Goal: Task Accomplishment & Management: Complete application form

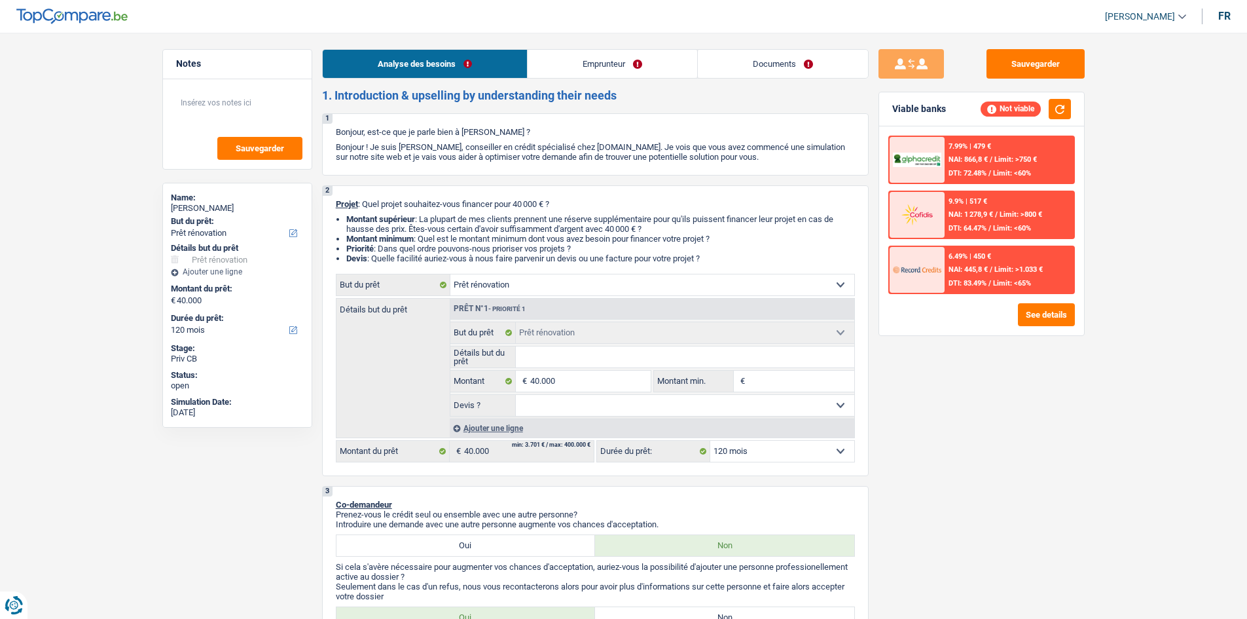
select select "renovation"
select select "120"
select select "renovation"
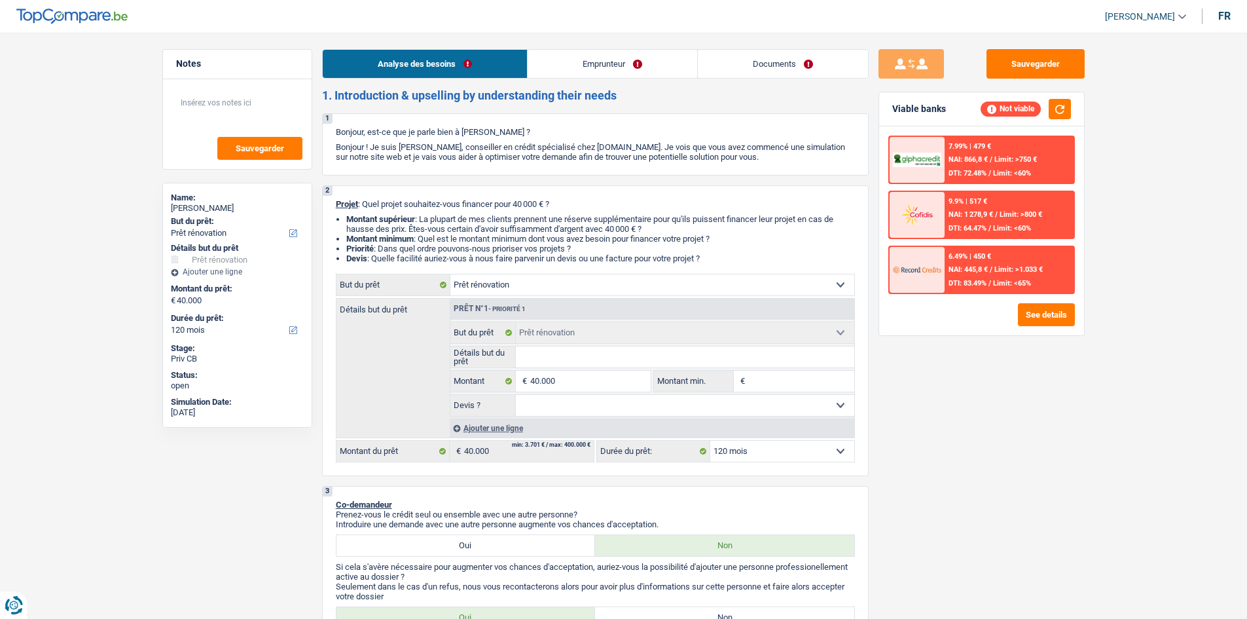
select select "120"
select select "privateEmployee"
select select "familyAllowances"
select select "netSalary"
select select "mealVouchers"
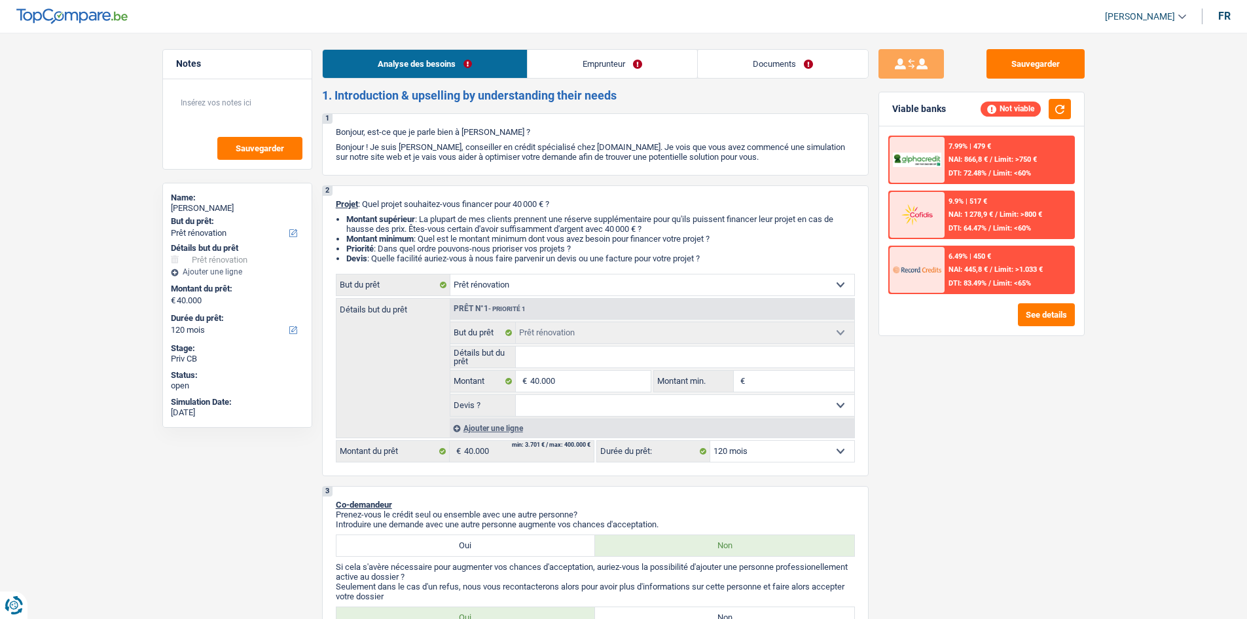
select select "ownerWithMortgage"
select select "mortgage"
select select "240"
select select "renovation"
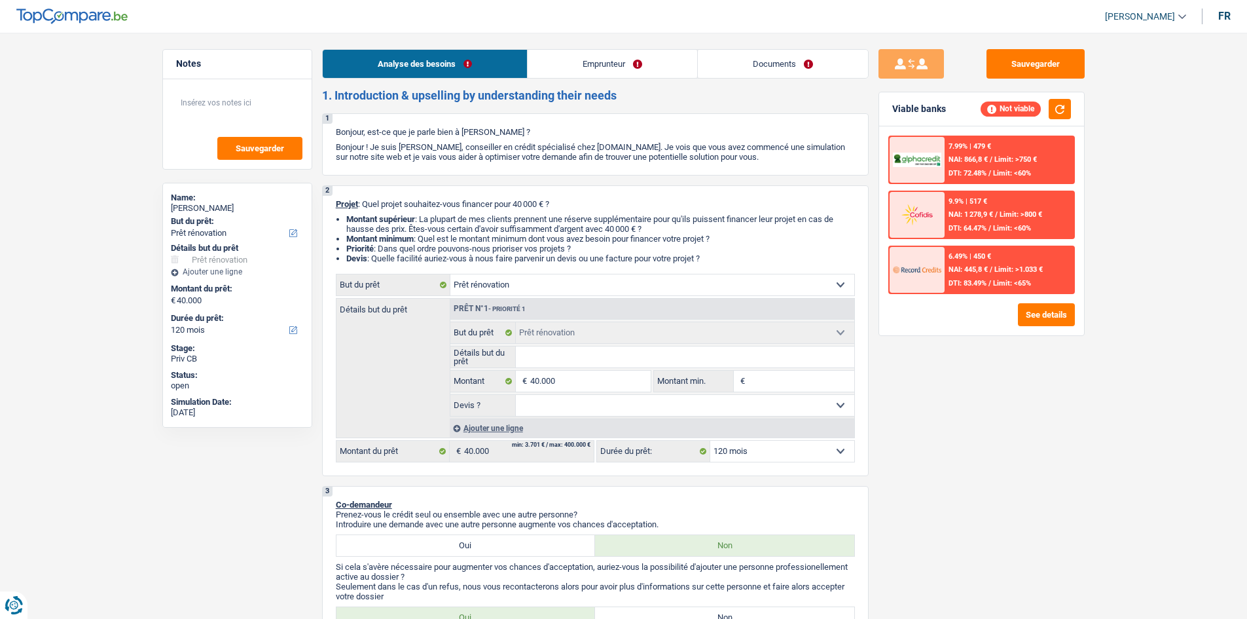
select select "120"
click at [605, 60] on link "Emprunteur" at bounding box center [613, 64] width 170 height 28
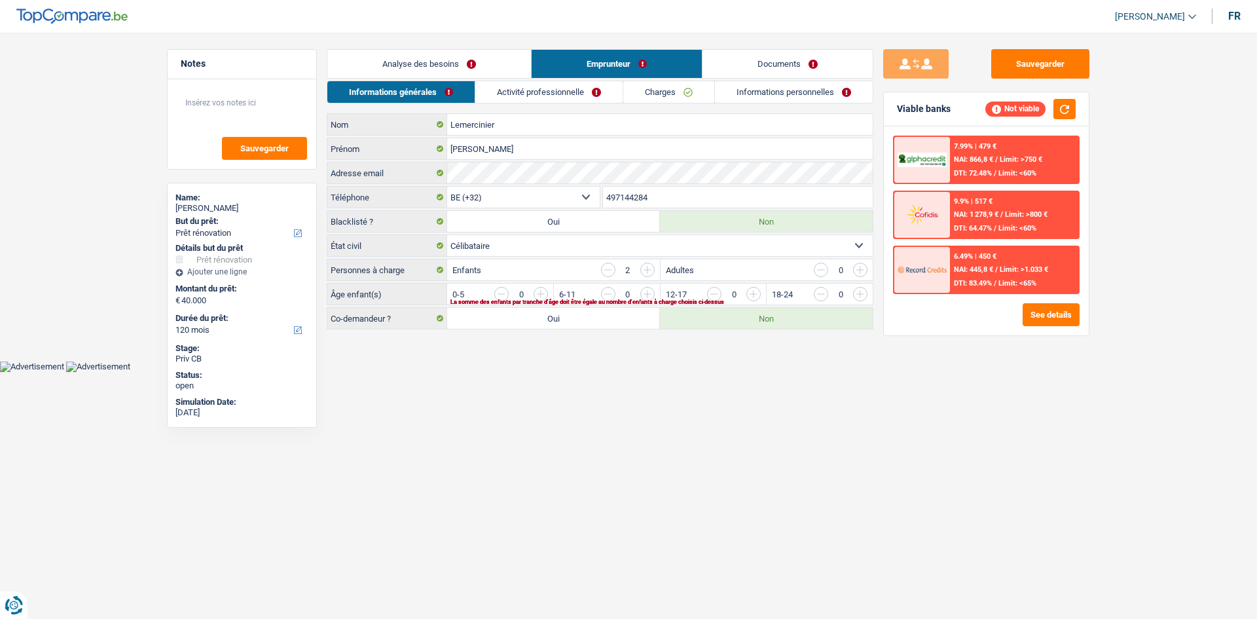
click at [484, 61] on link "Analyse des besoins" at bounding box center [429, 64] width 204 height 28
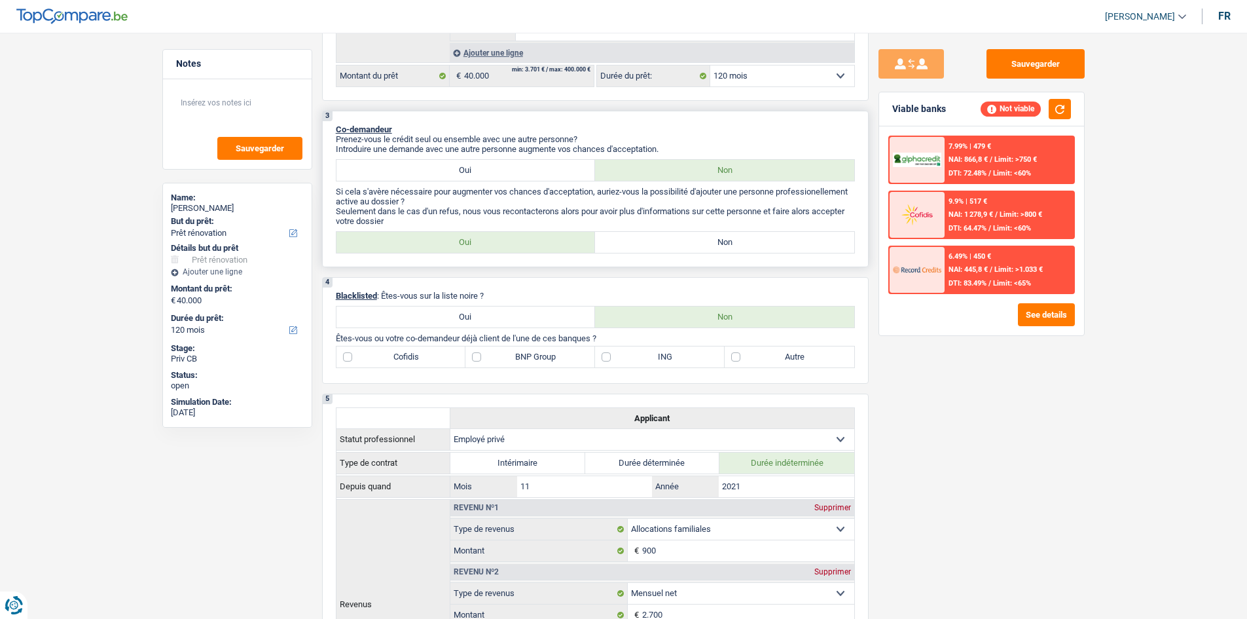
scroll to position [458, 0]
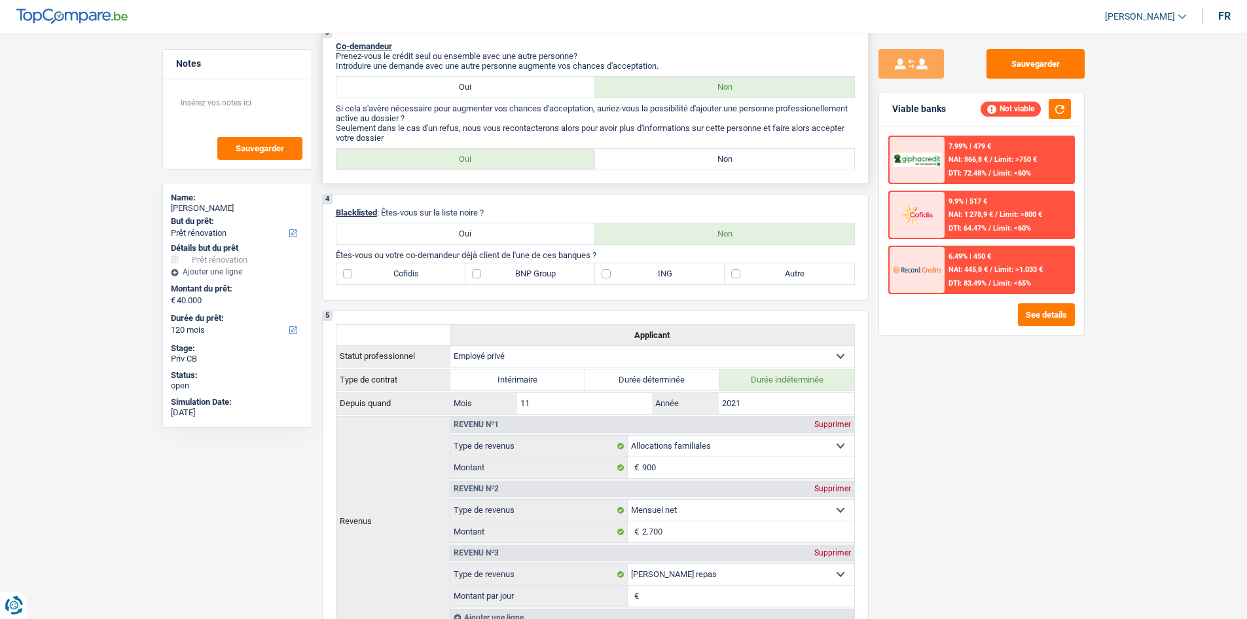
click at [669, 153] on label "Non" at bounding box center [724, 159] width 259 height 21
click at [669, 153] on input "Non" at bounding box center [724, 159] width 259 height 21
radio input "true"
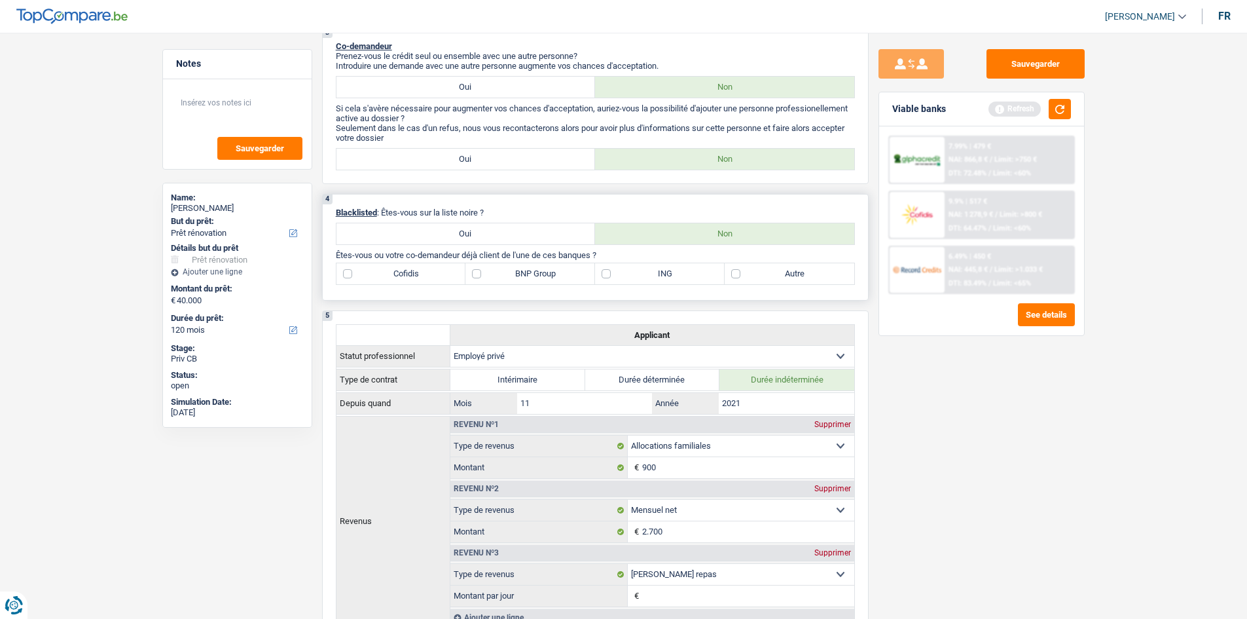
click at [749, 273] on label "Autre" at bounding box center [790, 273] width 130 height 21
click at [749, 273] on input "Autre" at bounding box center [790, 273] width 130 height 21
checkbox input "true"
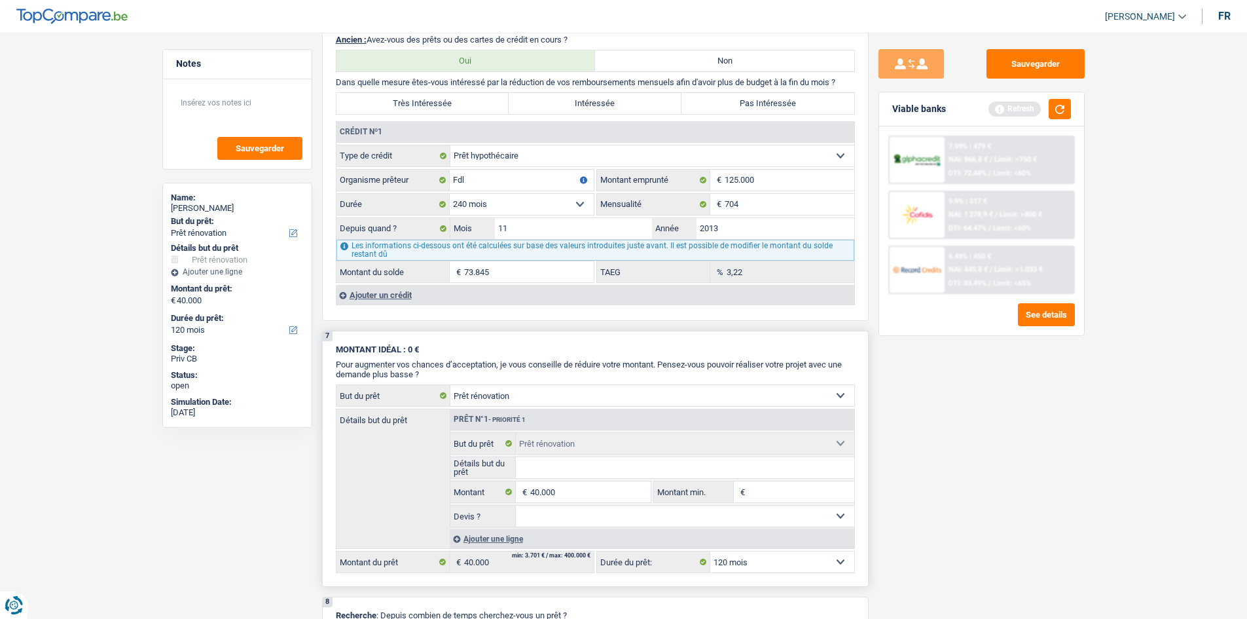
scroll to position [1244, 0]
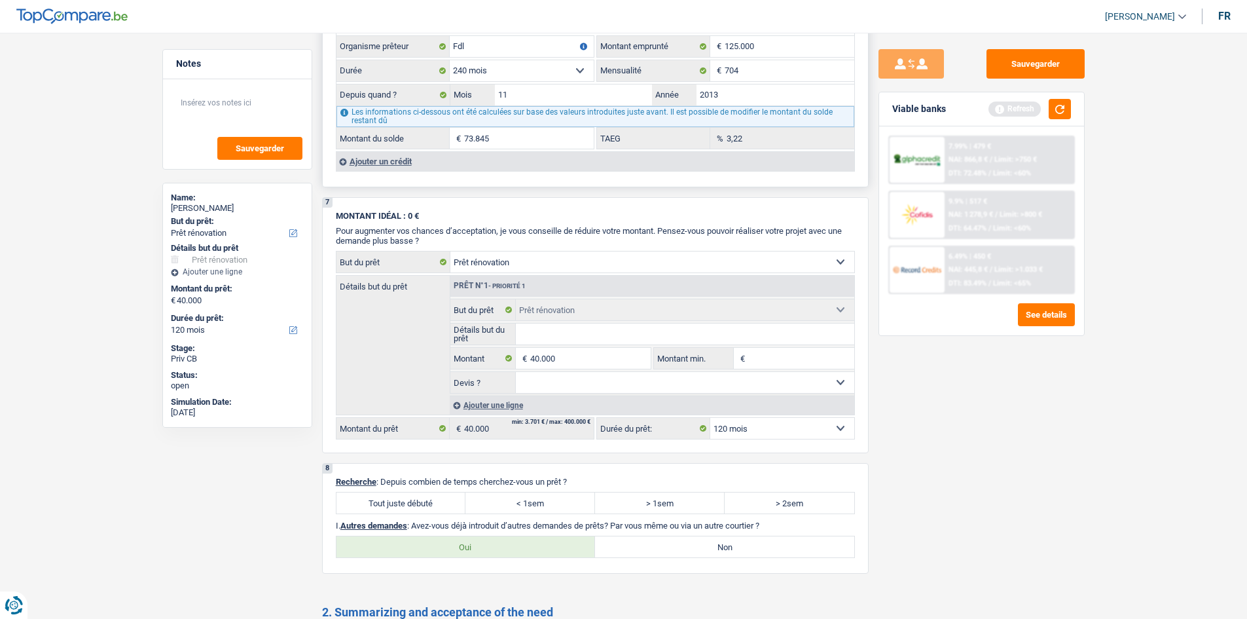
click at [383, 164] on div "Ajouter un crédit" at bounding box center [595, 161] width 519 height 20
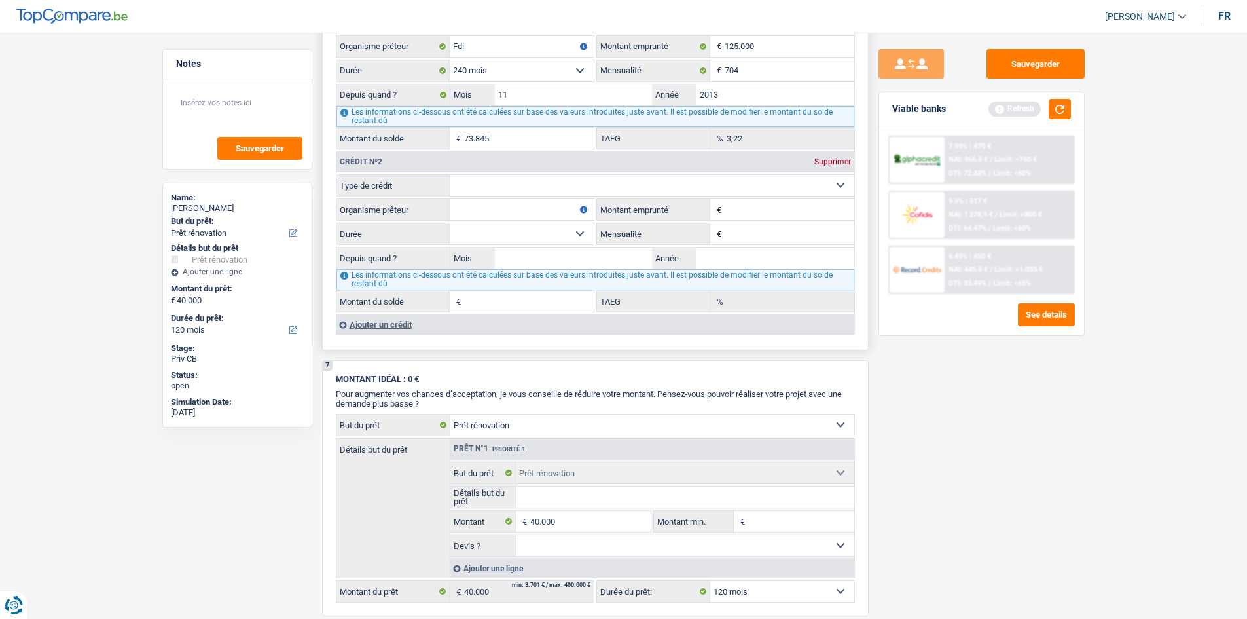
click at [532, 192] on select "Carte ou ouverture de crédit Prêt hypothécaire Vente à tempérament Prêt à tempé…" at bounding box center [652, 185] width 404 height 21
select select "carLoan"
type input "0"
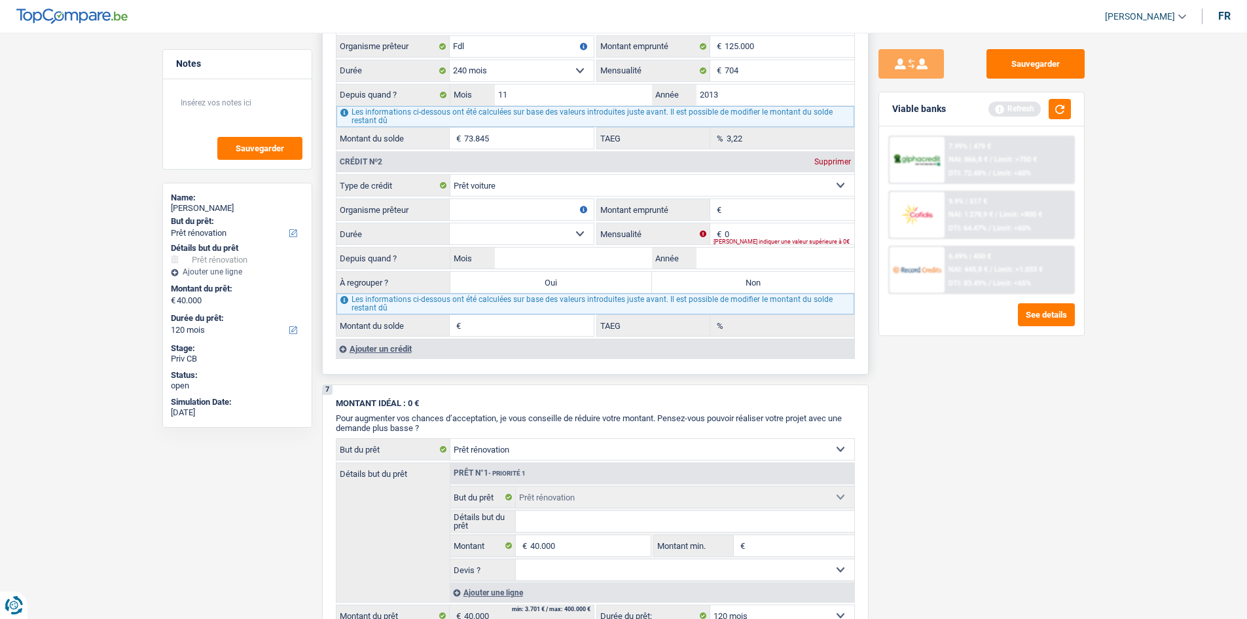
click at [520, 215] on input "Organisme prêteur" at bounding box center [522, 209] width 144 height 21
type input "beobank"
click at [796, 204] on input "Montant emprunté" at bounding box center [790, 209] width 130 height 21
type input "17.000"
click at [524, 247] on fieldset "Carte ou ouverture de crédit Prêt hypothécaire Vente à tempérament Prêt à tempé…" at bounding box center [596, 255] width 518 height 162
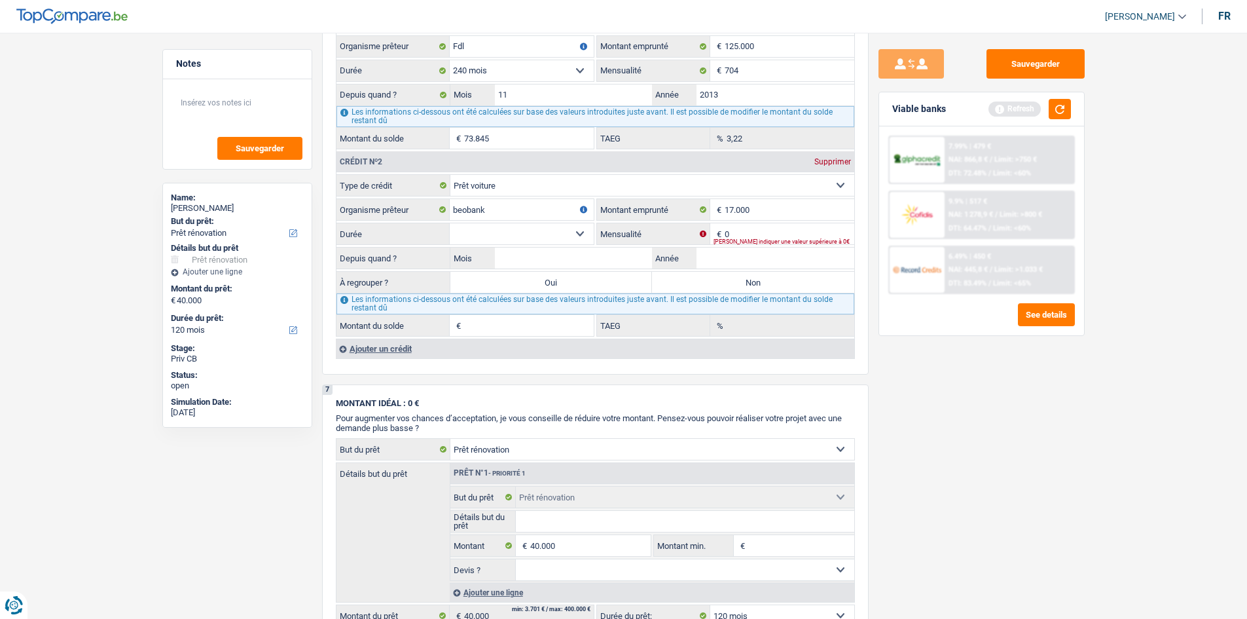
drag, startPoint x: 938, startPoint y: 366, endPoint x: 901, endPoint y: 348, distance: 41.0
click at [934, 366] on div "Sauvegarder Viable banks Refresh 7.99% | 479 € NAI: 866,8 € / Limit: >750 € DTI…" at bounding box center [982, 321] width 226 height 545
click at [755, 227] on fieldset "Carte ou ouverture de crédit Prêt hypothécaire Vente à tempérament Prêt à tempé…" at bounding box center [596, 255] width 518 height 162
click at [755, 233] on input "0" at bounding box center [790, 233] width 130 height 21
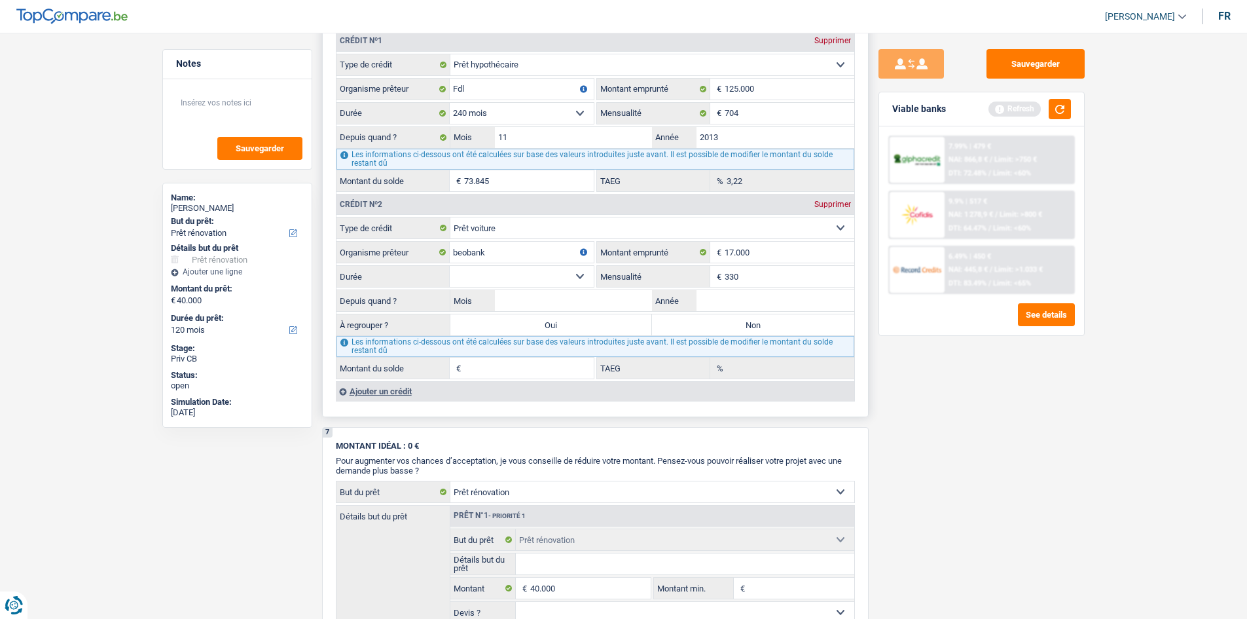
scroll to position [1178, 0]
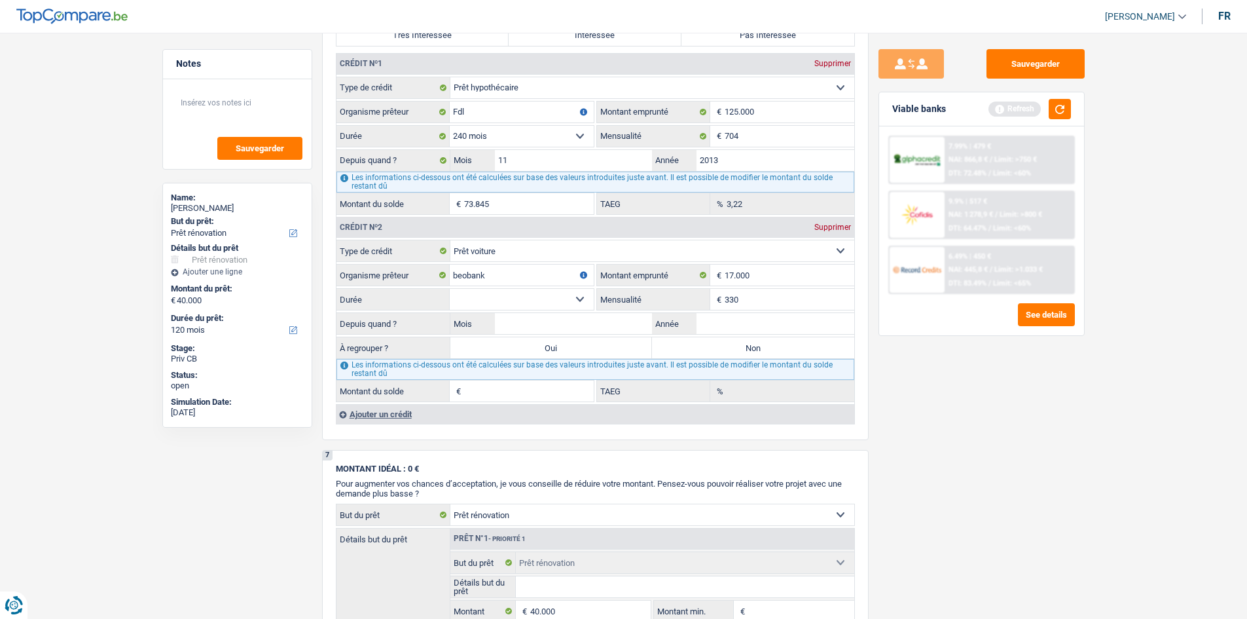
type input "330"
drag, startPoint x: 953, startPoint y: 454, endPoint x: 885, endPoint y: 405, distance: 83.8
click at [951, 453] on div "Sauvegarder Viable banks Refresh 7.99% | 479 € NAI: 866,8 € / Limit: >750 € DTI…" at bounding box center [982, 321] width 226 height 545
click at [577, 303] on select "12 mois 18 mois 24 mois 30 mois 36 mois 42 mois 48 mois 60 mois 72 mois 84 mois…" at bounding box center [522, 299] width 144 height 21
select select "60"
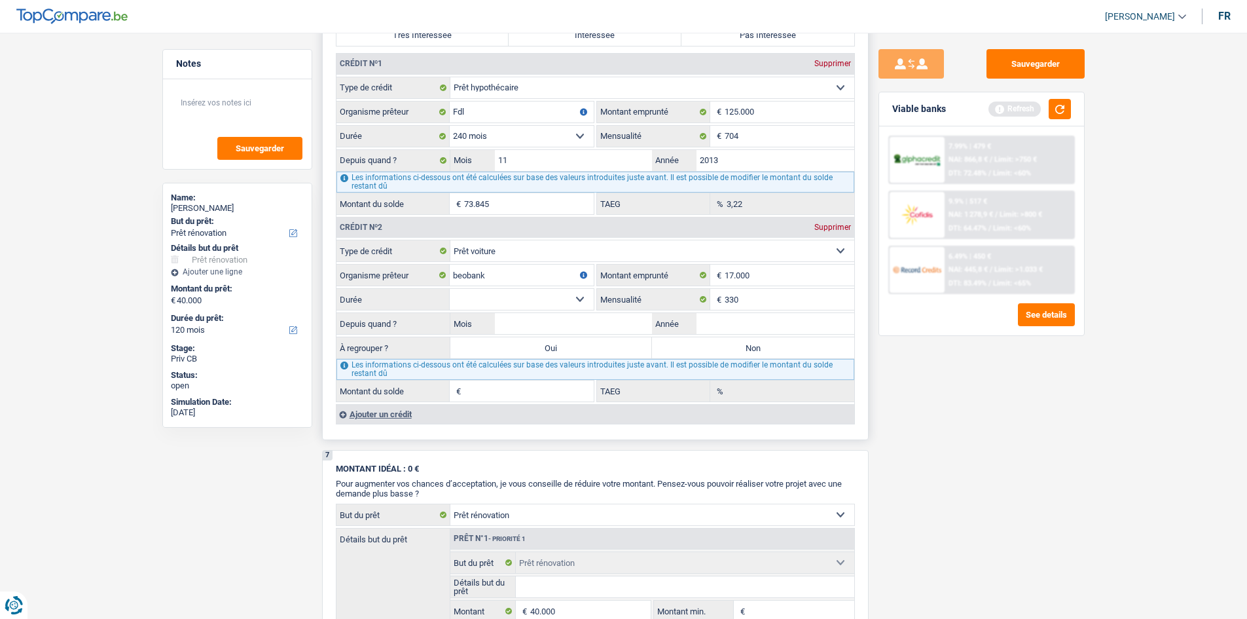
click at [450, 289] on select "12 mois 18 mois 24 mois 30 mois 36 mois 42 mois 48 mois 60 mois 72 mois 84 mois…" at bounding box center [522, 299] width 144 height 21
click at [718, 331] on input "Année" at bounding box center [776, 323] width 158 height 21
type input "2023"
click at [558, 322] on input "Mois" at bounding box center [574, 323] width 158 height 21
type input "02"
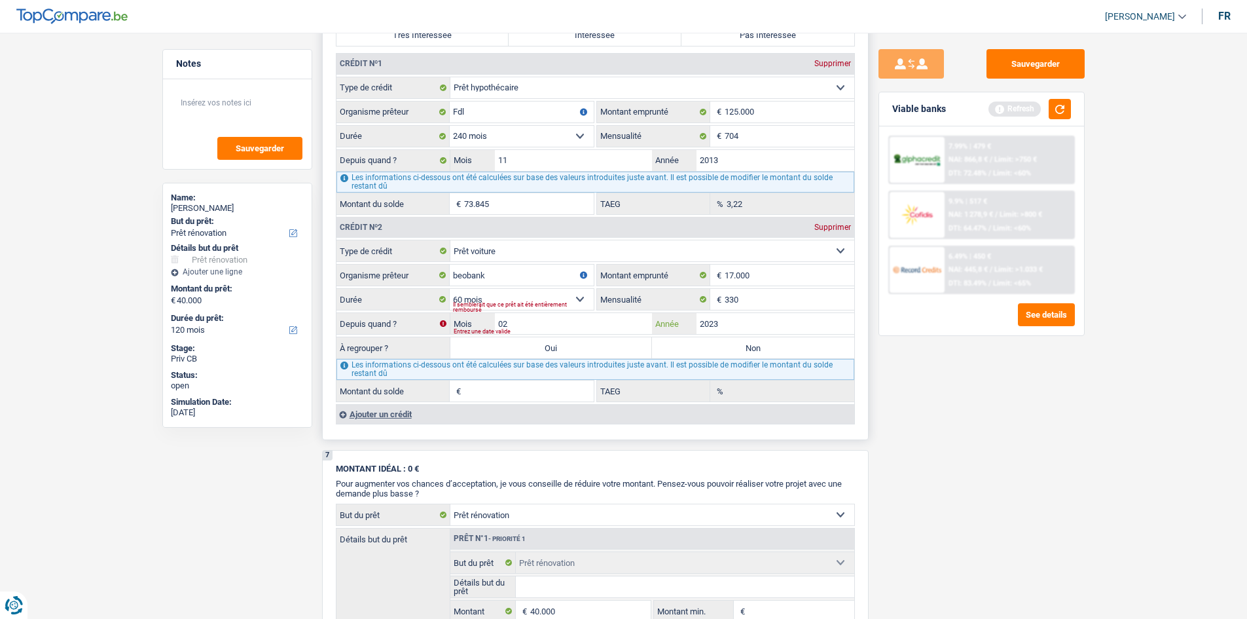
type input "9.153"
type input "6,35"
click at [929, 456] on div "Sauvegarder Viable banks Refresh 7.99% | 479 € NAI: 866,8 € / Limit: >750 € DTI…" at bounding box center [982, 321] width 226 height 545
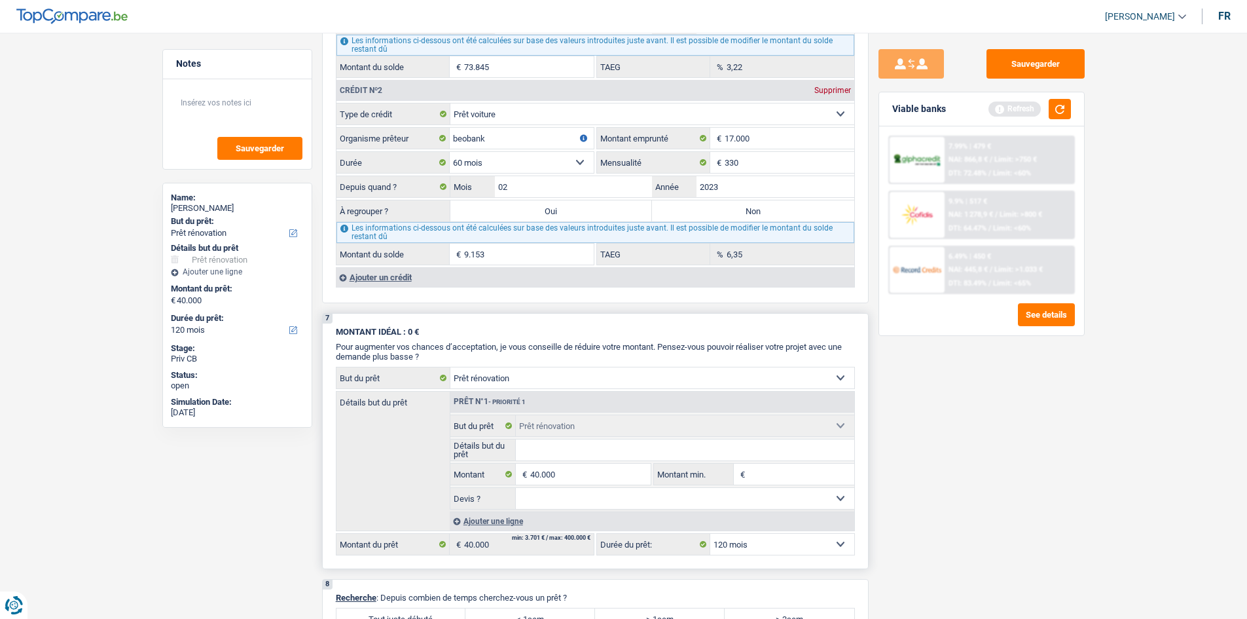
scroll to position [1244, 0]
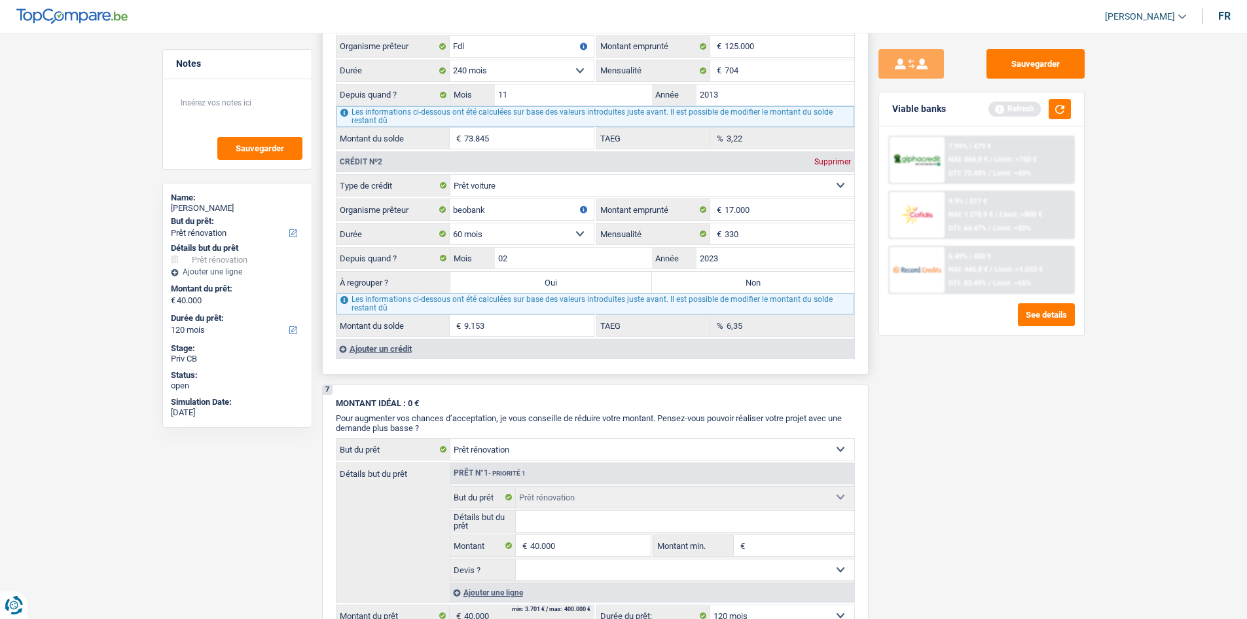
click at [387, 346] on div "Ajouter un crédit" at bounding box center [595, 348] width 519 height 20
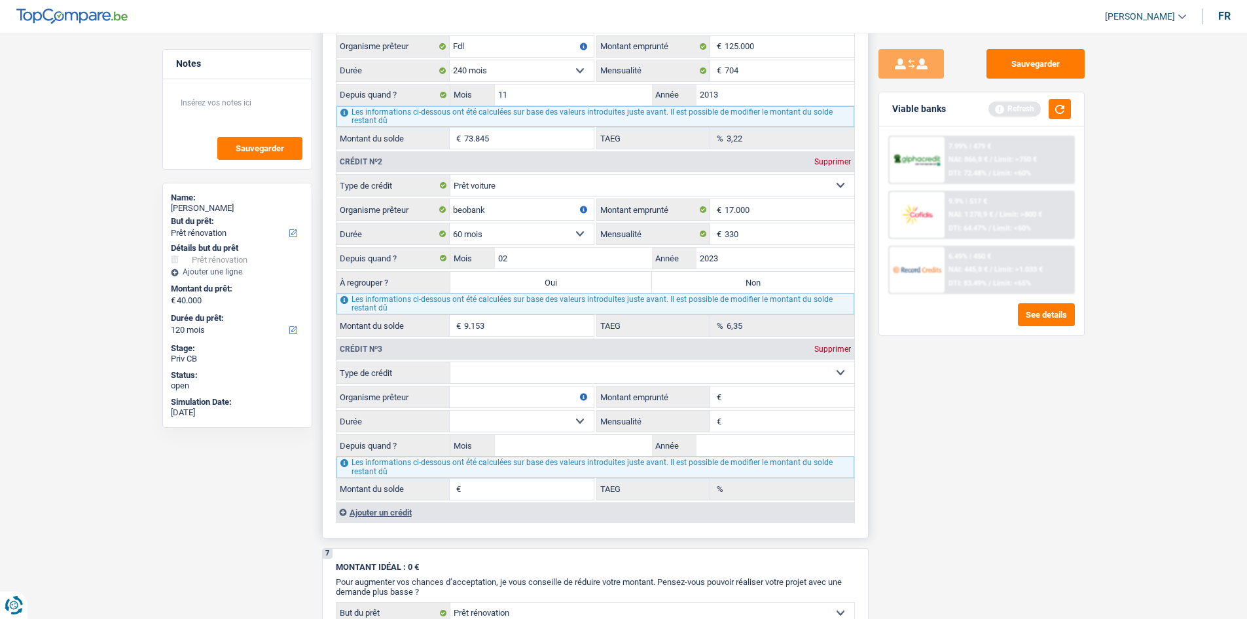
click at [517, 373] on select "Carte ou ouverture de crédit Prêt hypothécaire Vente à tempérament Prêt à tempé…" at bounding box center [652, 372] width 404 height 21
select select "cardOrCredit"
type input "0"
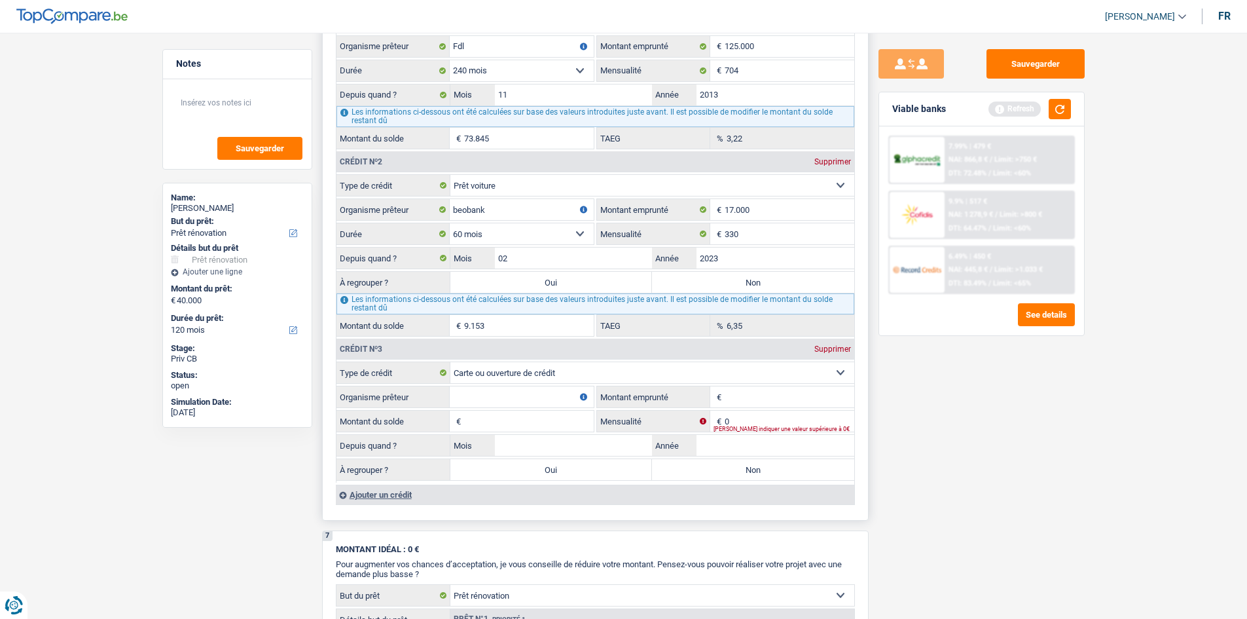
click at [506, 396] on input "Organisme prêteur" at bounding box center [522, 396] width 144 height 21
type input "crelan"
click at [727, 394] on input "Montant emprunté" at bounding box center [790, 396] width 130 height 21
type input "2.500"
click at [573, 422] on input "Montant du solde" at bounding box center [529, 420] width 130 height 21
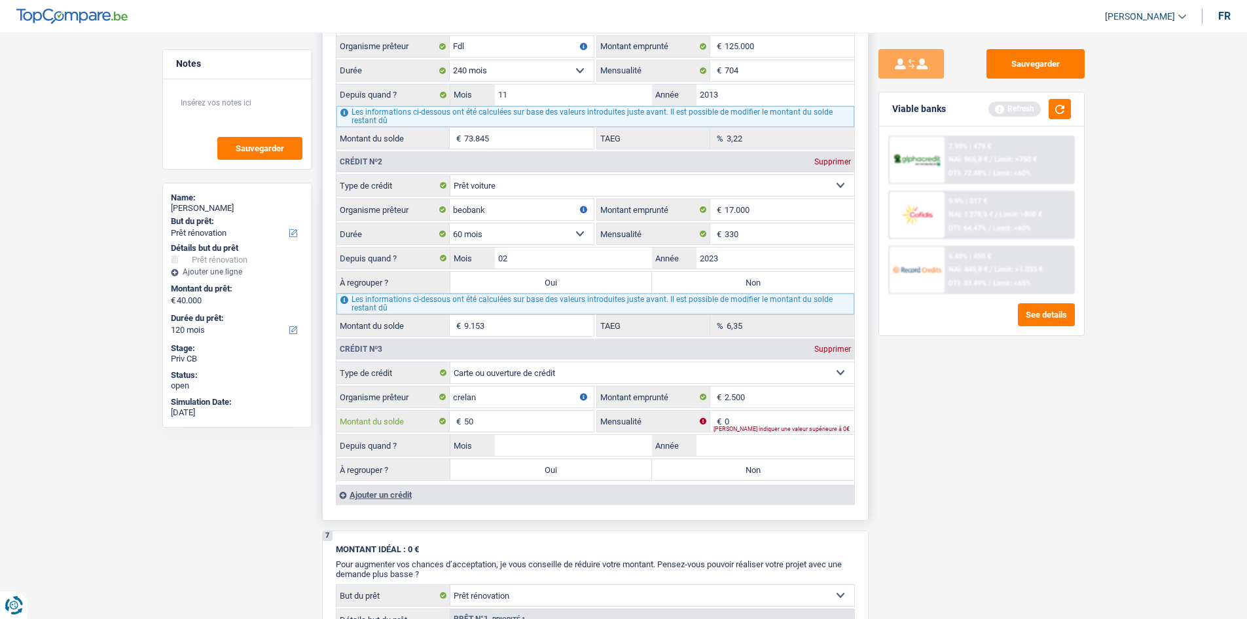
type input "5"
type input "2.500"
click at [773, 419] on input "0" at bounding box center [790, 420] width 130 height 21
type input "50"
click at [1025, 521] on div "Sauvegarder Viable banks Refresh 7.99% | 479 € NAI: 866,8 € / Limit: >750 € DTI…" at bounding box center [982, 321] width 226 height 545
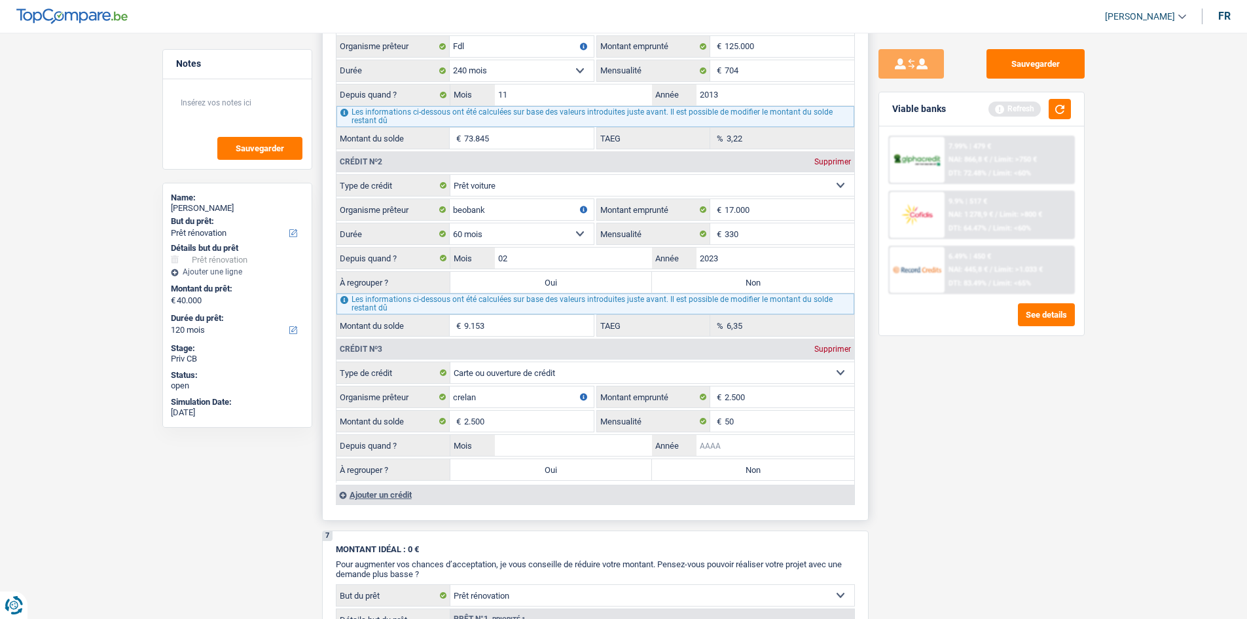
drag, startPoint x: 721, startPoint y: 446, endPoint x: 744, endPoint y: 450, distance: 23.9
click at [727, 448] on input "Année" at bounding box center [776, 445] width 158 height 21
type input "2015"
click at [613, 440] on input "Mois" at bounding box center [574, 445] width 158 height 21
type input "05"
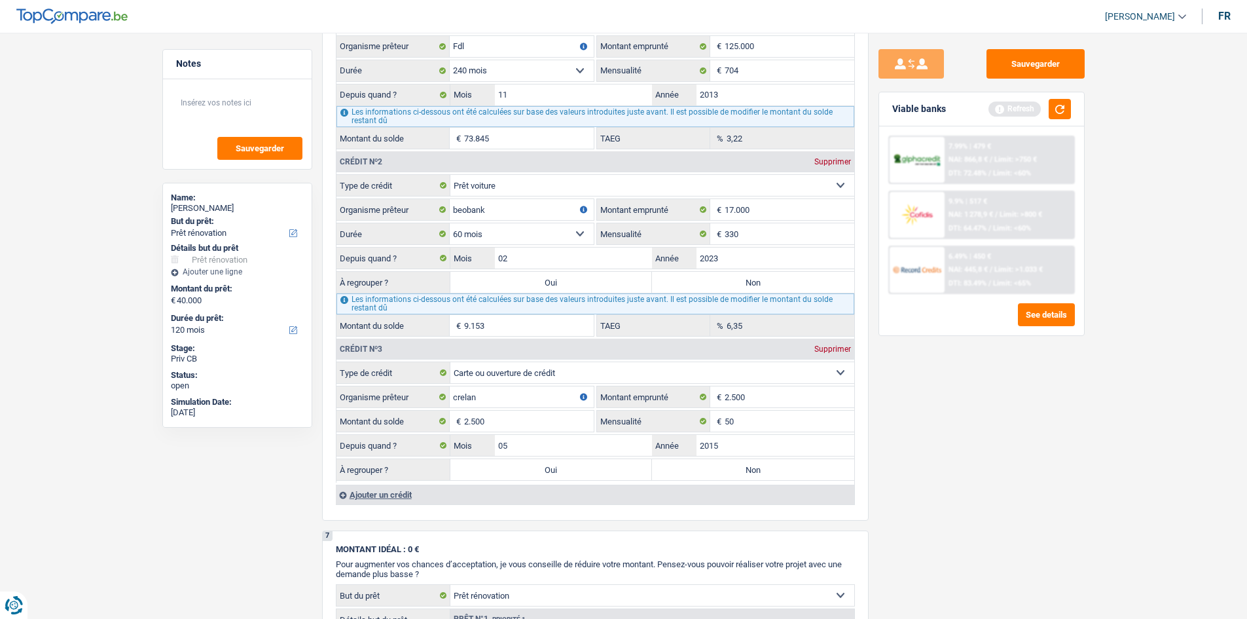
drag, startPoint x: 1125, startPoint y: 510, endPoint x: 1029, endPoint y: 483, distance: 99.9
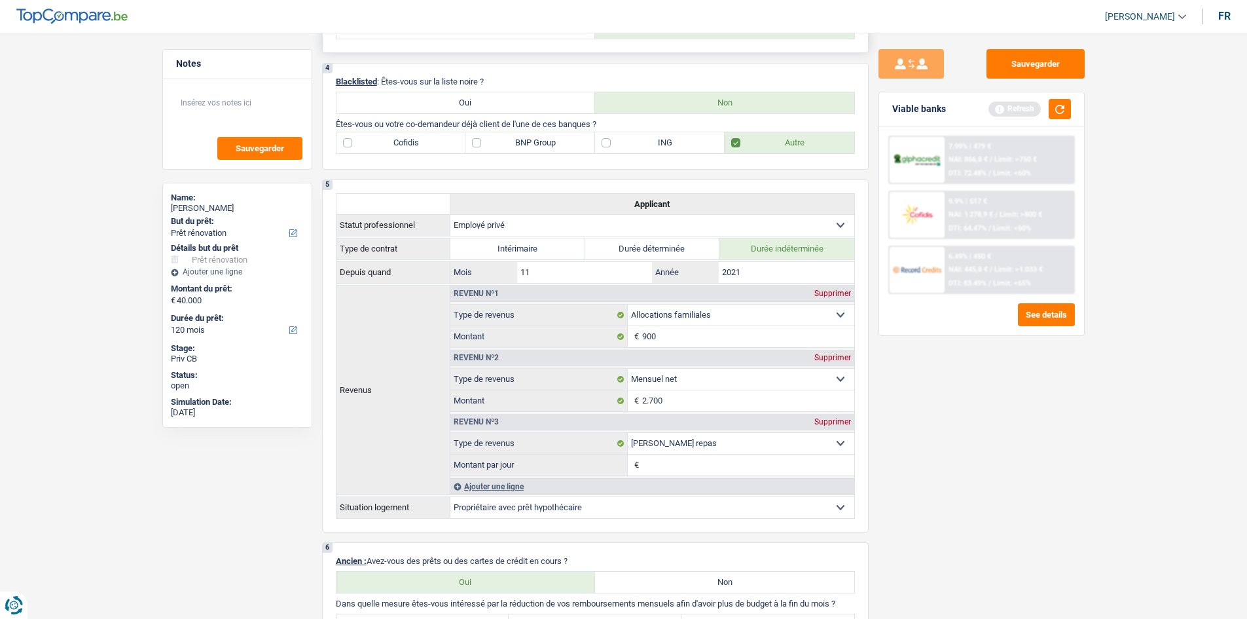
scroll to position [327, 0]
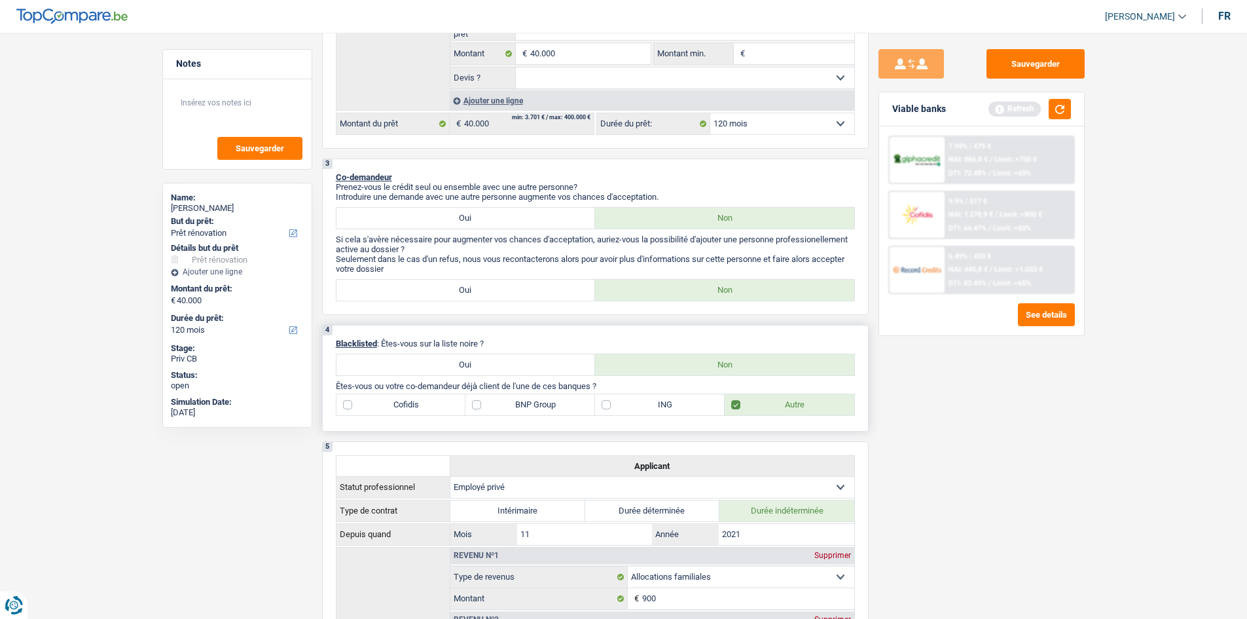
click at [420, 371] on label "Oui" at bounding box center [466, 364] width 259 height 21
click at [420, 371] on input "Oui" at bounding box center [466, 364] width 259 height 21
radio input "true"
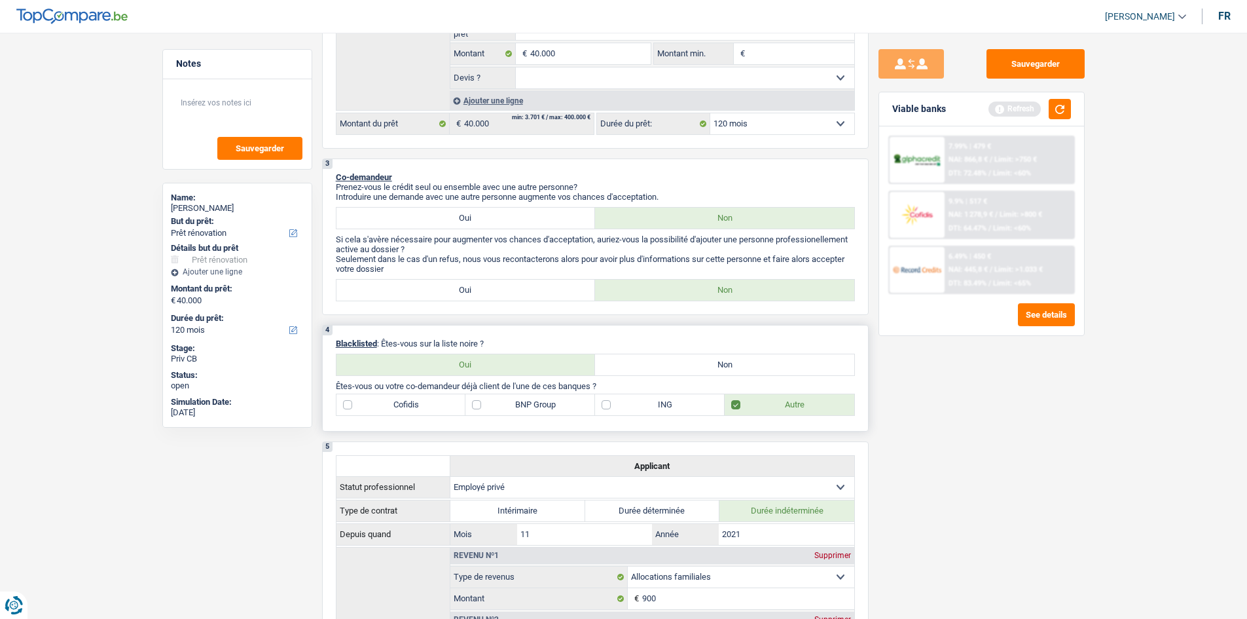
click at [656, 378] on div "4 Blacklisted : Êtes-vous sur la liste noire ? Oui Non Êtes-vous ou votre co-de…" at bounding box center [595, 378] width 547 height 107
click at [653, 368] on label "Non" at bounding box center [724, 364] width 259 height 21
click at [653, 368] on input "Non" at bounding box center [724, 364] width 259 height 21
radio input "true"
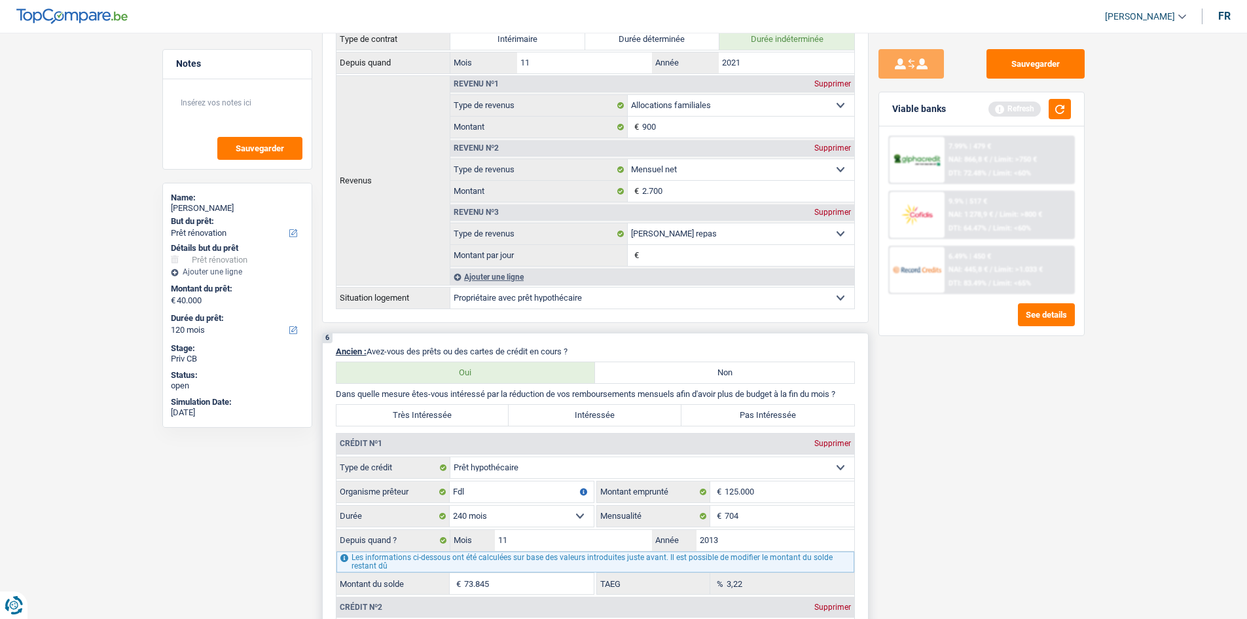
scroll to position [795, 0]
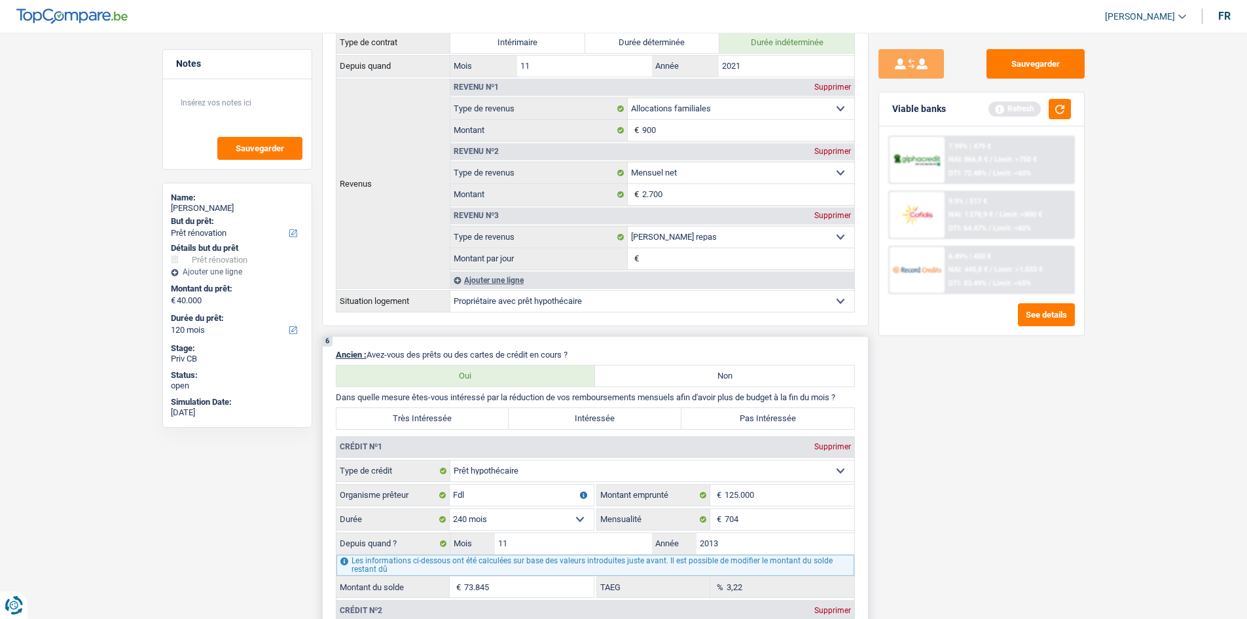
drag, startPoint x: 740, startPoint y: 415, endPoint x: 740, endPoint y: 406, distance: 9.2
click at [740, 414] on label "Pas Intéressée" at bounding box center [768, 418] width 173 height 21
click at [740, 414] on input "Pas Intéressée" at bounding box center [768, 418] width 173 height 21
radio input "true"
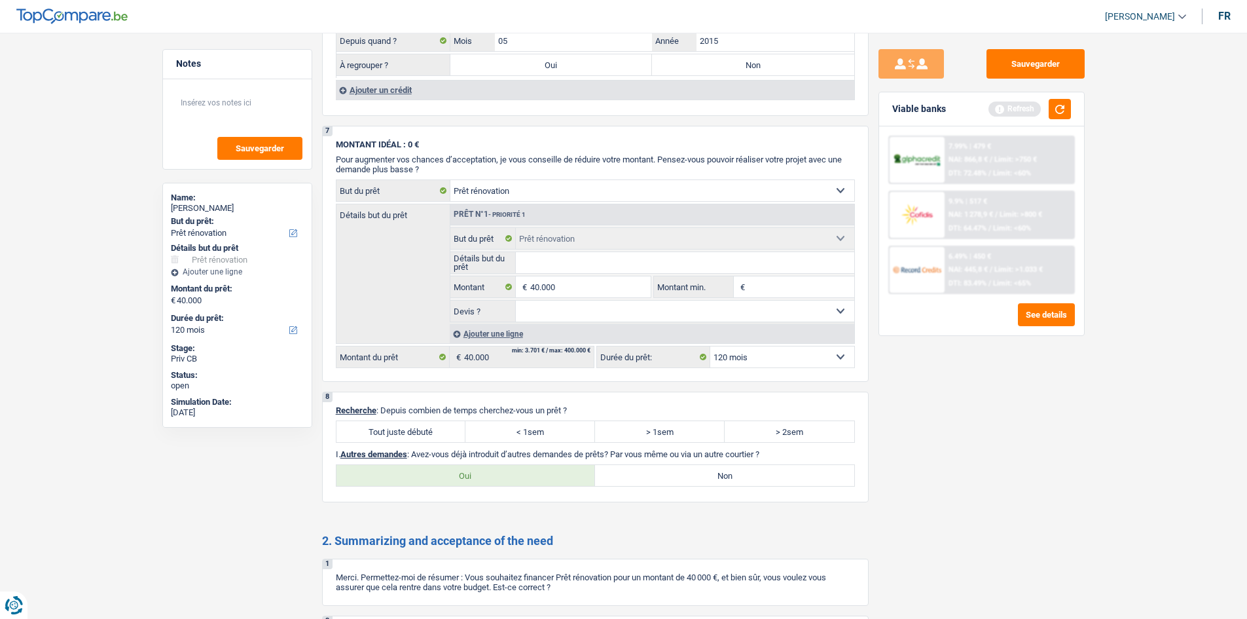
scroll to position [1647, 0]
click at [382, 437] on label "Tout juste débuté" at bounding box center [402, 433] width 130 height 21
click at [382, 437] on input "Tout juste débuté" at bounding box center [402, 433] width 130 height 21
radio input "true"
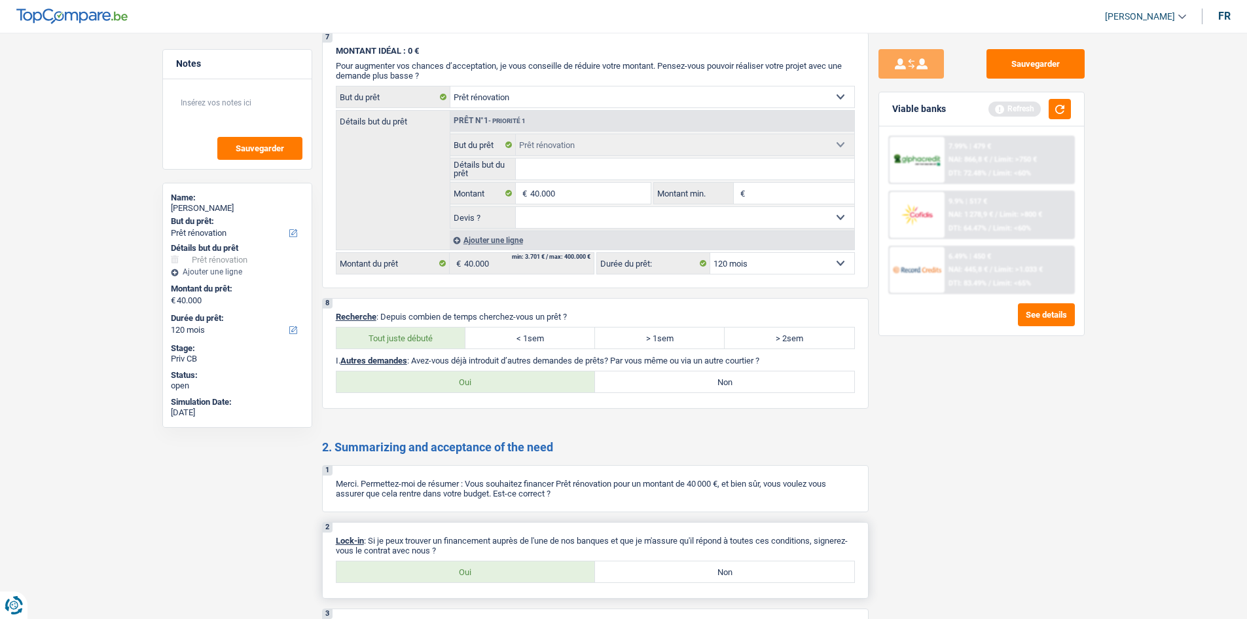
scroll to position [1843, 0]
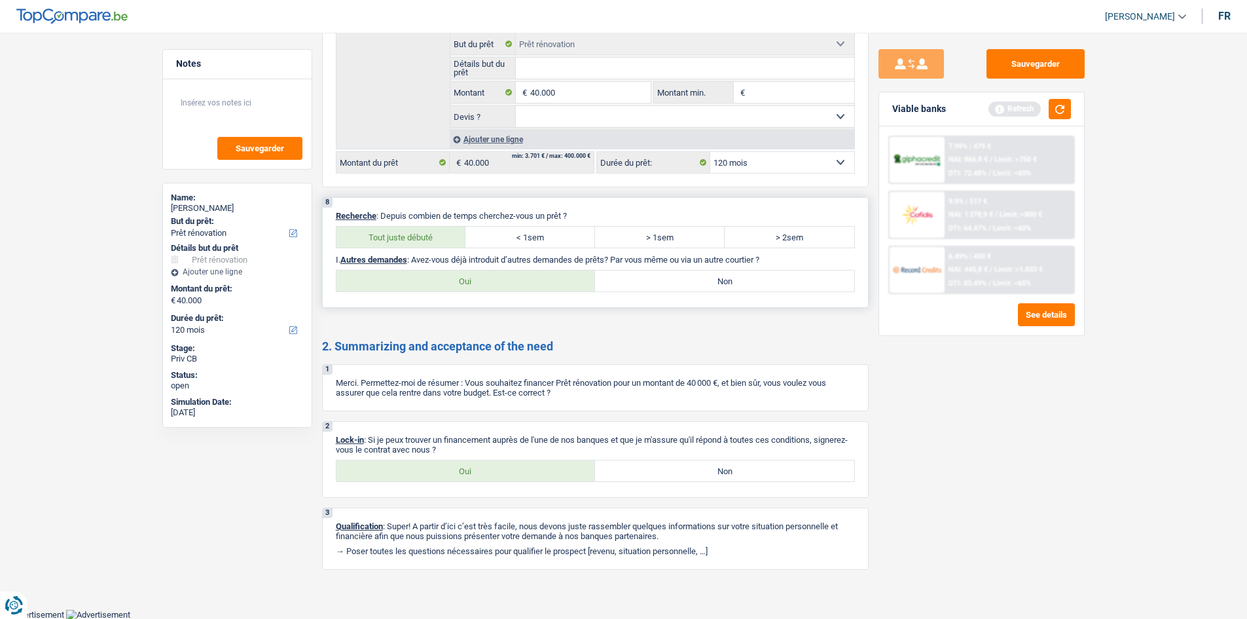
click at [659, 242] on label "> 1sem" at bounding box center [660, 237] width 130 height 21
click at [659, 242] on input "> 1sem" at bounding box center [660, 237] width 130 height 21
radio input "true"
drag, startPoint x: 723, startPoint y: 472, endPoint x: 764, endPoint y: 460, distance: 42.5
click at [725, 471] on label "Non" at bounding box center [724, 470] width 259 height 21
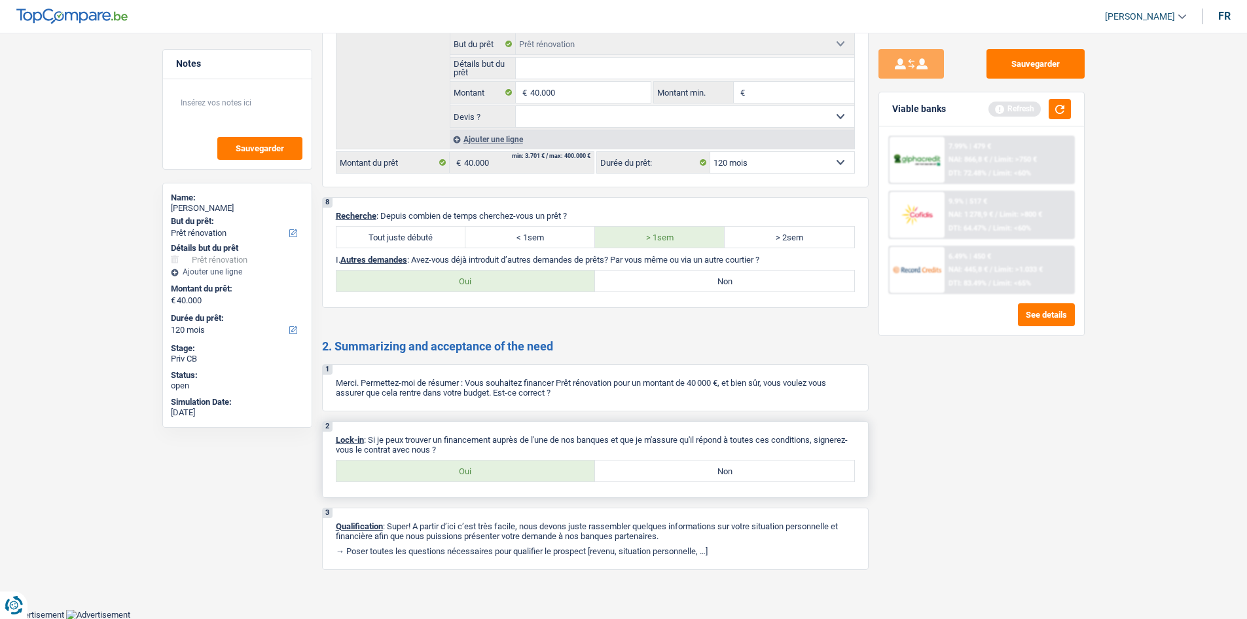
click at [725, 471] on input "Non" at bounding box center [724, 470] width 259 height 21
radio input "true"
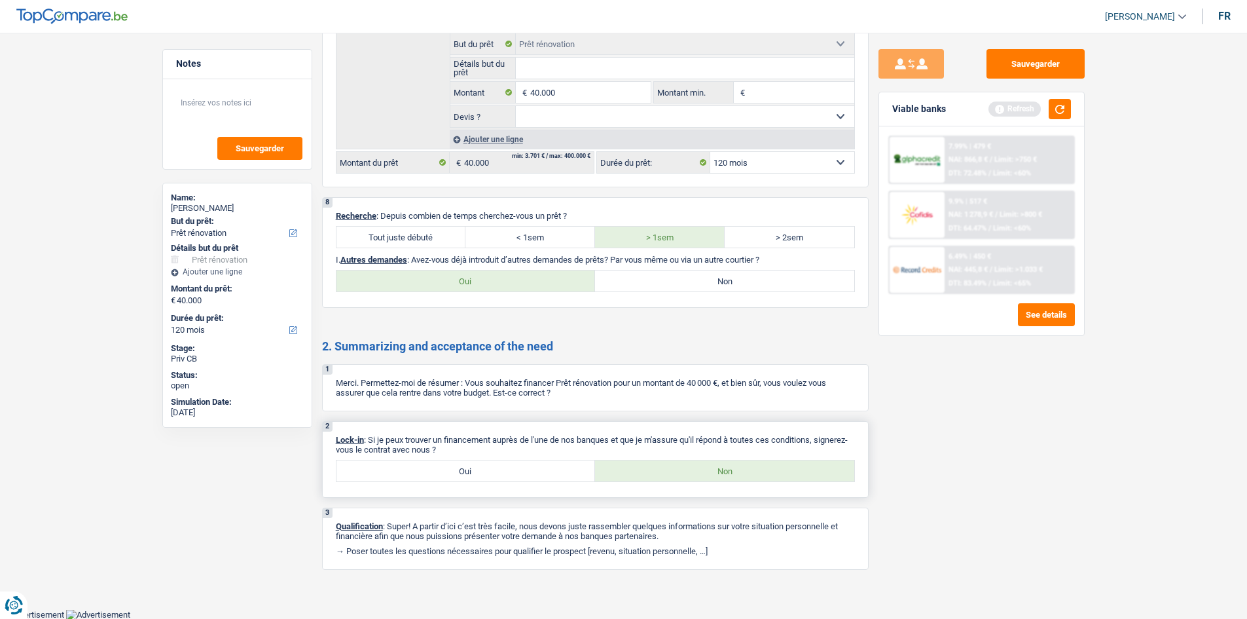
click at [473, 464] on label "Oui" at bounding box center [466, 470] width 259 height 21
click at [473, 464] on input "Oui" at bounding box center [466, 470] width 259 height 21
radio input "true"
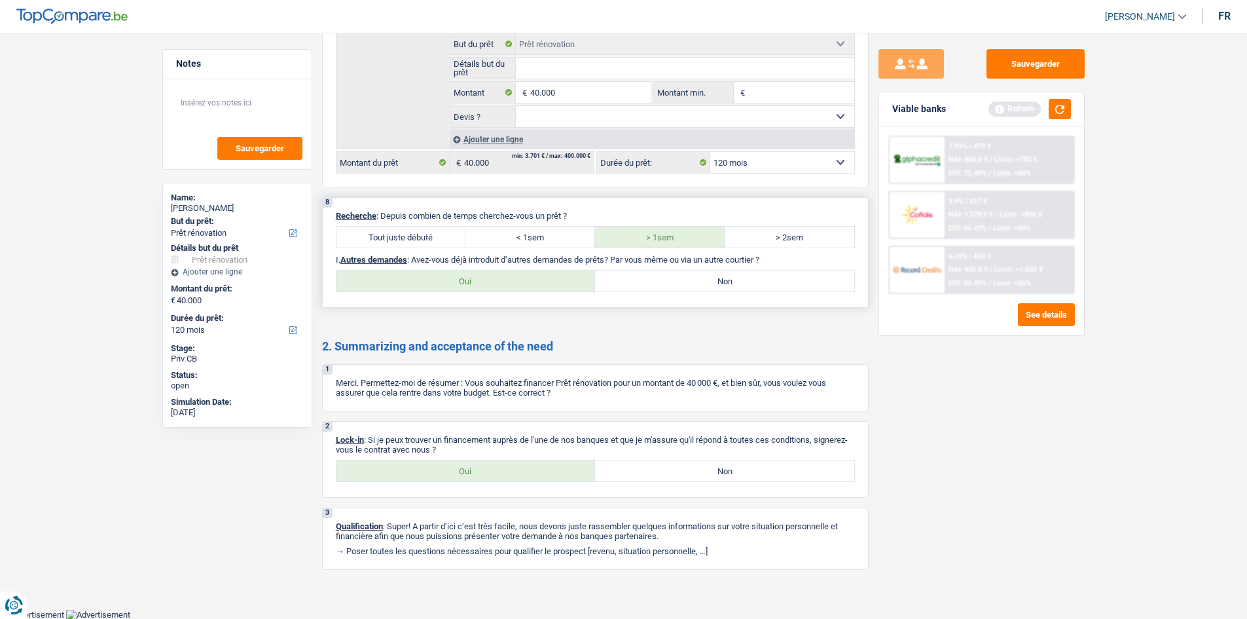
click at [699, 285] on label "Non" at bounding box center [724, 280] width 259 height 21
click at [699, 285] on input "Non" at bounding box center [724, 280] width 259 height 21
radio input "true"
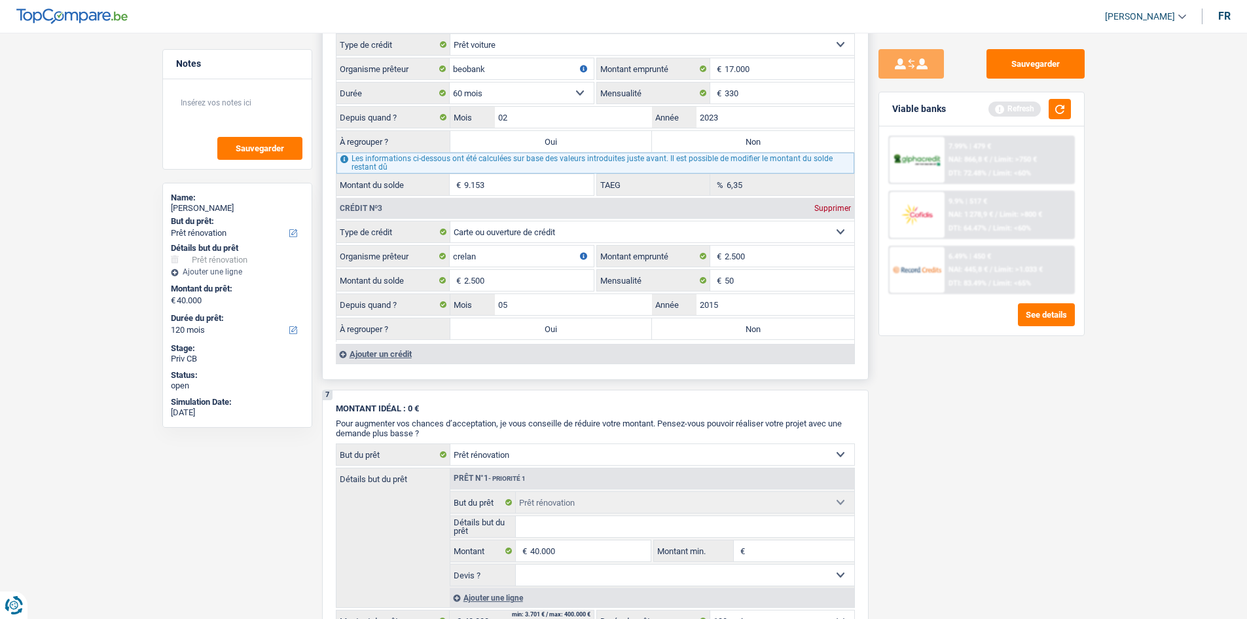
drag, startPoint x: 668, startPoint y: 303, endPoint x: 674, endPoint y: 266, distance: 37.0
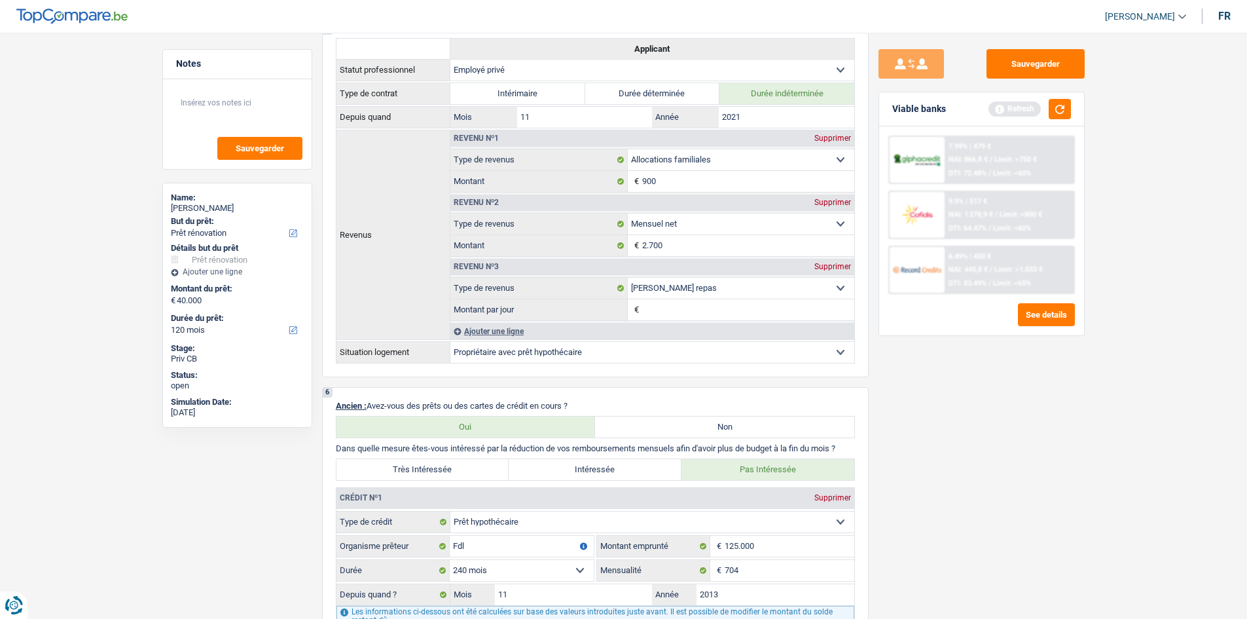
scroll to position [0, 0]
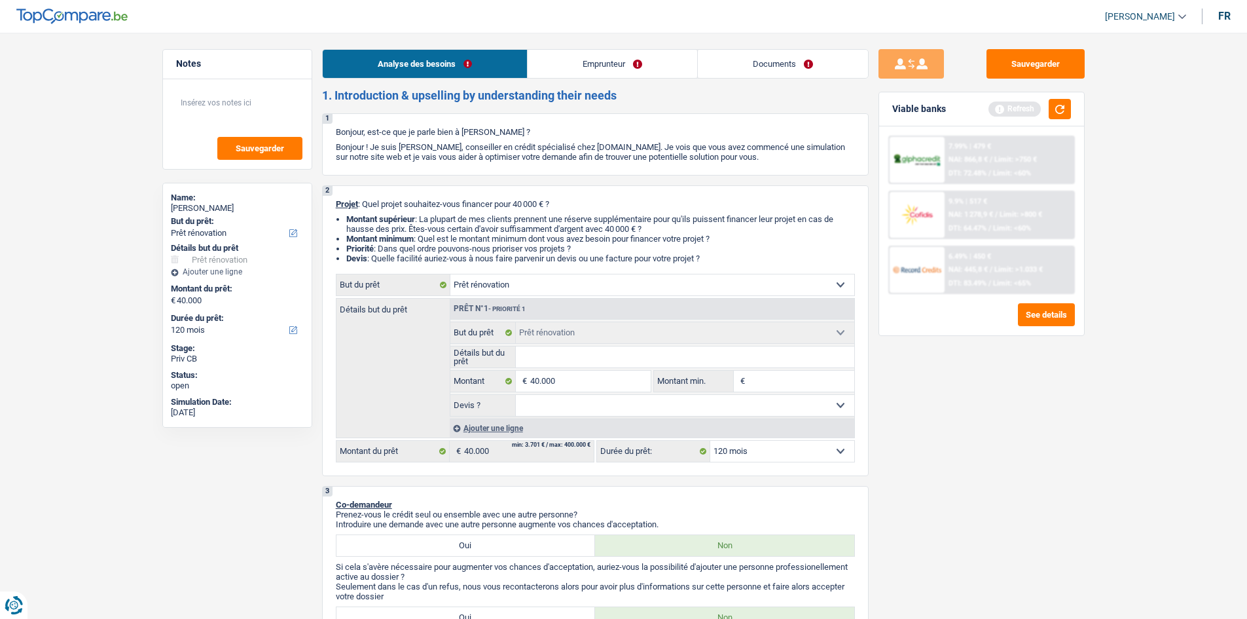
click at [579, 70] on link "Emprunteur" at bounding box center [613, 64] width 170 height 28
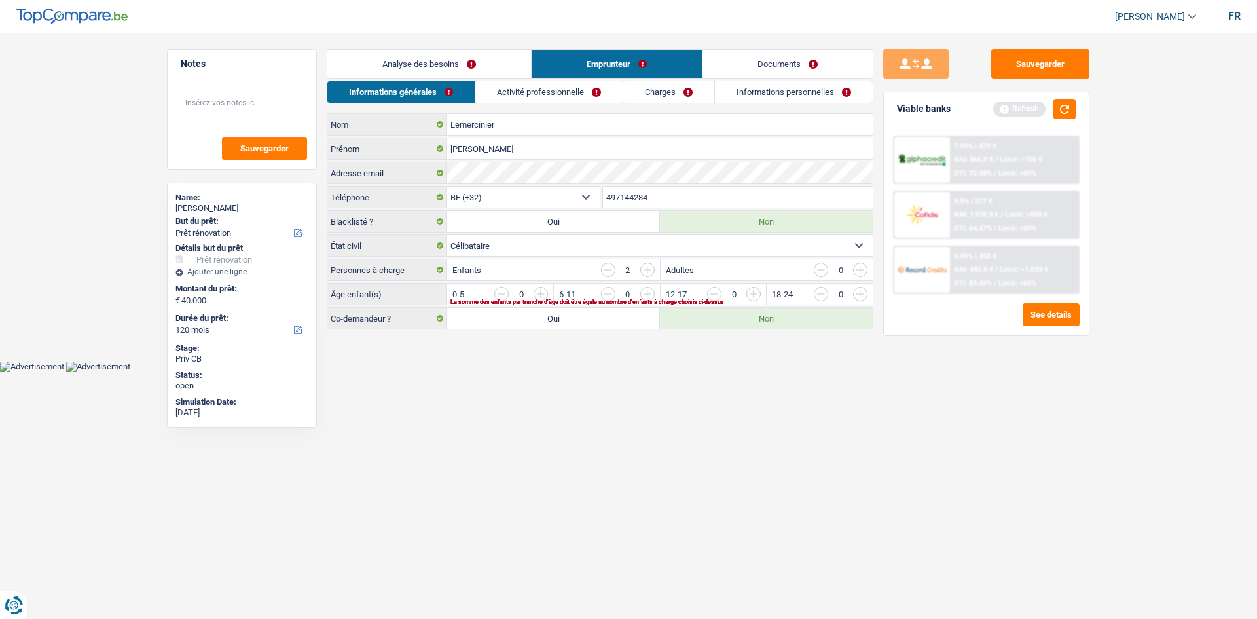
click at [754, 295] on input "button" at bounding box center [1018, 297] width 545 height 21
click at [865, 293] on input "button" at bounding box center [1125, 297] width 545 height 21
click at [536, 249] on select "Célibataire Marié(e) Cohabitant(e) légal(e) Divorcé(e) Veuf(ve) Séparé (de fait…" at bounding box center [660, 245] width 426 height 21
click at [563, 245] on select "Célibataire Marié(e) Cohabitant(e) légal(e) Divorcé(e) Veuf(ve) Séparé (de fait…" at bounding box center [660, 245] width 426 height 21
click at [513, 246] on select "Célibataire Marié(e) Cohabitant(e) légal(e) Divorcé(e) Veuf(ve) Séparé (de fait…" at bounding box center [660, 245] width 426 height 21
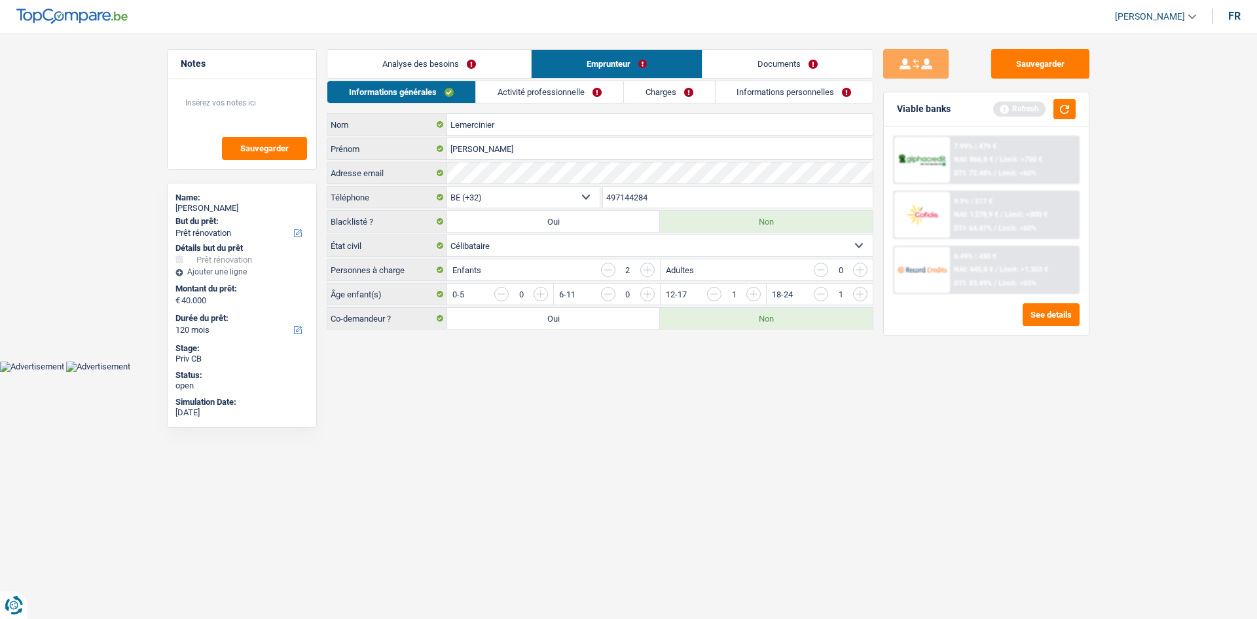
select select "divorced"
click at [447, 235] on select "Célibataire Marié(e) Cohabitant(e) légal(e) Divorcé(e) Veuf(ve) Séparé (de fait…" at bounding box center [660, 245] width 426 height 21
click at [549, 94] on link "Activité professionnelle" at bounding box center [549, 92] width 147 height 22
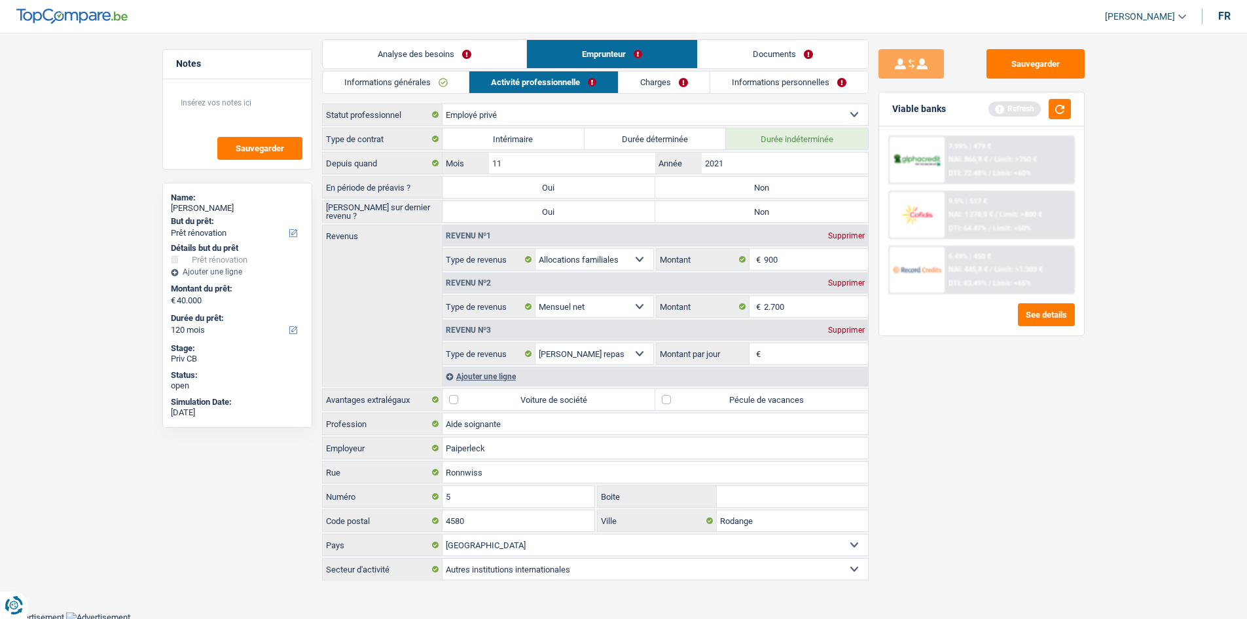
scroll to position [12, 0]
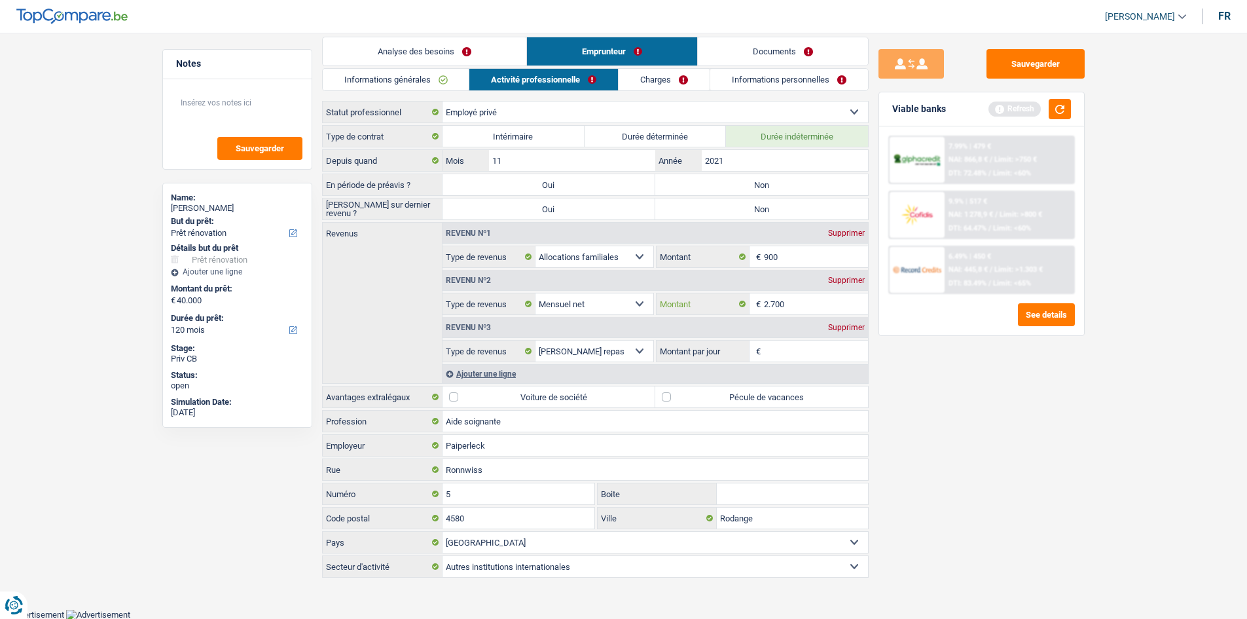
click at [801, 306] on input "2.700" at bounding box center [816, 303] width 104 height 21
type input "2"
type input "3.000"
click at [935, 409] on div "Sauvegarder Viable banks Refresh 7.99% | 479 € NAI: 866,8 € / Limit: >750 € DTI…" at bounding box center [982, 321] width 226 height 545
drag, startPoint x: 805, startPoint y: 357, endPoint x: 790, endPoint y: 333, distance: 28.5
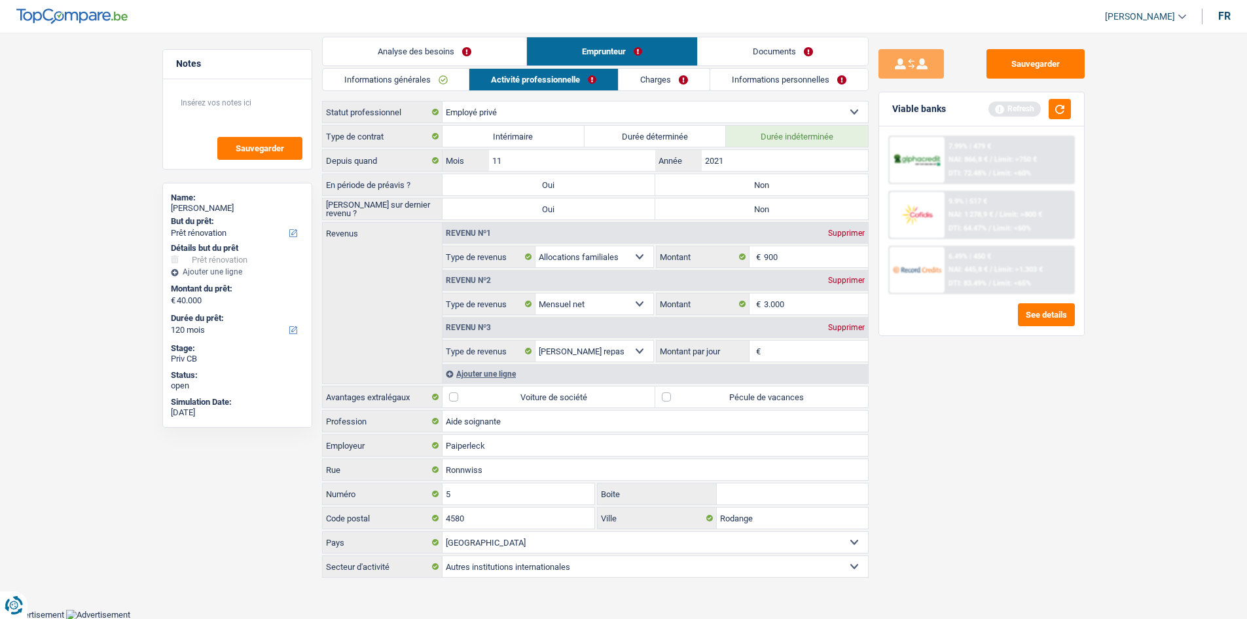
click at [801, 348] on input "Montant par jour" at bounding box center [816, 350] width 104 height 21
click at [838, 325] on div "Supprimer" at bounding box center [846, 327] width 43 height 8
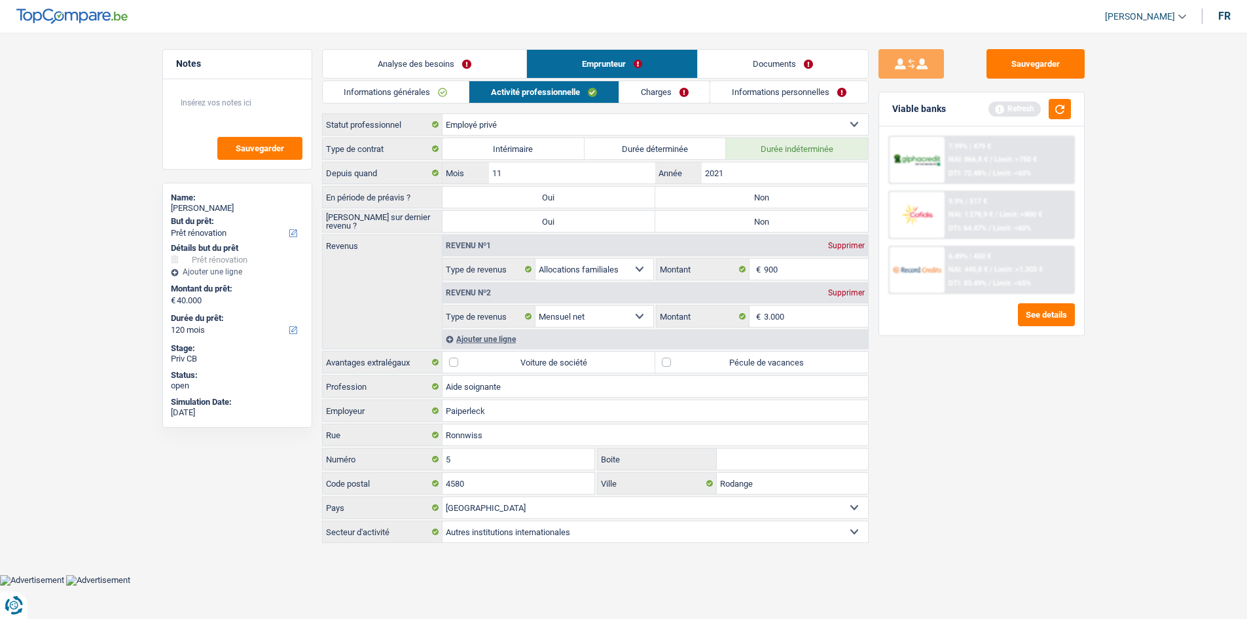
scroll to position [0, 0]
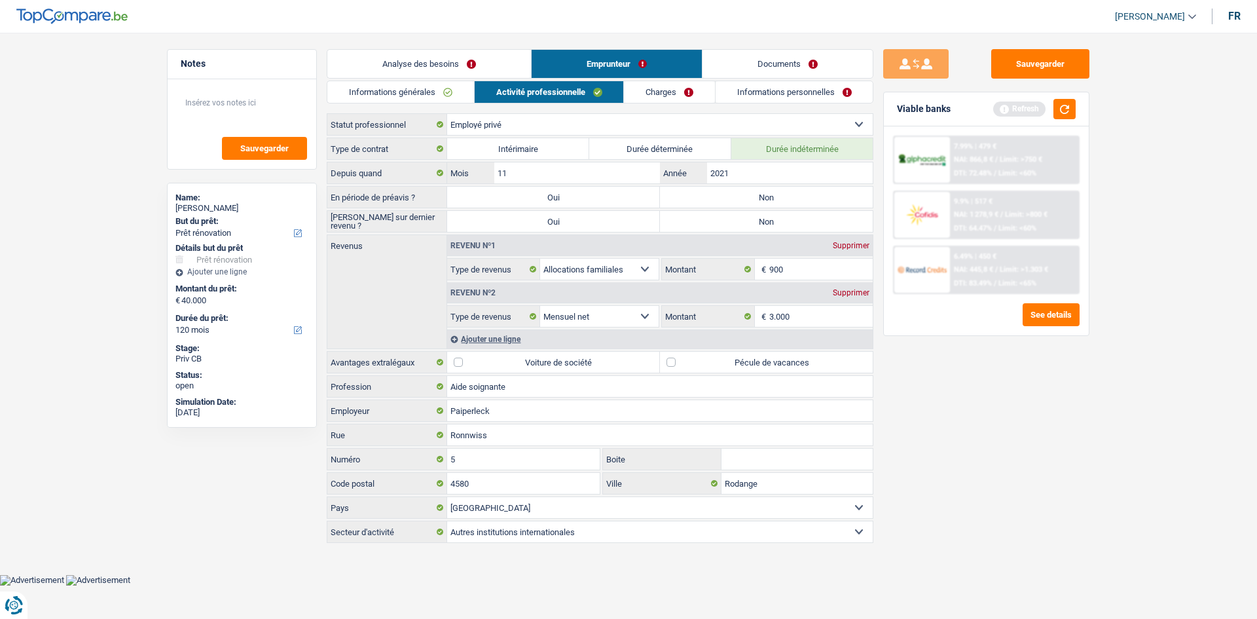
click at [496, 340] on div "Ajouter une ligne" at bounding box center [660, 338] width 426 height 19
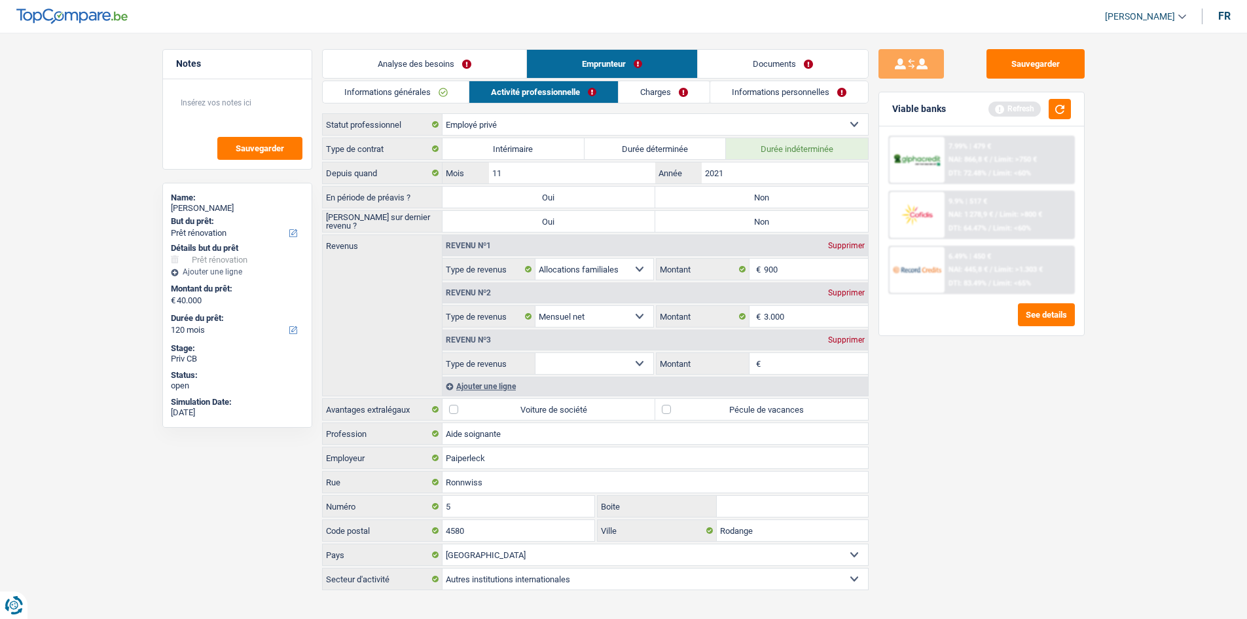
click at [591, 361] on select "Allocation d'handicap Allocations chômage Allocations familiales Chèques repas …" at bounding box center [595, 363] width 118 height 21
select select "alimony"
click at [536, 353] on select "Allocation d'handicap Allocations chômage Allocations familiales Chèques repas …" at bounding box center [595, 363] width 118 height 21
drag, startPoint x: 790, startPoint y: 372, endPoint x: 787, endPoint y: 363, distance: 9.7
click at [788, 363] on input "Montant" at bounding box center [816, 363] width 104 height 21
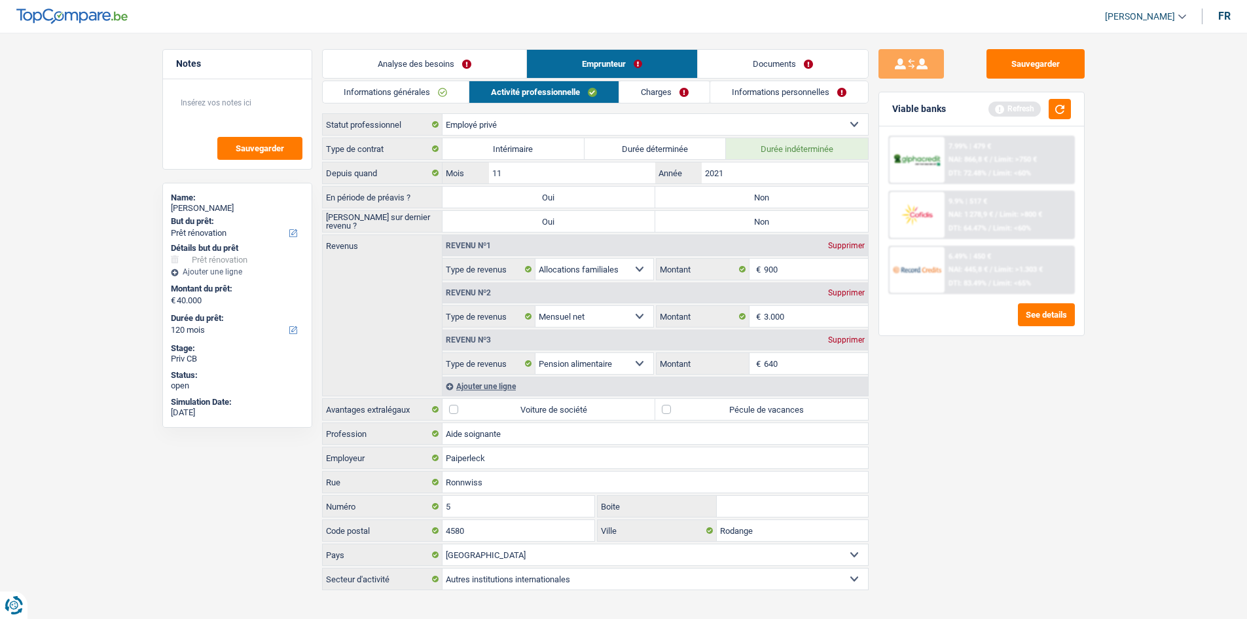
type input "640"
drag, startPoint x: 938, startPoint y: 393, endPoint x: 931, endPoint y: 387, distance: 9.7
click at [938, 393] on div "Sauvegarder Viable banks Refresh 7.99% | 479 € NAI: 866,8 € / Limit: >750 € DTI…" at bounding box center [982, 321] width 226 height 545
click at [748, 226] on label "Non" at bounding box center [761, 221] width 213 height 21
click at [748, 226] on input "Non" at bounding box center [761, 221] width 213 height 21
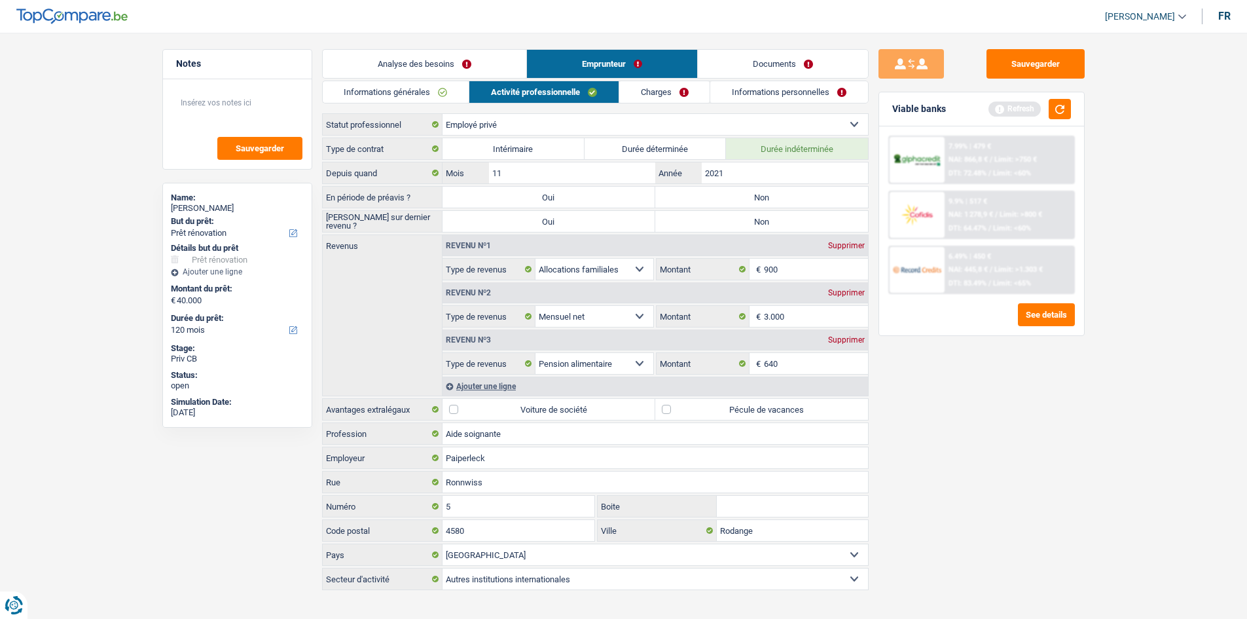
radio input "true"
click at [716, 185] on div "Type de contrat Intérimaire Durée déterminée Durée indéterminée Depuis quand 11…" at bounding box center [595, 363] width 547 height 452
click at [718, 194] on label "Non" at bounding box center [761, 197] width 213 height 21
click at [718, 194] on input "Non" at bounding box center [761, 197] width 213 height 21
radio input "true"
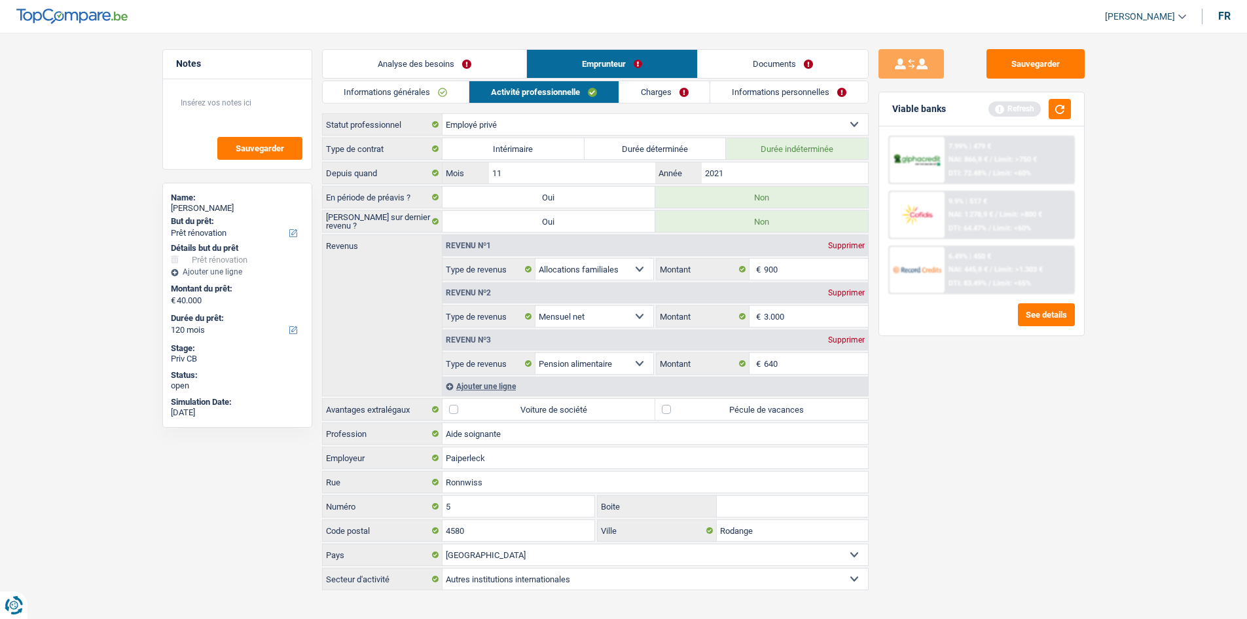
click at [636, 86] on link "Charges" at bounding box center [664, 92] width 91 height 22
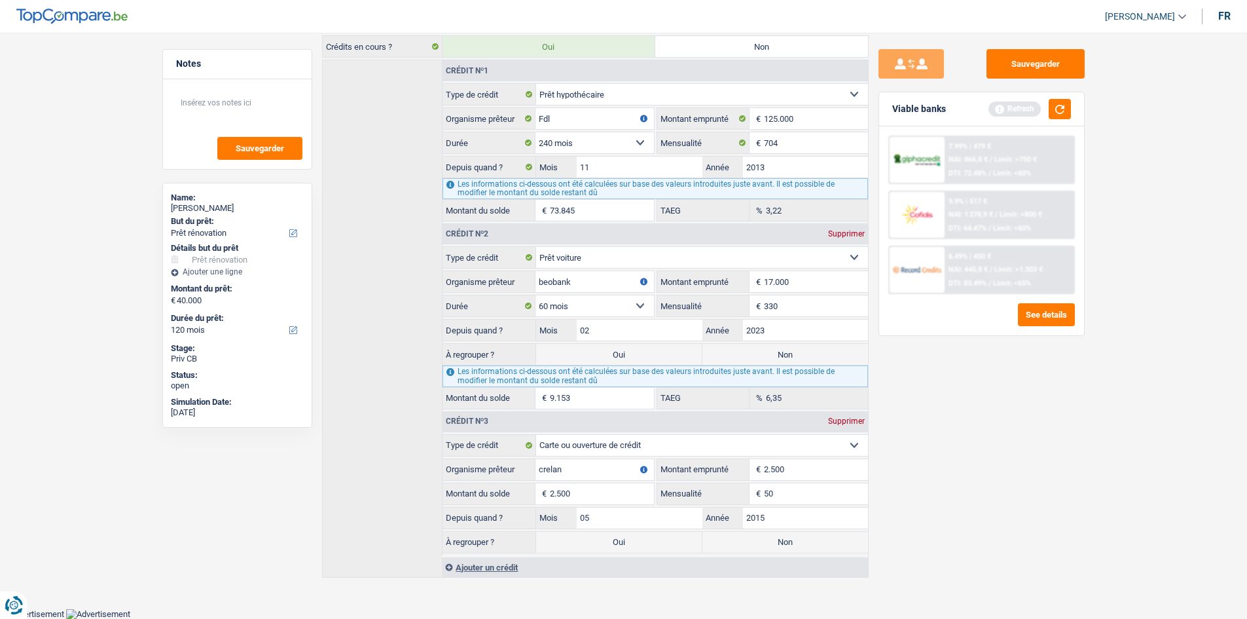
scroll to position [182, 0]
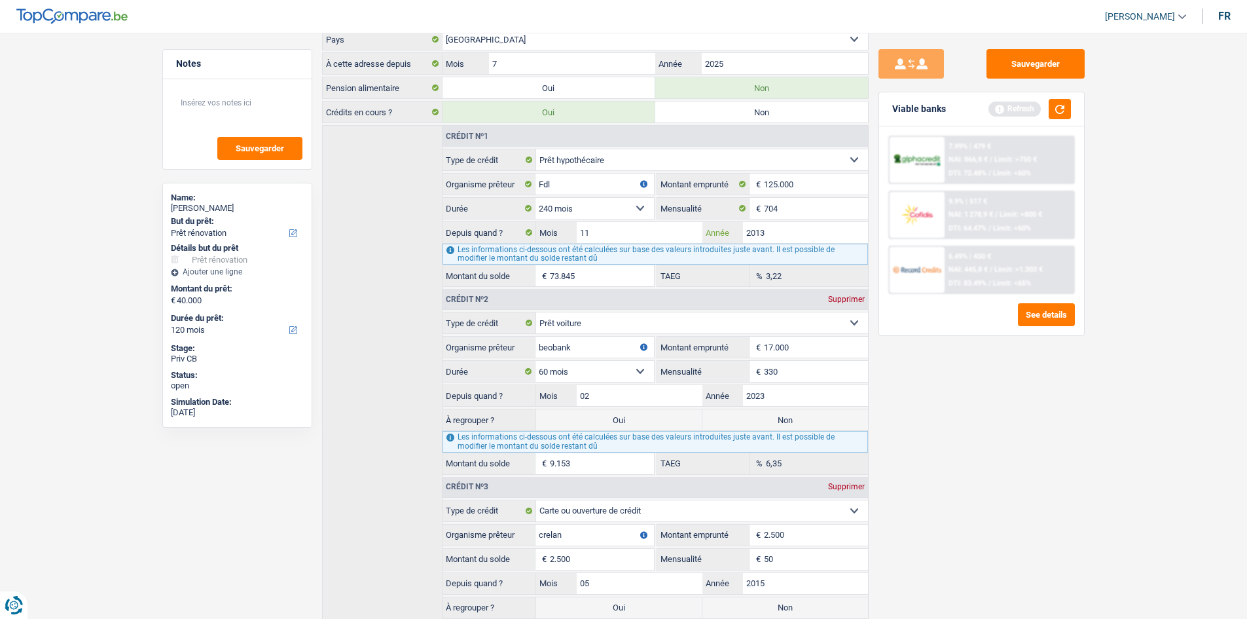
click at [814, 233] on input "2013" at bounding box center [805, 232] width 125 height 21
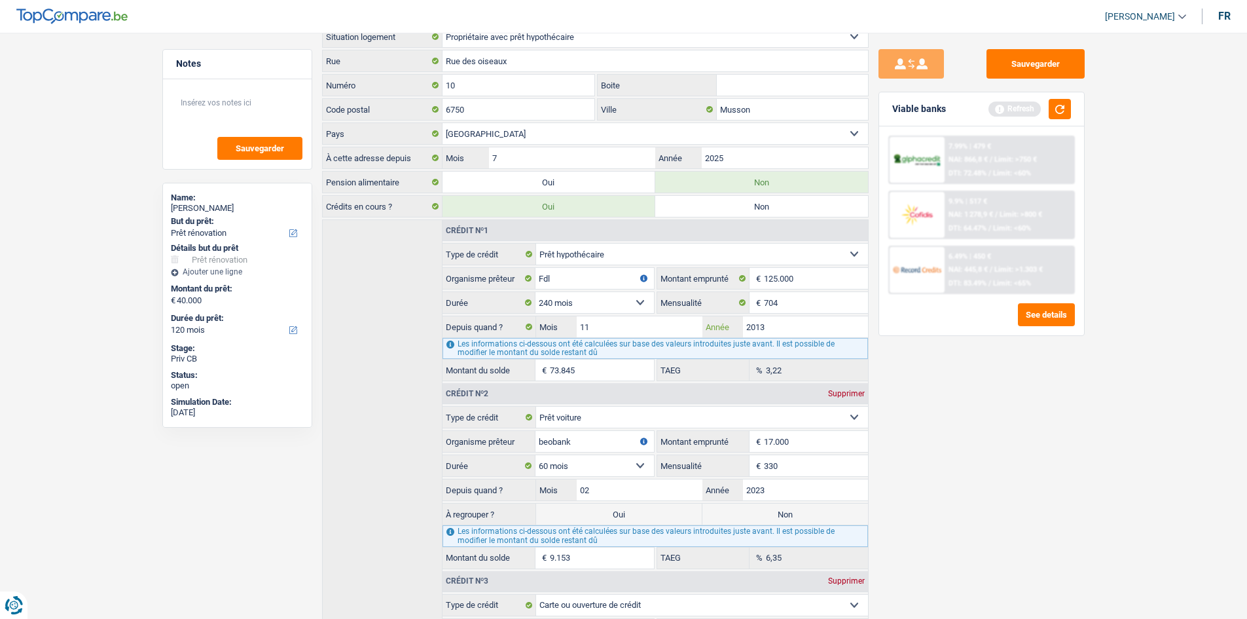
scroll to position [0, 0]
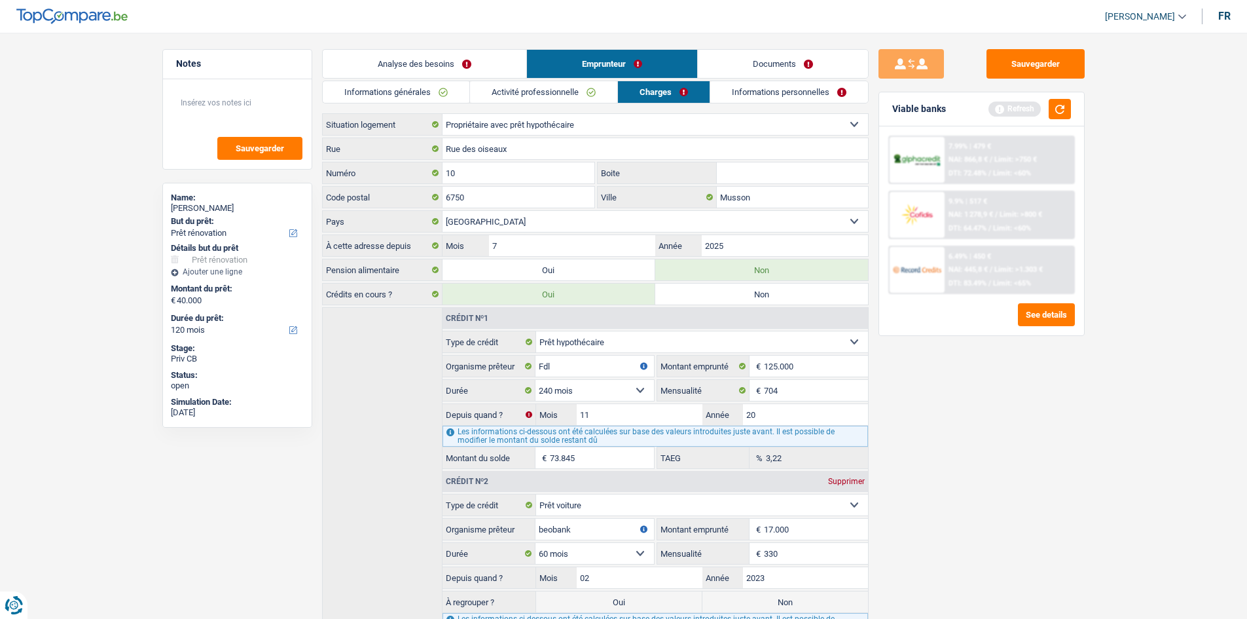
type input "2"
click at [782, 416] on input "Année" at bounding box center [805, 414] width 125 height 21
type input "1"
drag, startPoint x: 630, startPoint y: 369, endPoint x: 568, endPoint y: 359, distance: 62.3
click at [568, 359] on input "Fdl" at bounding box center [595, 365] width 118 height 21
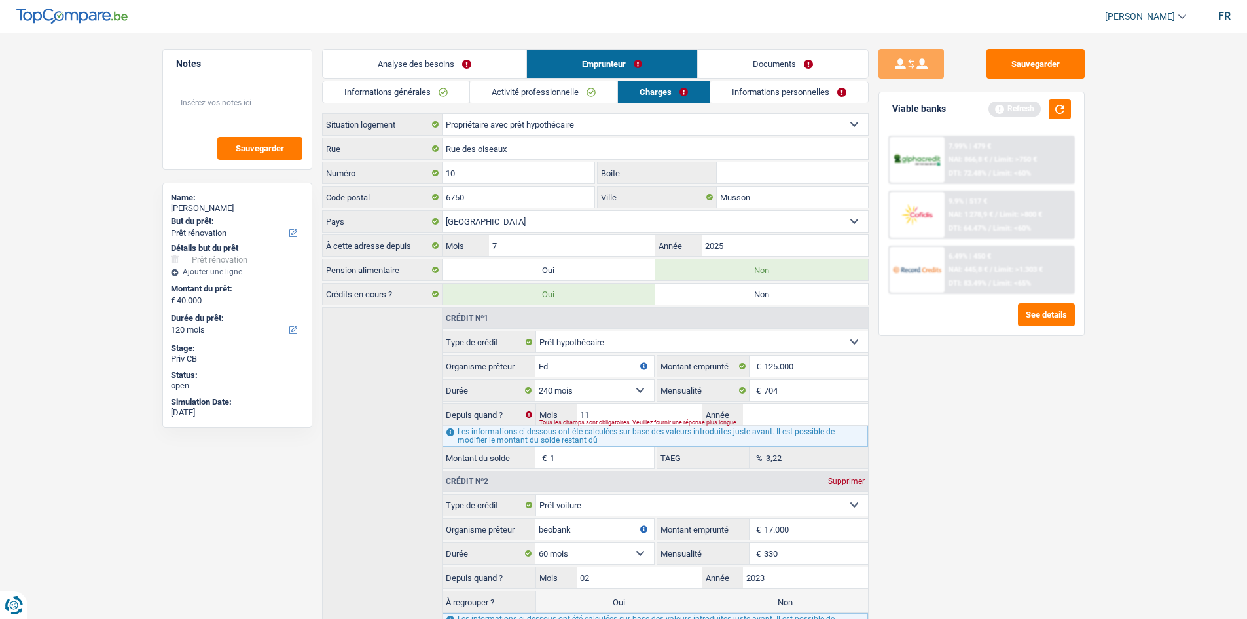
type input "F"
type input "c"
type input "f"
type input "crelan"
drag, startPoint x: 836, startPoint y: 368, endPoint x: 742, endPoint y: 368, distance: 93.6
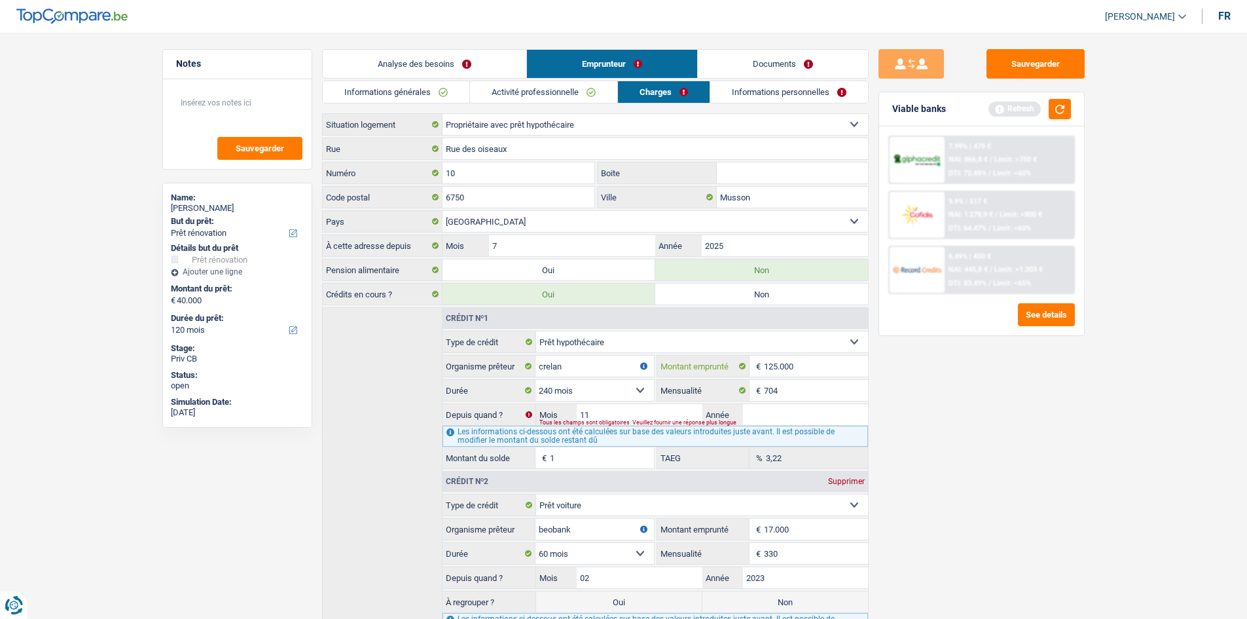
click at [742, 368] on div "125.000 € Montant emprunté" at bounding box center [762, 365] width 211 height 21
select select
type input "200.000"
click at [967, 401] on div "Sauvegarder Viable banks Refresh 7.99% | 479 € NAI: 866,8 € / Limit: >750 € DTI…" at bounding box center [982, 321] width 226 height 545
drag, startPoint x: 787, startPoint y: 386, endPoint x: 719, endPoint y: 397, distance: 68.9
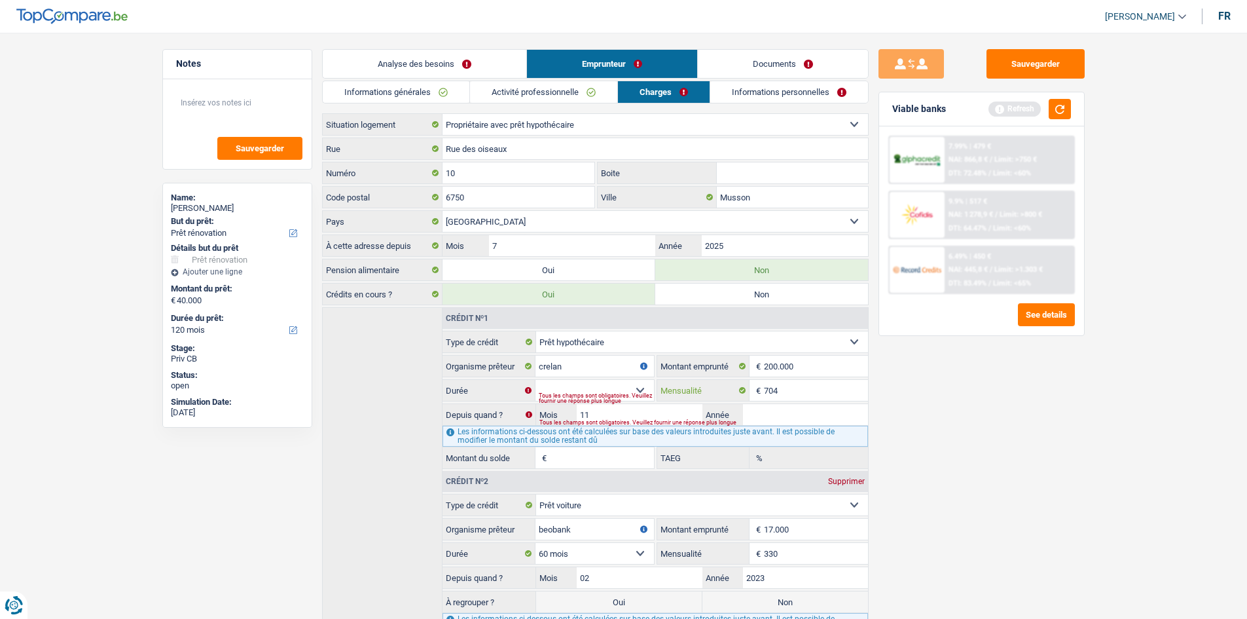
click at [719, 397] on div "704 € Mensualité" at bounding box center [762, 390] width 211 height 21
type input "1.124"
click at [968, 421] on div "Sauvegarder Viable banks Refresh 7.99% | 479 € NAI: 866,8 € / Limit: >750 € DTI…" at bounding box center [982, 321] width 226 height 545
click at [769, 402] on fieldset "Carte ou ouverture de crédit Prêt hypothécaire Vente à tempérament Prêt à tempé…" at bounding box center [655, 400] width 425 height 138
click at [769, 410] on input "Année" at bounding box center [805, 414] width 125 height 21
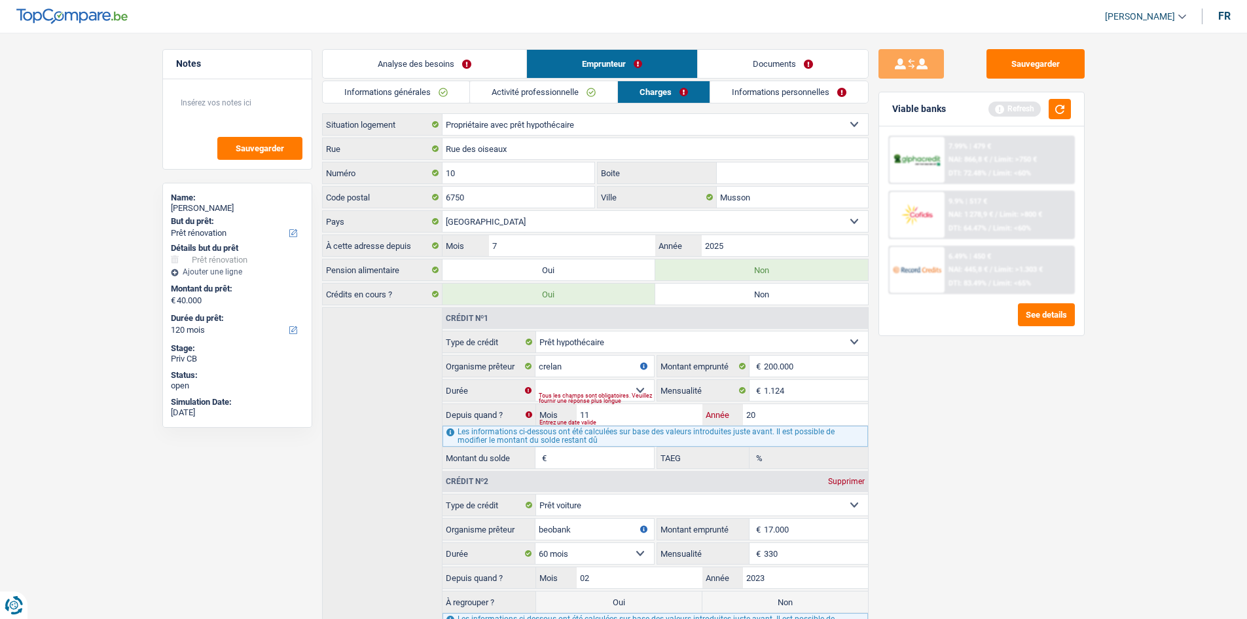
type input "20"
click at [655, 422] on div "Entrez une date valide" at bounding box center [686, 422] width 295 height 5
click at [651, 417] on input "11" at bounding box center [639, 414] width 125 height 21
type input "1"
type input "05"
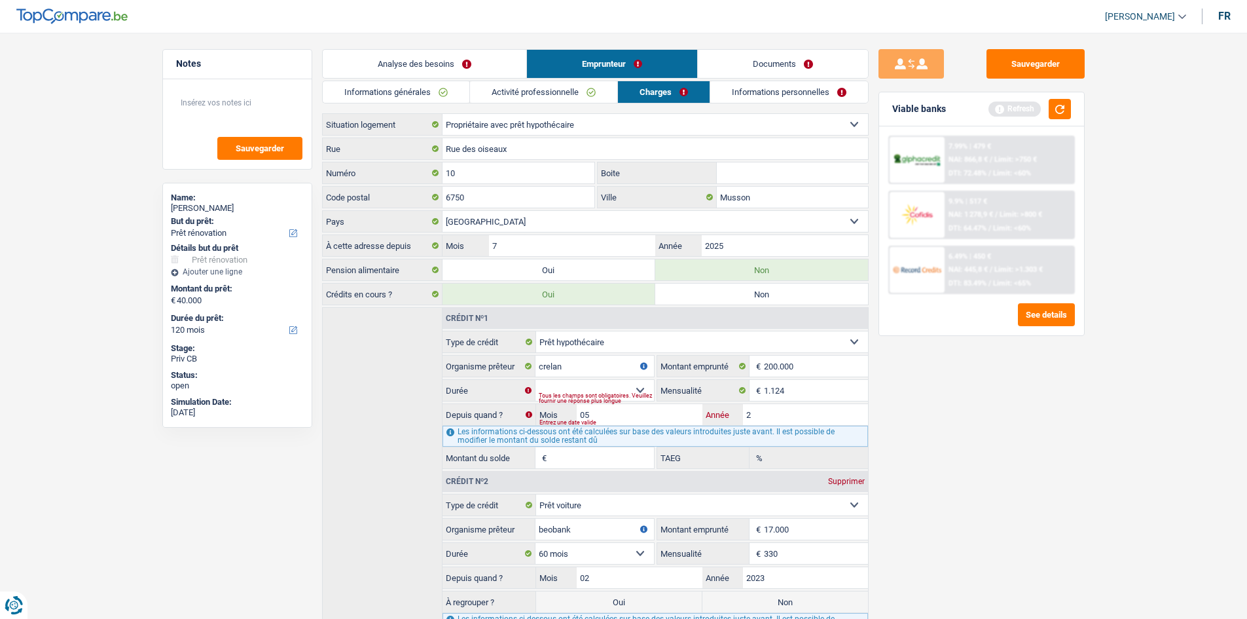
type input "2"
click at [651, 417] on input "05" at bounding box center [639, 414] width 125 height 21
click at [636, 395] on div "Tous les champs sont obligatoires. Veuillez fournir une réponse plus longue" at bounding box center [596, 397] width 115 height 5
click at [641, 417] on input "00" at bounding box center [639, 414] width 125 height 21
click at [640, 416] on input "00" at bounding box center [639, 414] width 125 height 21
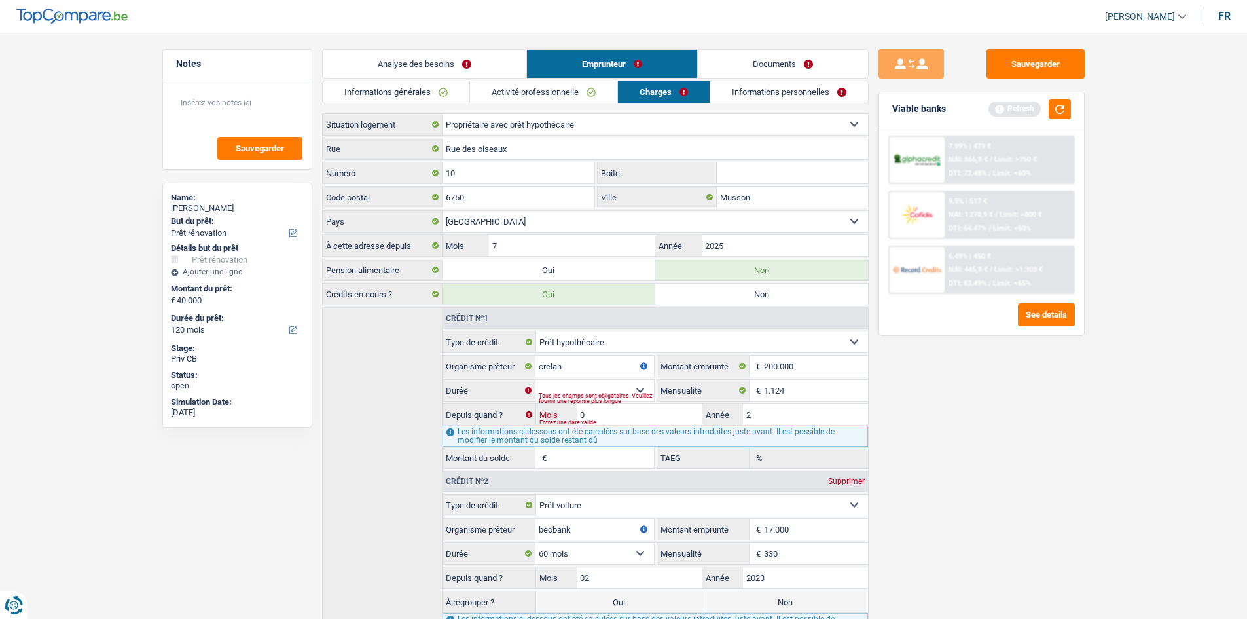
type input "07"
click at [780, 410] on input "2" at bounding box center [805, 414] width 125 height 21
type input "2025"
click at [1001, 454] on div "Sauvegarder Viable banks Refresh 7.99% | 479 € NAI: 866,8 € / Limit: >750 € DTI…" at bounding box center [982, 321] width 226 height 545
click at [607, 388] on select "120 mois 132 mois 144 mois 180 mois 240 mois 300 mois 360 mois 420 mois Sélecti…" at bounding box center [595, 390] width 118 height 21
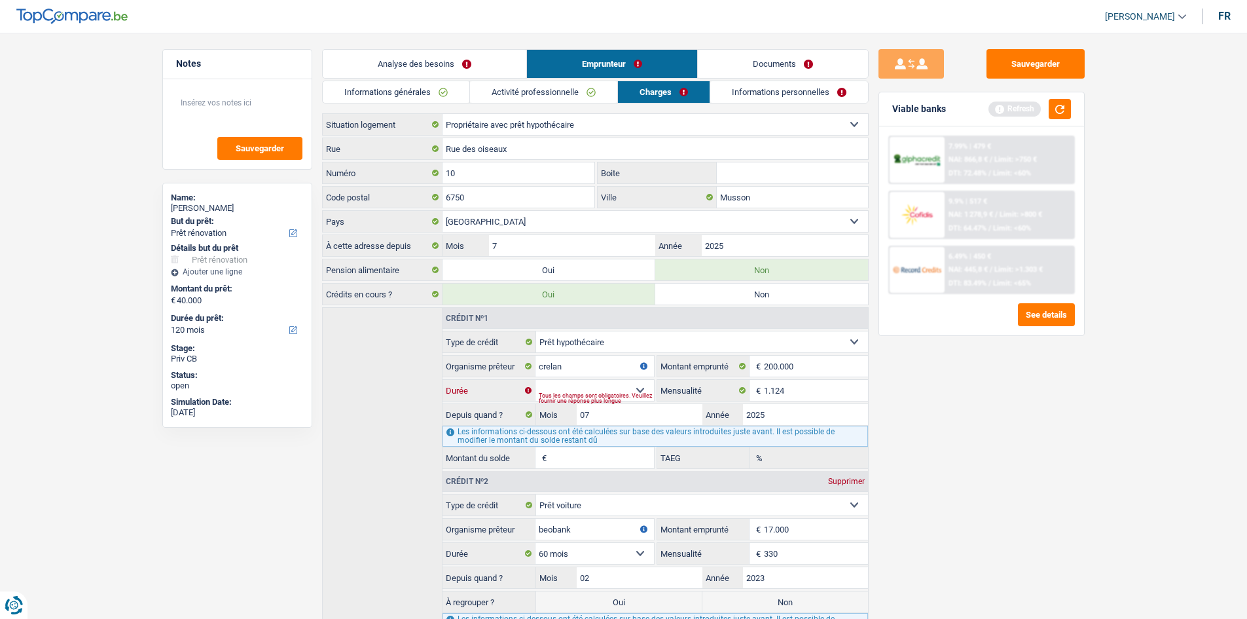
select select "240"
click at [536, 380] on select "120 mois 132 mois 144 mois 180 mois 240 mois 300 mois 360 mois 420 mois Sélecti…" at bounding box center [595, 390] width 118 height 21
type input "199.401"
type input "3,19"
drag, startPoint x: 1080, startPoint y: 453, endPoint x: 957, endPoint y: 529, distance: 144.1
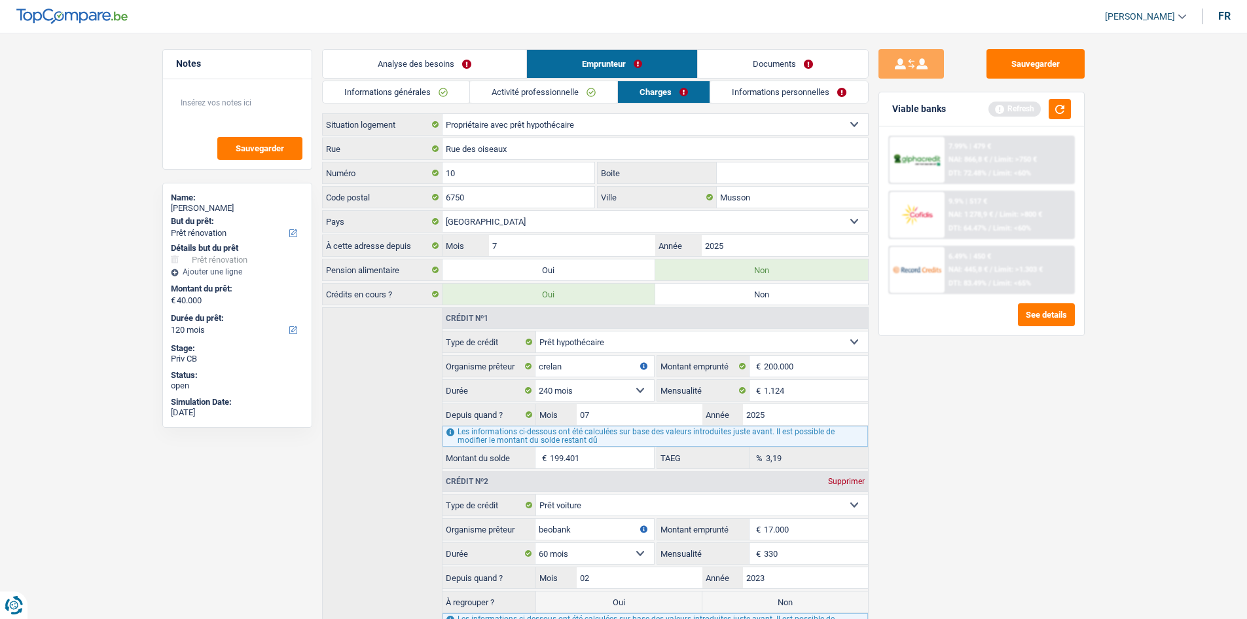
click at [957, 529] on div "Sauvegarder Viable banks Refresh 7.99% | 479 € NAI: 866,8 € / Limit: >750 € DTI…" at bounding box center [982, 321] width 226 height 545
click at [1054, 116] on button "button" at bounding box center [1060, 109] width 22 height 20
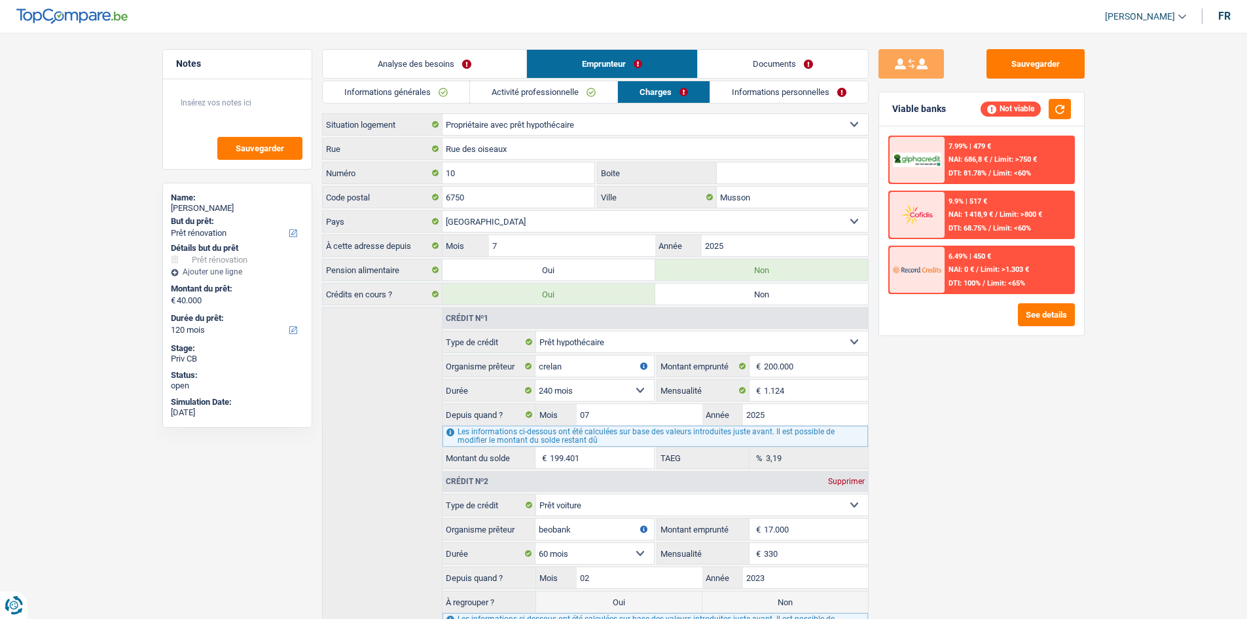
click at [746, 95] on link "Informations personnelles" at bounding box center [789, 92] width 158 height 22
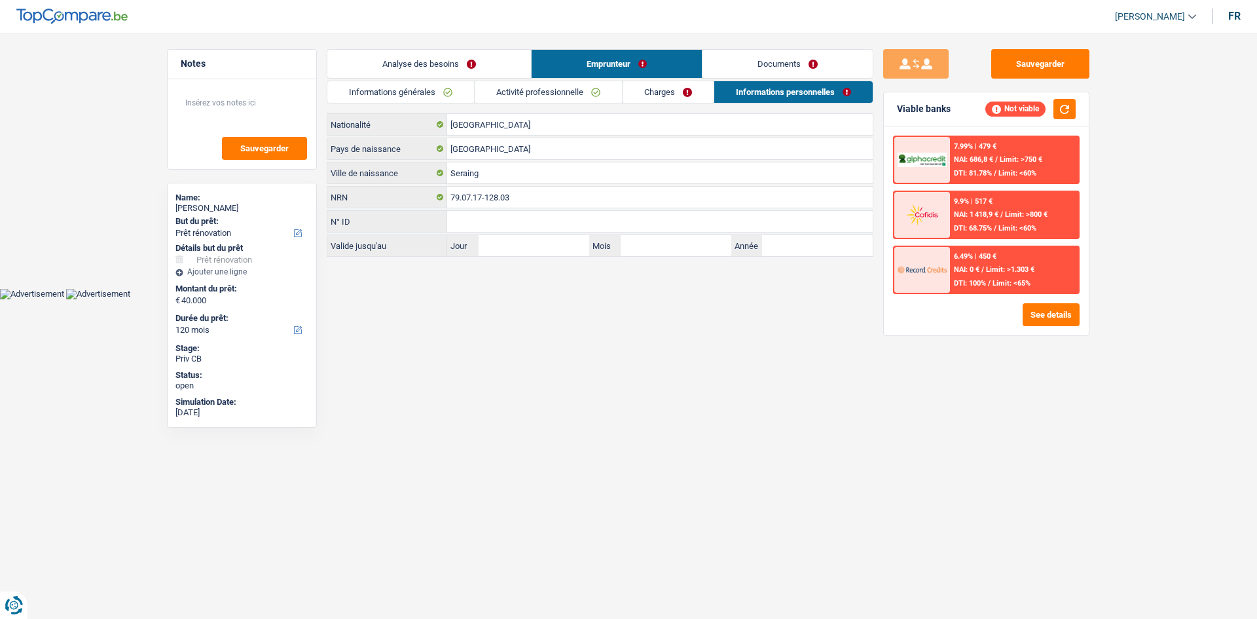
click at [786, 62] on link "Documents" at bounding box center [787, 64] width 170 height 28
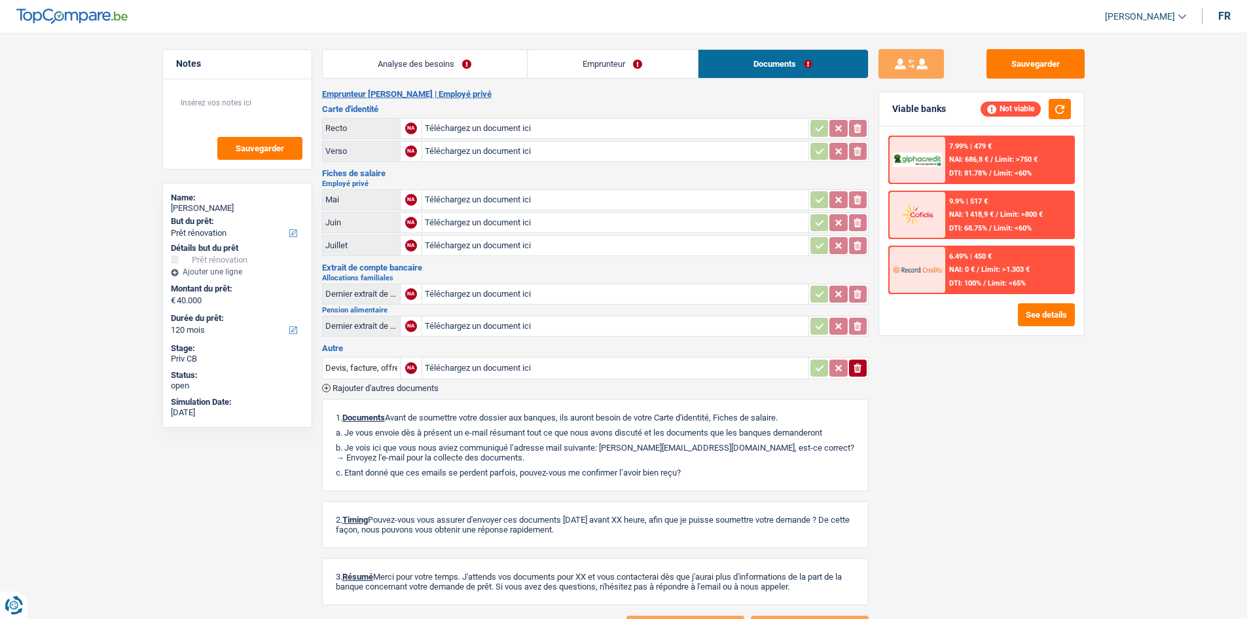
click at [628, 54] on link "Emprunteur" at bounding box center [613, 64] width 170 height 28
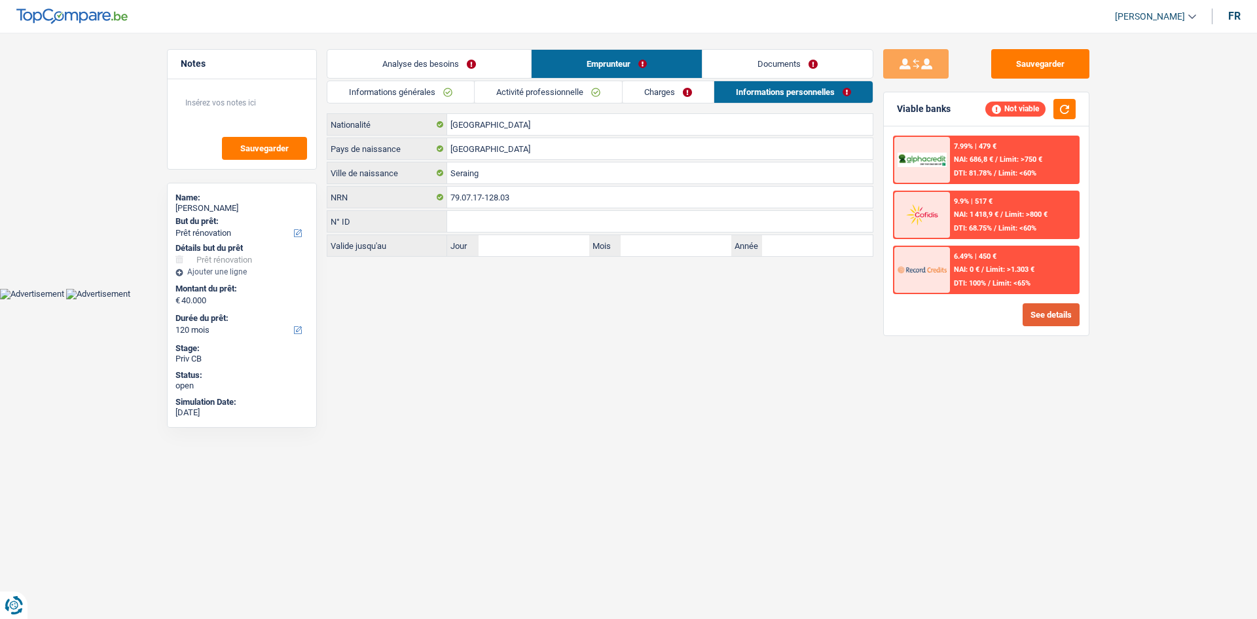
click at [1061, 323] on button "See details" at bounding box center [1051, 314] width 57 height 23
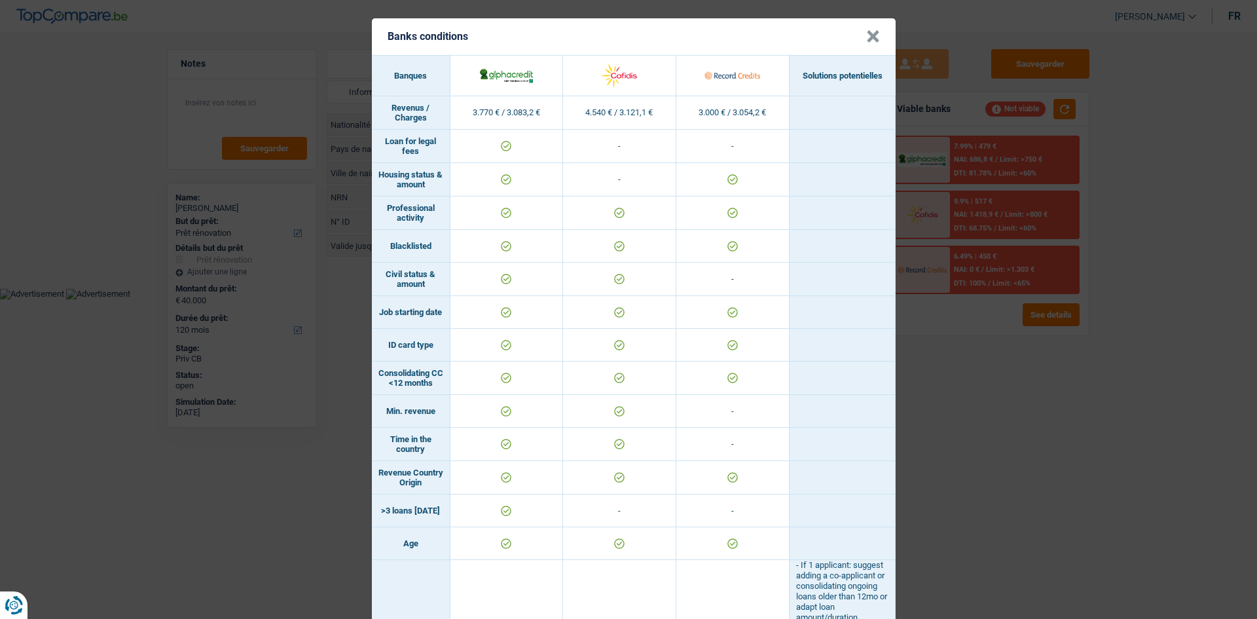
click at [866, 30] on button "×" at bounding box center [873, 36] width 14 height 13
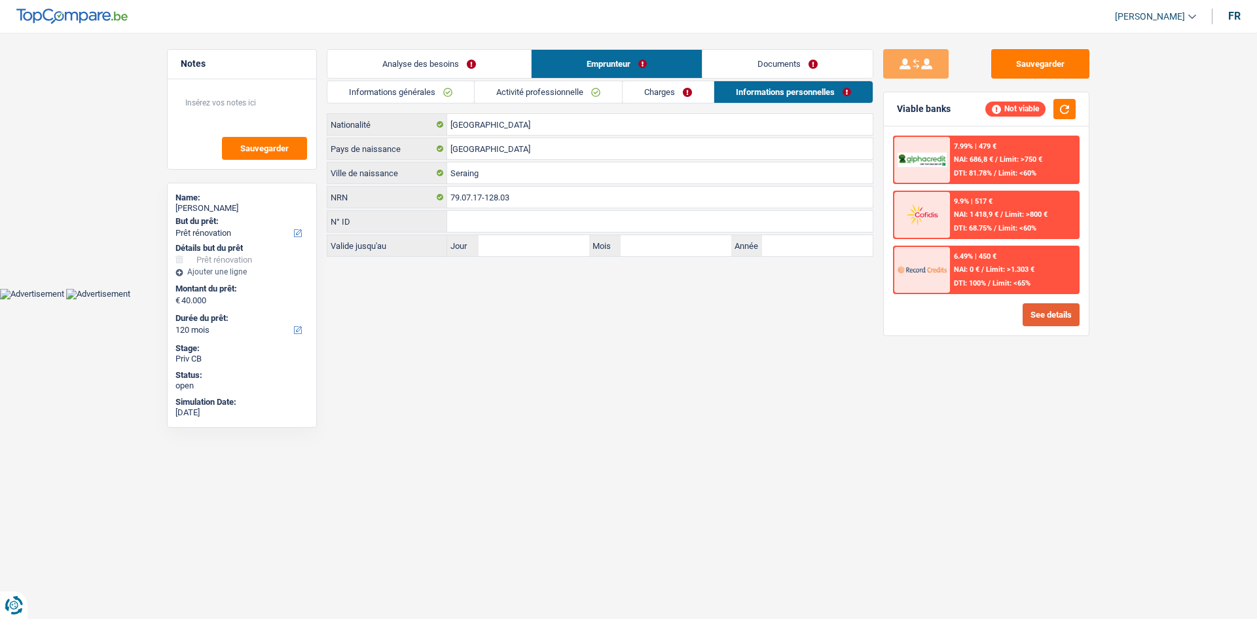
click at [1052, 314] on button "See details" at bounding box center [1051, 314] width 57 height 23
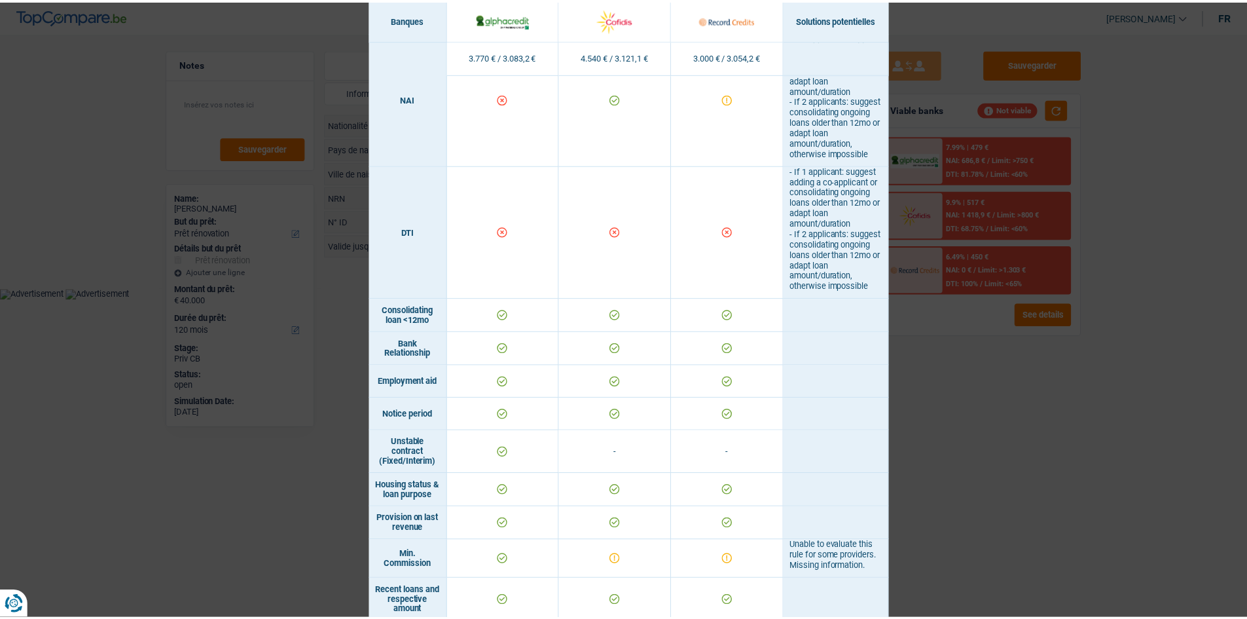
scroll to position [300, 0]
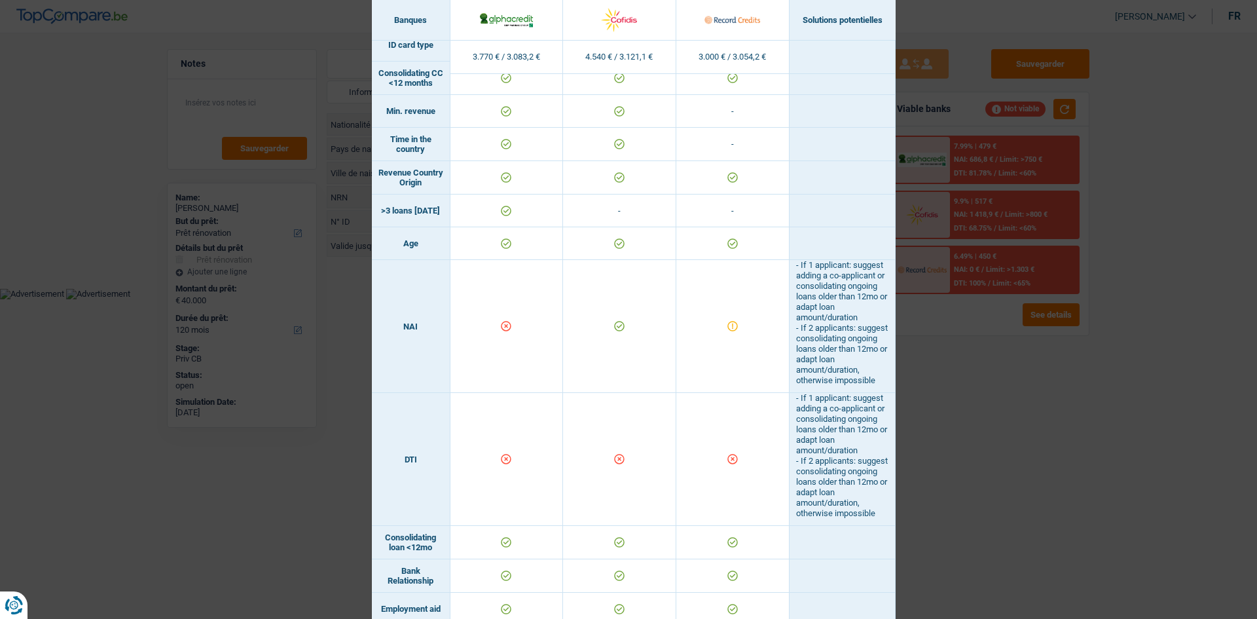
drag, startPoint x: 962, startPoint y: 403, endPoint x: 945, endPoint y: 386, distance: 24.1
click at [961, 401] on div "Banks conditions × Banques Solutions potentielles Revenus / Charges 3.770 € / 3…" at bounding box center [628, 309] width 1257 height 619
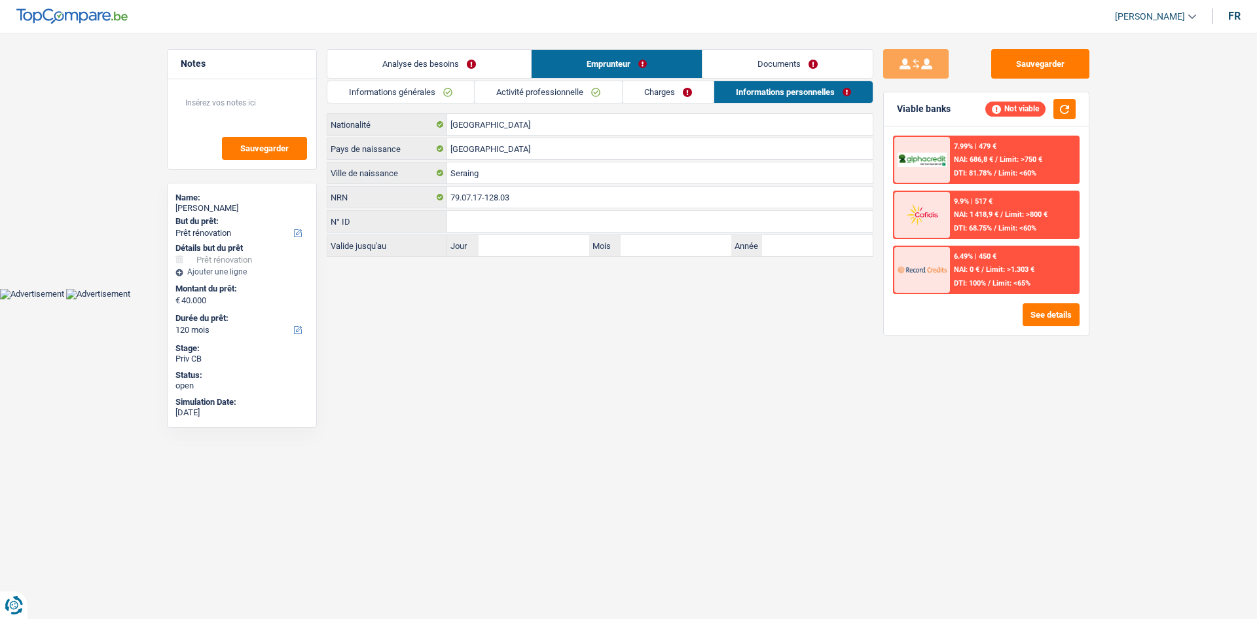
click at [654, 94] on link "Charges" at bounding box center [668, 92] width 91 height 22
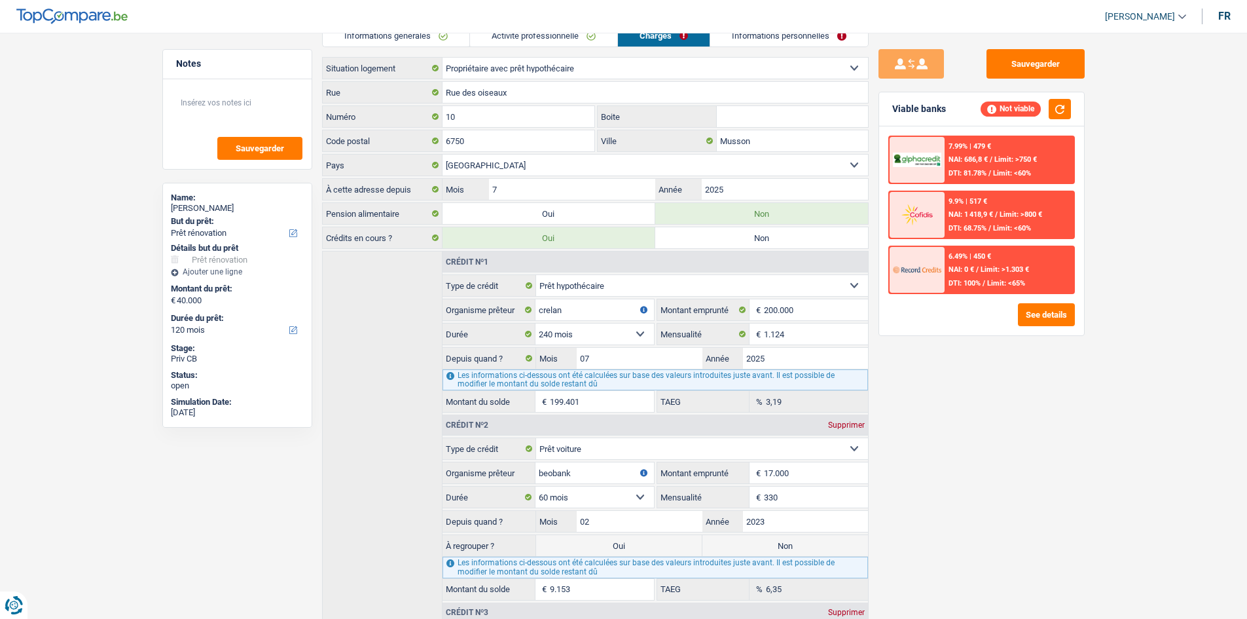
scroll to position [0, 0]
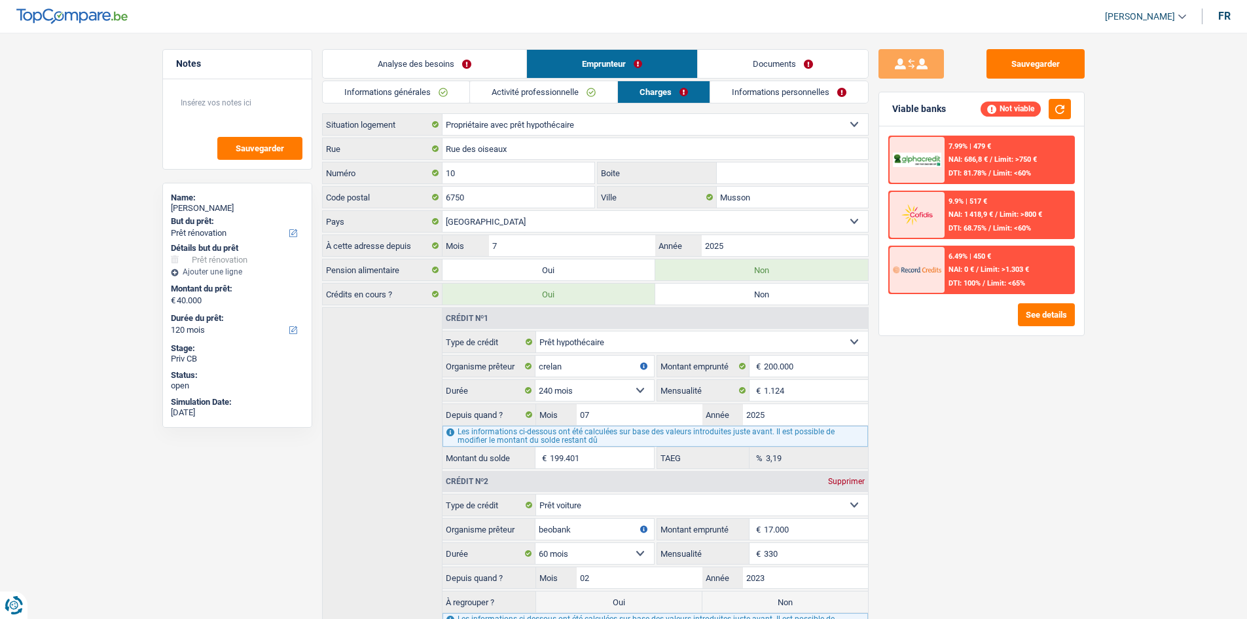
click at [418, 52] on link "Analyse des besoins" at bounding box center [425, 64] width 204 height 28
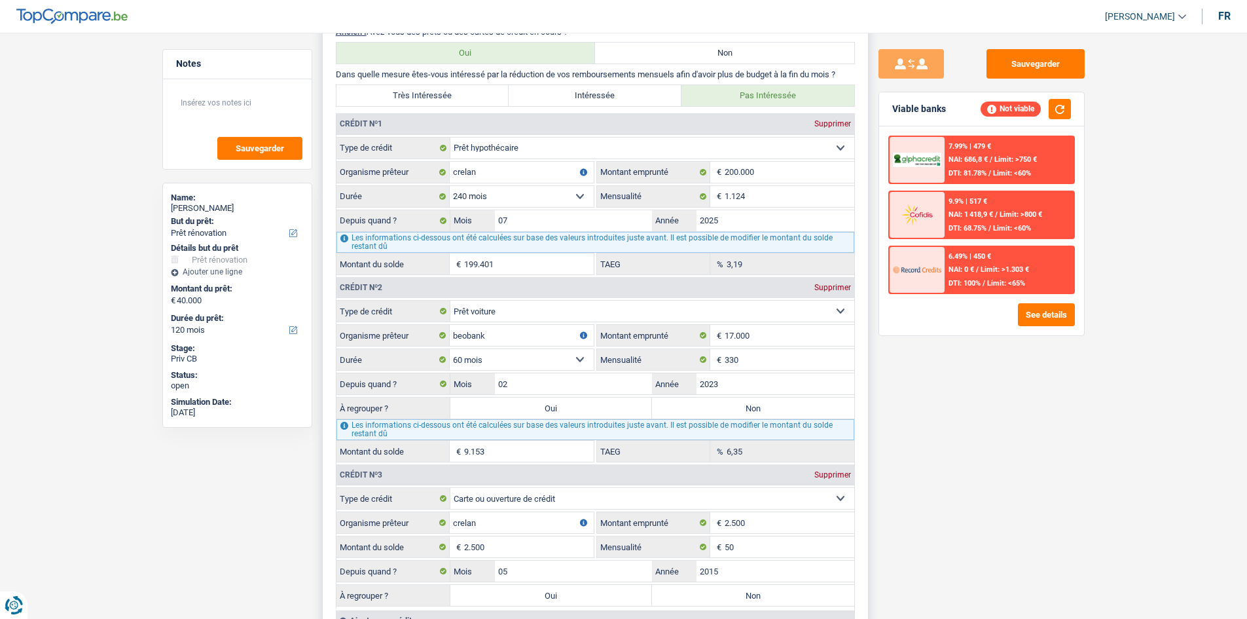
scroll to position [1178, 0]
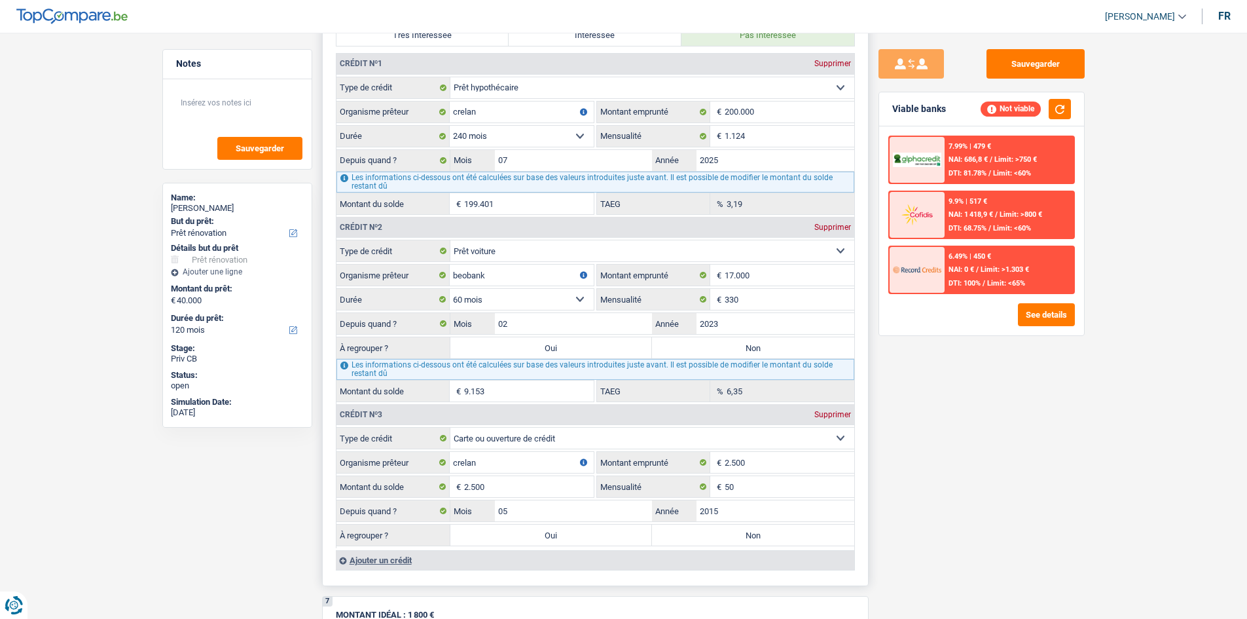
click at [533, 345] on label "Oui" at bounding box center [551, 347] width 202 height 21
click at [533, 345] on input "Oui" at bounding box center [551, 347] width 202 height 21
radio input "true"
type input "49.153"
select select "144"
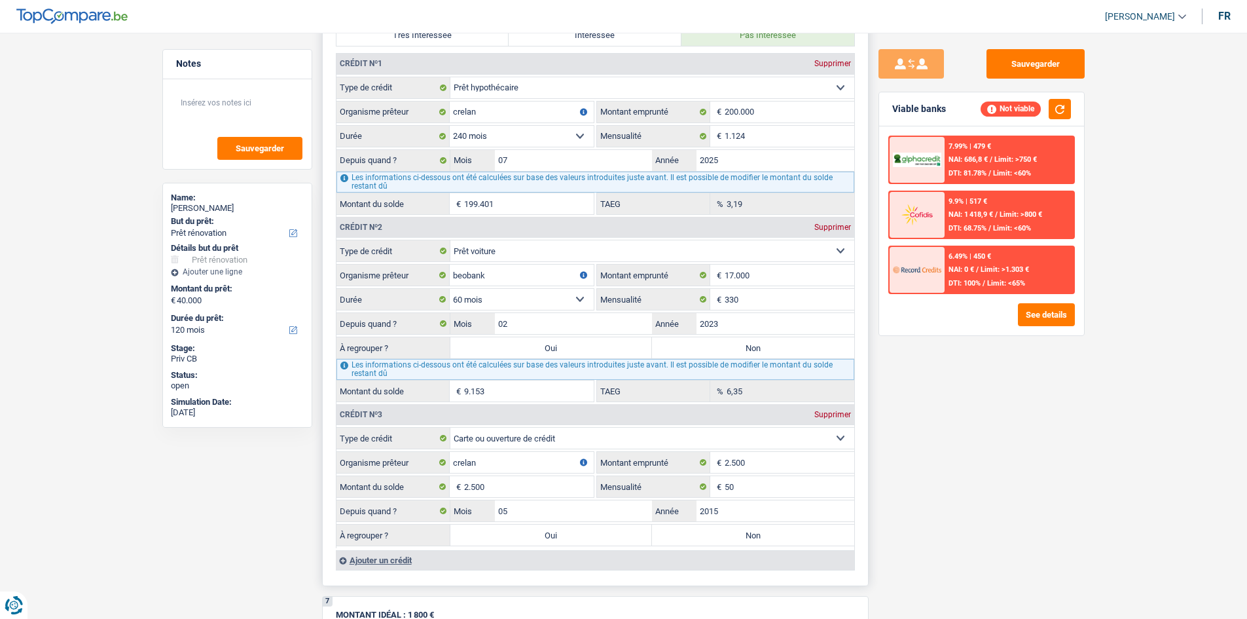
type input "9.153"
select select "144"
type input "9.153"
select select "144"
select select "refinancing"
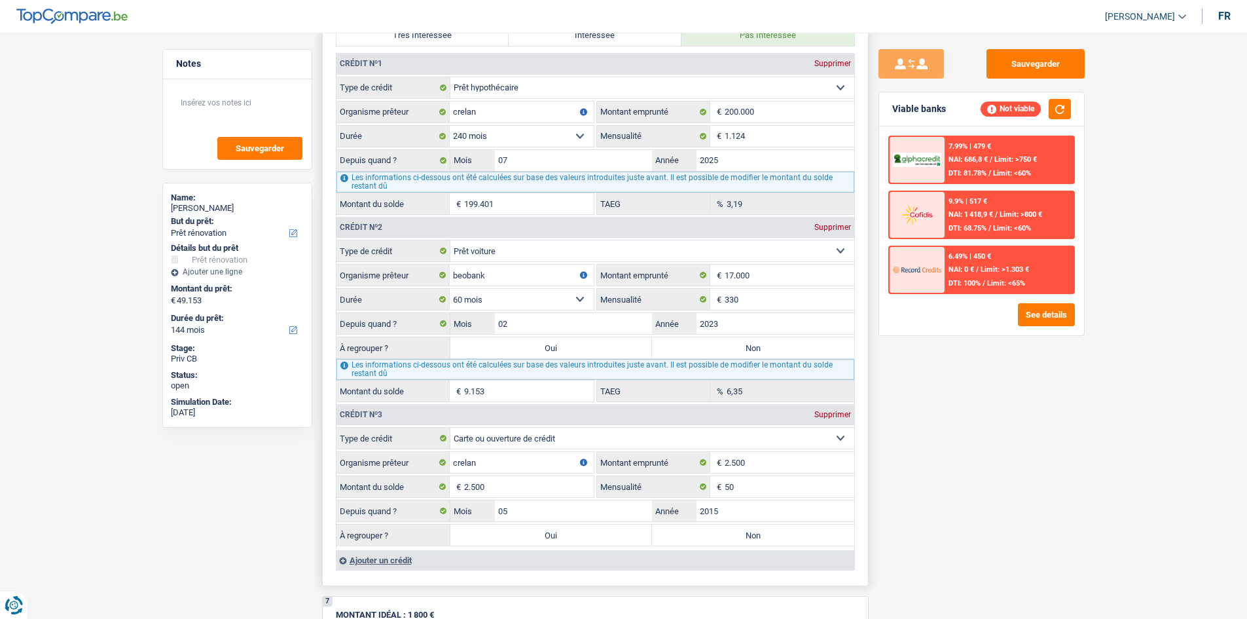
select select "refinancing"
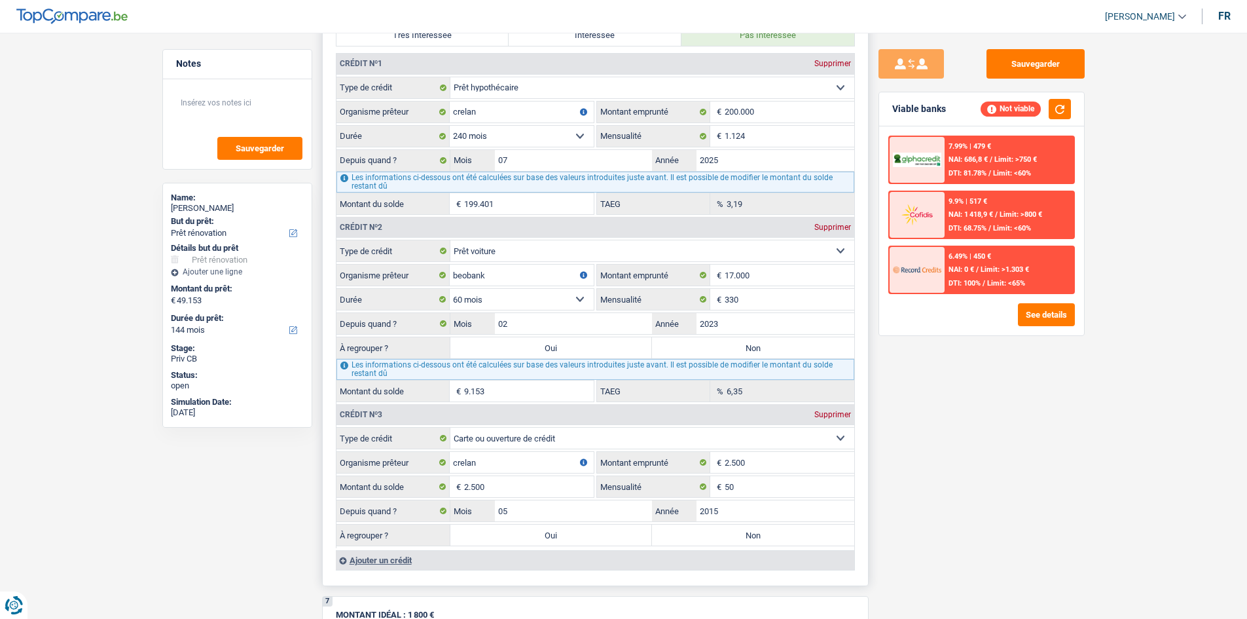
select select "renovation"
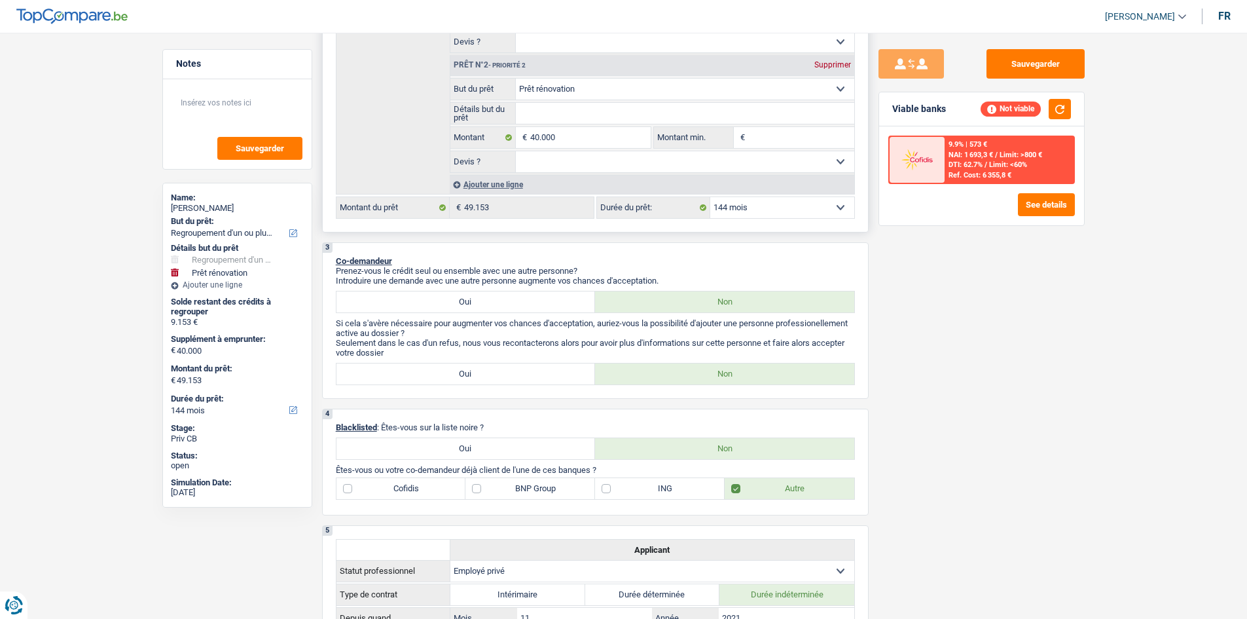
scroll to position [262, 0]
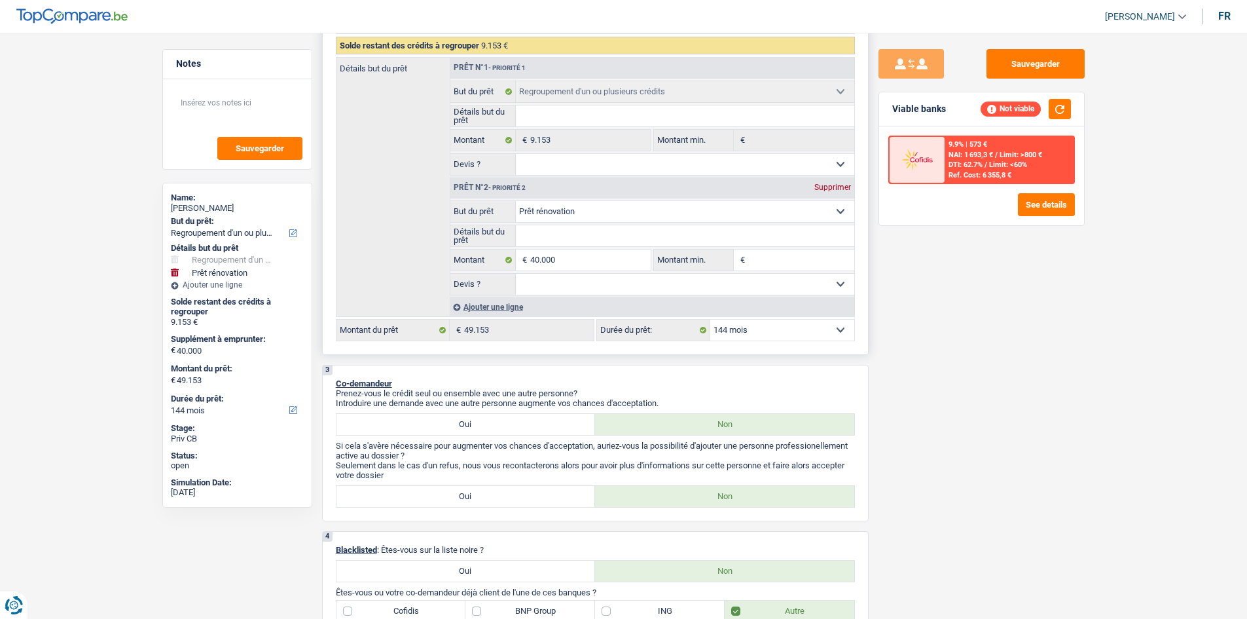
click at [746, 337] on select "12 mois 18 mois 24 mois 30 mois 36 mois 42 mois 48 mois 60 mois 72 mois 84 mois…" at bounding box center [782, 329] width 144 height 21
select select "120"
click at [710, 319] on select "12 mois 18 mois 24 mois 30 mois 36 mois 42 mois 48 mois 60 mois 72 mois 84 mois…" at bounding box center [782, 329] width 144 height 21
select select "120"
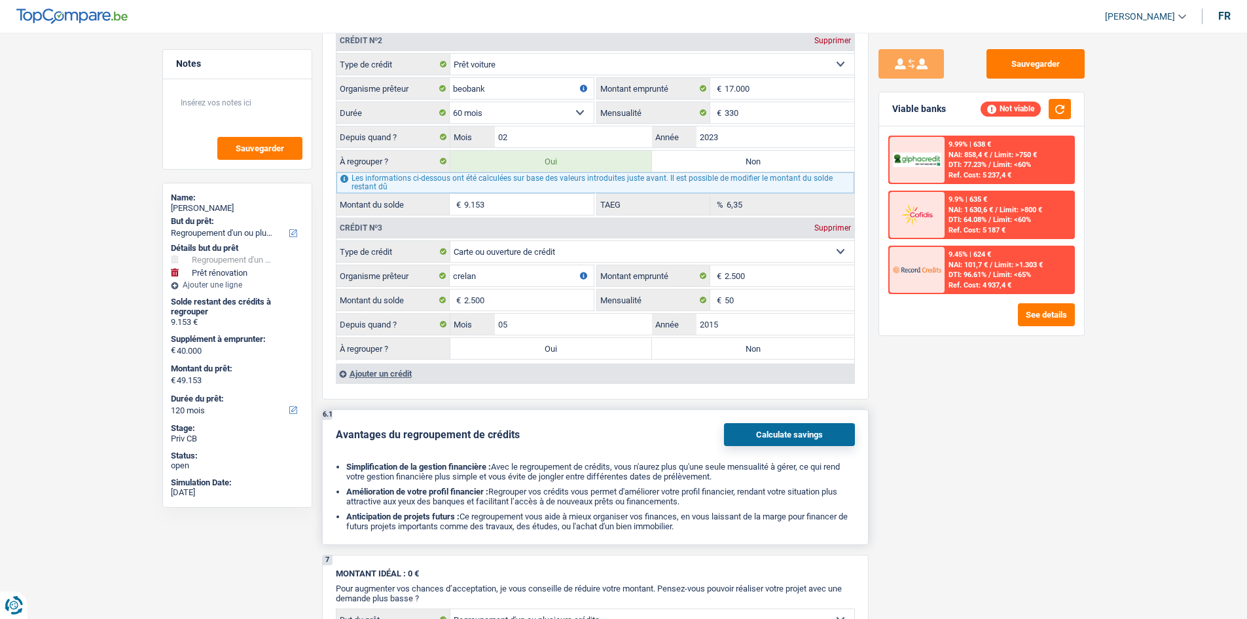
scroll to position [1571, 0]
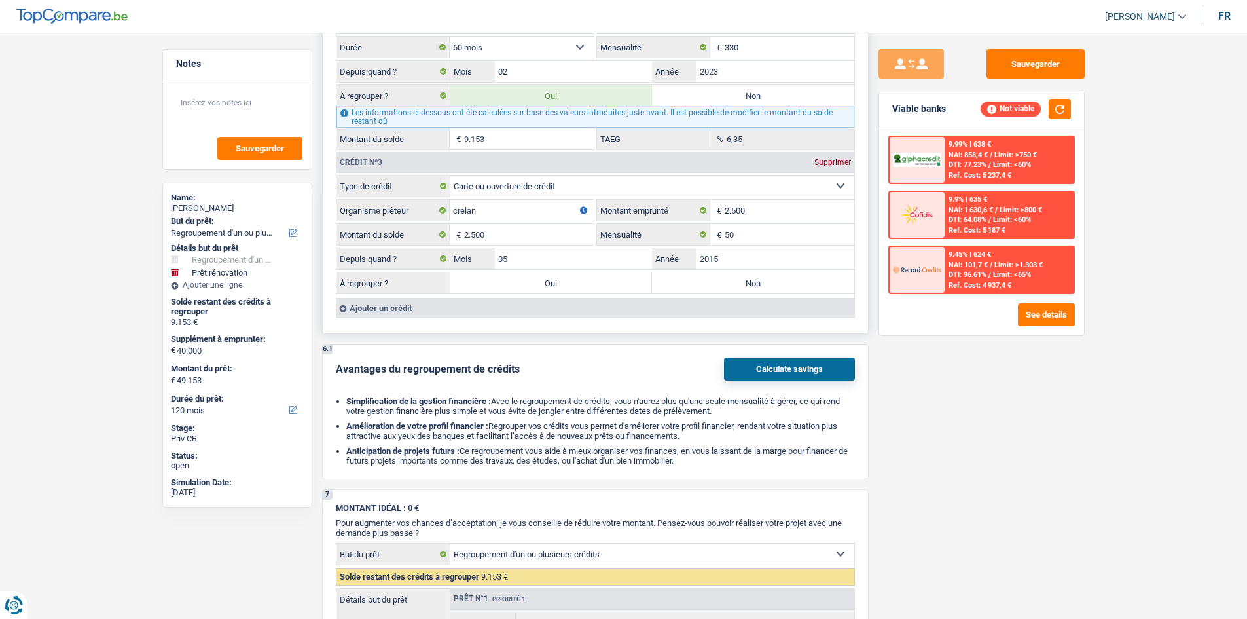
drag, startPoint x: 572, startPoint y: 282, endPoint x: 592, endPoint y: 295, distance: 24.2
click at [572, 288] on label "Oui" at bounding box center [551, 282] width 202 height 21
click at [572, 288] on input "Oui" at bounding box center [551, 282] width 202 height 21
radio input "true"
select select "144"
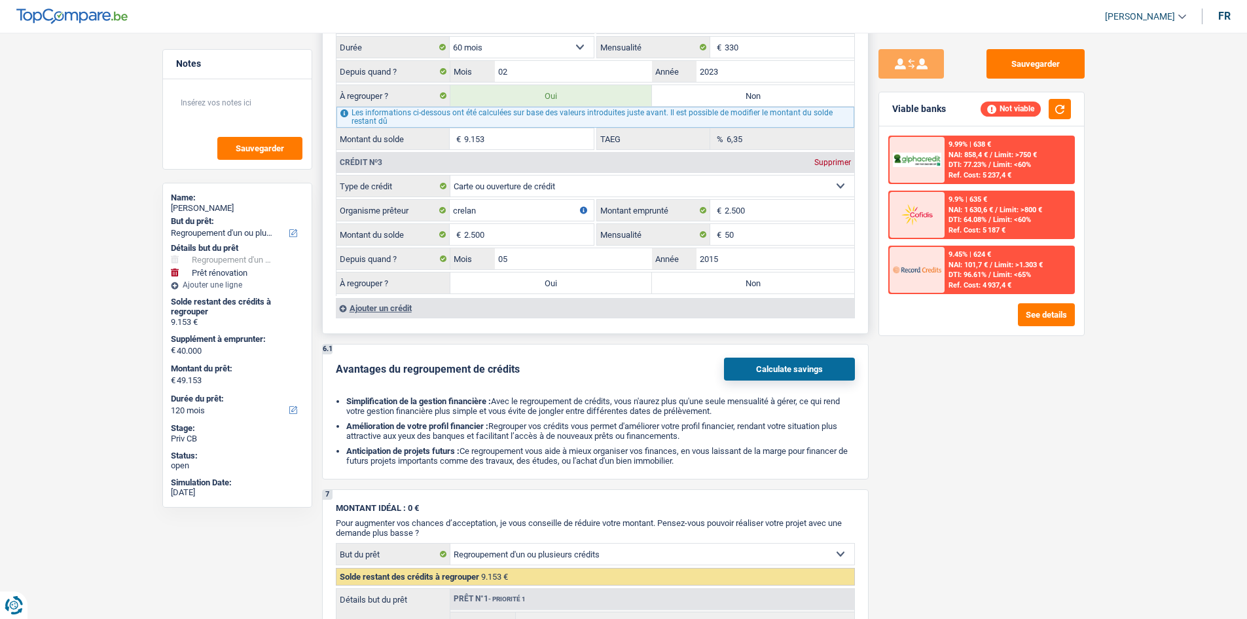
type input "11.653"
select select "144"
type input "11.653"
select select "144"
type input "51.653"
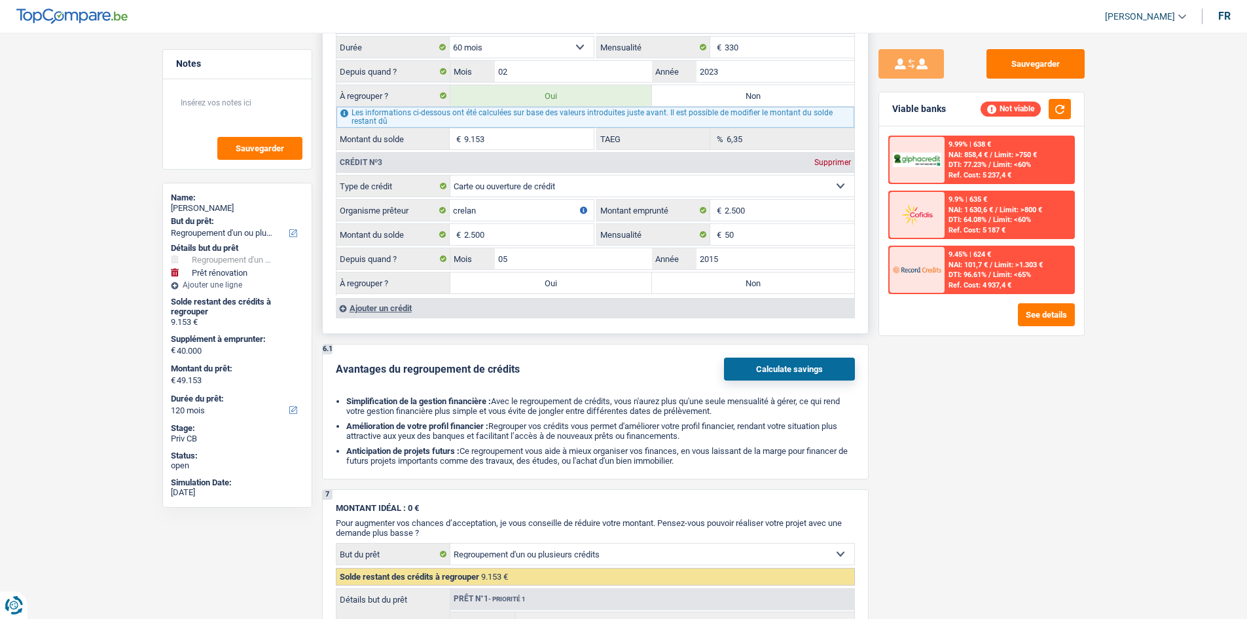
type input "51.653"
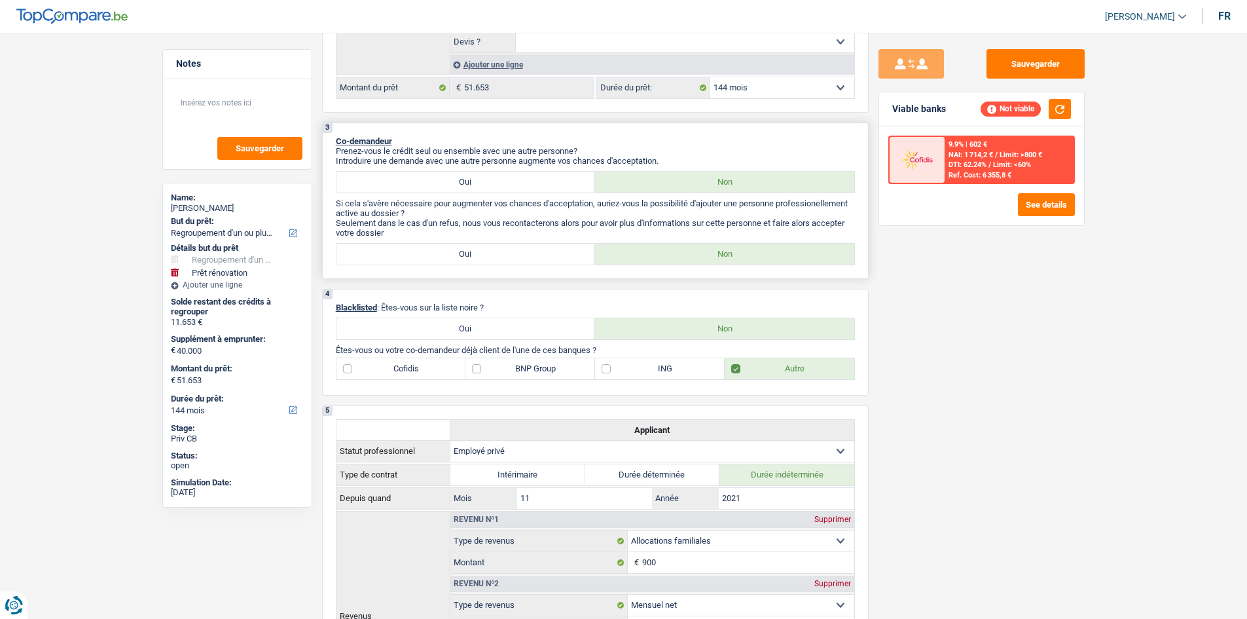
scroll to position [327, 0]
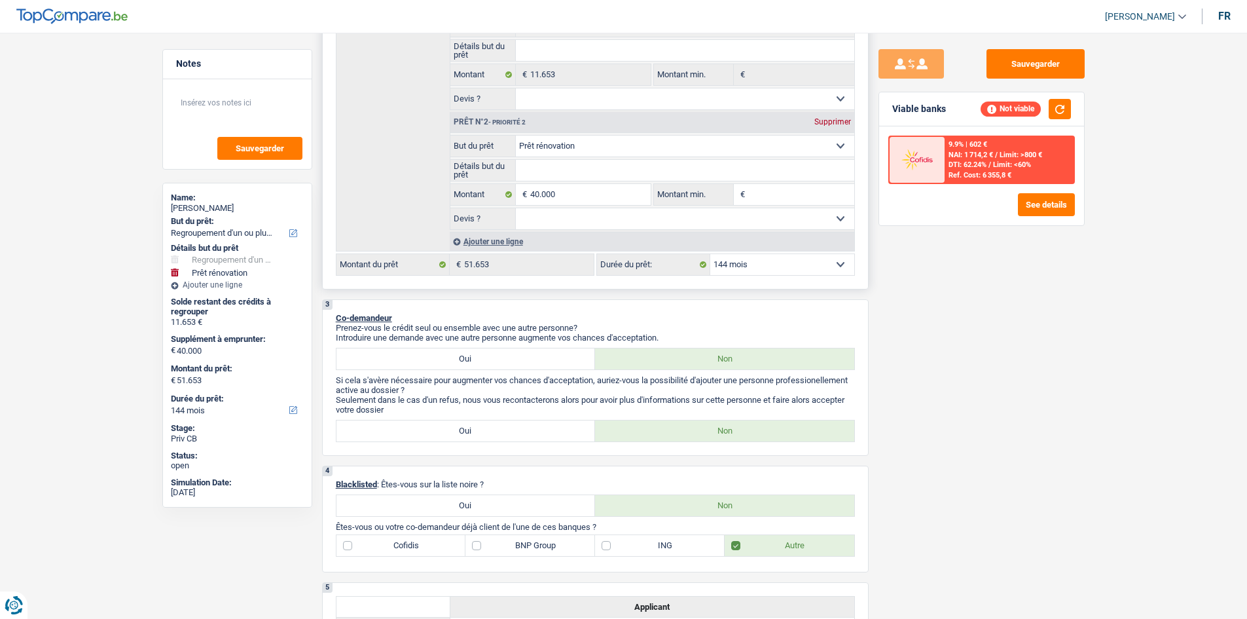
click at [740, 266] on select "12 mois 18 mois 24 mois 30 mois 36 mois 42 mois 48 mois 60 mois 72 mois 84 mois…" at bounding box center [782, 264] width 144 height 21
select select "120"
click at [710, 254] on select "12 mois 18 mois 24 mois 30 mois 36 mois 42 mois 48 mois 60 mois 72 mois 84 mois…" at bounding box center [782, 264] width 144 height 21
select select "120"
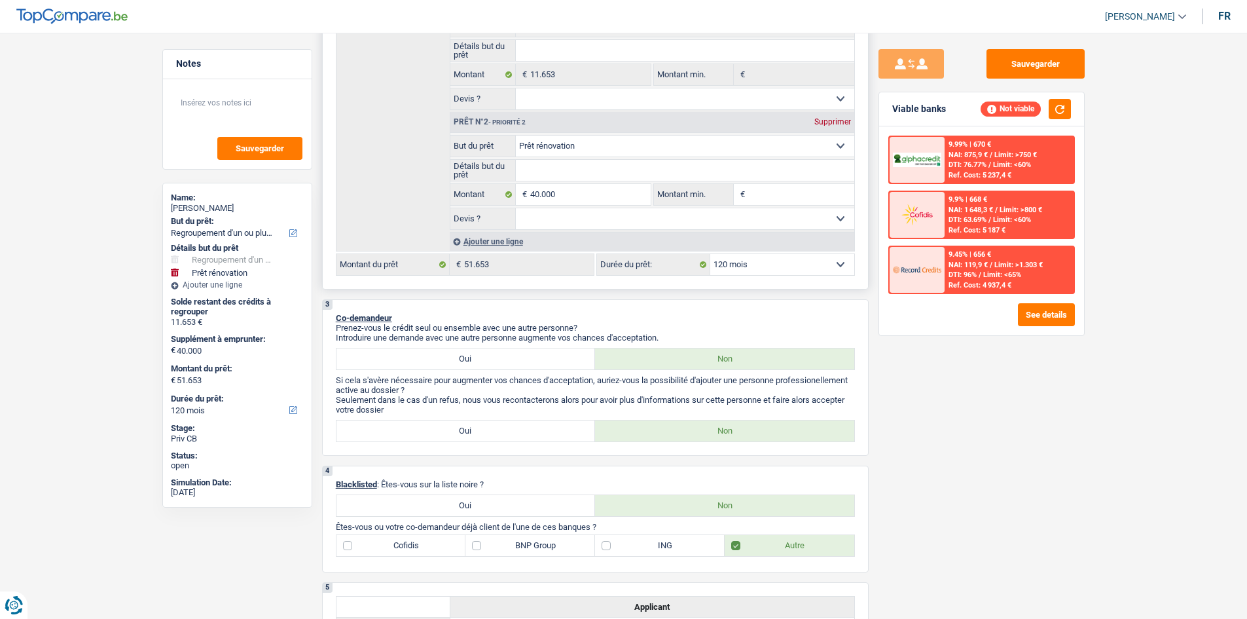
click at [786, 266] on select "12 mois 18 mois 24 mois 30 mois 36 mois 42 mois 48 mois 60 mois 72 mois 84 mois…" at bounding box center [782, 264] width 144 height 21
select select "84"
click at [710, 254] on select "12 mois 18 mois 24 mois 30 mois 36 mois 42 mois 48 mois 60 mois 72 mois 84 mois…" at bounding box center [782, 264] width 144 height 21
select select "84"
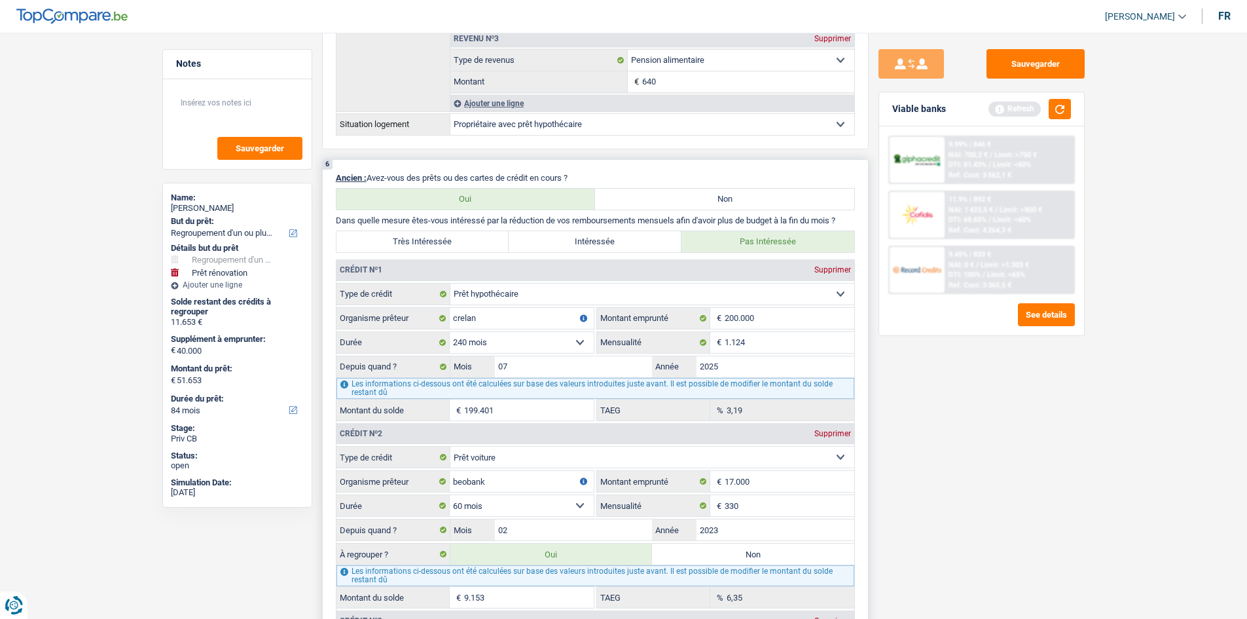
scroll to position [1571, 0]
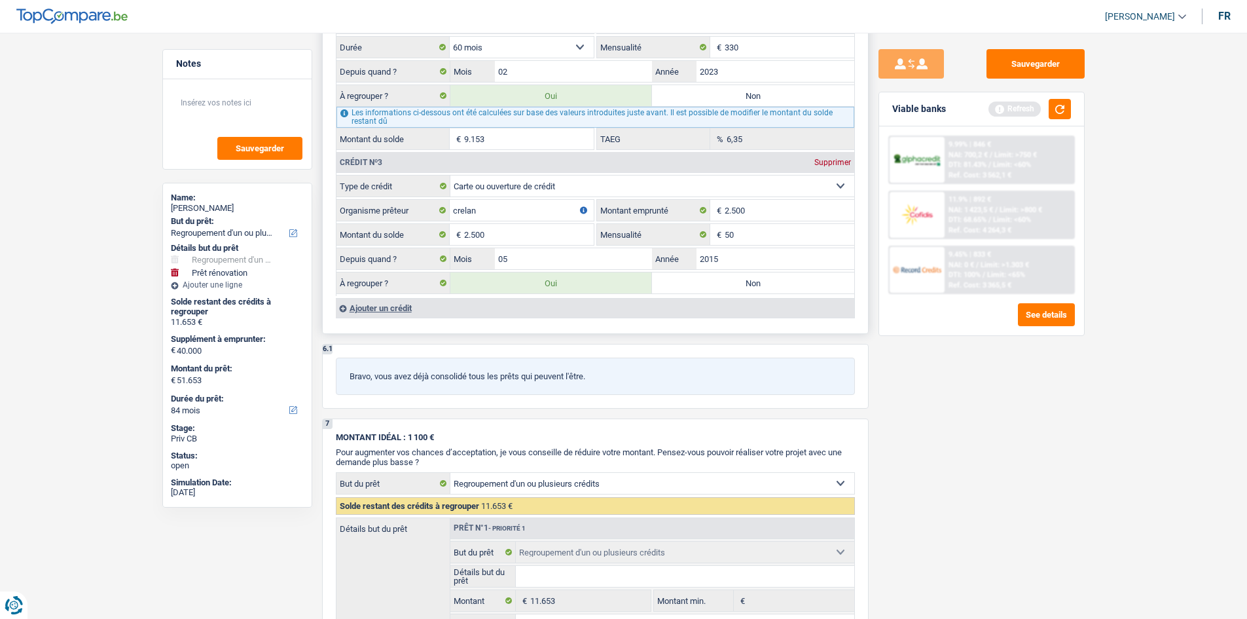
click at [690, 283] on label "Non" at bounding box center [753, 282] width 202 height 21
click at [690, 283] on input "Non" at bounding box center [753, 282] width 202 height 21
radio input "true"
select select "144"
type input "9.153"
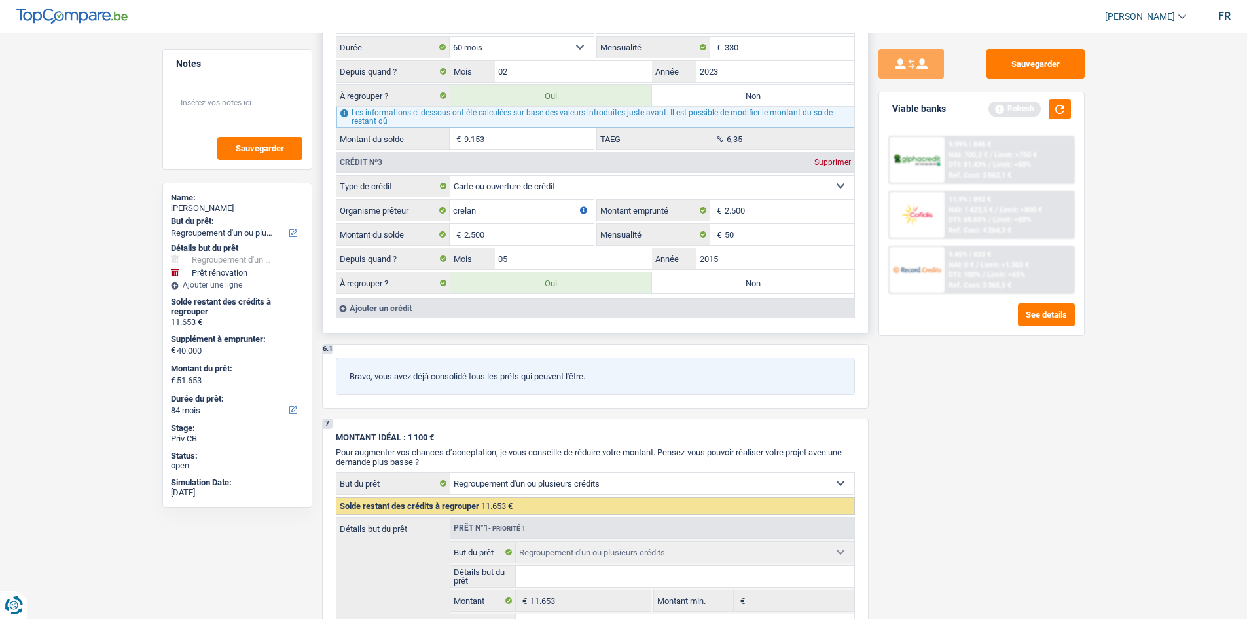
select select "144"
type input "9.153"
select select "144"
radio input "false"
type input "49.153"
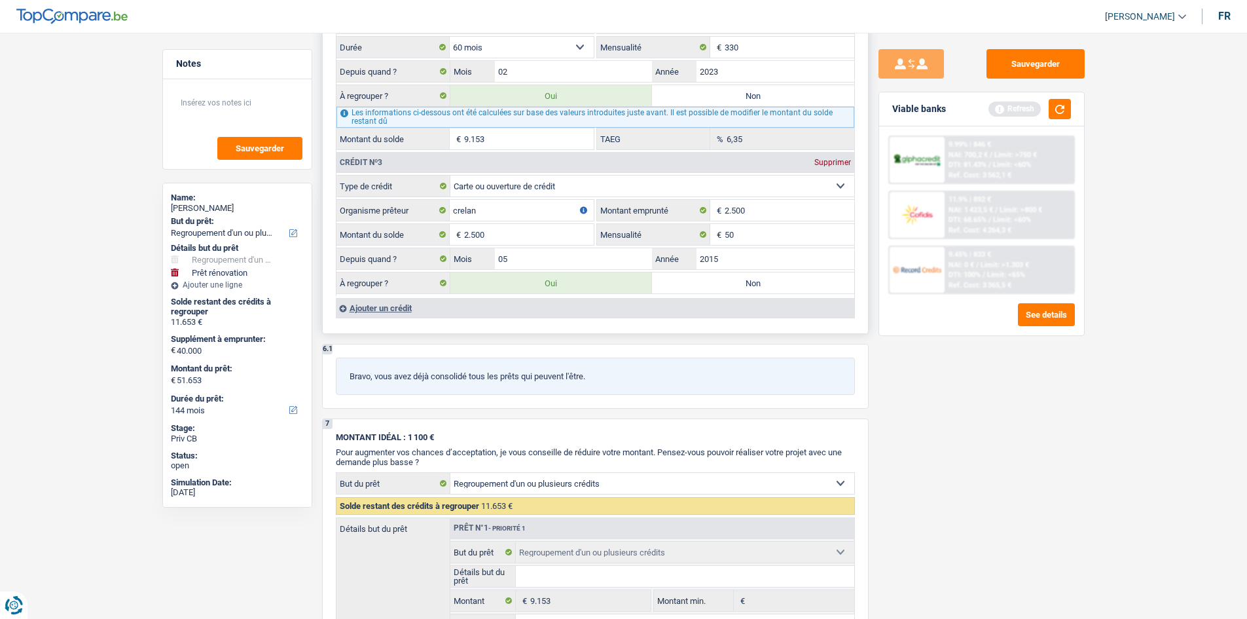
type input "49.153"
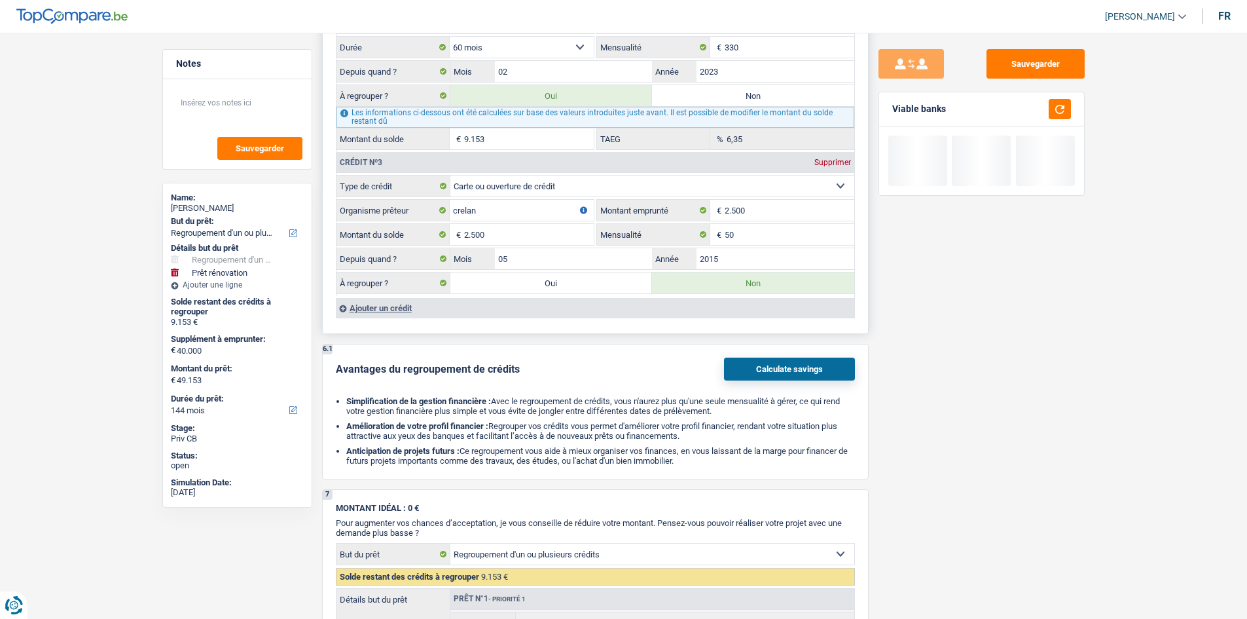
click at [723, 89] on label "Non" at bounding box center [753, 95] width 202 height 21
click at [723, 89] on input "Non" at bounding box center [753, 95] width 202 height 21
radio input "true"
select select "renovation"
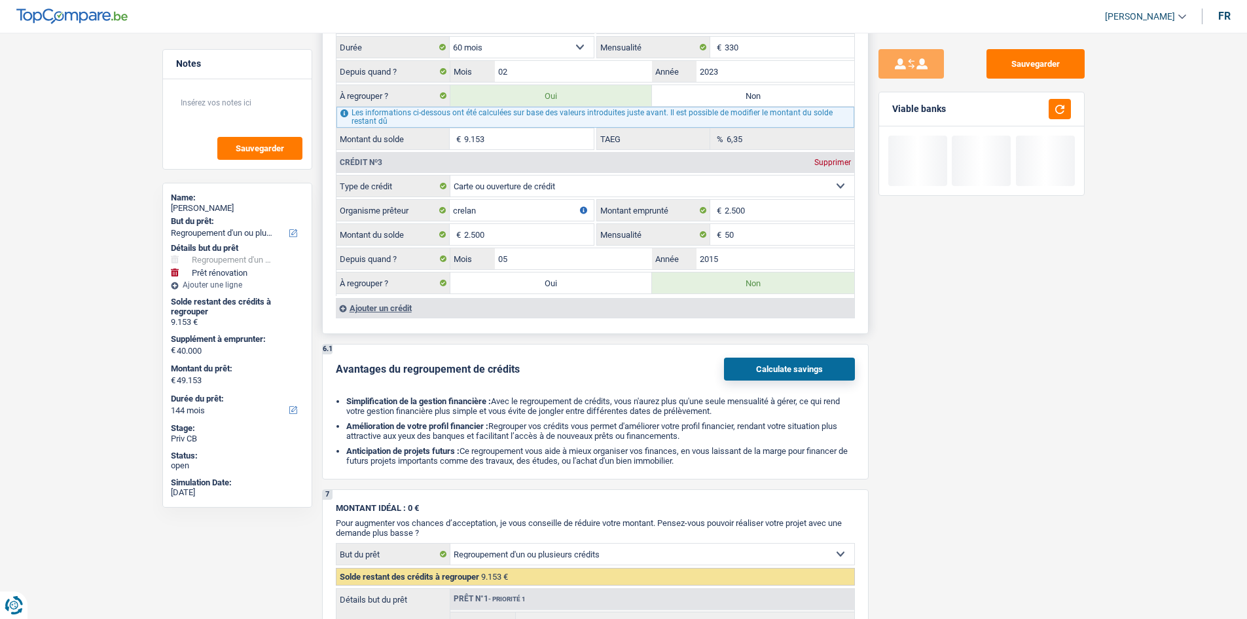
select select "renovation"
type input "40.000"
select select "renovation"
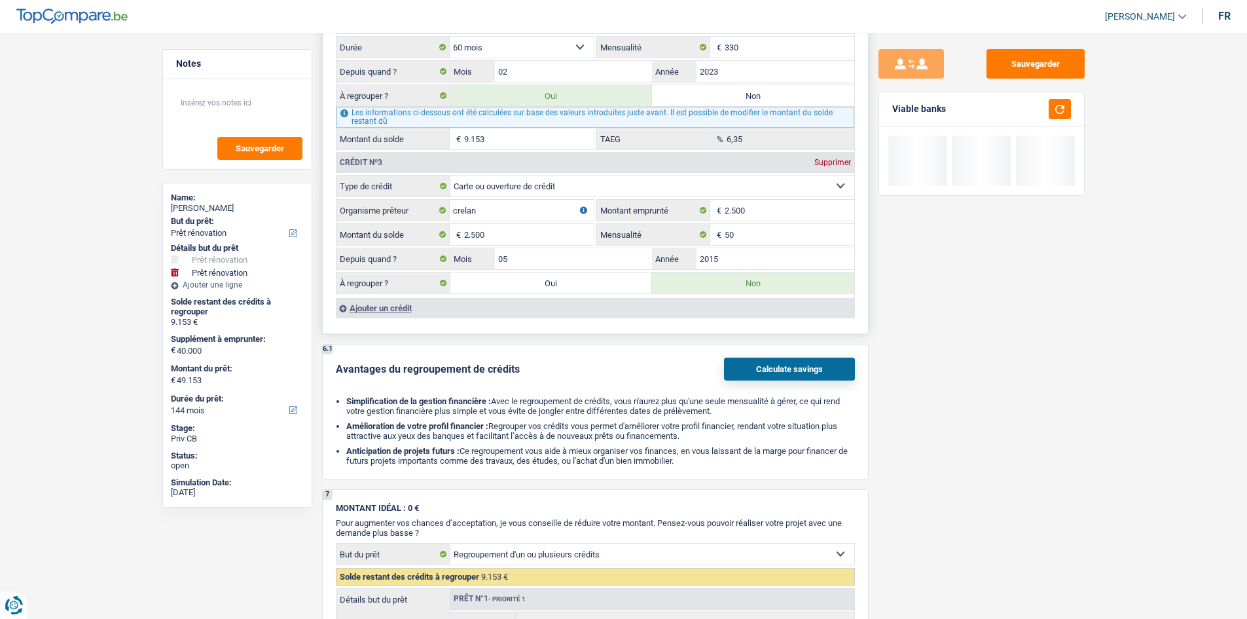
type input "40.000"
radio input "false"
type input "40.000"
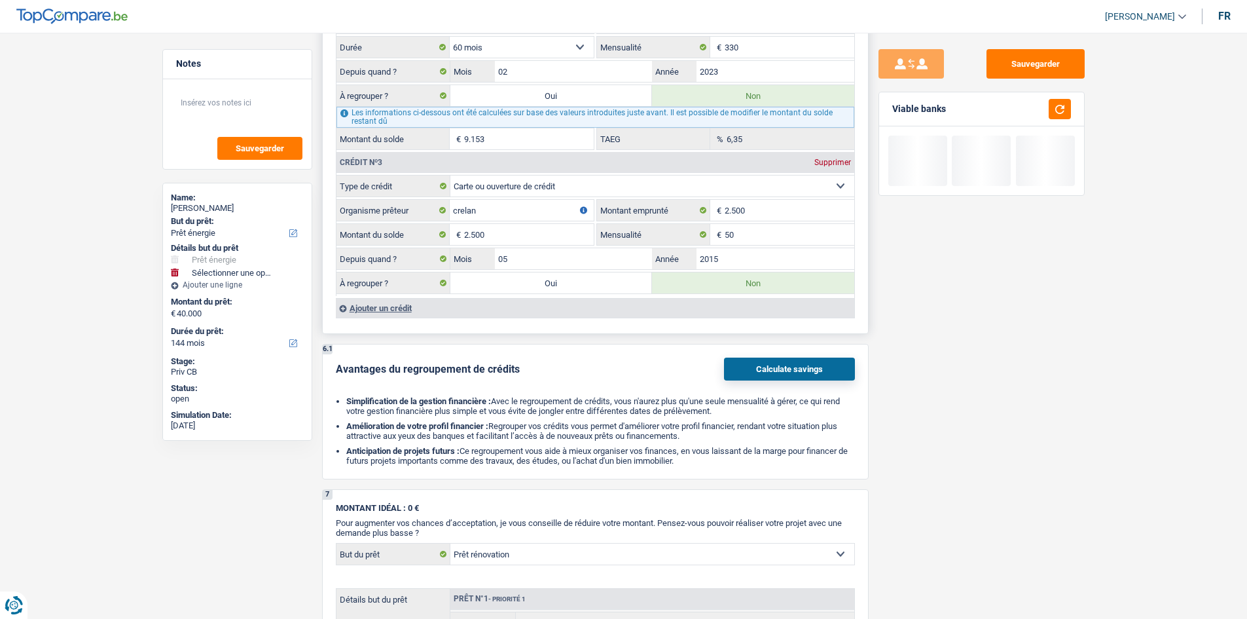
click at [725, 107] on div "Les informations ci-dessous ont été calculées sur base des valeurs introduites …" at bounding box center [596, 117] width 518 height 21
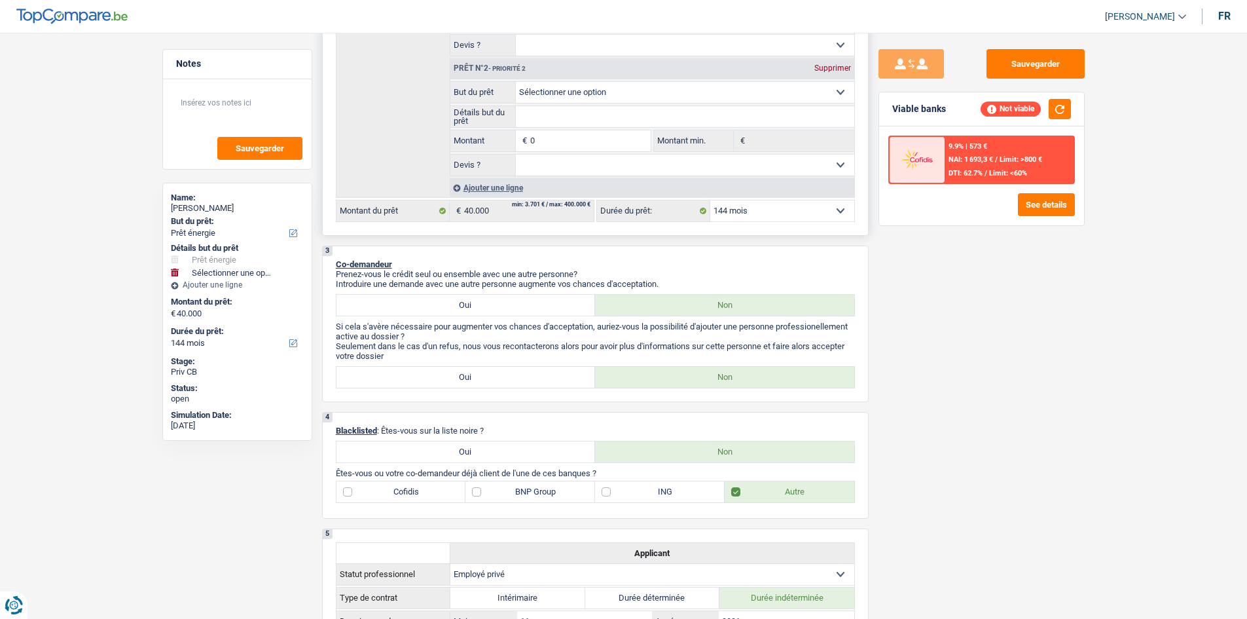
scroll to position [262, 0]
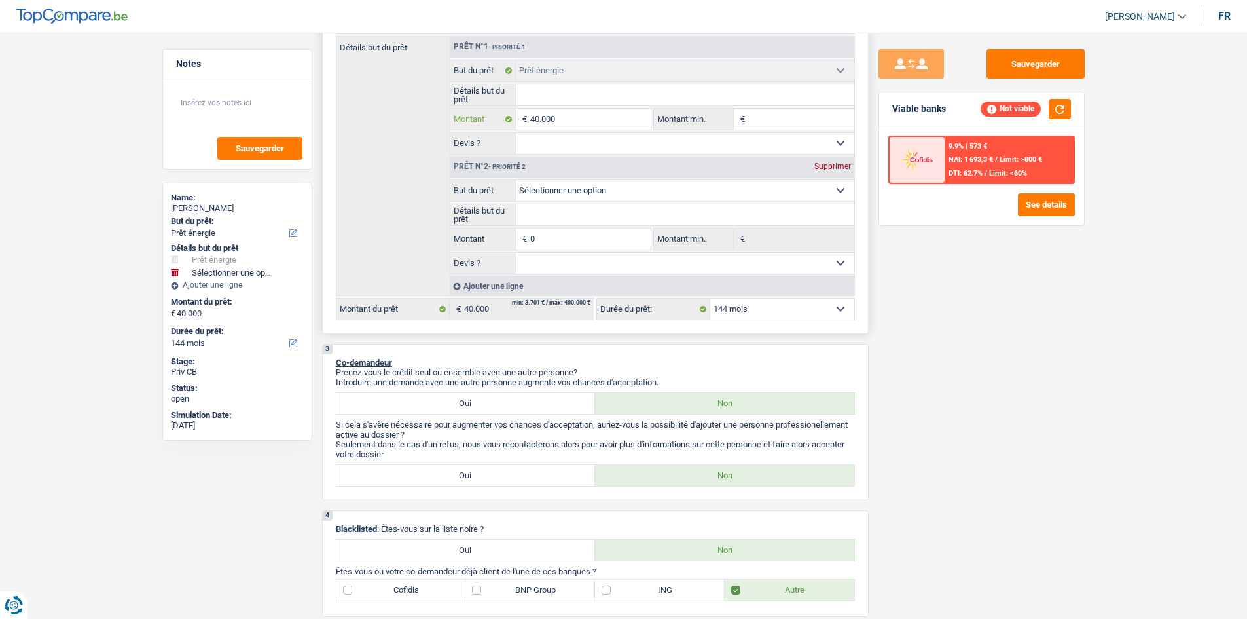
select select
type input "4.000"
select select
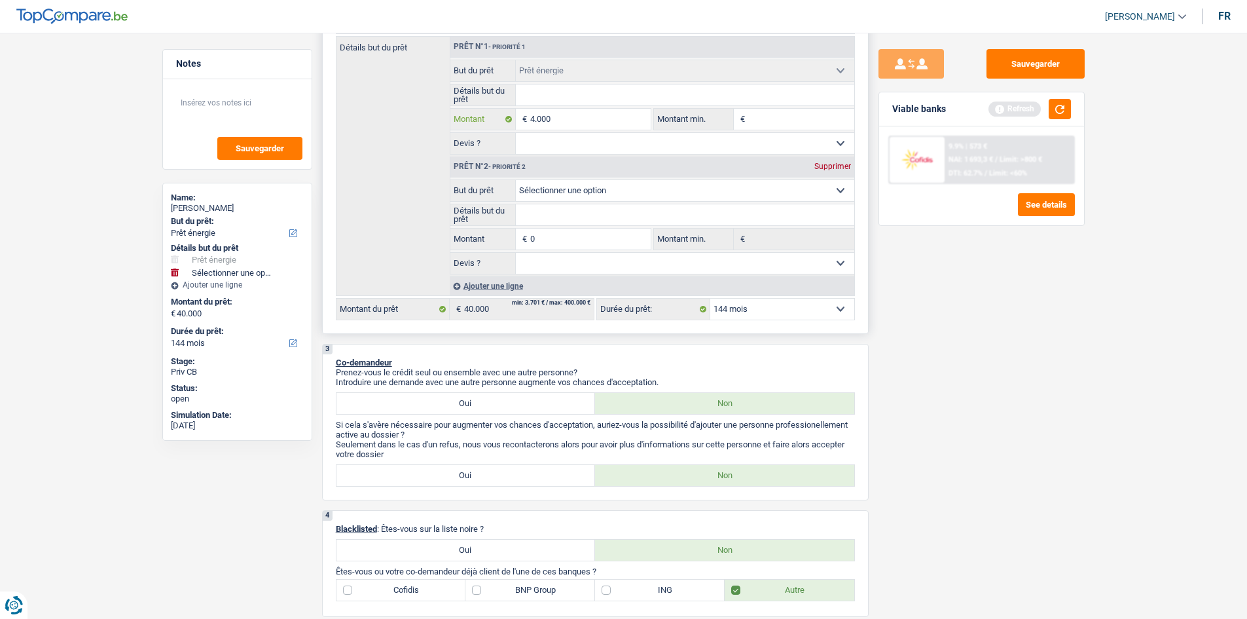
type input "400"
select select
type input "40"
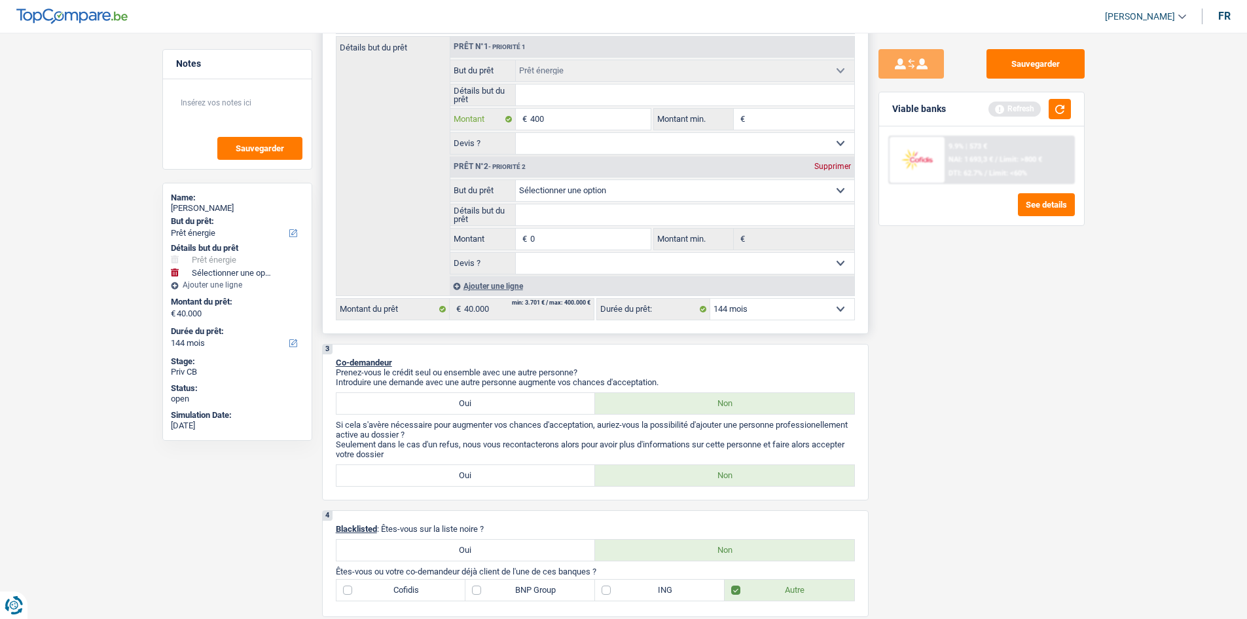
type input "40"
select select
type input "4"
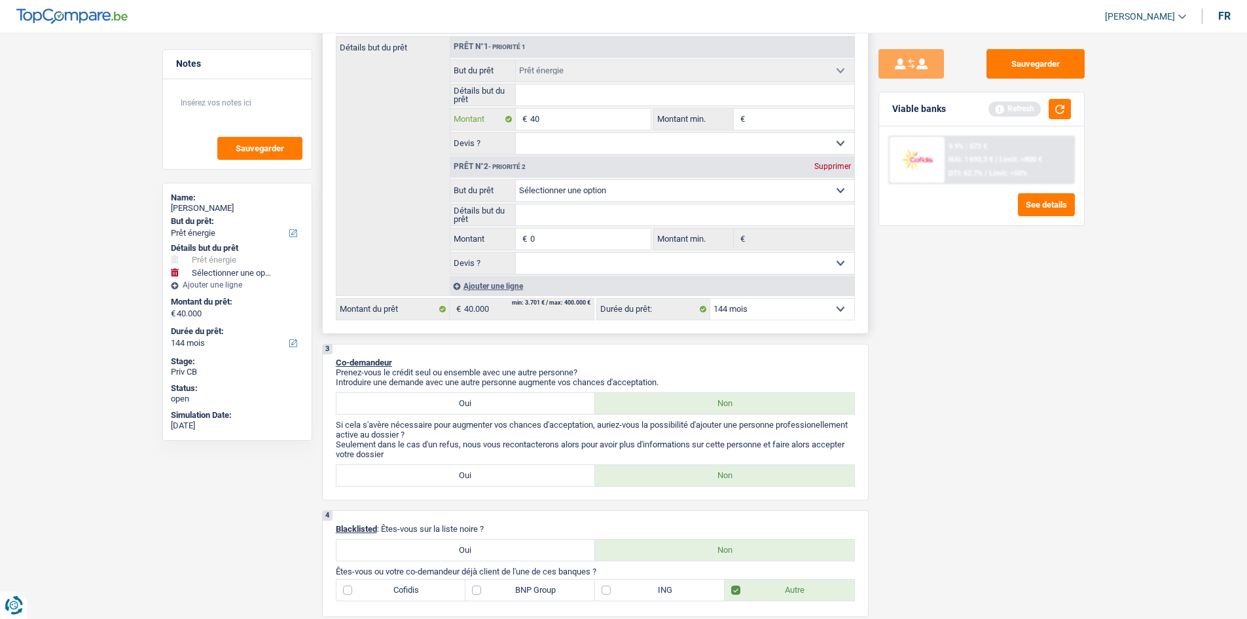
select select
type input "2"
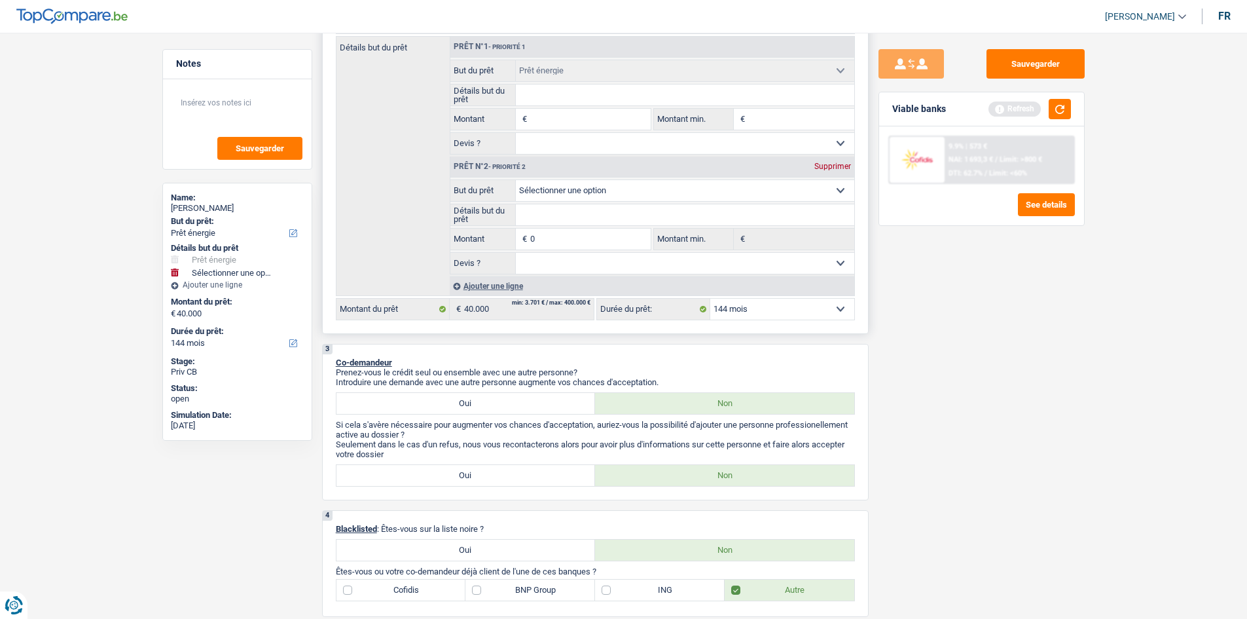
type input "2"
select select
type input "20"
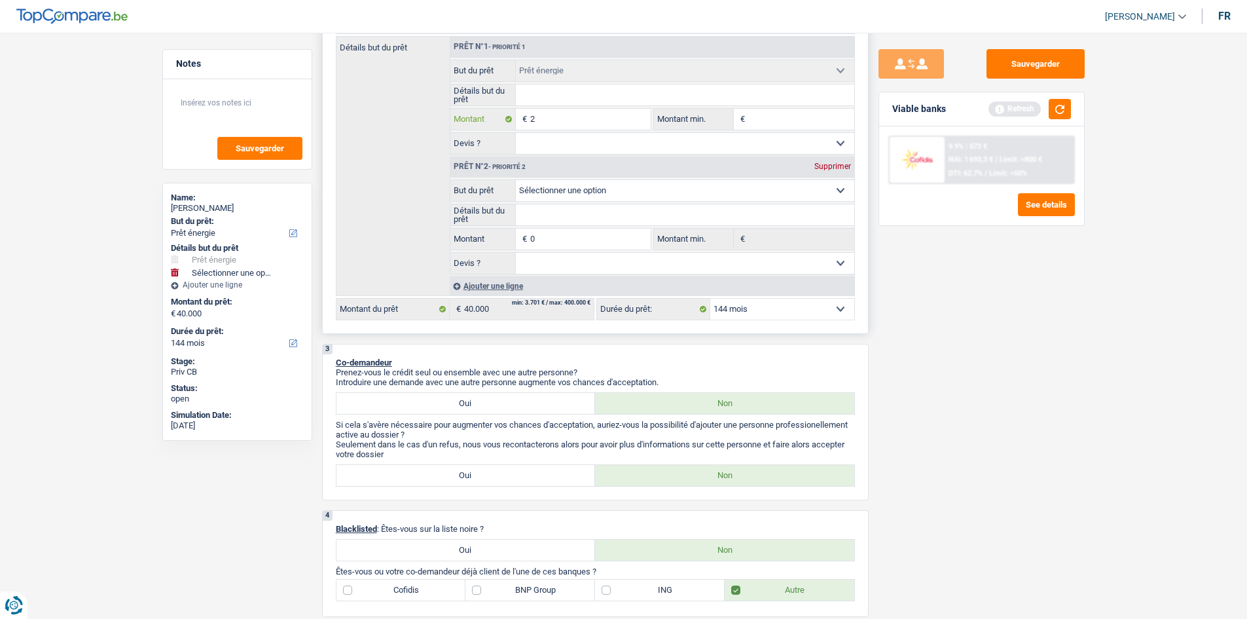
select select
type input "200"
select select
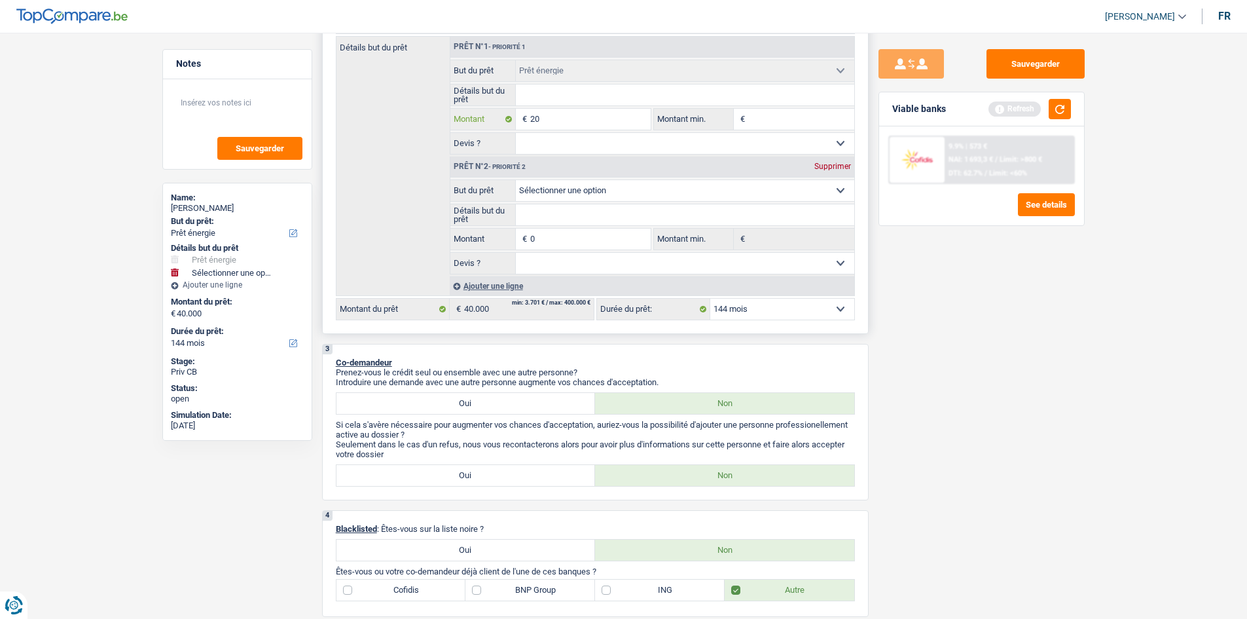
select select
type input "2.000"
select select
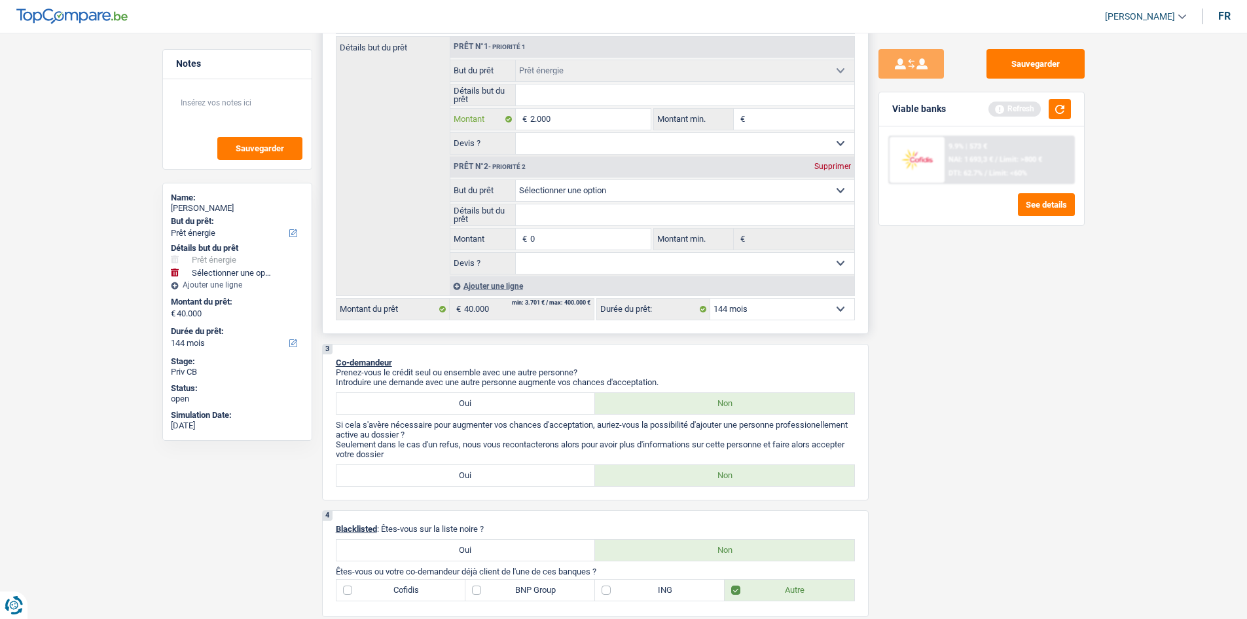
type input "20.000"
select select
type input "20.000"
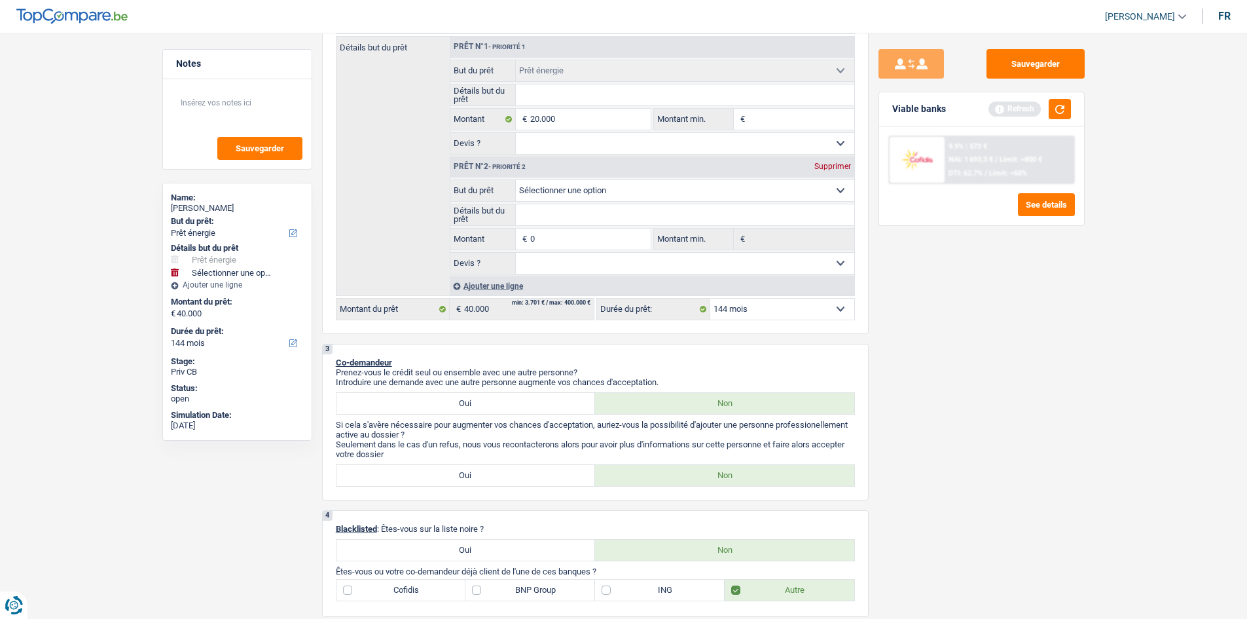
select select "84"
select select
type input "20.000"
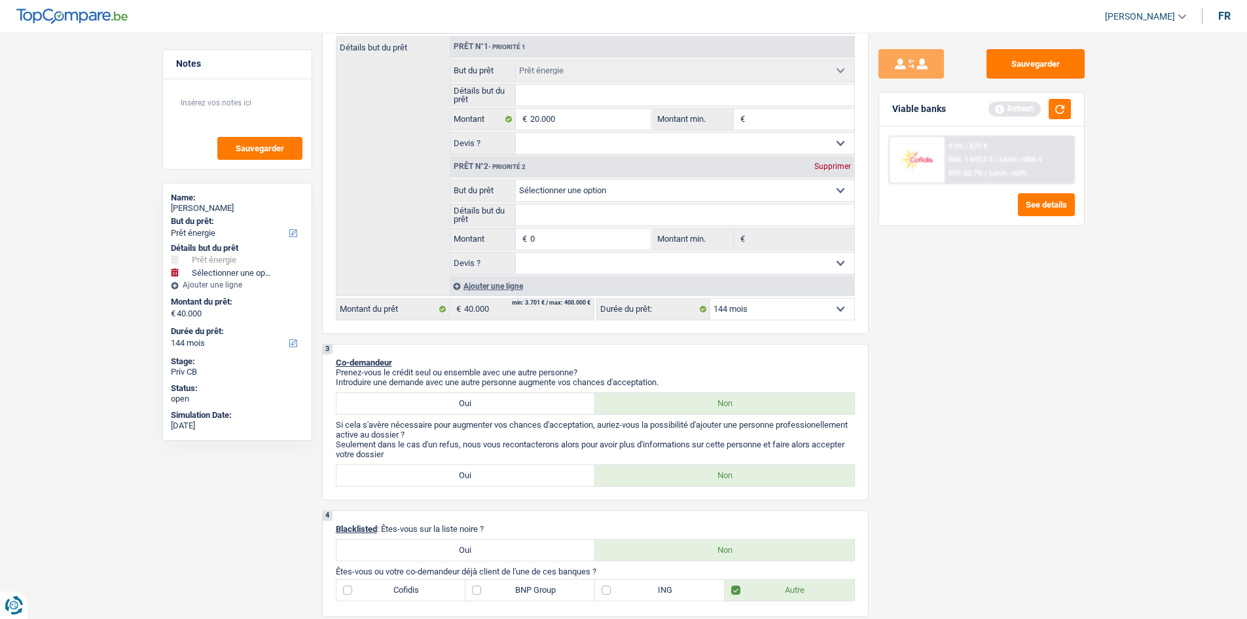
type input "20.000"
click at [952, 336] on div "Sauvegarder Viable banks Refresh 9.9% | 573 € NAI: 1 693,3 € / Limit: >800 € DT…" at bounding box center [982, 321] width 226 height 545
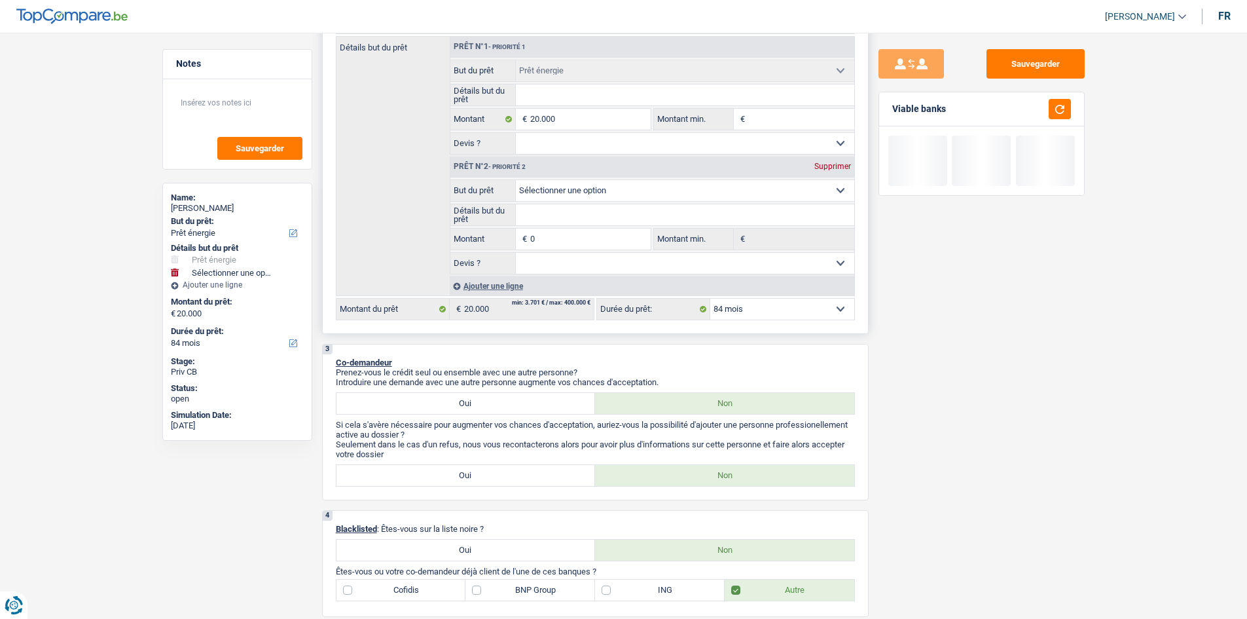
click at [837, 160] on div "Prêt n°2 - Priorité 2 Supprimer" at bounding box center [652, 166] width 404 height 21
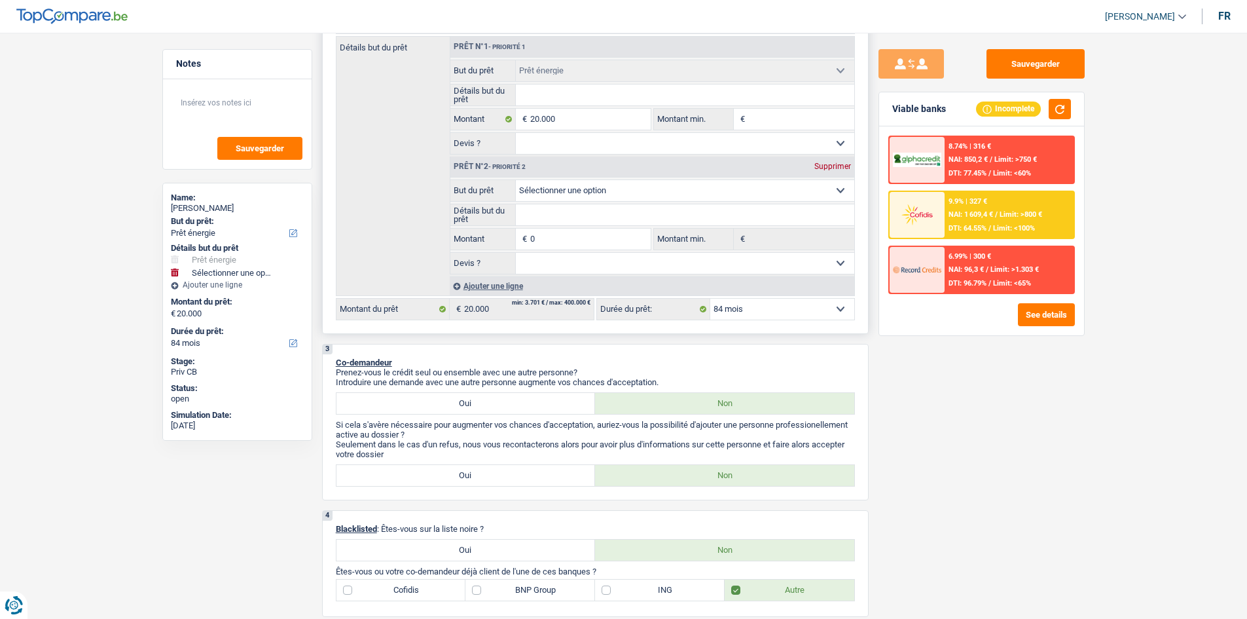
click at [835, 165] on div "Supprimer" at bounding box center [832, 166] width 43 height 8
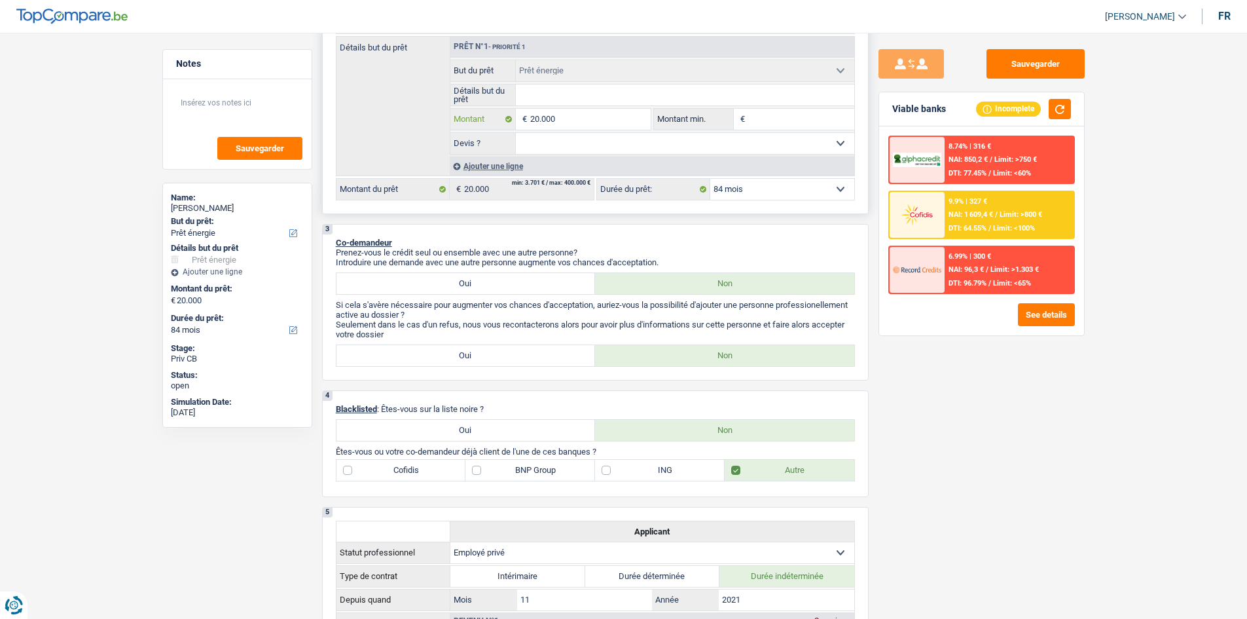
type input "2.000"
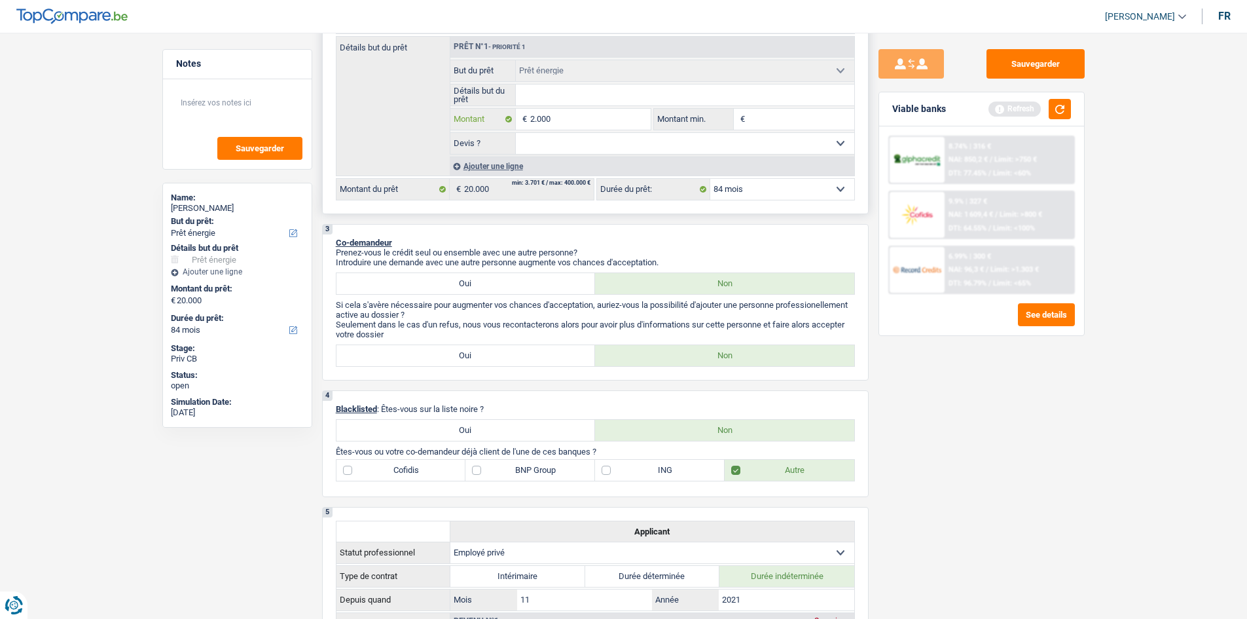
type input "20.001"
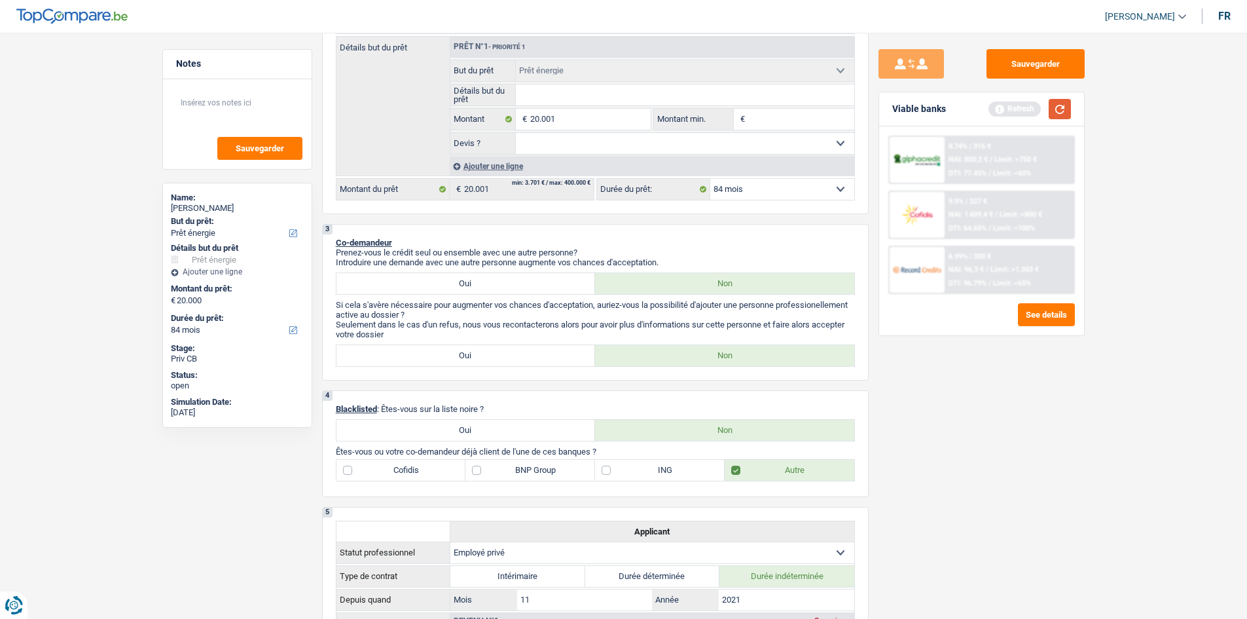
type input "20.001"
click at [1049, 110] on button "button" at bounding box center [1060, 109] width 22 height 20
select select "120"
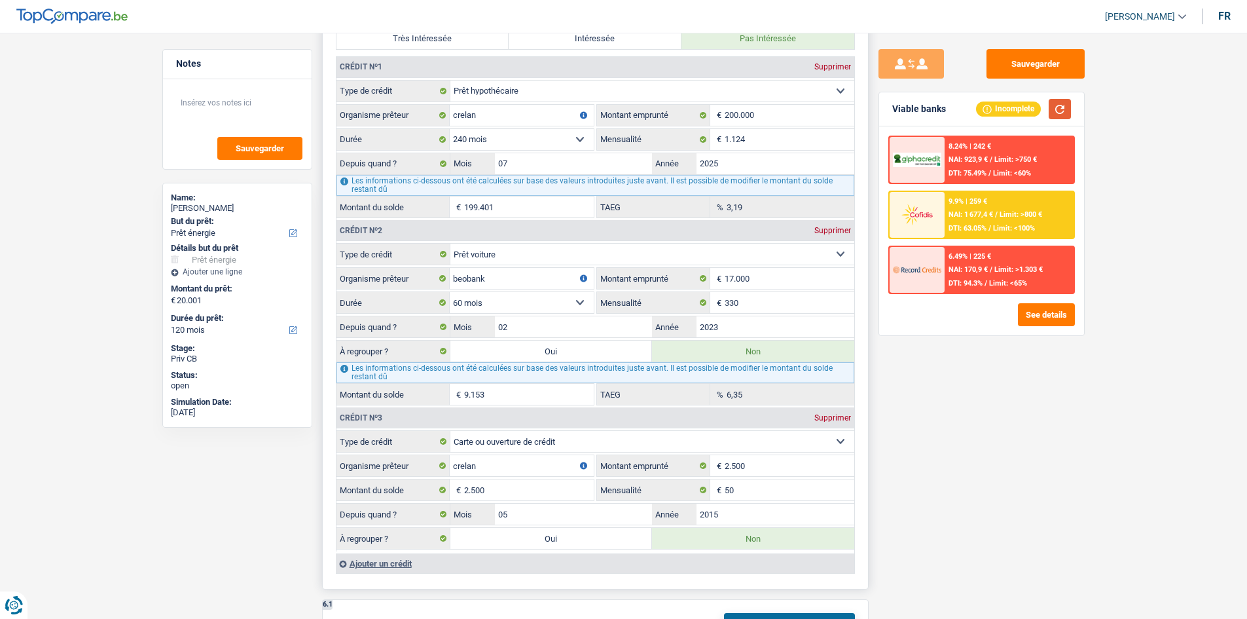
scroll to position [1375, 0]
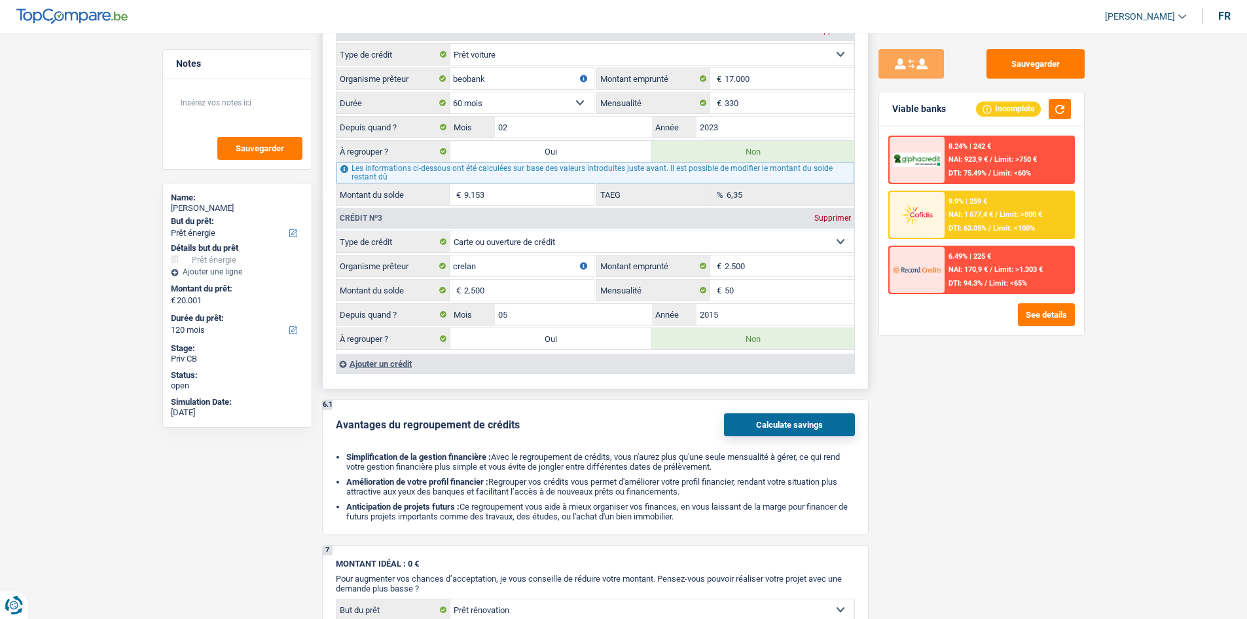
click at [530, 151] on label "Oui" at bounding box center [551, 151] width 202 height 21
click at [530, 151] on input "Oui" at bounding box center [551, 151] width 202 height 21
radio input "true"
type input "9.153"
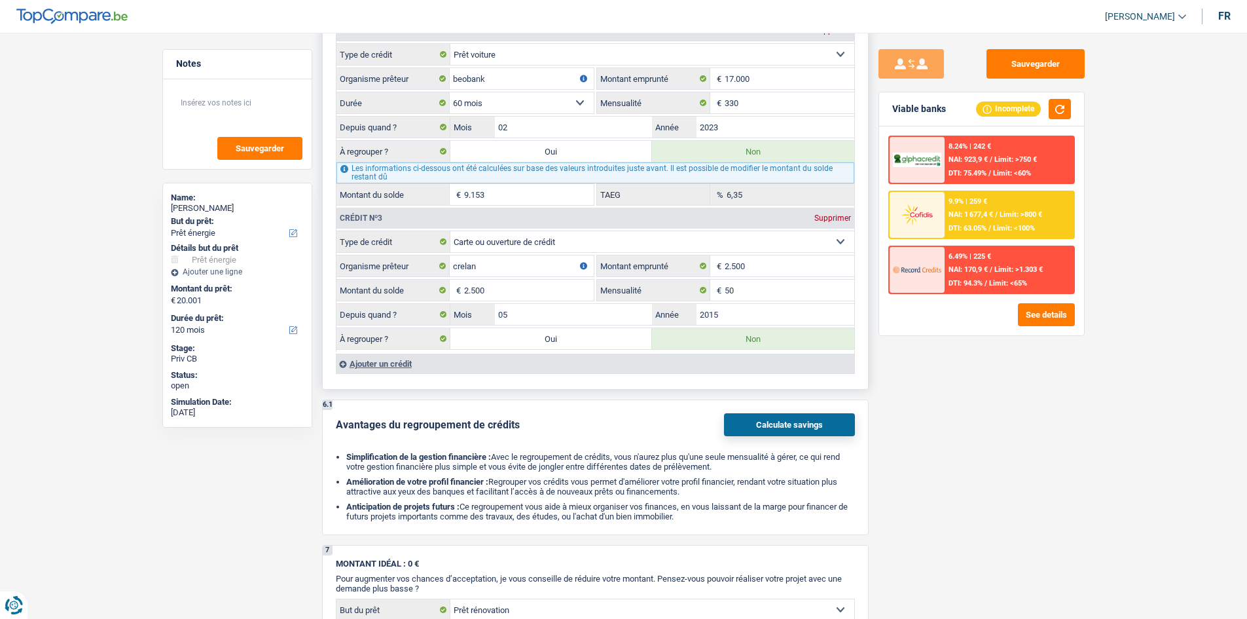
radio input "false"
type input "29.154"
select select "refinancing"
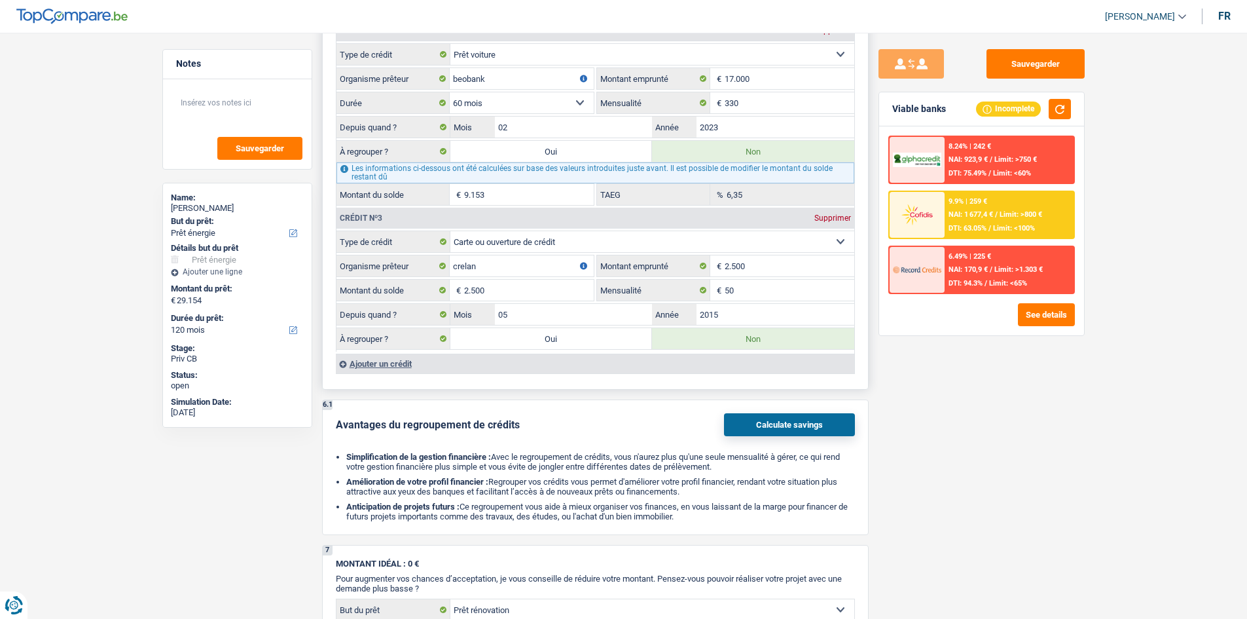
select select "refinancing"
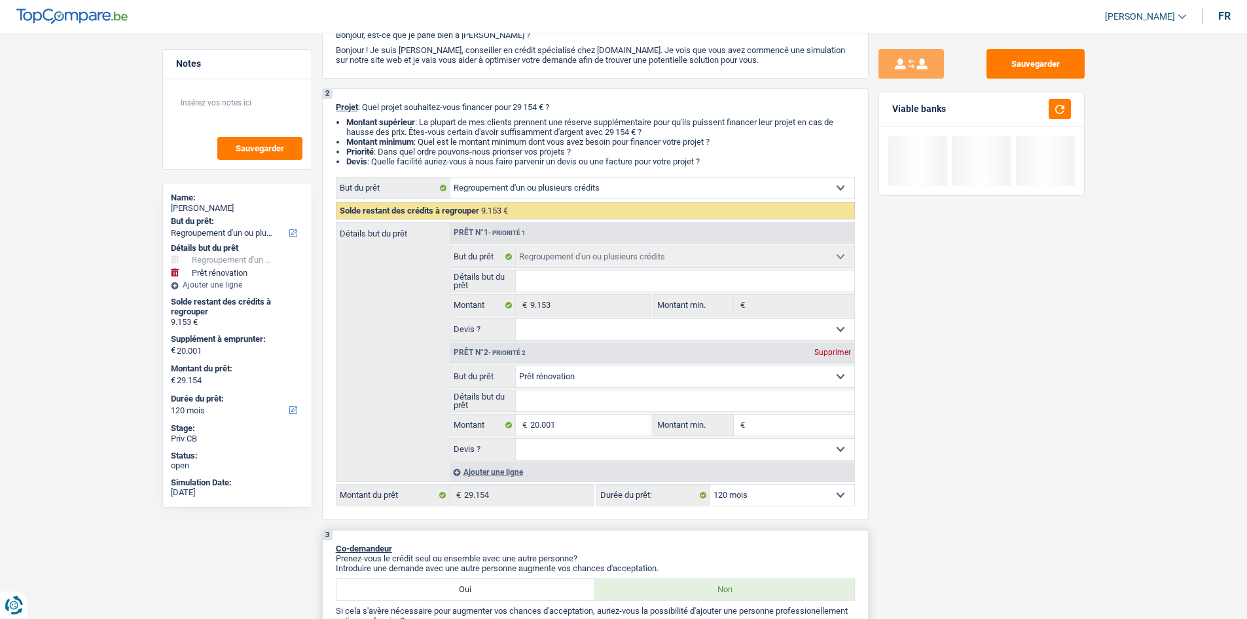
scroll to position [196, 0]
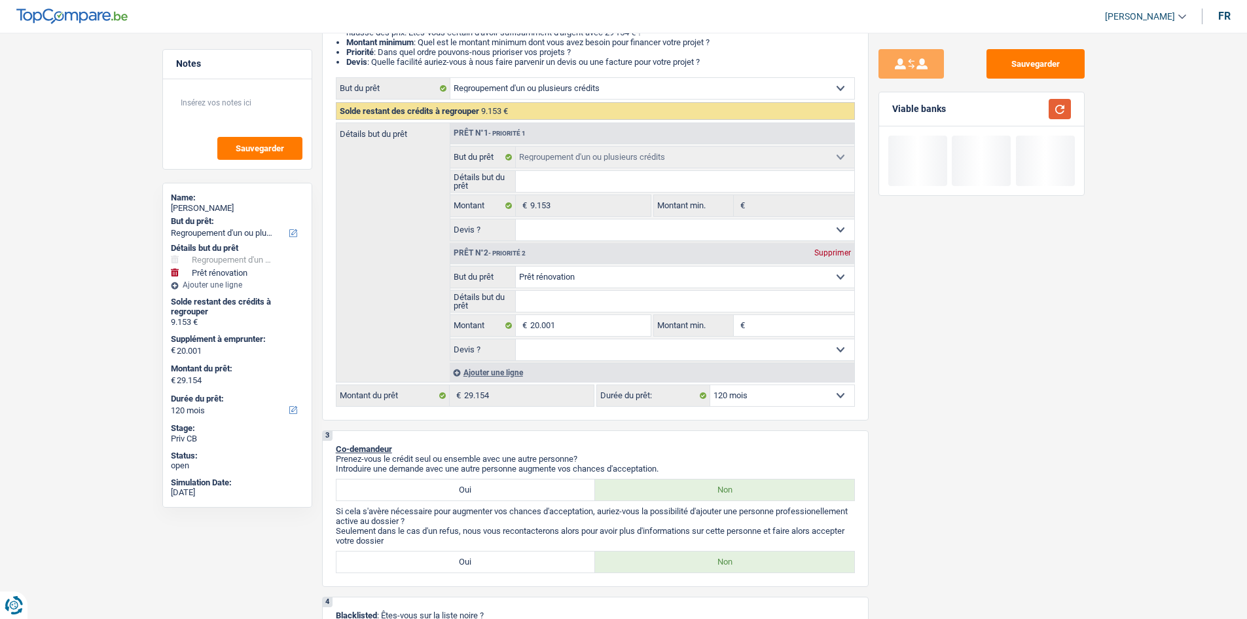
click at [1055, 110] on button "button" at bounding box center [1060, 109] width 22 height 20
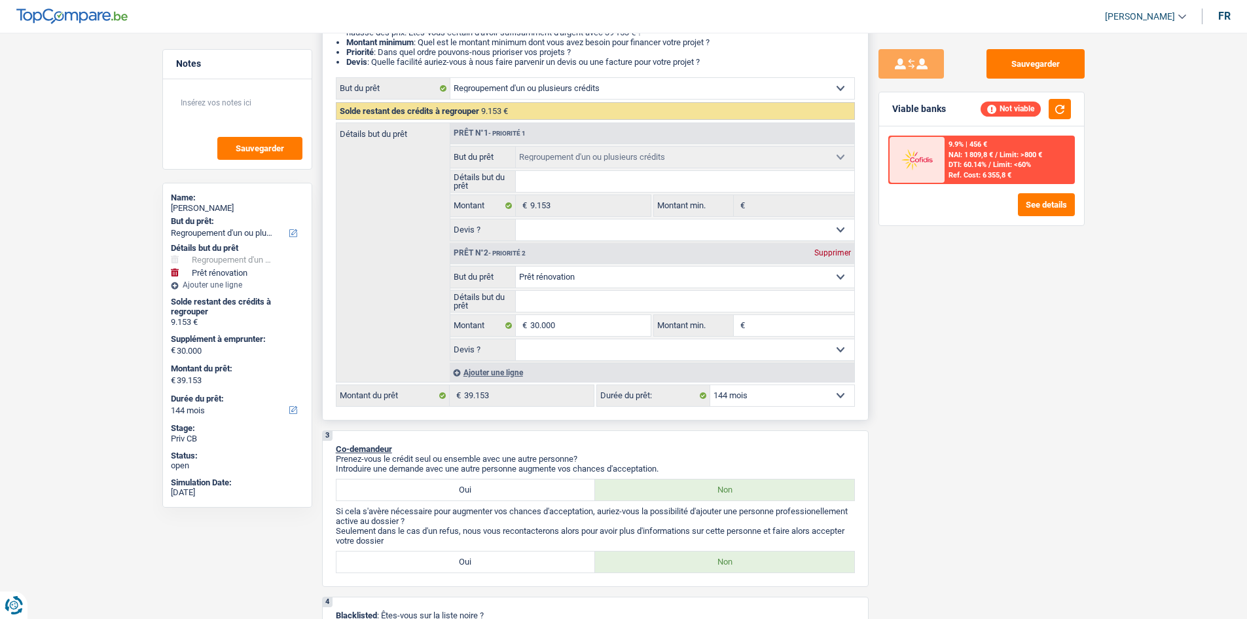
click at [746, 395] on select "12 mois 18 mois 24 mois 30 mois 36 mois 42 mois 48 mois 60 mois 72 mois 84 mois…" at bounding box center [782, 395] width 144 height 21
click at [710, 385] on select "12 mois 18 mois 24 mois 30 mois 36 mois 42 mois 48 mois 60 mois 72 mois 84 mois…" at bounding box center [782, 395] width 144 height 21
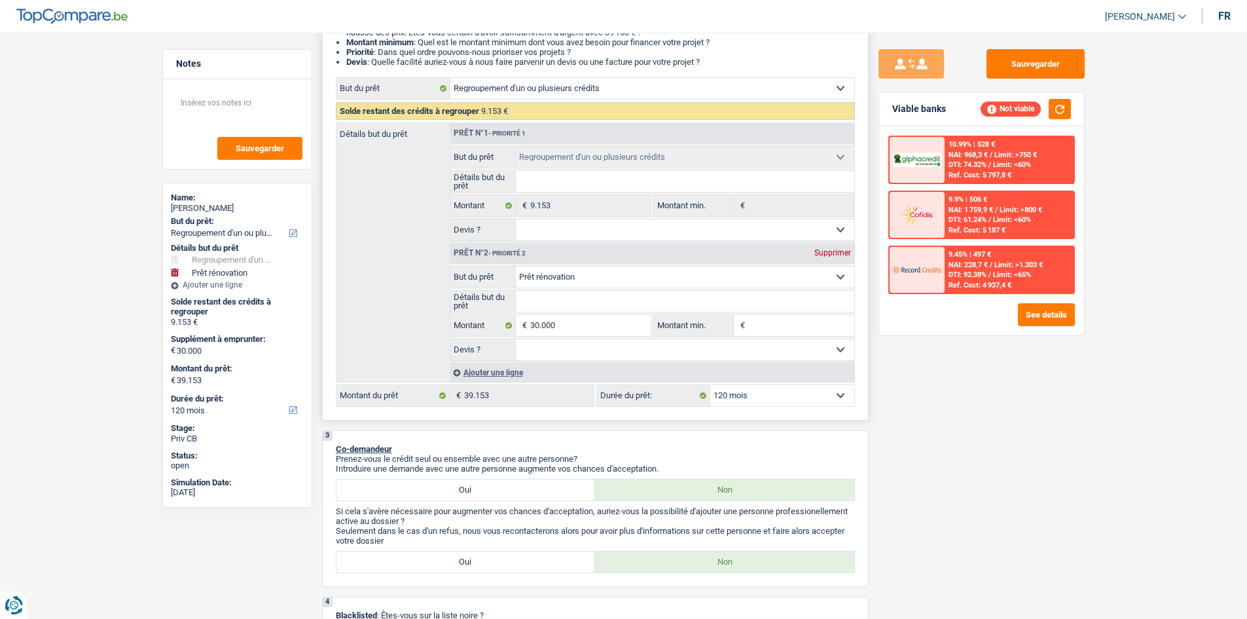
click at [771, 397] on select "12 mois 18 mois 24 mois 30 mois 36 mois 42 mois 48 mois 60 mois 72 mois 84 mois…" at bounding box center [782, 395] width 144 height 21
click at [604, 320] on input "30.000" at bounding box center [590, 325] width 120 height 21
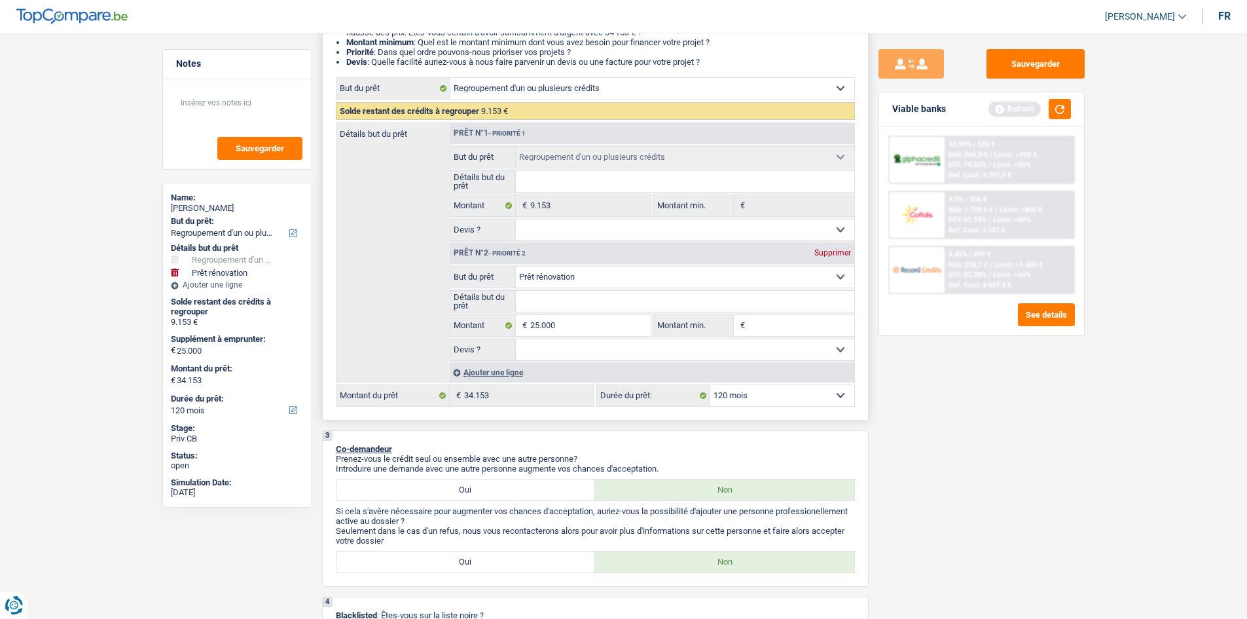
drag, startPoint x: 859, startPoint y: 429, endPoint x: 860, endPoint y: 412, distance: 16.4
click at [1057, 117] on button "button" at bounding box center [1060, 109] width 22 height 20
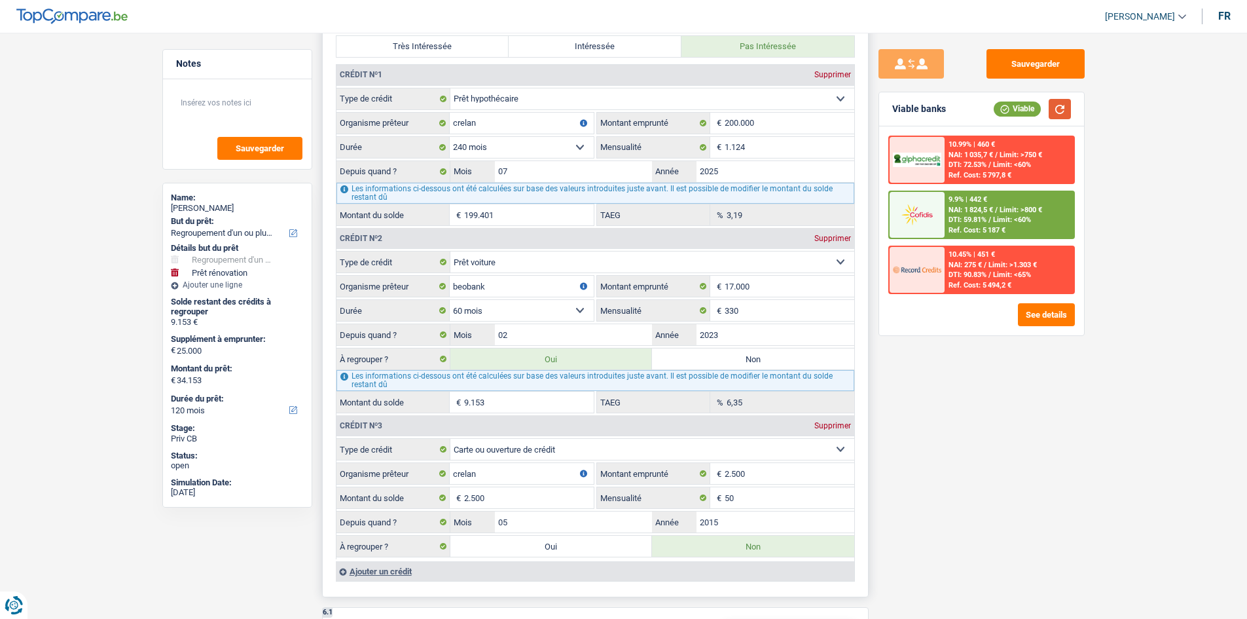
scroll to position [1440, 0]
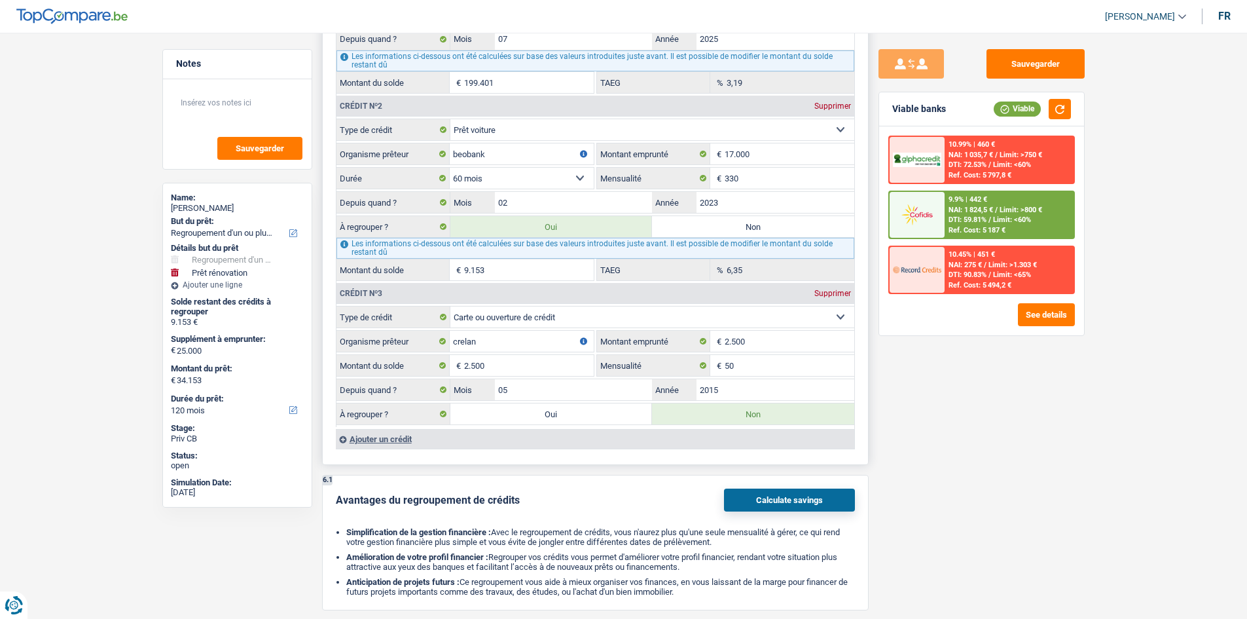
click at [728, 224] on label "Non" at bounding box center [753, 226] width 202 height 21
click at [728, 224] on input "Non" at bounding box center [753, 226] width 202 height 21
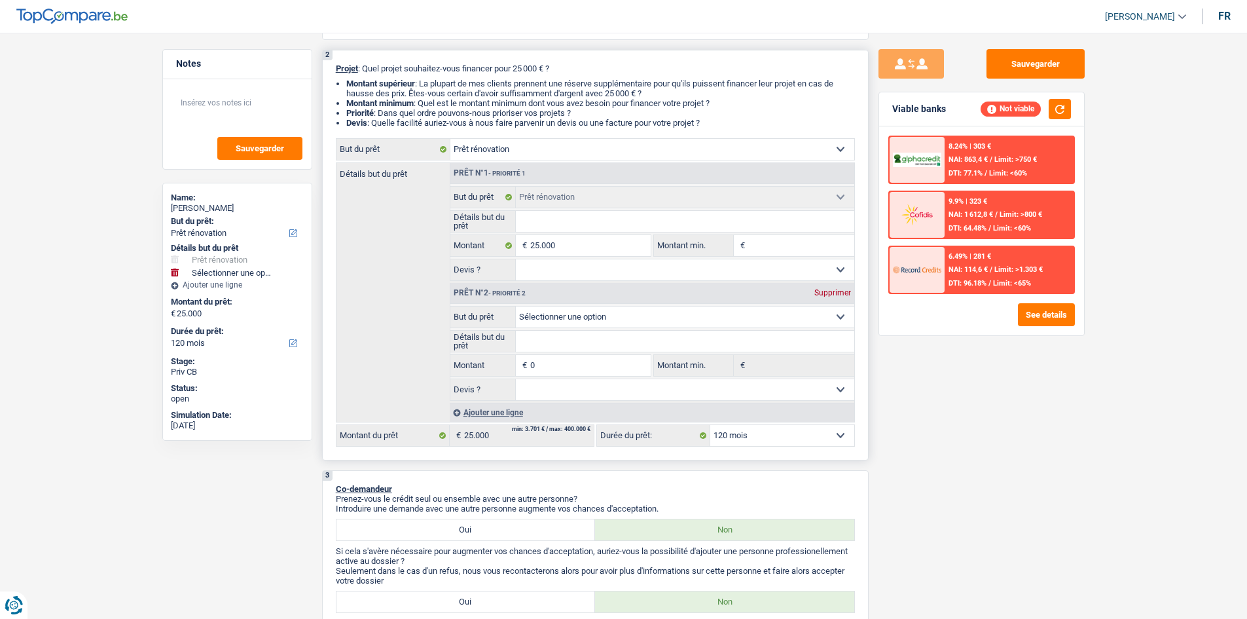
scroll to position [131, 0]
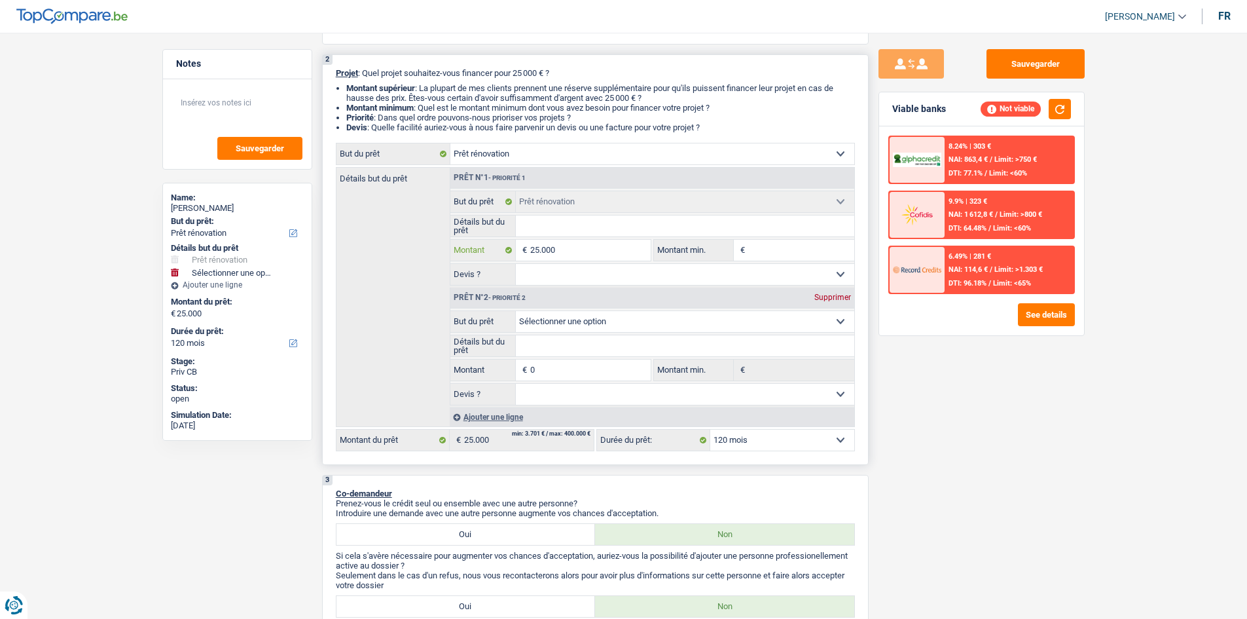
click at [609, 250] on input "25.000" at bounding box center [590, 250] width 120 height 21
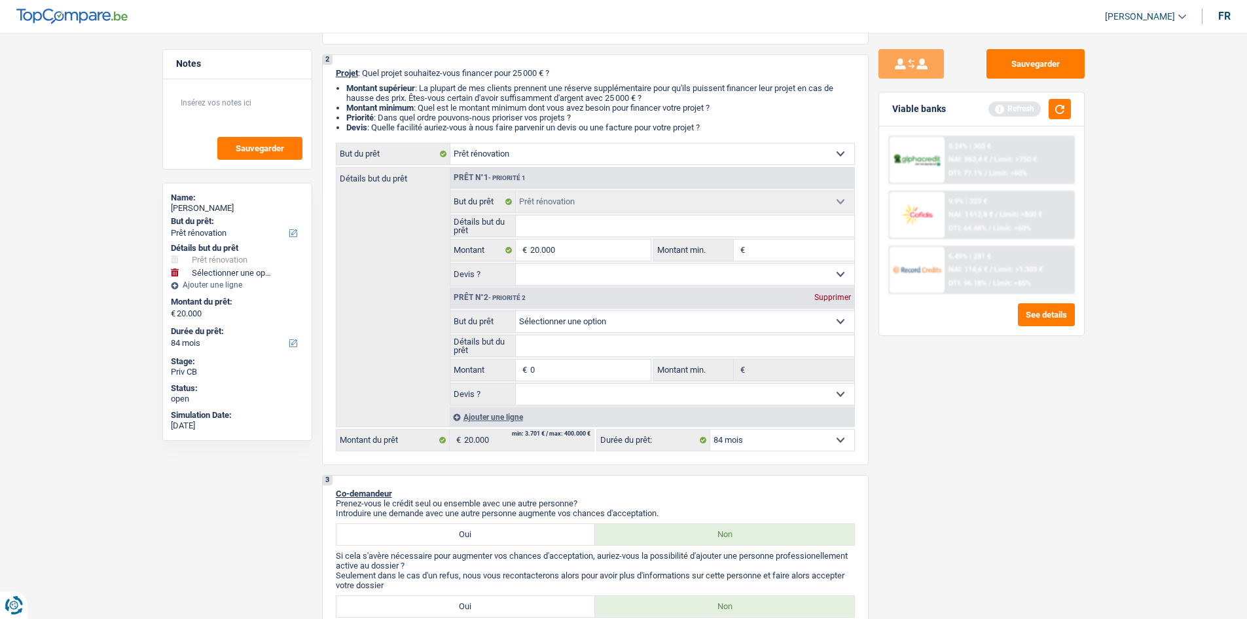
click at [977, 405] on div "Sauvegarder Viable banks Refresh 8.24% | 303 € NAI: 863,4 € / Limit: >750 € DTI…" at bounding box center [982, 321] width 226 height 545
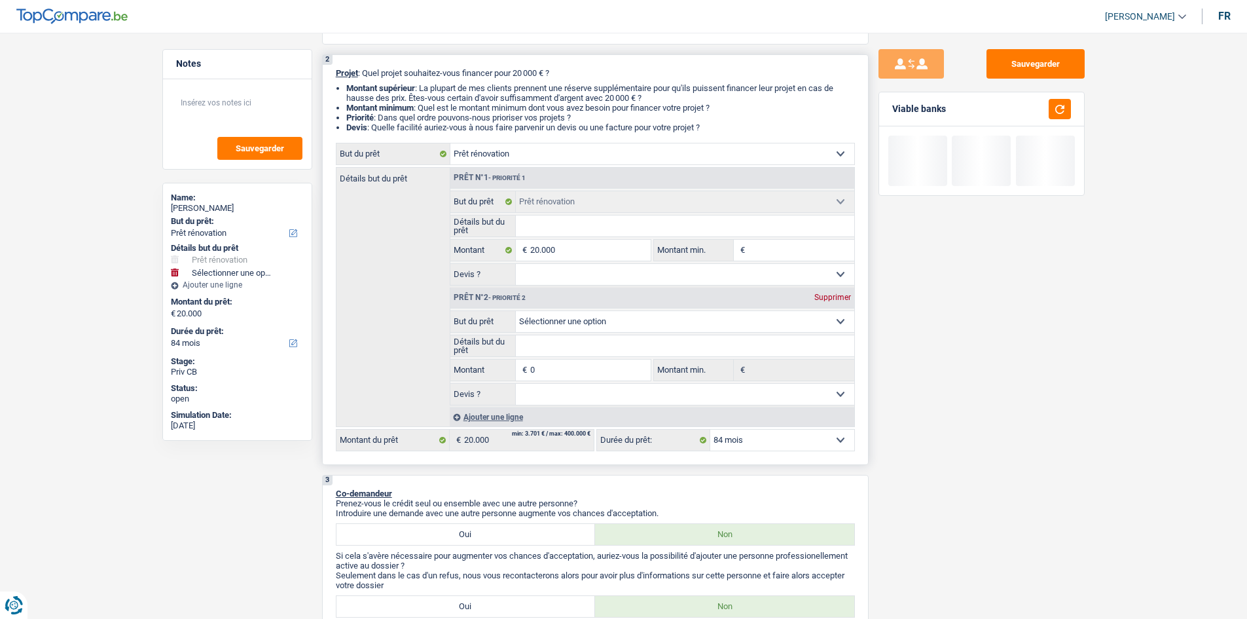
click at [793, 440] on select "12 mois 18 mois 24 mois 30 mois 36 mois 42 mois 48 mois 60 mois 72 mois 84 mois…" at bounding box center [782, 439] width 144 height 21
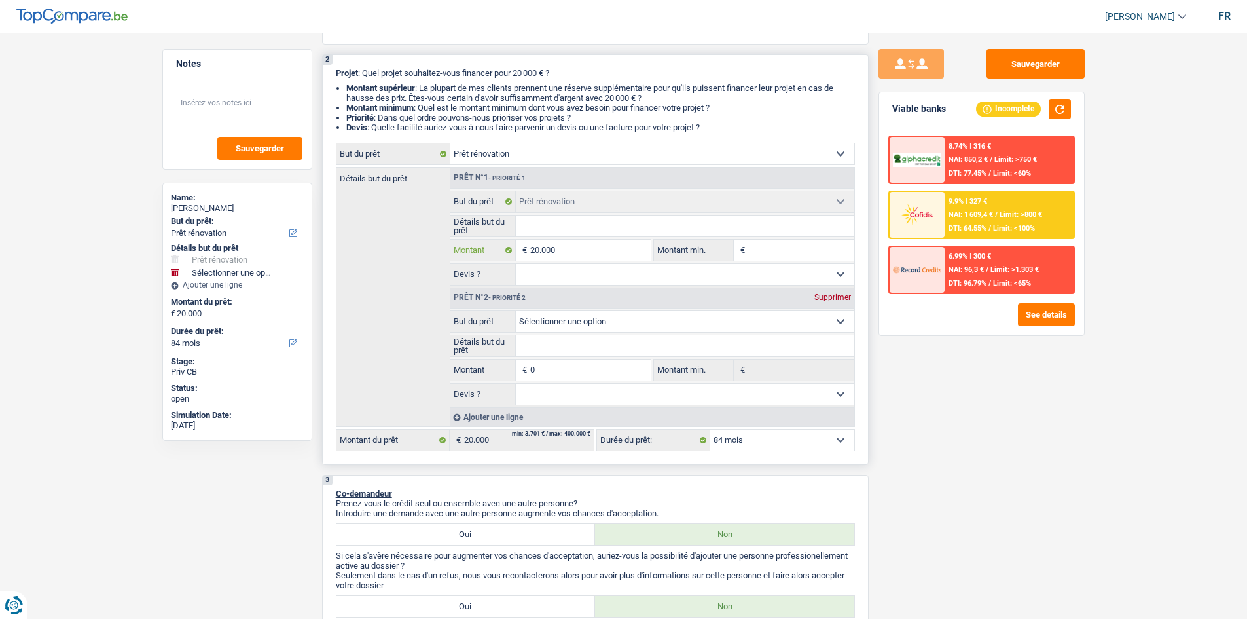
click at [579, 251] on input "20.000" at bounding box center [590, 250] width 120 height 21
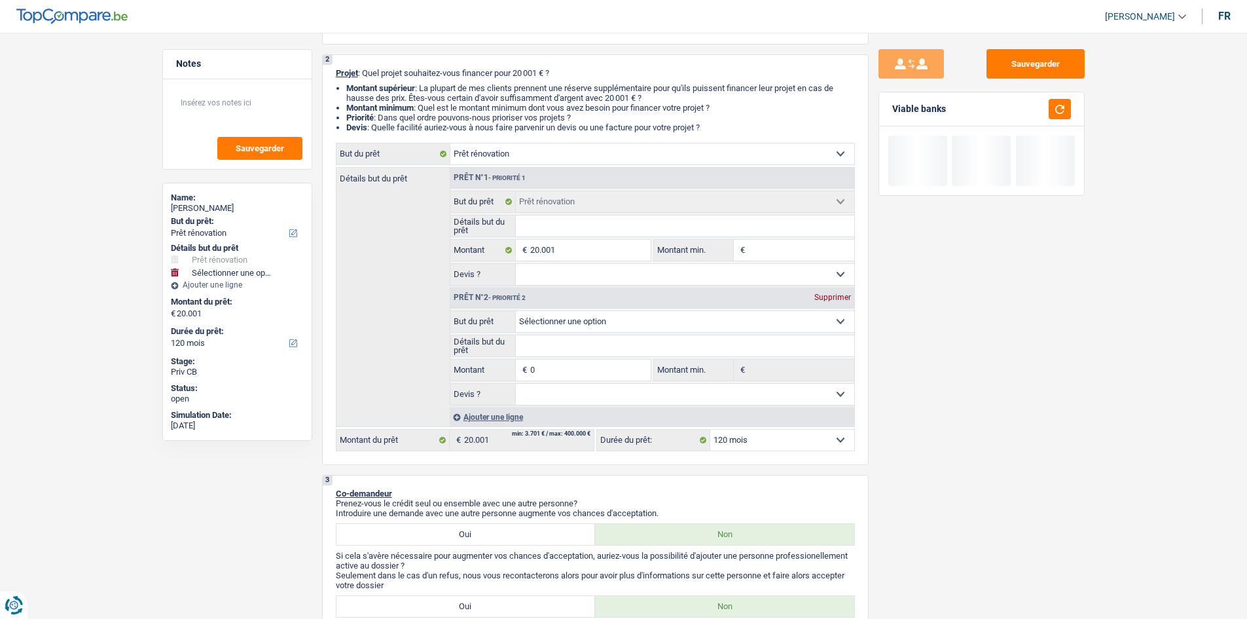
click at [943, 444] on div "Sauvegarder Viable banks" at bounding box center [982, 321] width 226 height 545
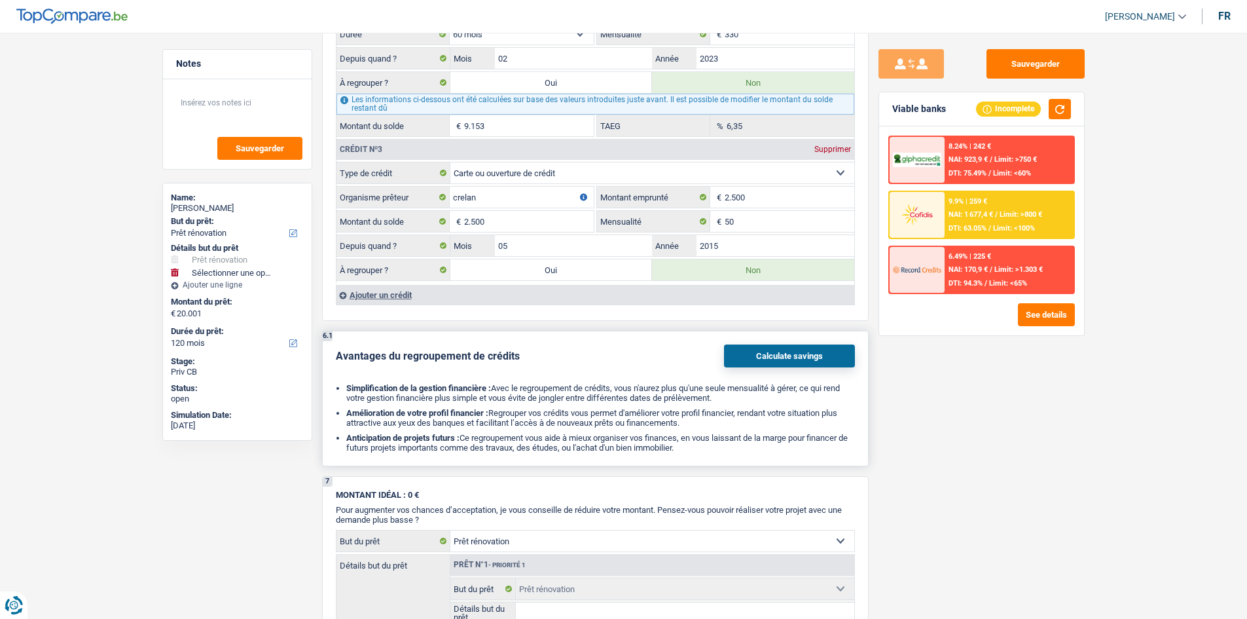
scroll to position [1637, 0]
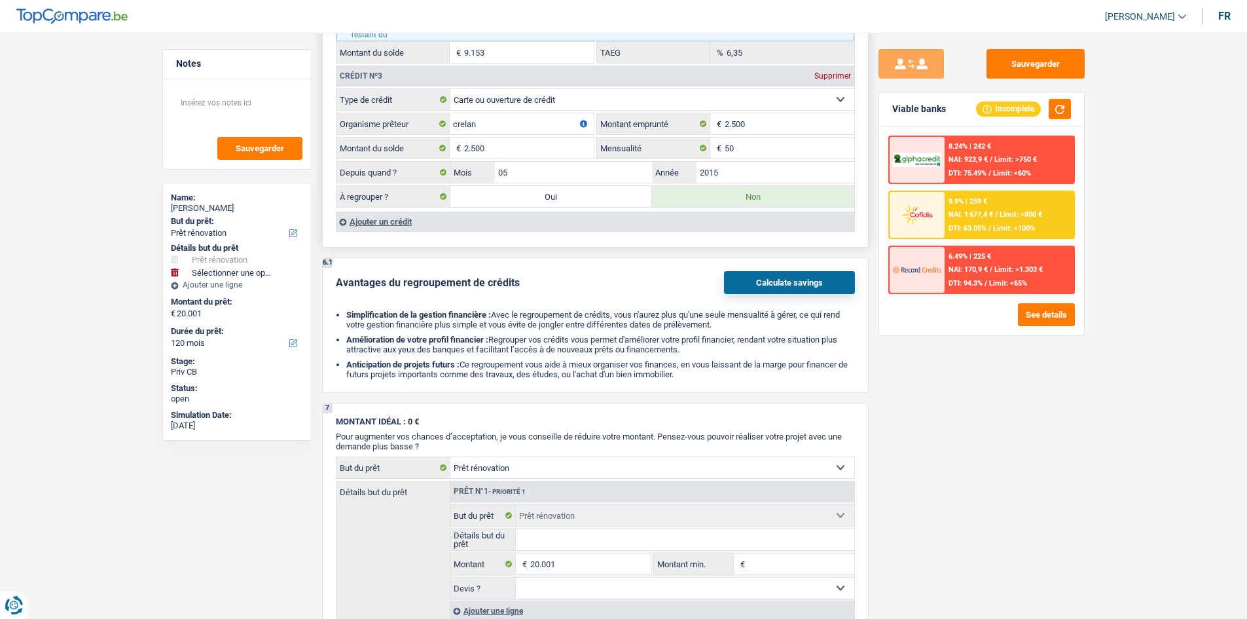
click at [559, 199] on label "Oui" at bounding box center [551, 196] width 202 height 21
click at [559, 199] on input "Oui" at bounding box center [551, 196] width 202 height 21
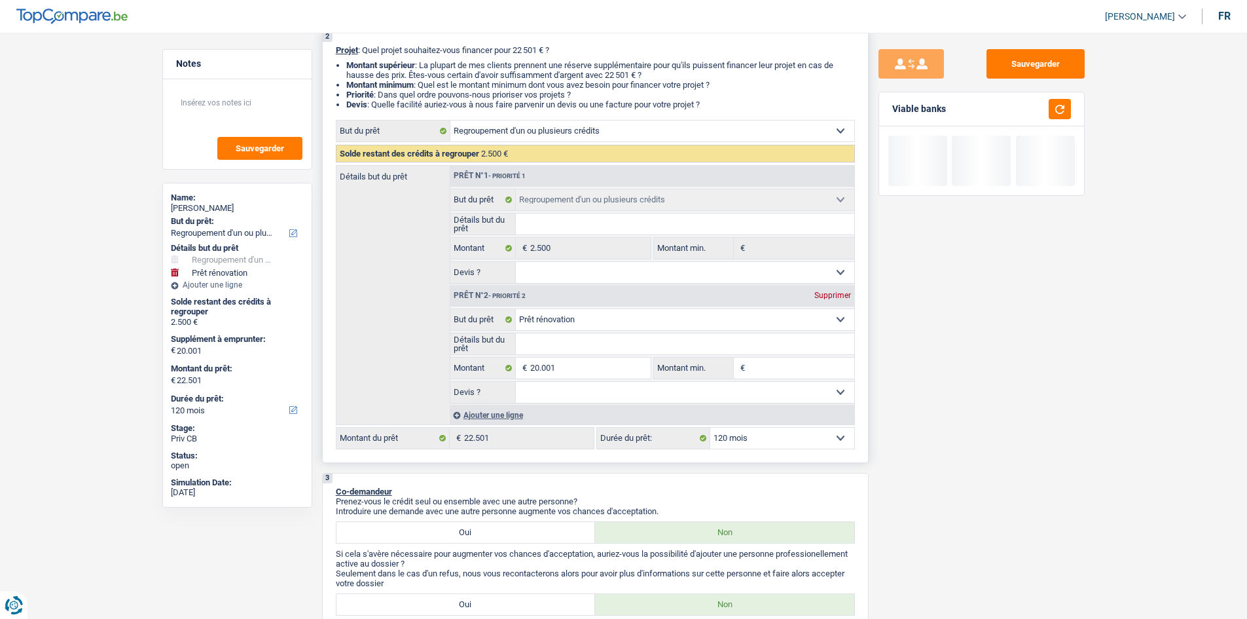
scroll to position [131, 0]
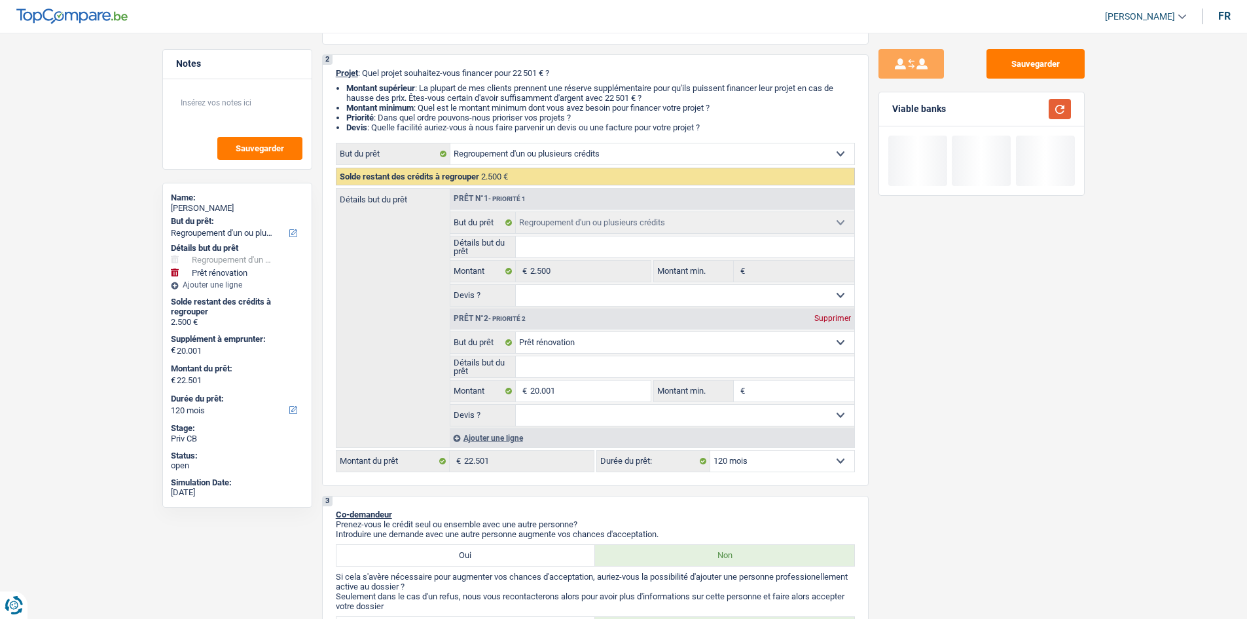
click at [1065, 113] on button "button" at bounding box center [1060, 109] width 22 height 20
click at [1060, 113] on button "button" at bounding box center [1060, 109] width 22 height 20
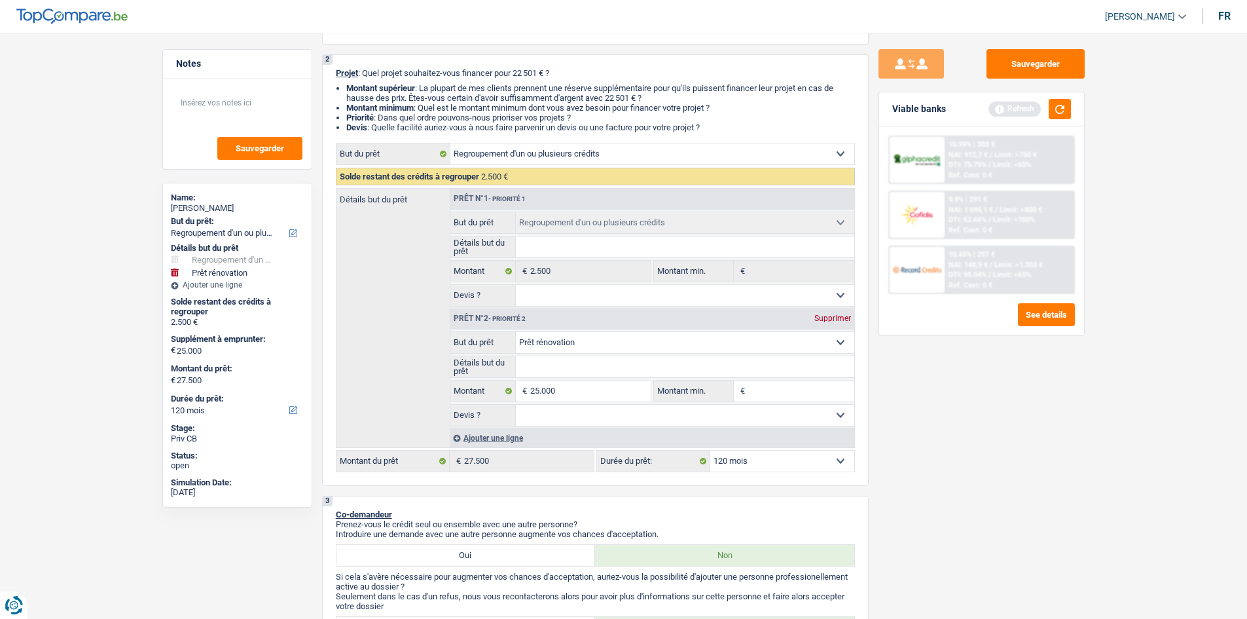
drag, startPoint x: 936, startPoint y: 386, endPoint x: 901, endPoint y: 372, distance: 37.3
click at [927, 383] on div "Sauvegarder Viable banks Refresh 10.99% | 303 € NAI: 912,7 € / Limit: >750 € DT…" at bounding box center [982, 321] width 226 height 545
click at [1056, 105] on button "button" at bounding box center [1060, 109] width 22 height 20
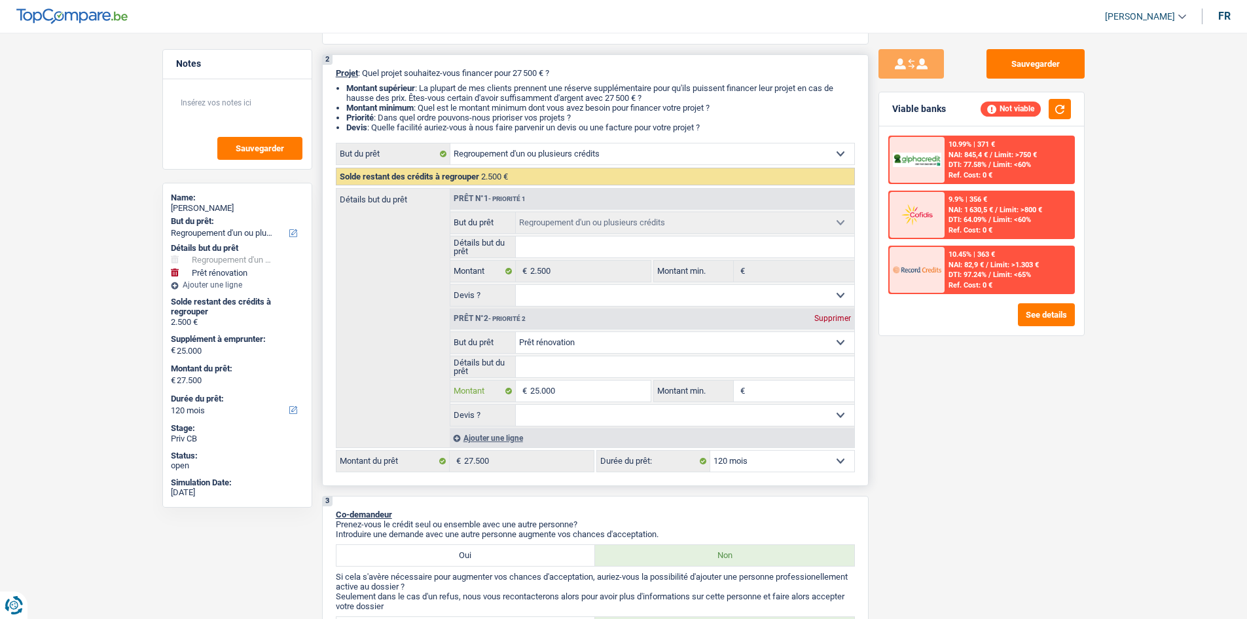
click at [609, 391] on input "25.000" at bounding box center [590, 390] width 120 height 21
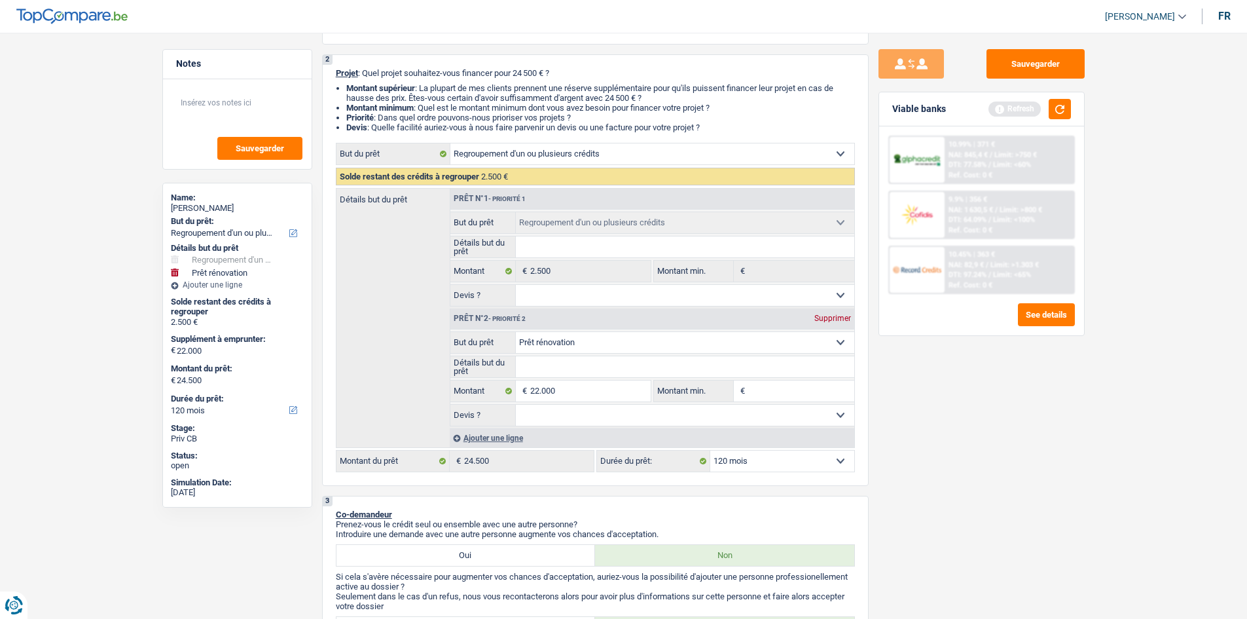
click at [961, 414] on div "Sauvegarder Viable banks Refresh 10.99% | 371 € NAI: 845,4 € / Limit: >750 € DT…" at bounding box center [982, 321] width 226 height 545
click at [1055, 115] on button "button" at bounding box center [1060, 109] width 22 height 20
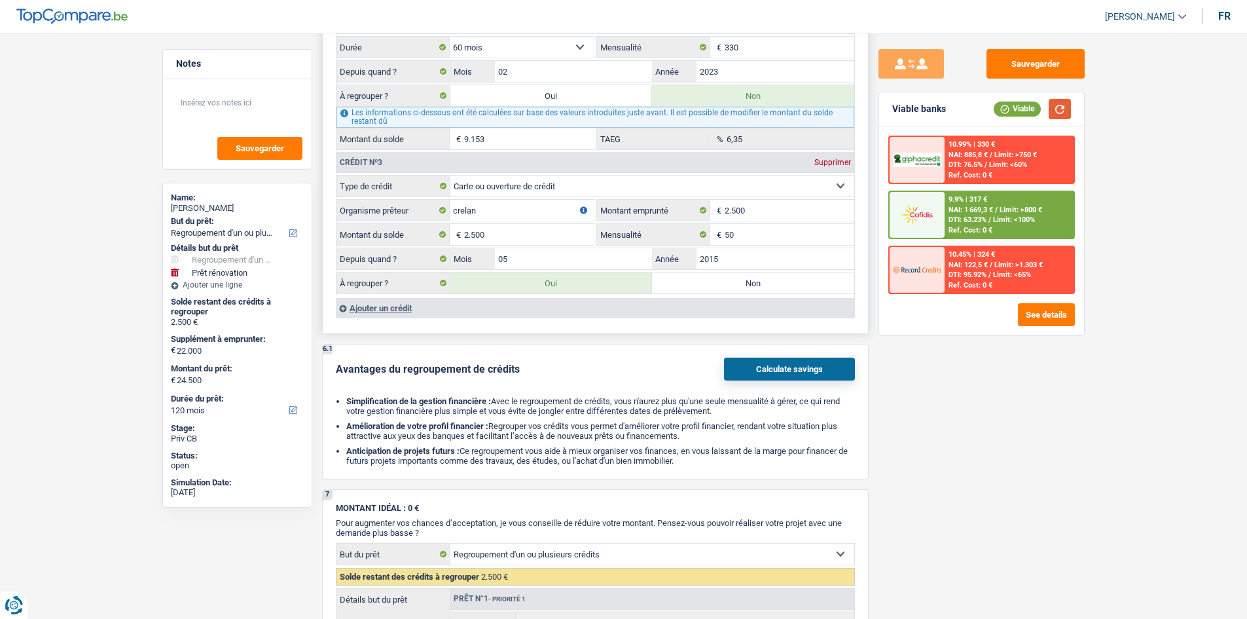
scroll to position [1440, 0]
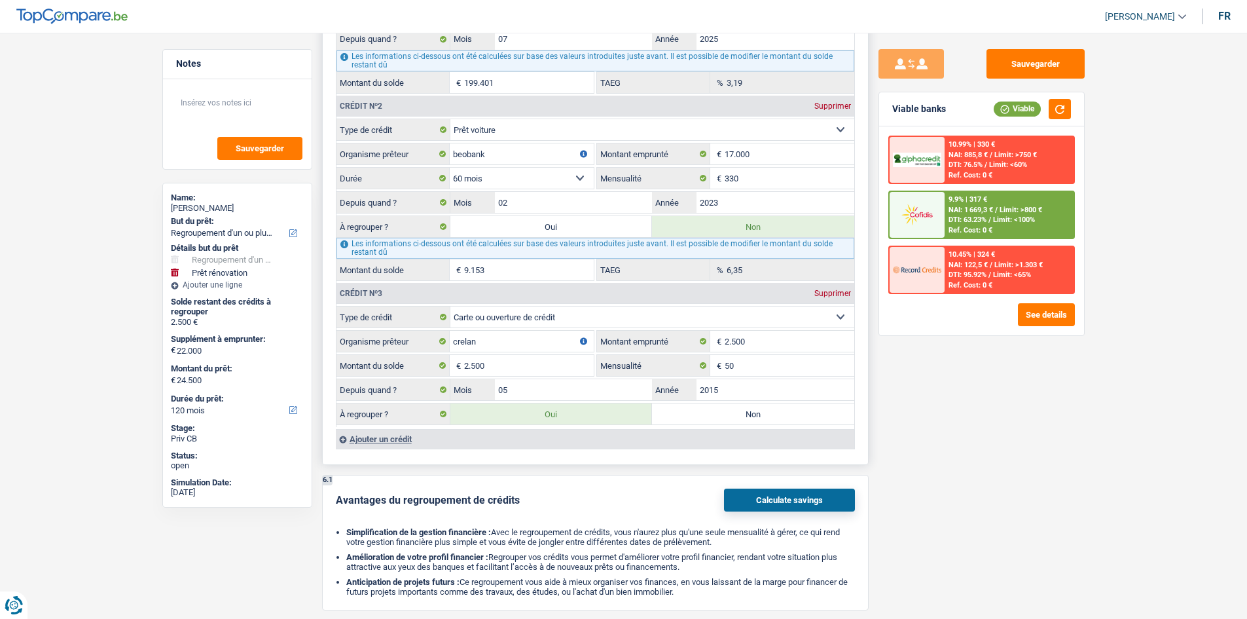
click at [723, 415] on label "Non" at bounding box center [753, 413] width 202 height 21
click at [723, 415] on input "Non" at bounding box center [753, 413] width 202 height 21
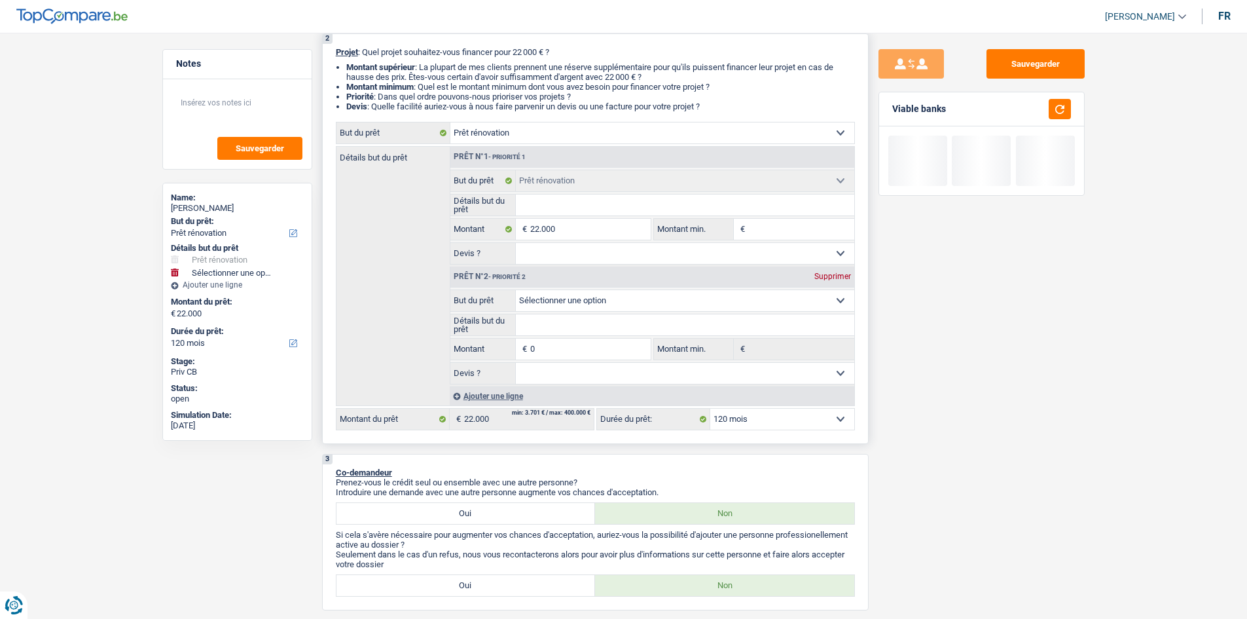
scroll to position [65, 0]
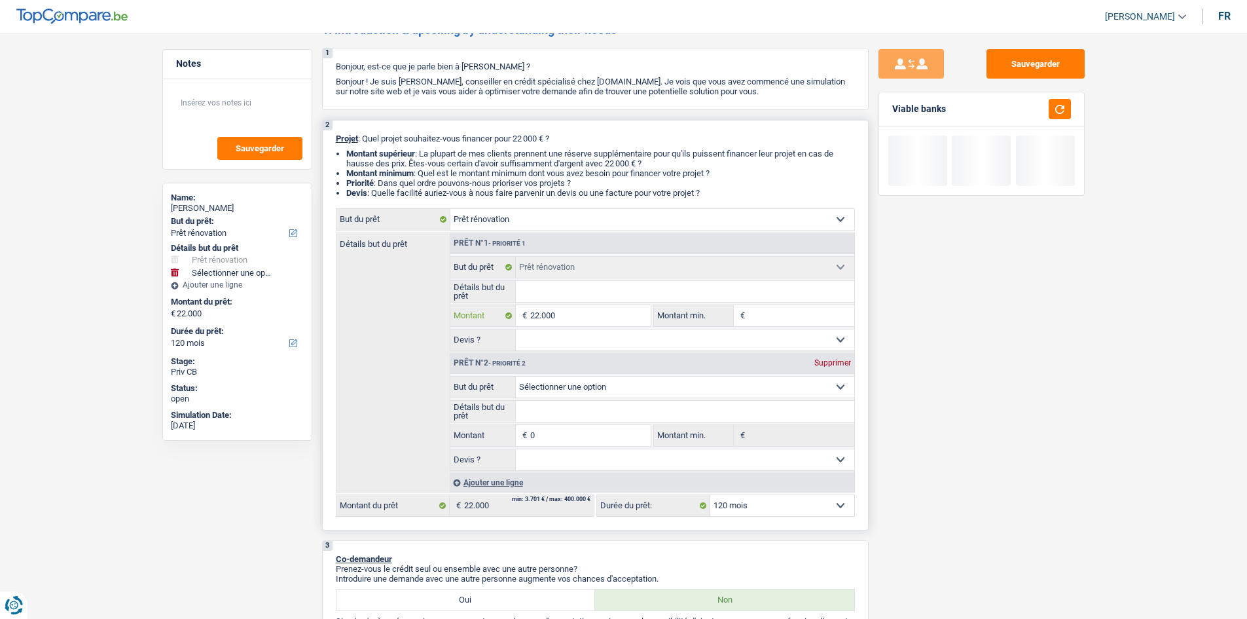
click at [577, 319] on input "22.000" at bounding box center [590, 315] width 120 height 21
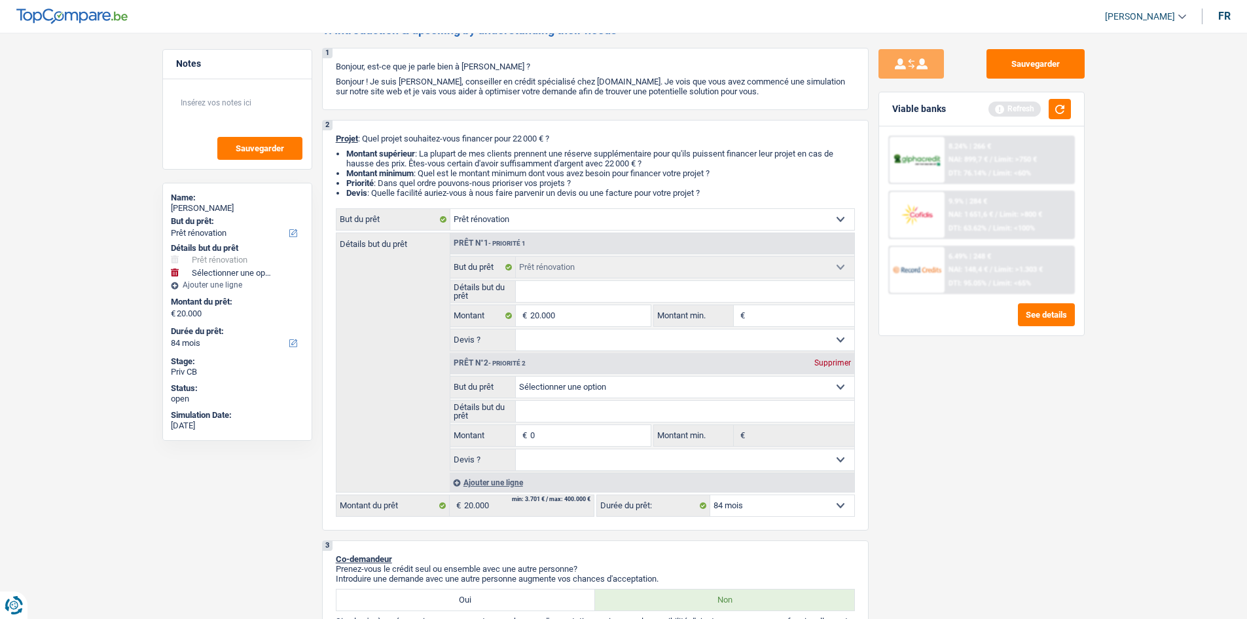
click at [930, 473] on div "Sauvegarder Viable banks Refresh 8.24% | 266 € NAI: 899,7 € / Limit: >750 € DTI…" at bounding box center [982, 321] width 226 height 545
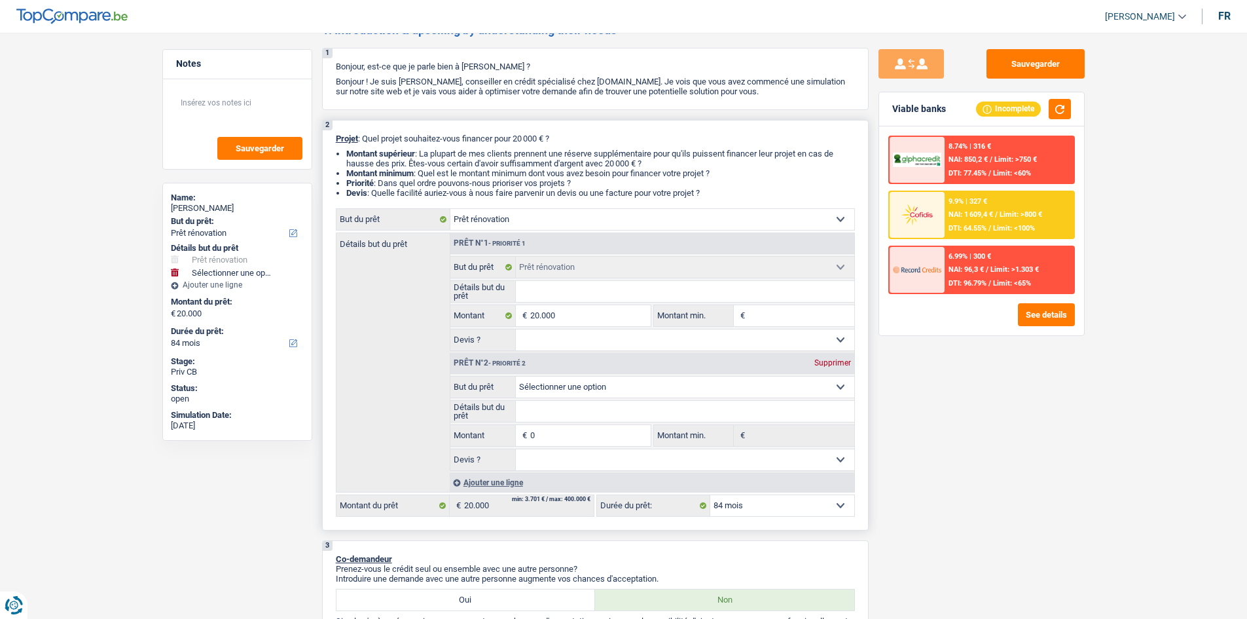
click at [739, 509] on select "12 mois 18 mois 24 mois 30 mois 36 mois 42 mois 48 mois 60 mois 72 mois 84 mois…" at bounding box center [782, 505] width 144 height 21
click at [710, 495] on select "12 mois 18 mois 24 mois 30 mois 36 mois 42 mois 48 mois 60 mois 72 mois 84 mois…" at bounding box center [782, 505] width 144 height 21
click at [961, 217] on span "NAI: 1 609,4 €" at bounding box center [971, 214] width 45 height 9
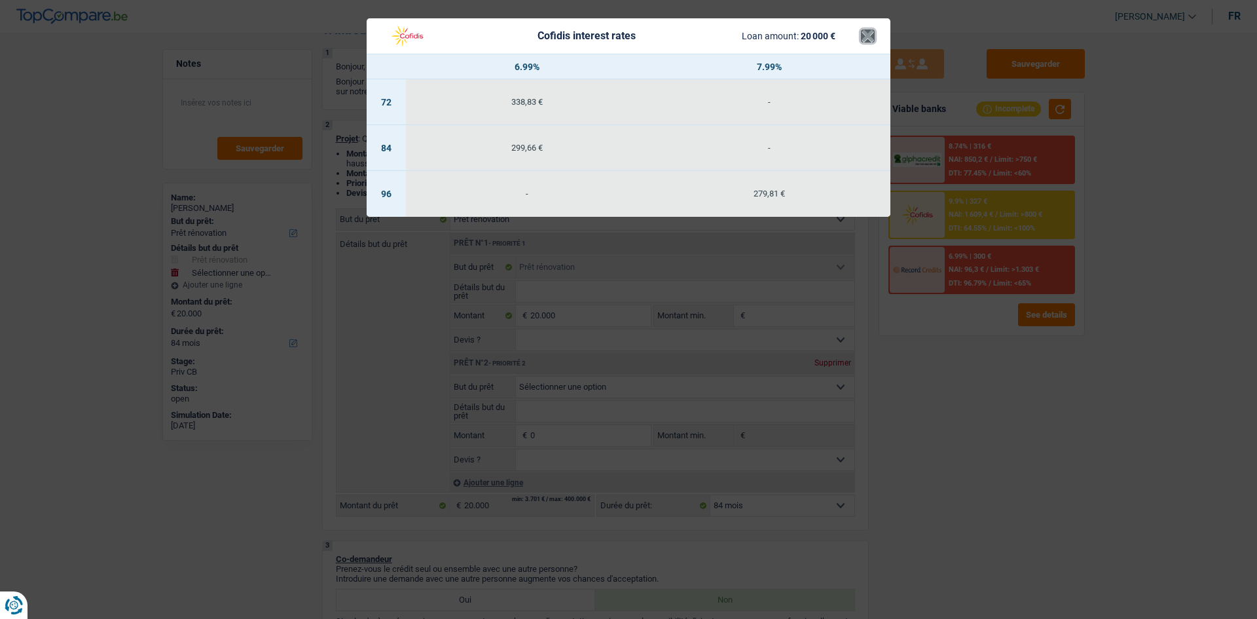
click at [864, 29] on button "×" at bounding box center [868, 35] width 14 height 13
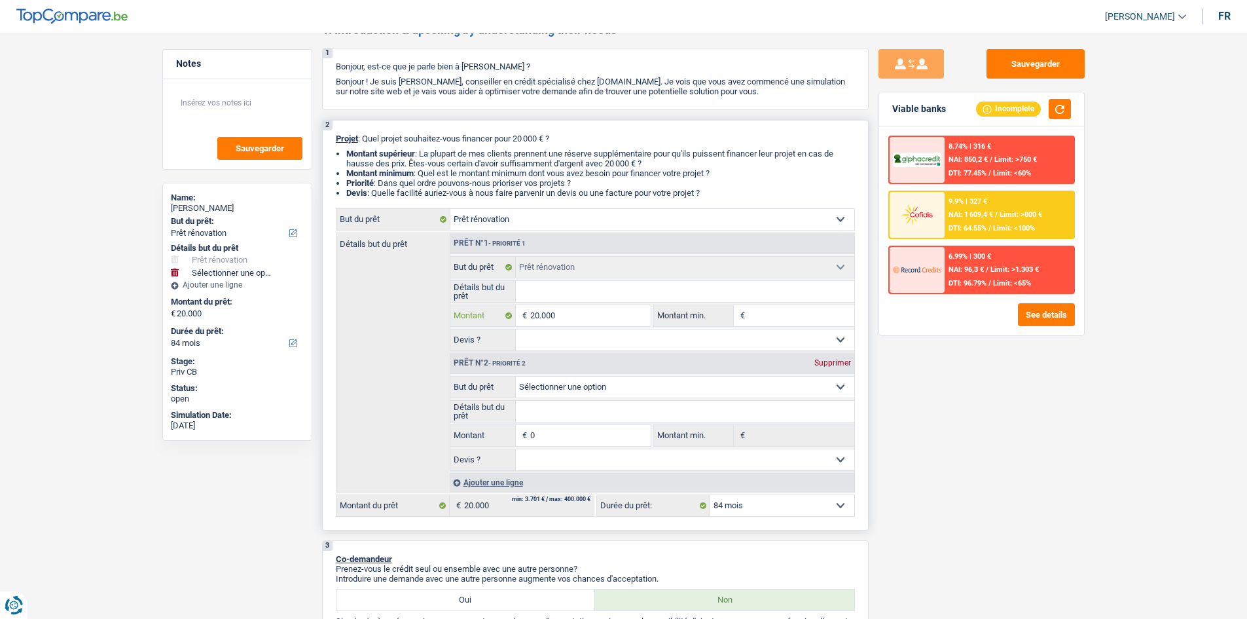
click at [606, 319] on input "20.000" at bounding box center [590, 315] width 120 height 21
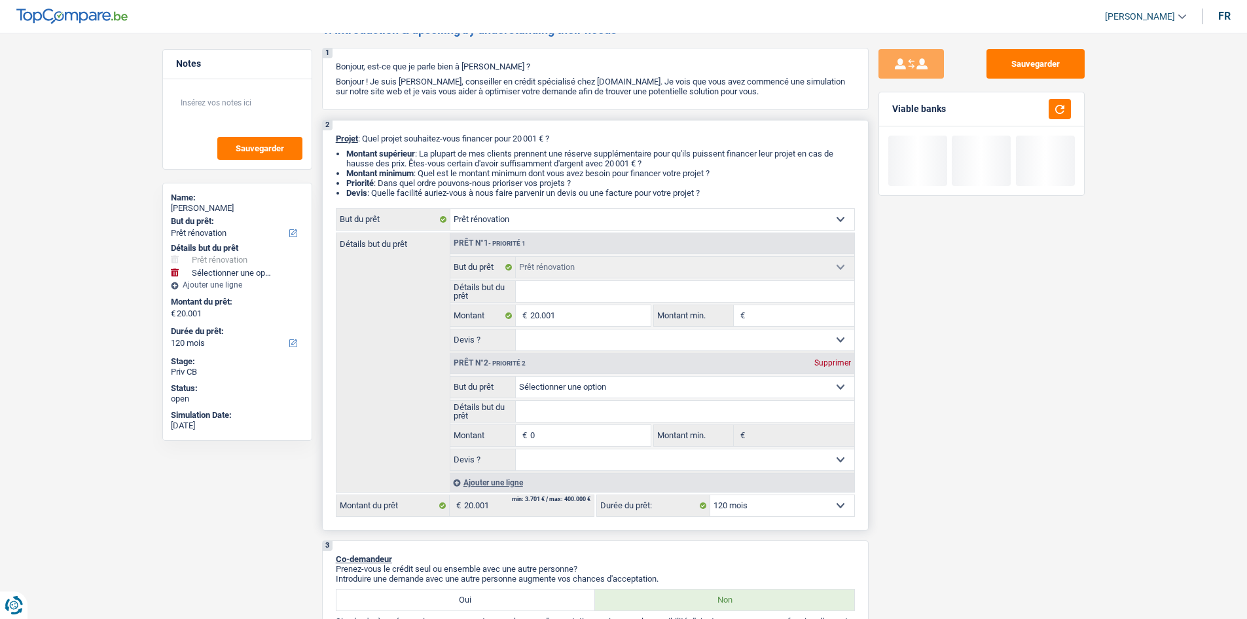
click at [740, 511] on select "12 mois 18 mois 24 mois 30 mois 36 mois 42 mois 48 mois 60 mois 72 mois 84 mois…" at bounding box center [782, 505] width 144 height 21
click at [710, 495] on select "12 mois 18 mois 24 mois 30 mois 36 mois 42 mois 48 mois 60 mois 72 mois 84 mois…" at bounding box center [782, 505] width 144 height 21
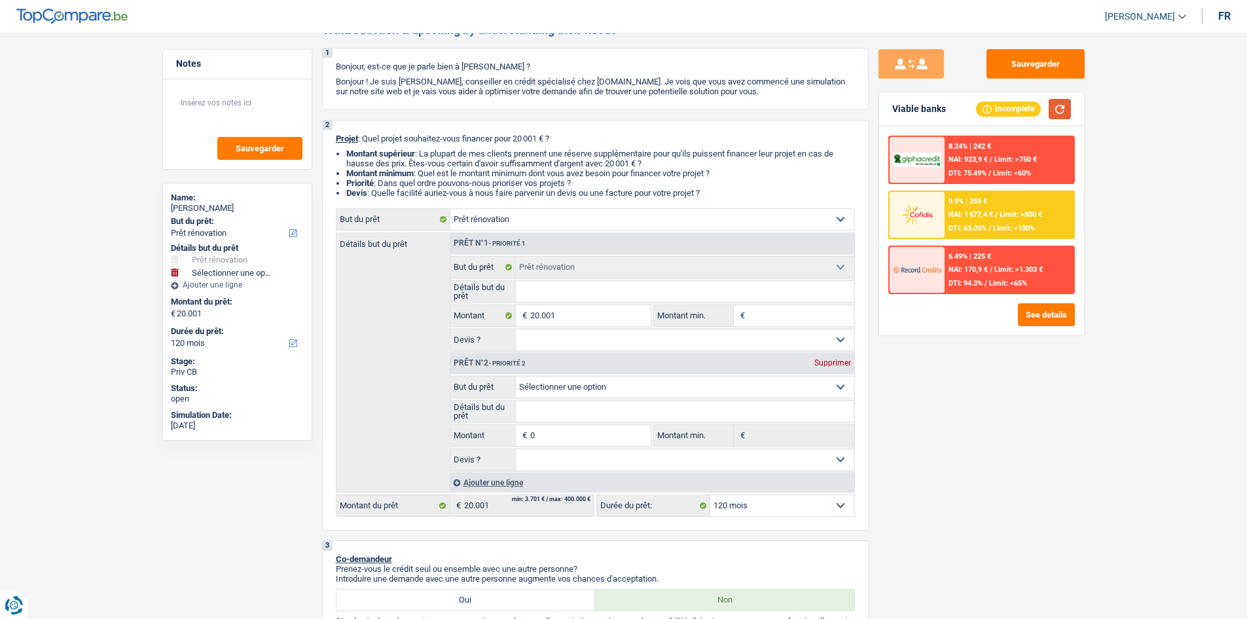
click at [1056, 109] on button "button" at bounding box center [1060, 109] width 22 height 20
click at [829, 359] on div "Supprimer" at bounding box center [832, 363] width 43 height 8
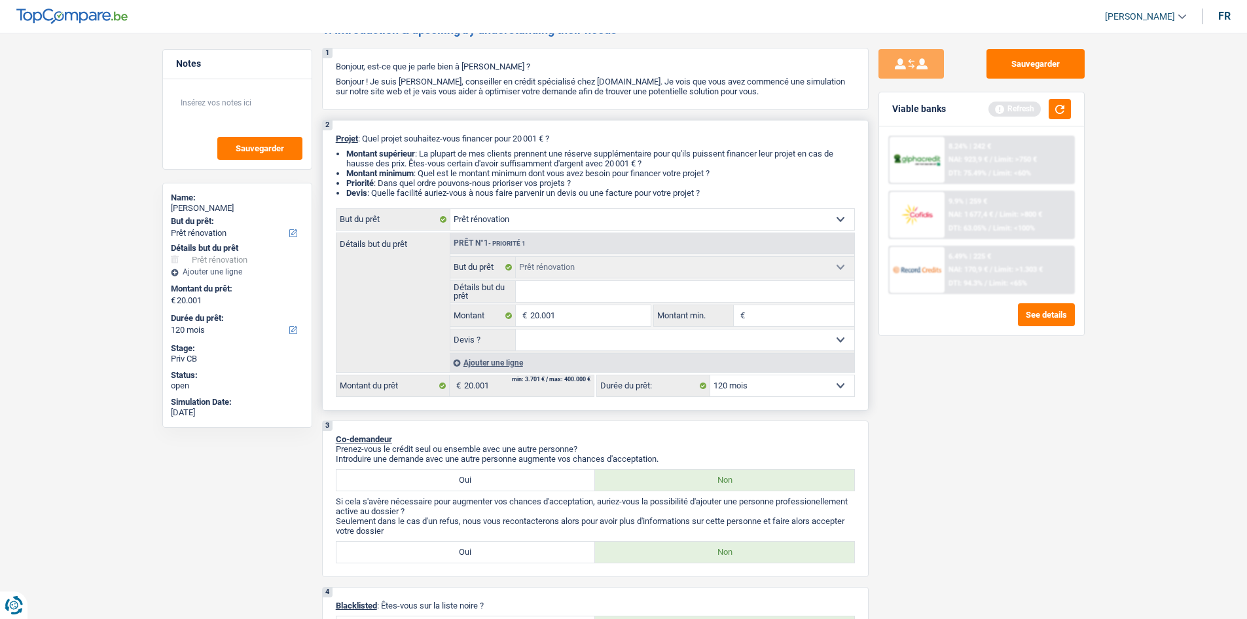
click at [774, 386] on select "12 mois 18 mois 24 mois 30 mois 36 mois 42 mois 48 mois 60 mois 72 mois 84 mois…" at bounding box center [782, 385] width 144 height 21
click at [1005, 464] on div "Sauvegarder Viable banks Refresh 8.24% | 242 € NAI: 923,9 € / Limit: >750 € DTI…" at bounding box center [982, 321] width 226 height 545
click at [1060, 105] on button "button" at bounding box center [1060, 109] width 22 height 20
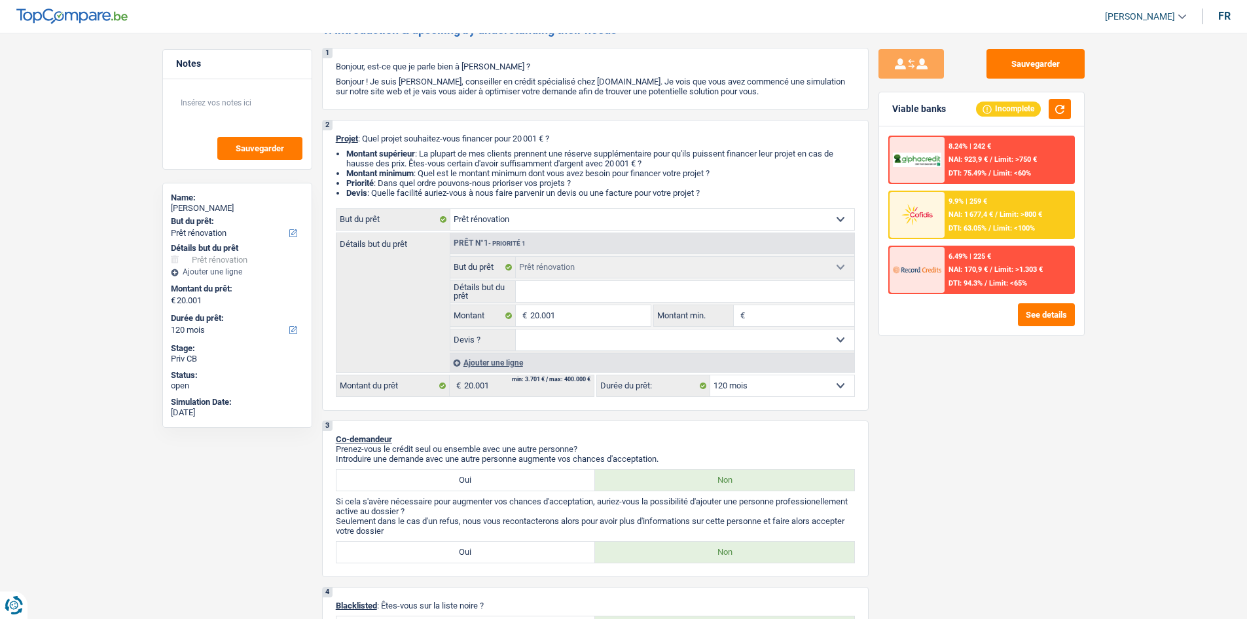
click at [945, 216] on div "9.9% | 259 € NAI: 1 677,4 € / Limit: >800 € DTI: 63.05% / Limit: <100%" at bounding box center [1009, 215] width 129 height 46
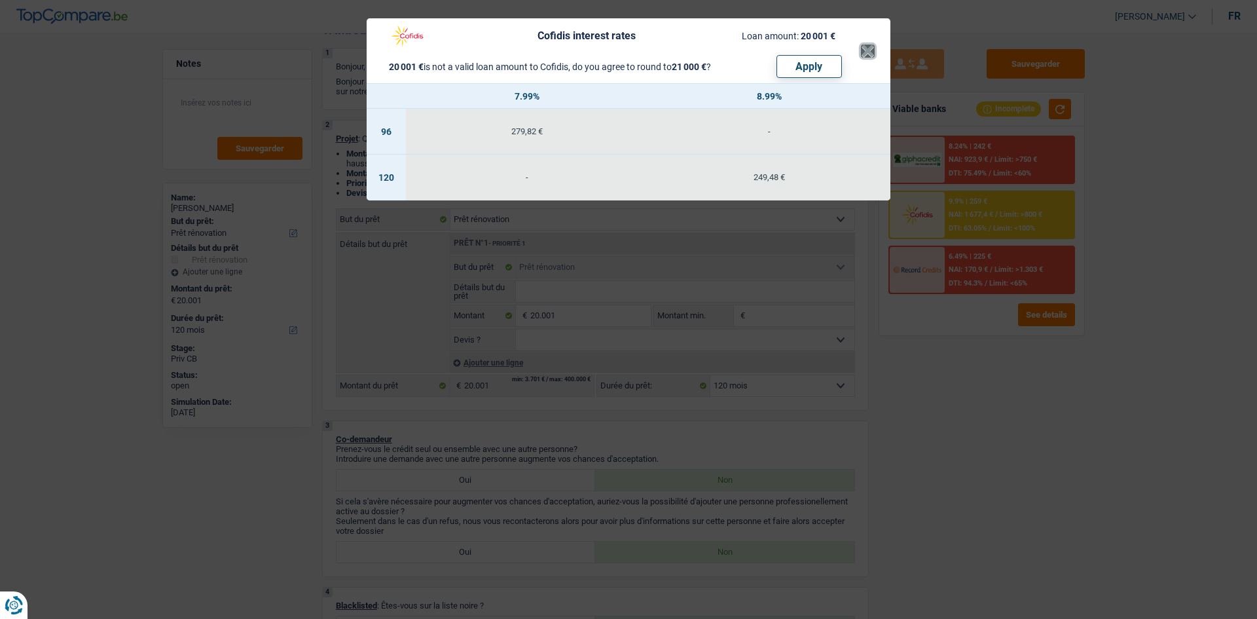
click at [868, 50] on button "×" at bounding box center [868, 51] width 14 height 13
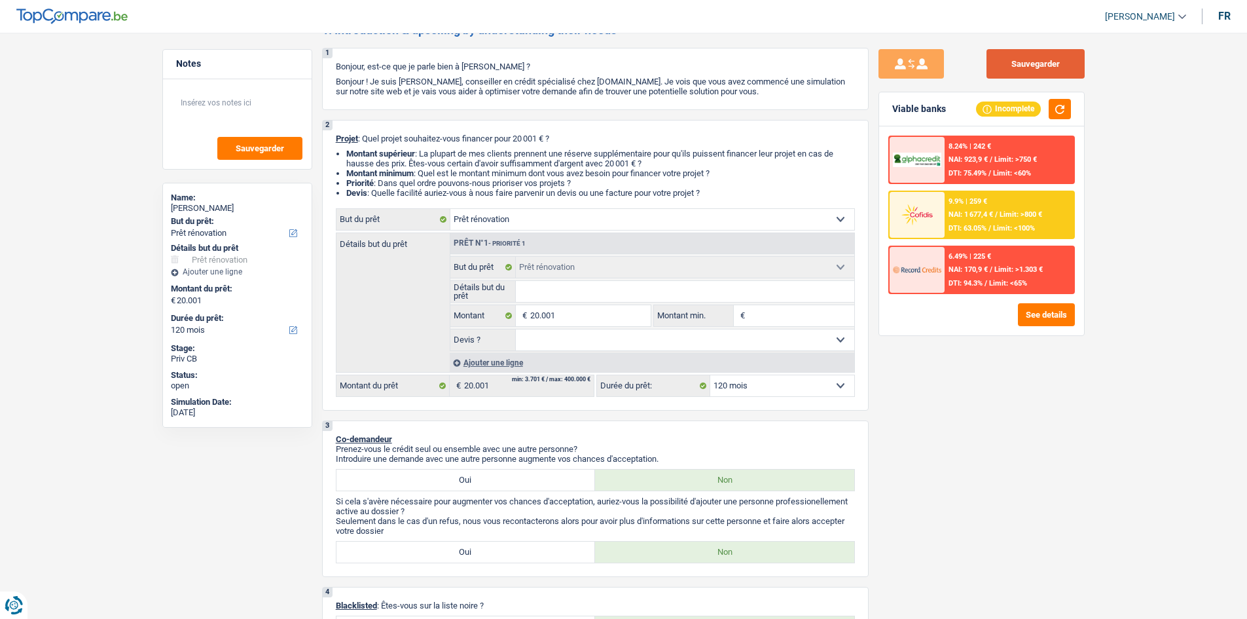
drag, startPoint x: 1066, startPoint y: 70, endPoint x: 1053, endPoint y: 60, distance: 16.3
click at [1063, 69] on button "Sauvegarder" at bounding box center [1036, 63] width 98 height 29
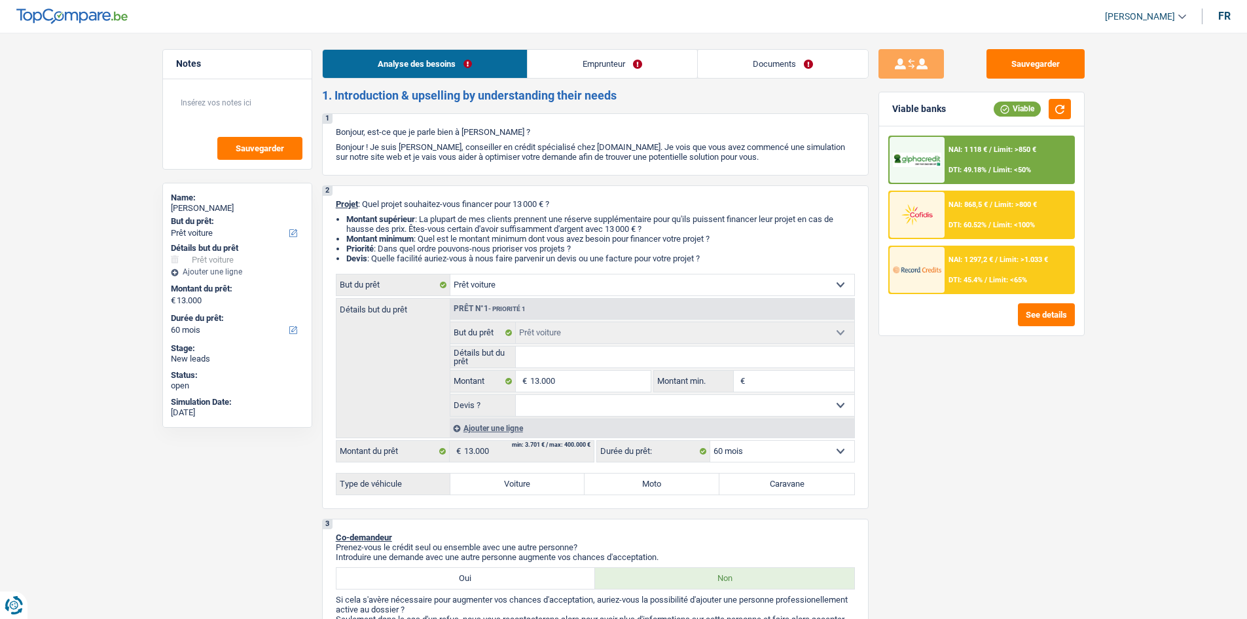
select select "car"
select select "60"
select select "car"
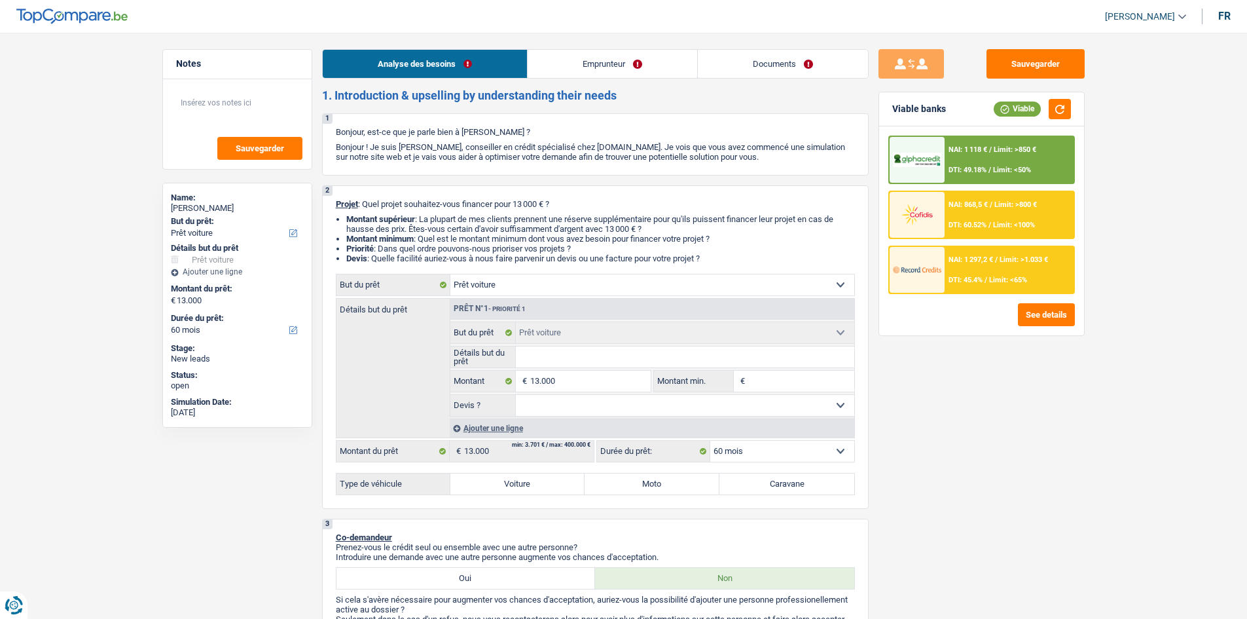
select select "60"
select select "worker"
select select "netSalary"
select select "liveWithParents"
select select "creditConsolidation"
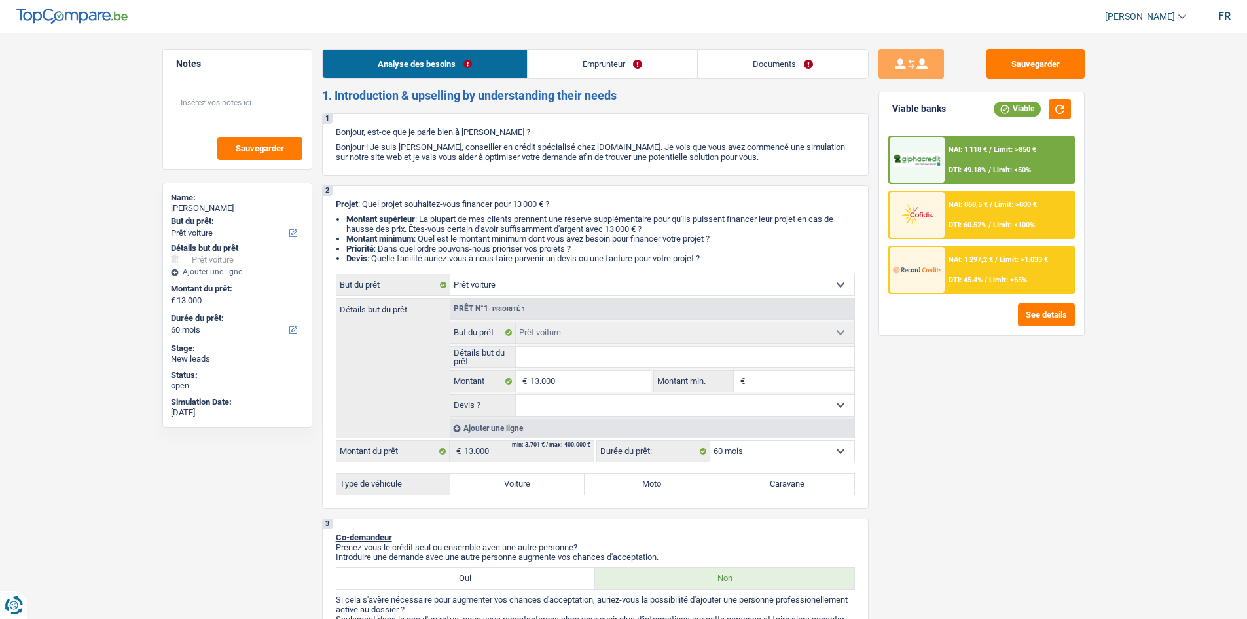
select select "120"
select select "car"
select select "60"
click at [1013, 50] on button "Sauvegarder" at bounding box center [1036, 63] width 98 height 29
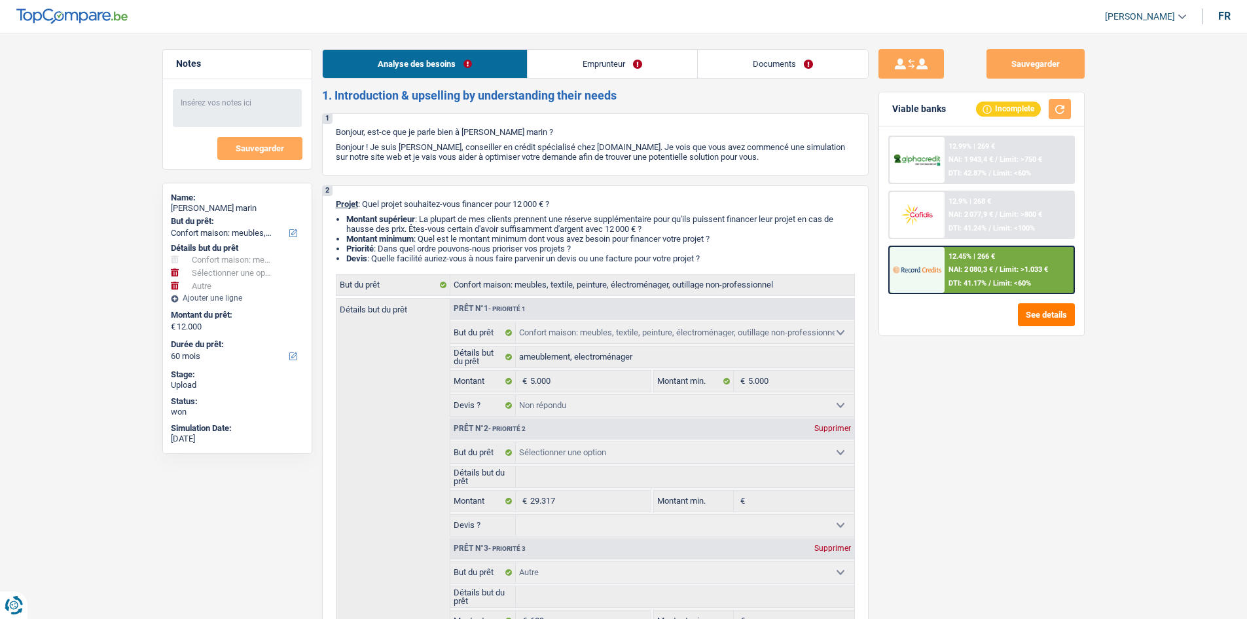
select select "household"
select select "other"
select select "60"
select select "household"
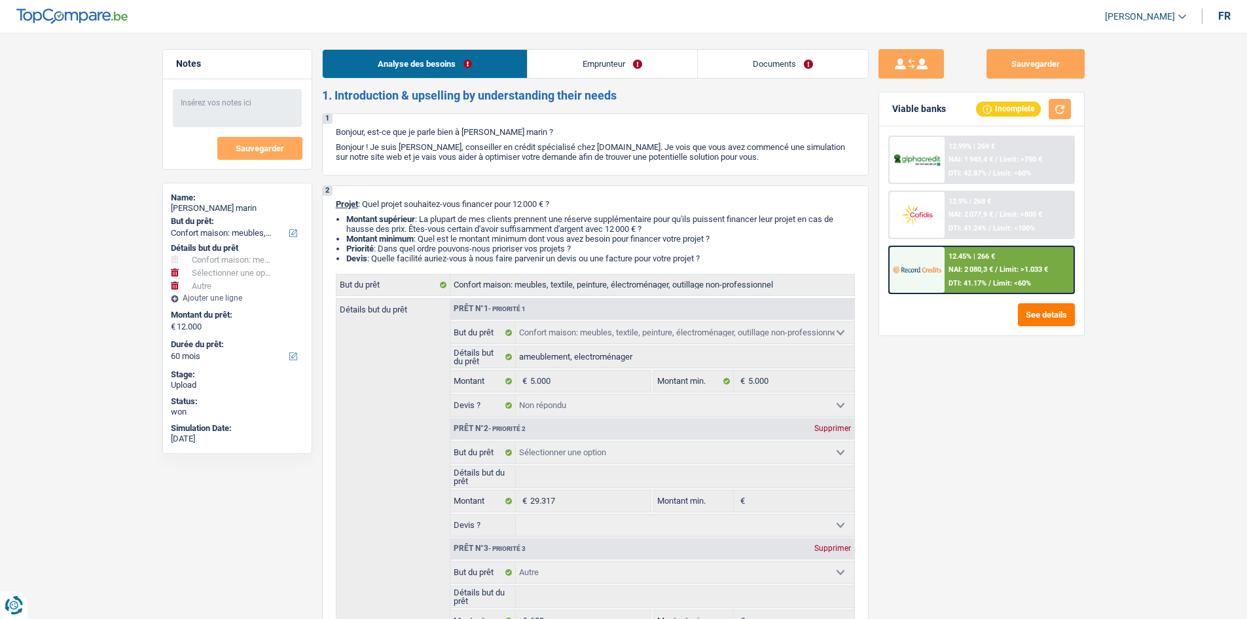
select select "household"
select select "not_answered"
select select "other"
select select "60"
select select "publicEmployee"
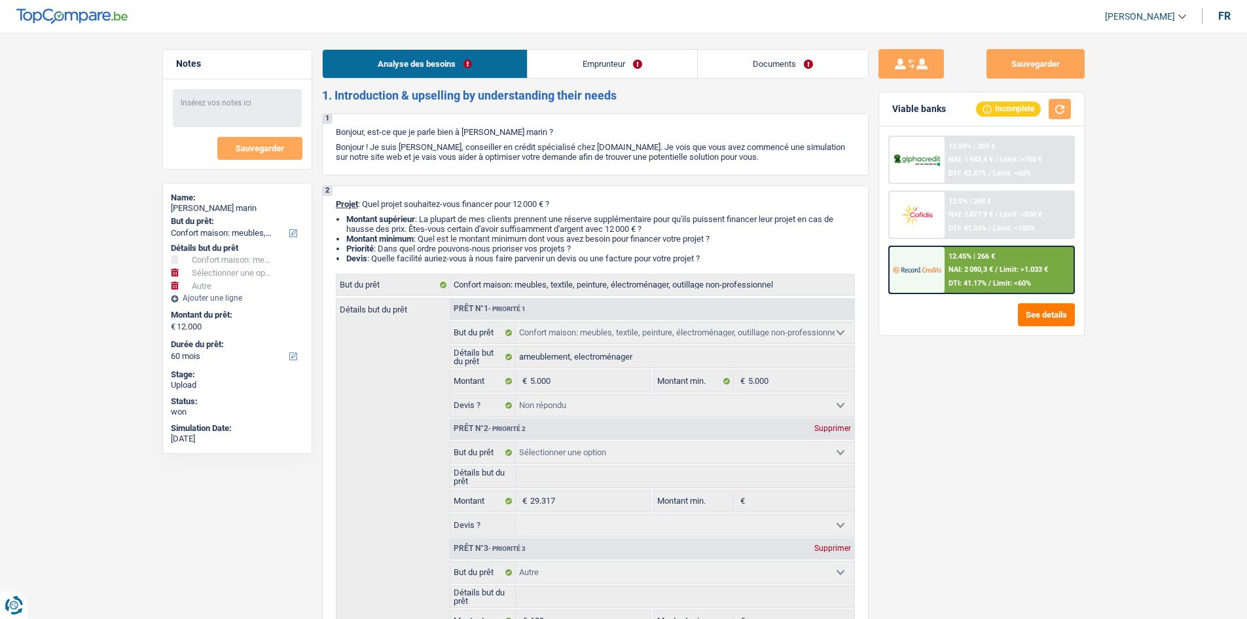
select select "netSalary"
select select "mealVouchers"
select select "rents"
select select "household"
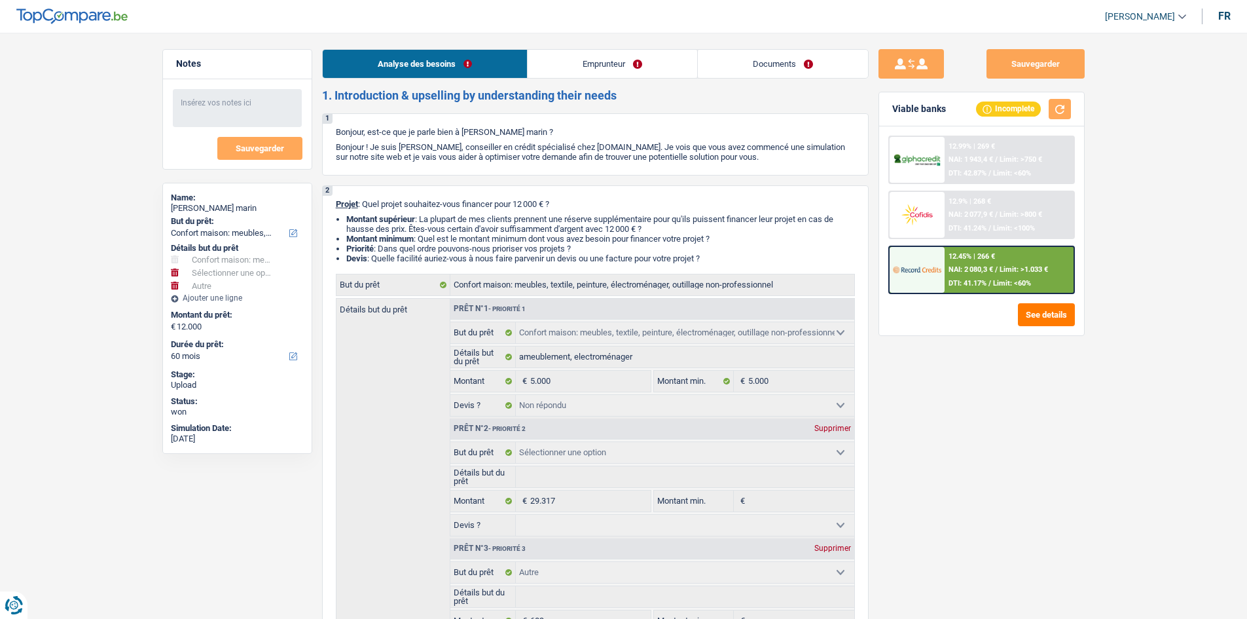
select select "not_answered"
select select "other"
select select "60"
select select "32"
select select "single"
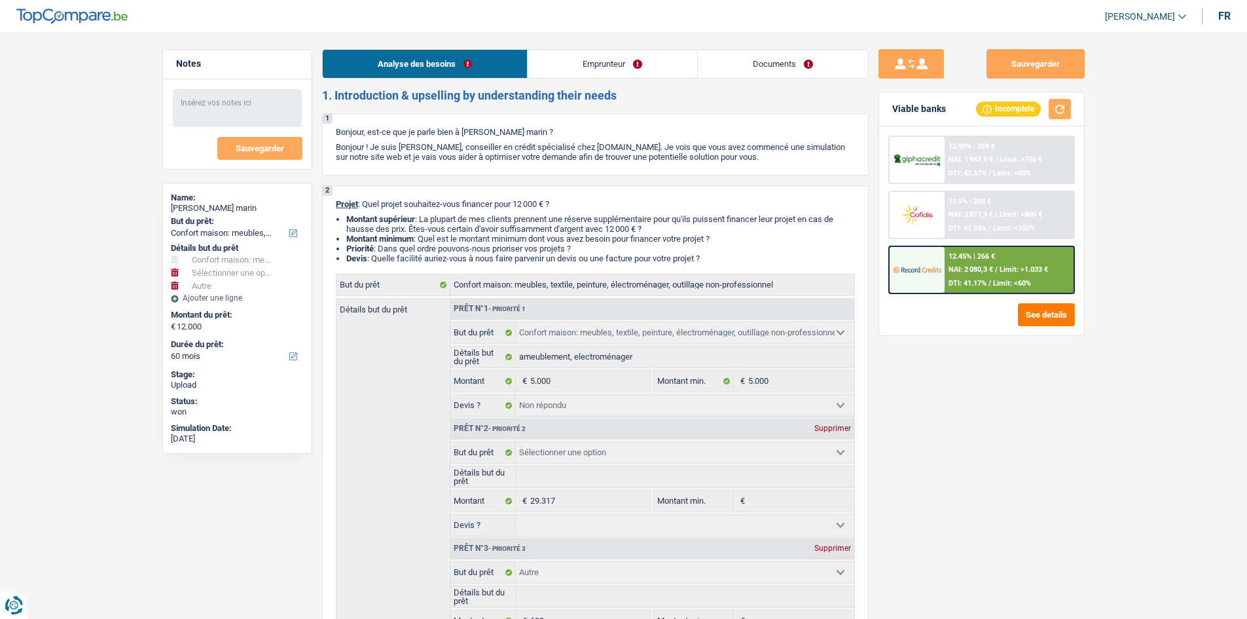
click at [596, 75] on link "Emprunteur" at bounding box center [613, 64] width 170 height 28
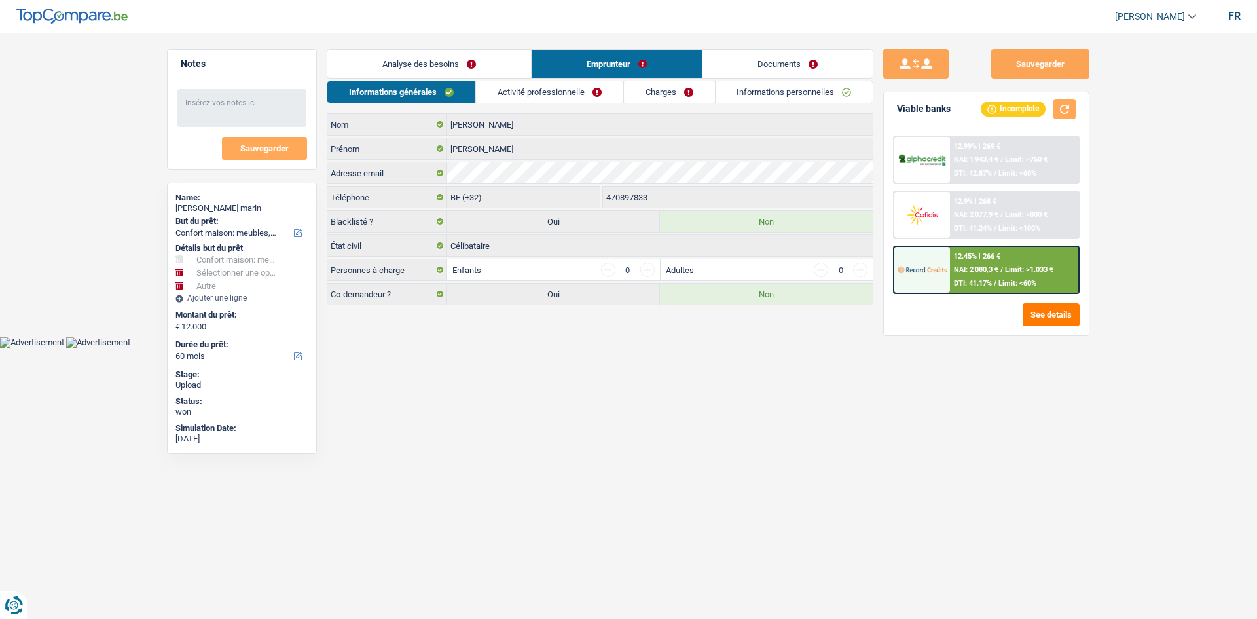
click at [461, 58] on link "Analyse des besoins" at bounding box center [429, 64] width 204 height 28
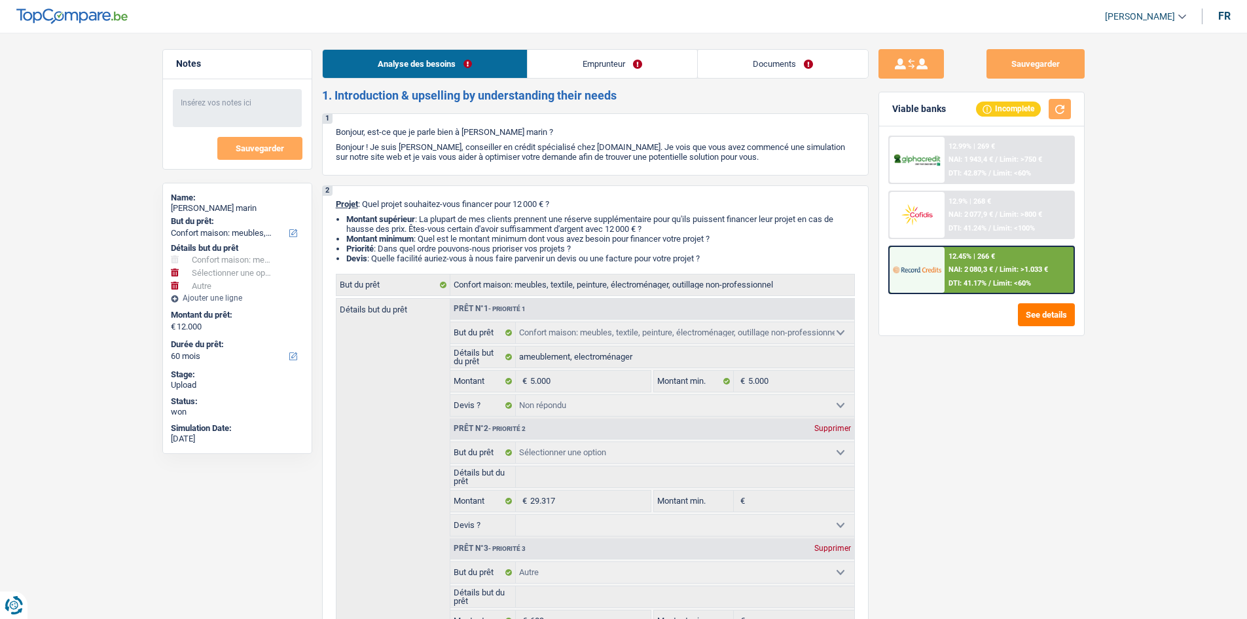
click at [608, 58] on link "Emprunteur" at bounding box center [613, 64] width 170 height 28
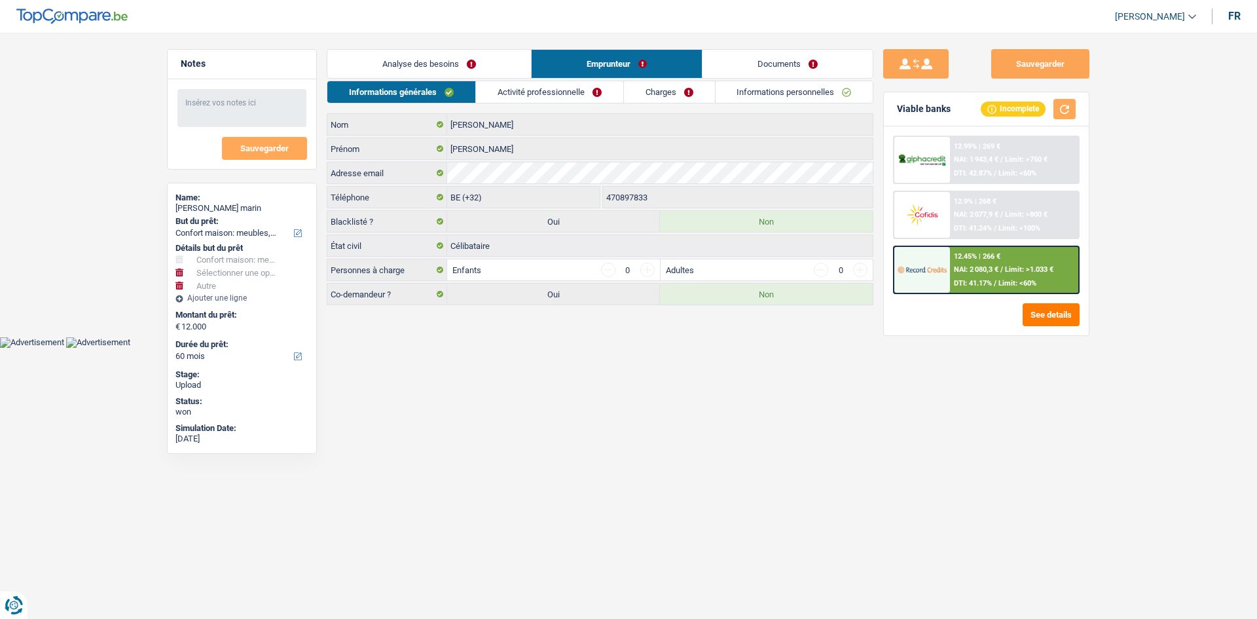
click at [524, 92] on link "Activité professionnelle" at bounding box center [549, 92] width 147 height 22
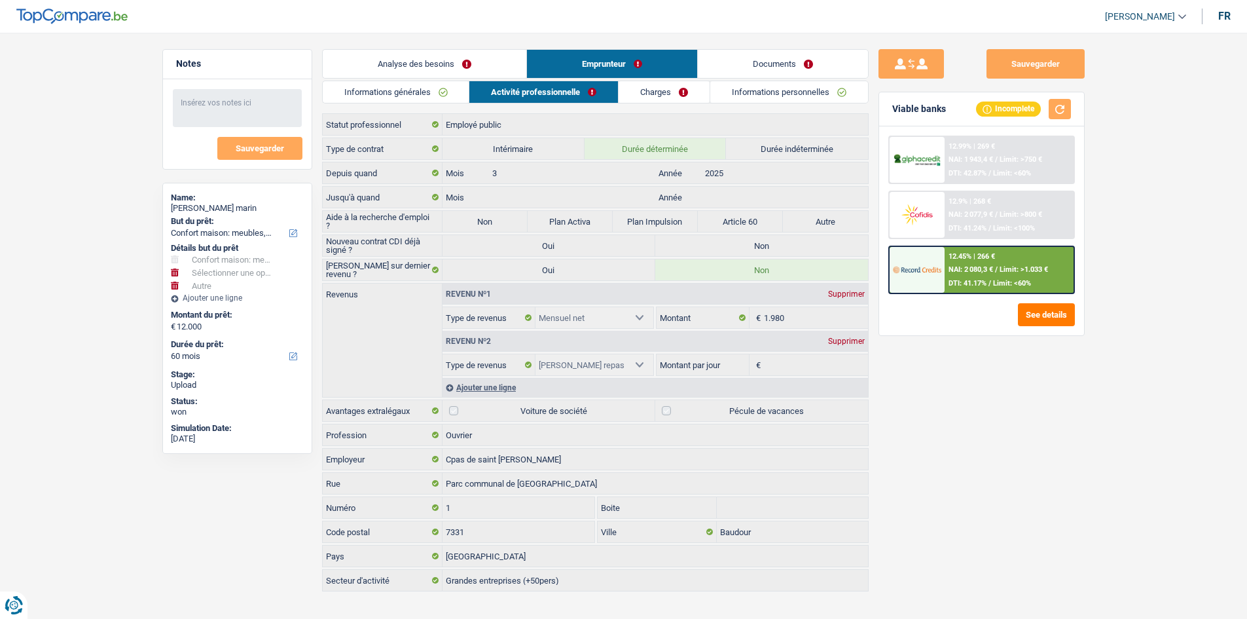
click at [646, 94] on link "Charges" at bounding box center [664, 92] width 91 height 22
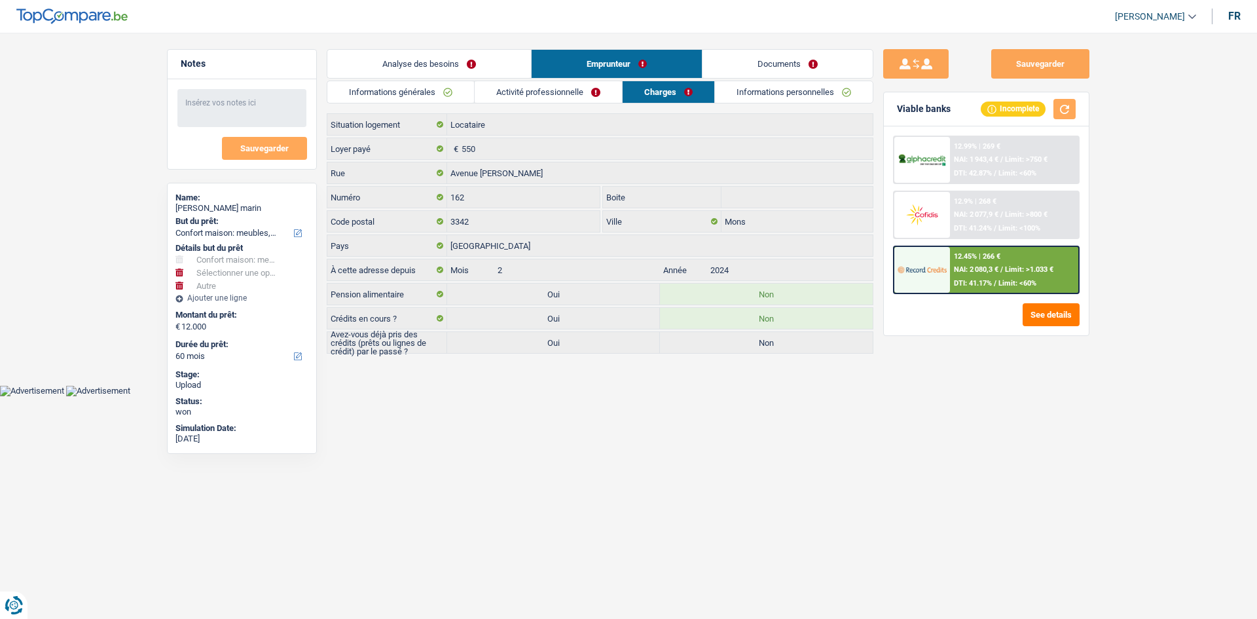
click at [479, 64] on link "Analyse des besoins" at bounding box center [429, 64] width 204 height 28
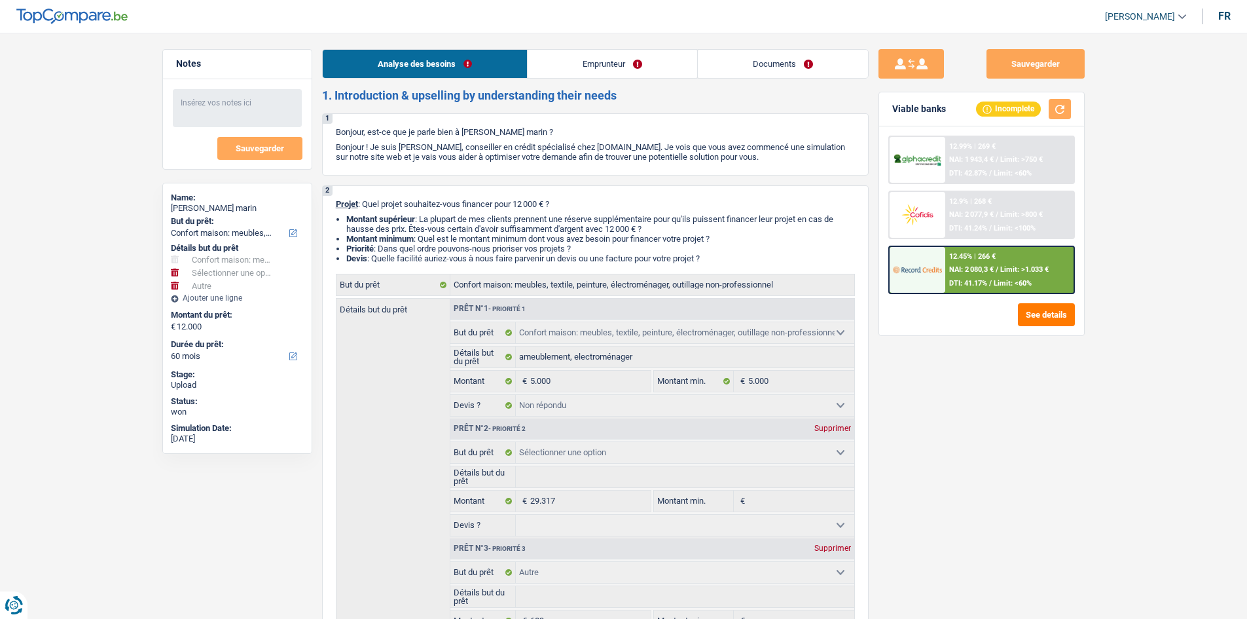
click at [583, 69] on link "Emprunteur" at bounding box center [613, 64] width 170 height 28
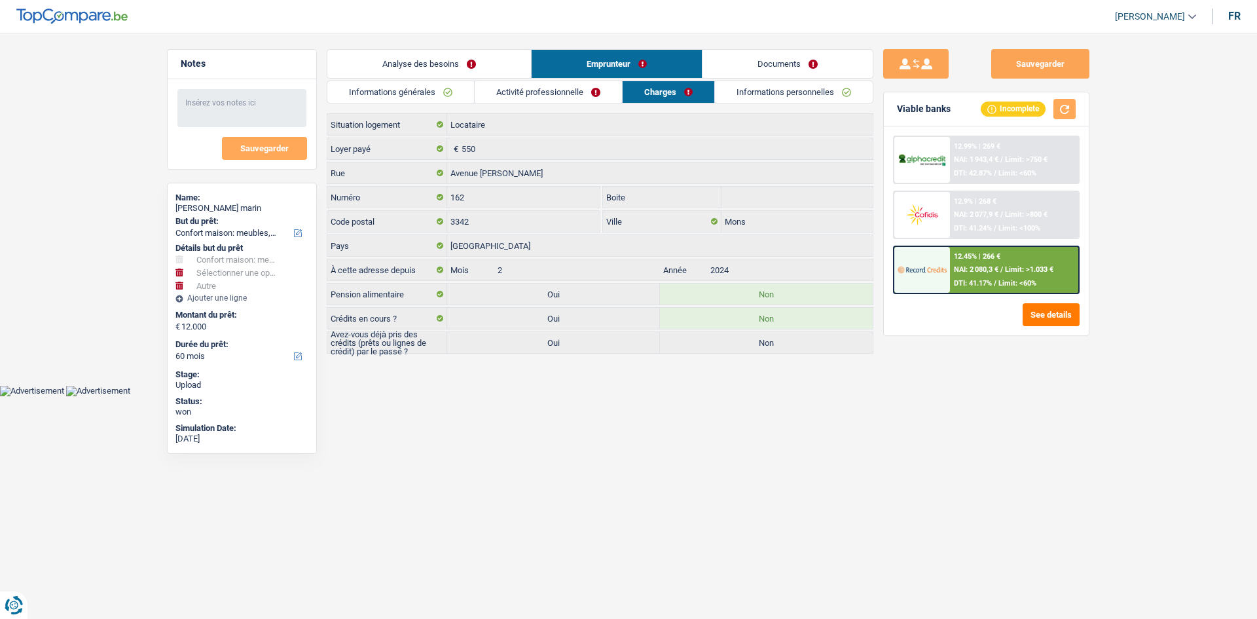
click at [499, 94] on link "Activité professionnelle" at bounding box center [548, 92] width 147 height 22
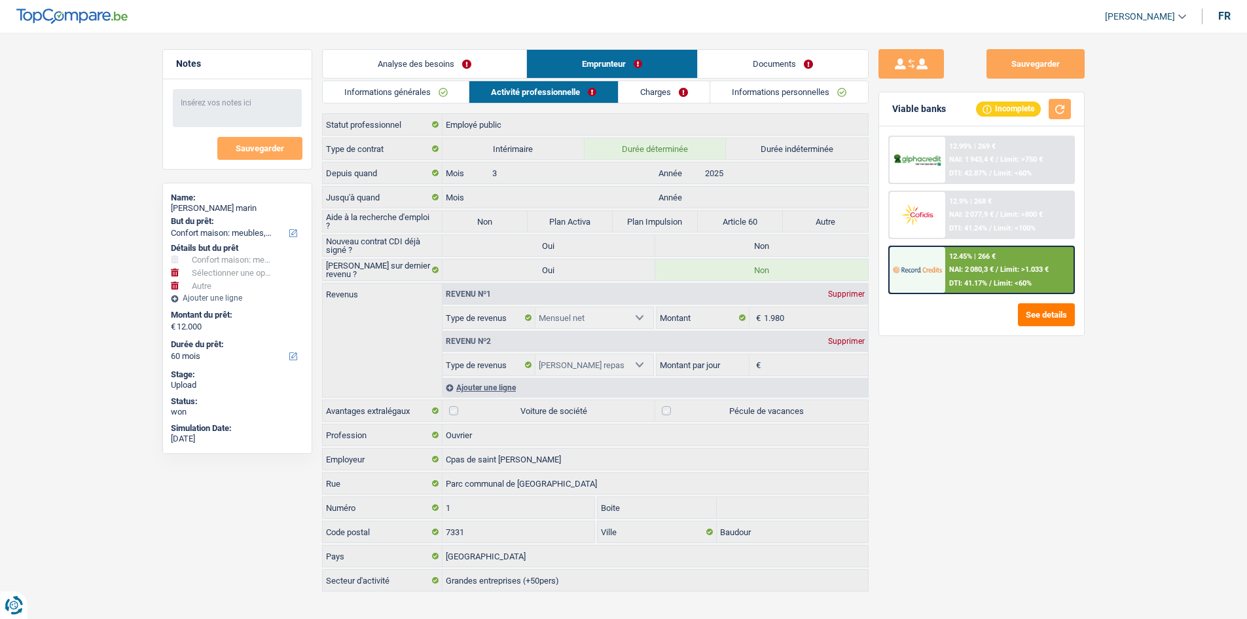
click at [428, 86] on link "Informations générales" at bounding box center [396, 92] width 147 height 22
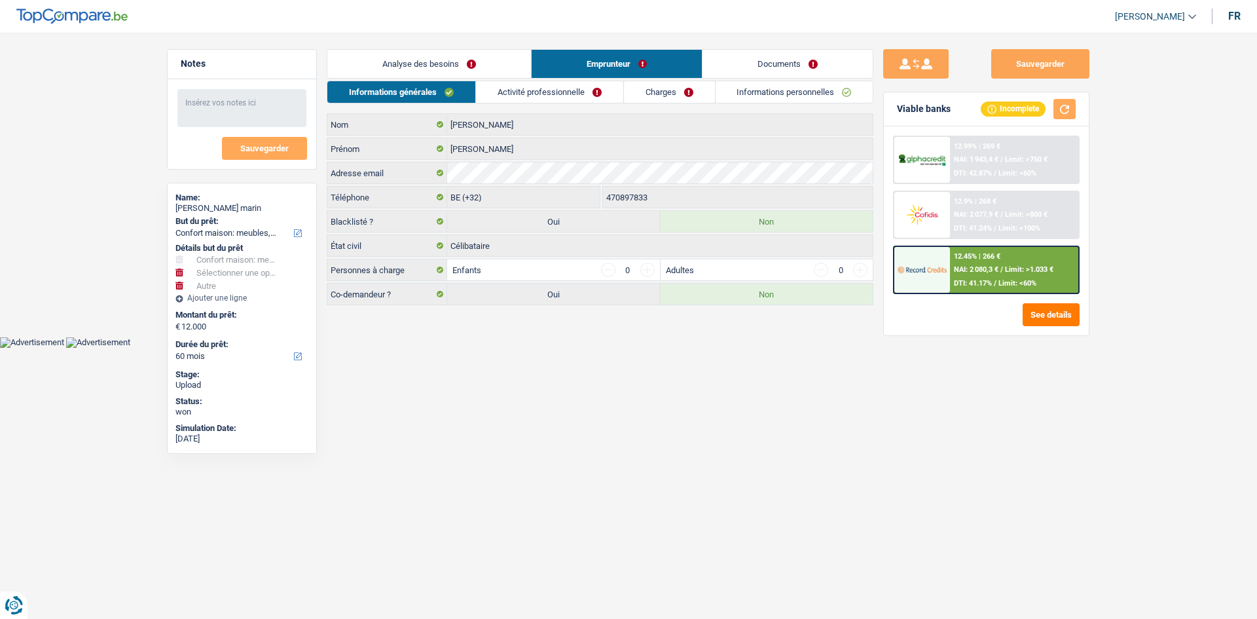
click at [755, 62] on link "Documents" at bounding box center [787, 64] width 170 height 28
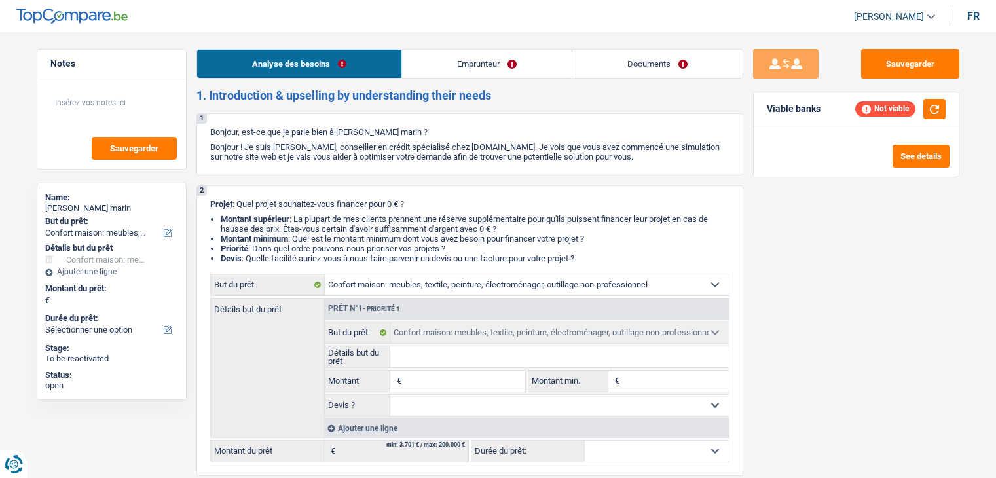
select select "household"
select select "publicEmployee"
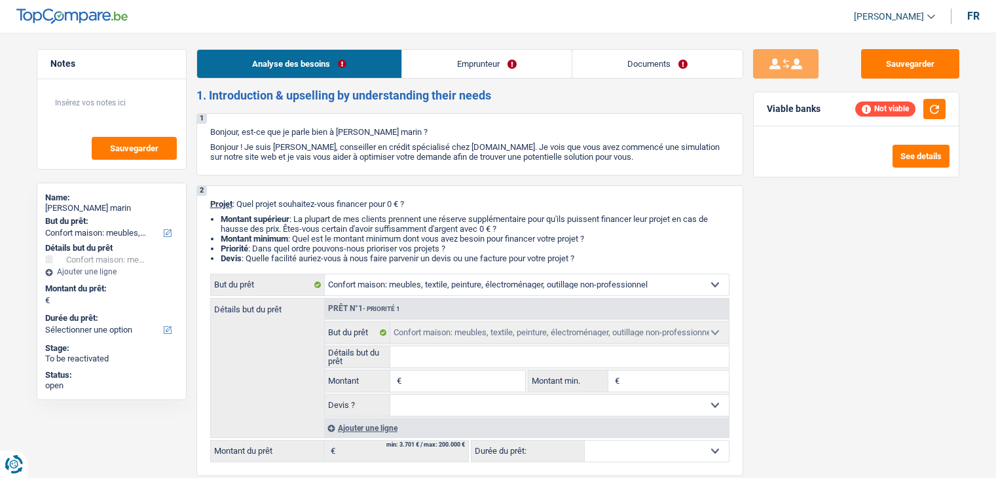
select select "netSalary"
select select "mealVouchers"
select select "rents"
select select "household"
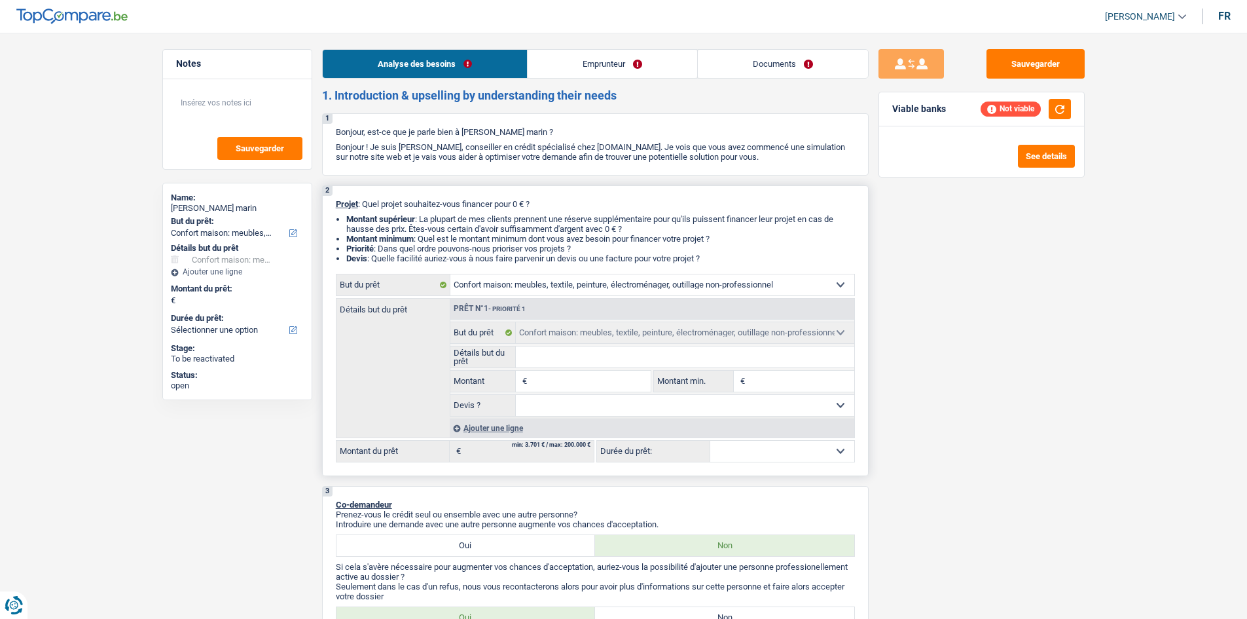
click at [552, 365] on input "Détails but du prêt" at bounding box center [685, 356] width 338 height 21
click at [543, 379] on input "Montant" at bounding box center [590, 381] width 120 height 21
type input "8"
type input "80"
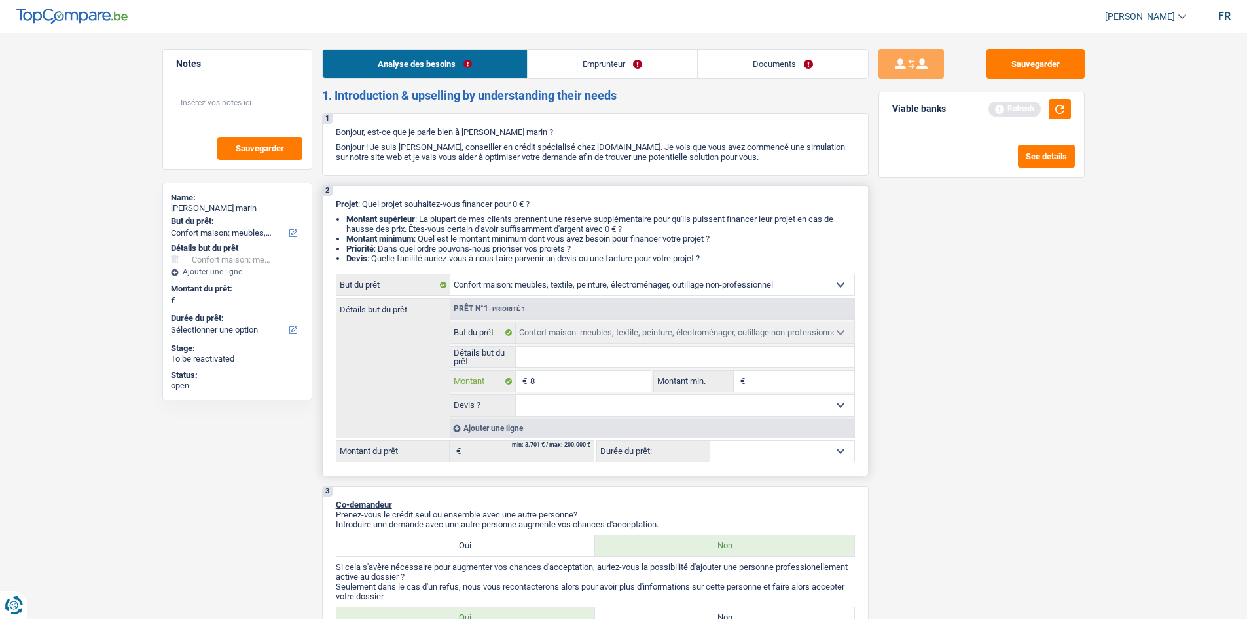
type input "80"
type input "800"
type input "8.000"
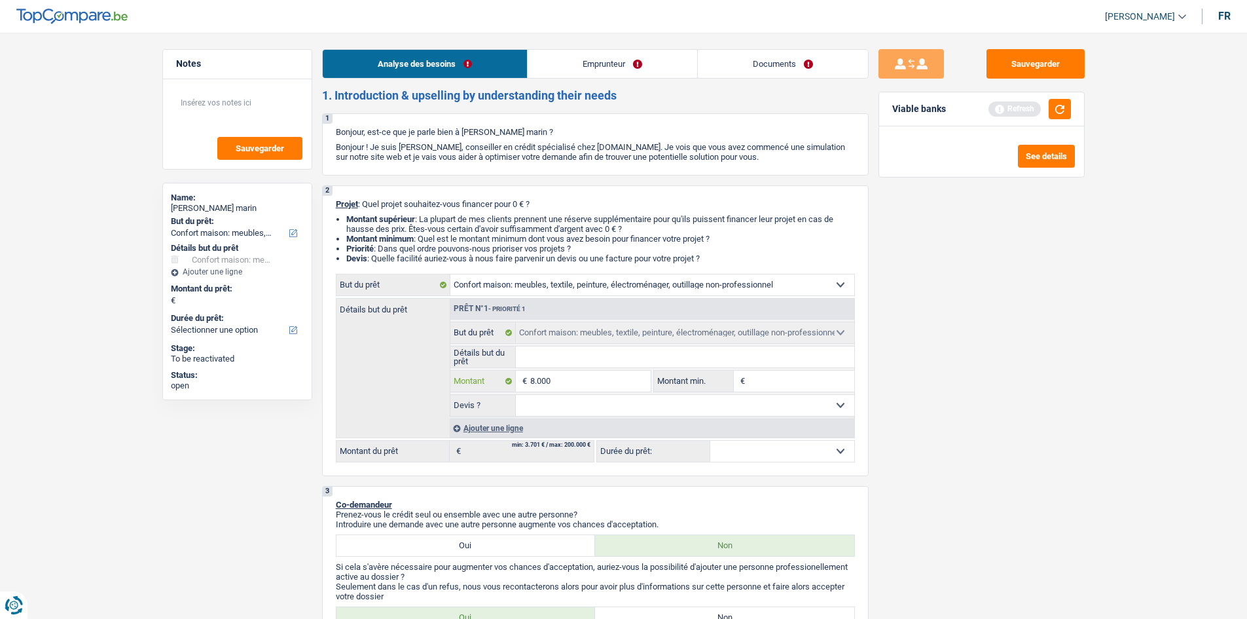
type input "8.000"
click at [903, 446] on div "Sauvegarder Viable banks Refresh See details" at bounding box center [982, 321] width 226 height 545
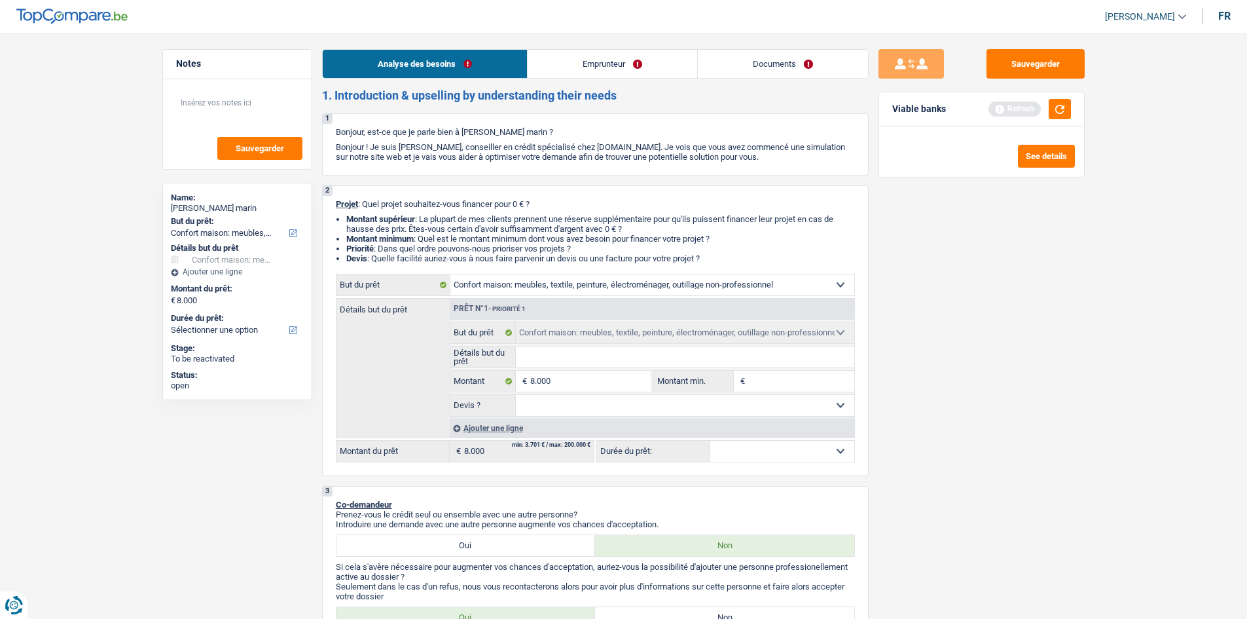
select select "48"
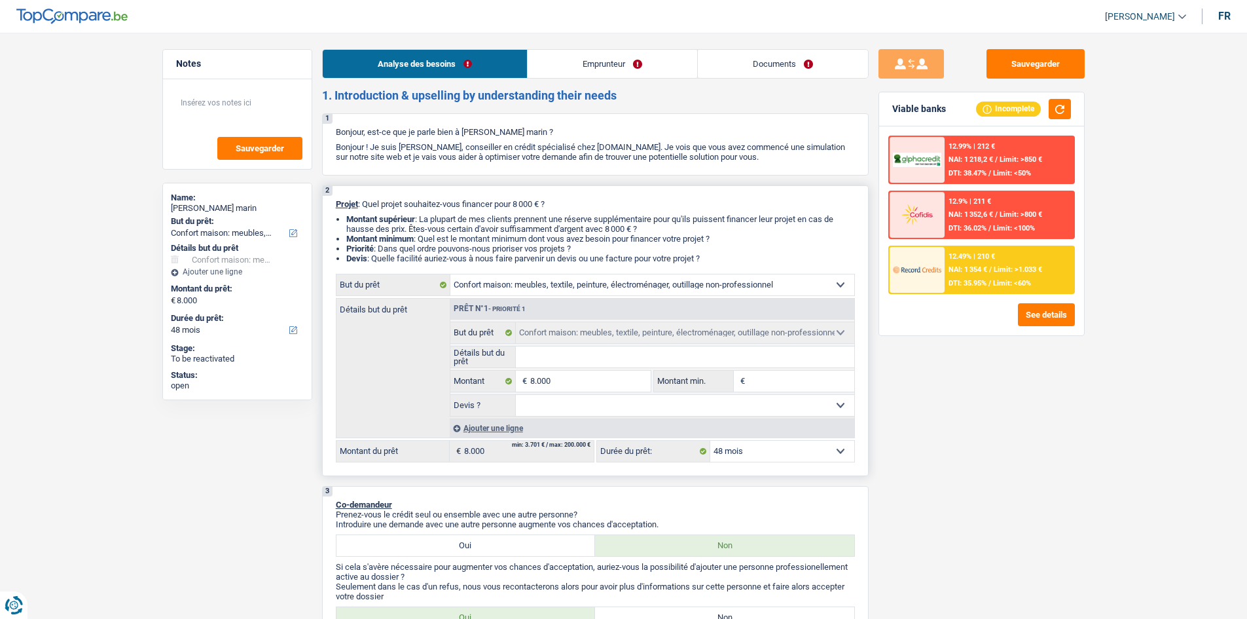
click at [544, 281] on select "Confort maison: meubles, textile, peinture, électroménager, outillage non-profe…" at bounding box center [652, 284] width 404 height 21
select select "movingOrInstallation"
click at [450, 274] on select "Confort maison: meubles, textile, peinture, électroménager, outillage non-profe…" at bounding box center [652, 284] width 404 height 21
select select "movingOrInstallation"
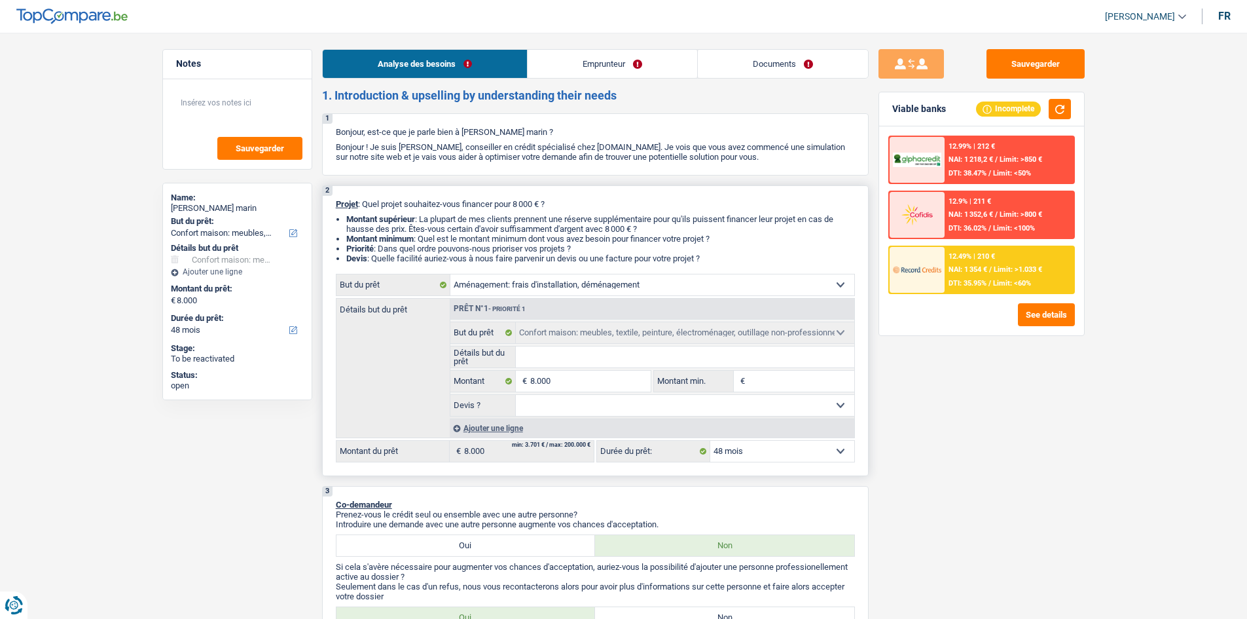
select select "movingOrInstallation"
select select "household"
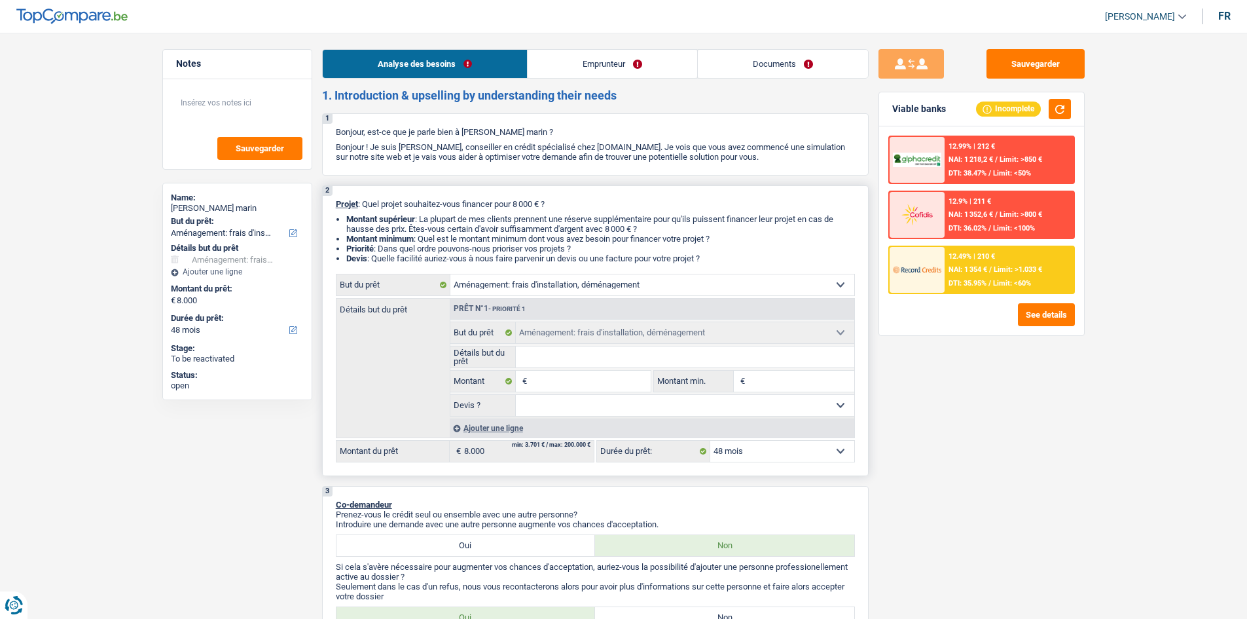
select select "household"
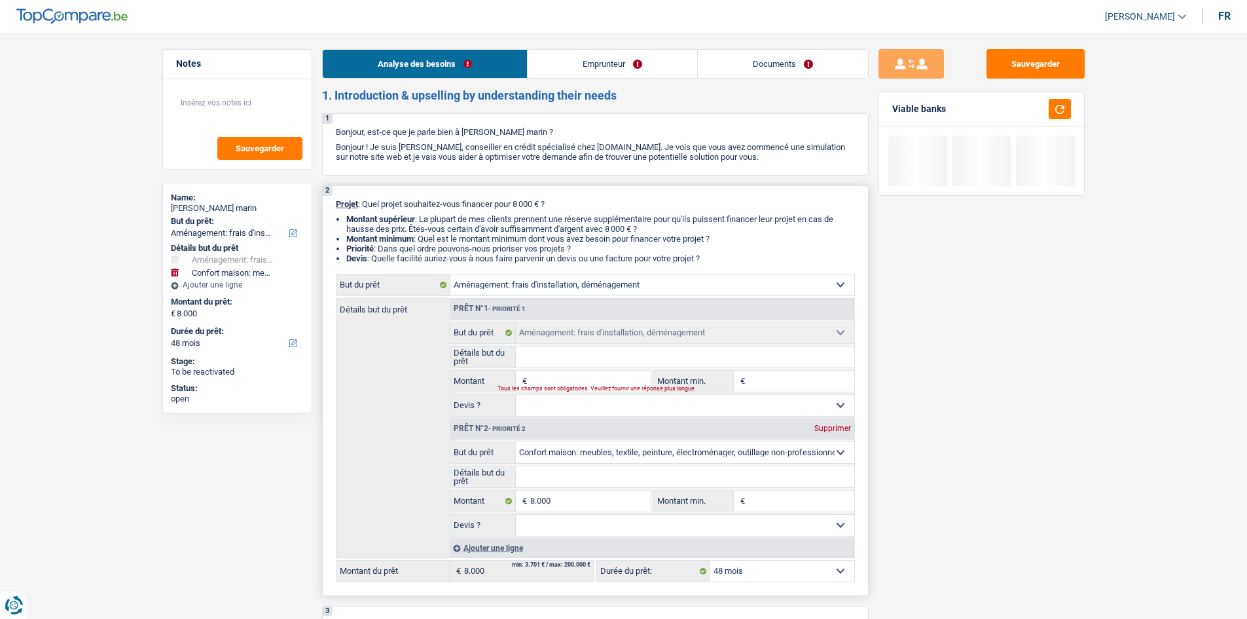
click at [577, 362] on input "Détails but du prêt" at bounding box center [685, 356] width 338 height 21
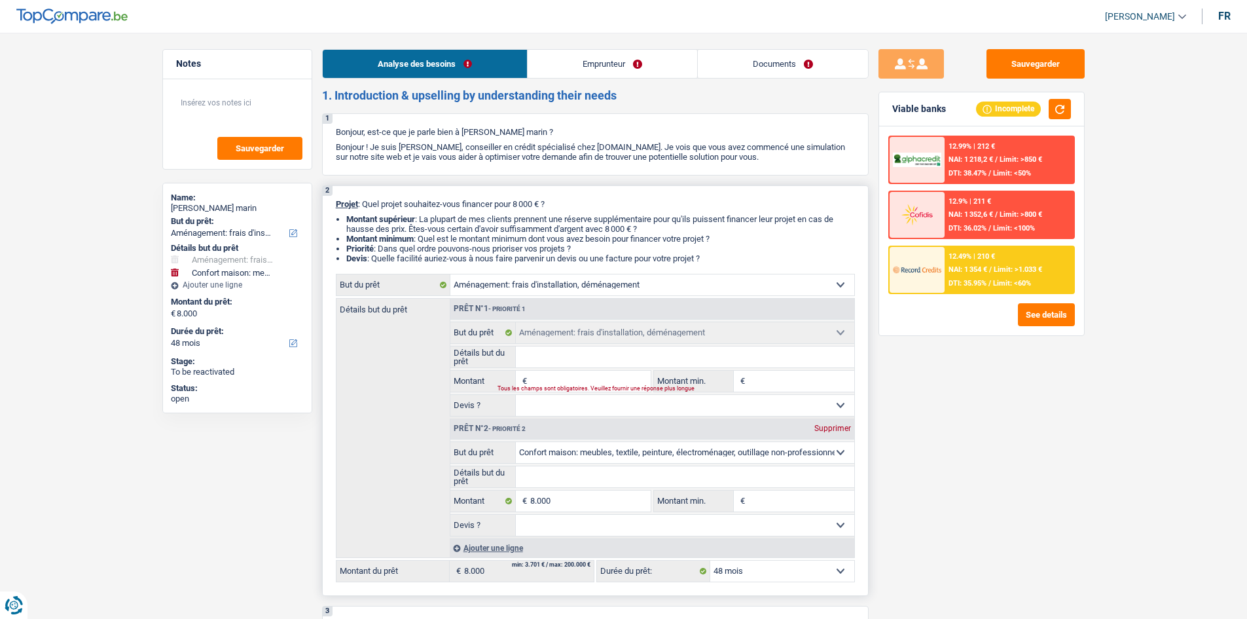
type input "d"
type input "de"
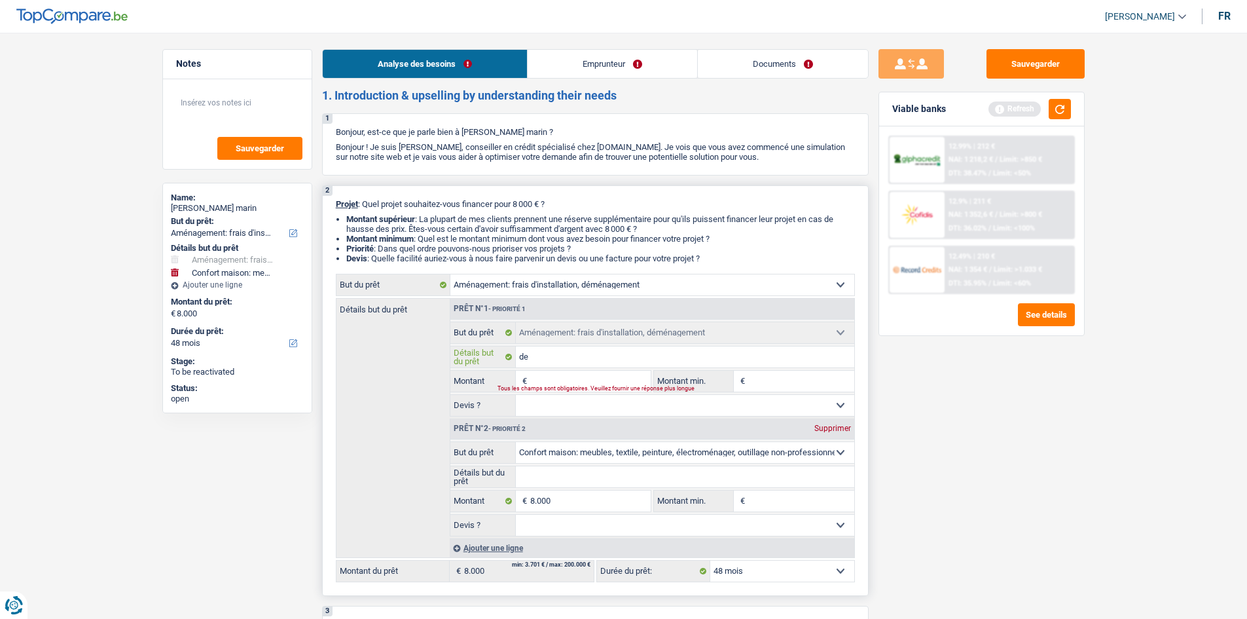
type input "dem"
type input "deme"
type input "demen"
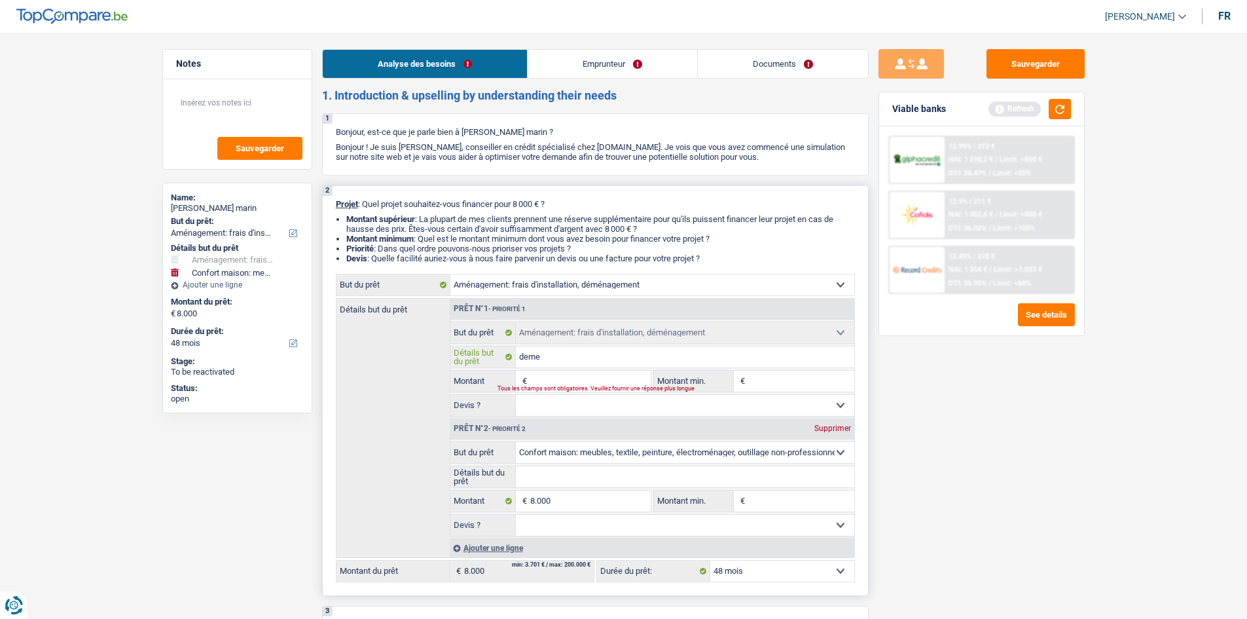
type input "demen"
type input "demena"
type input "demenag"
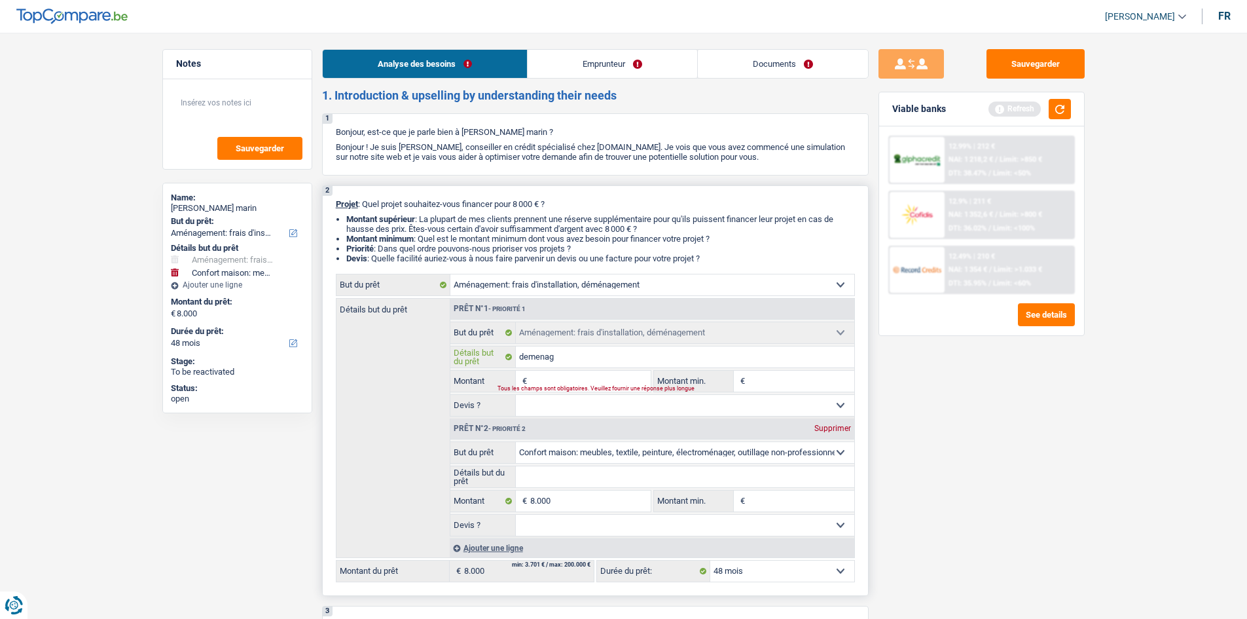
type input "demenage"
type input "demenagem"
type input "demenageme"
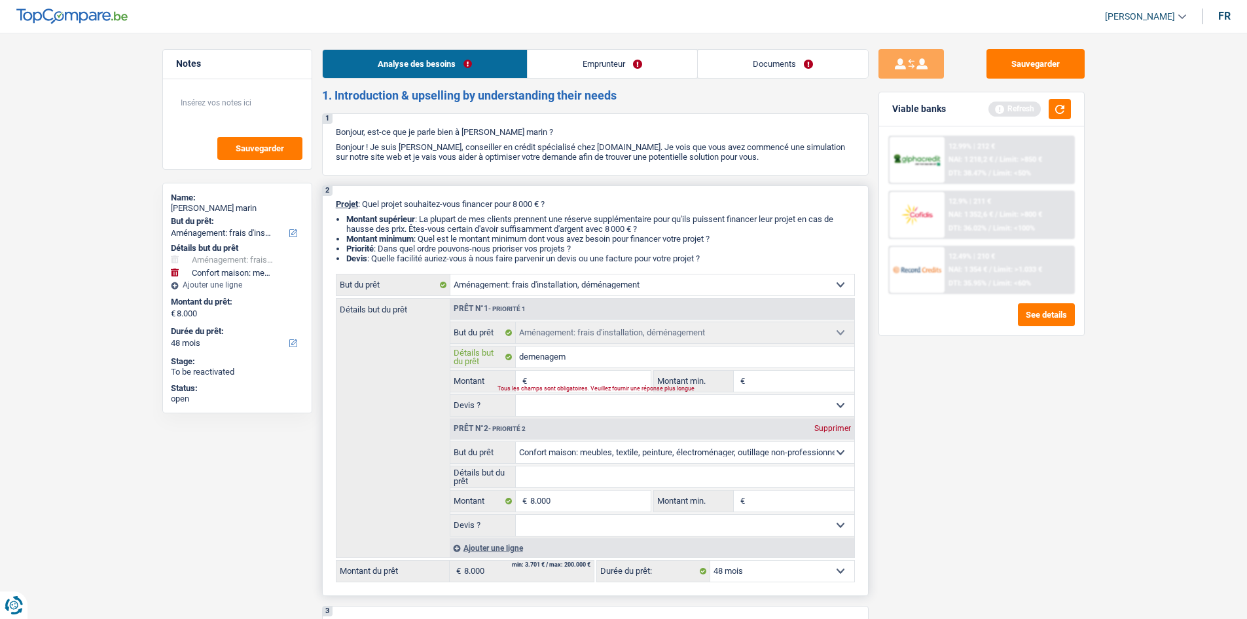
type input "demenageme"
type input "demenagemen"
type input "demenagement"
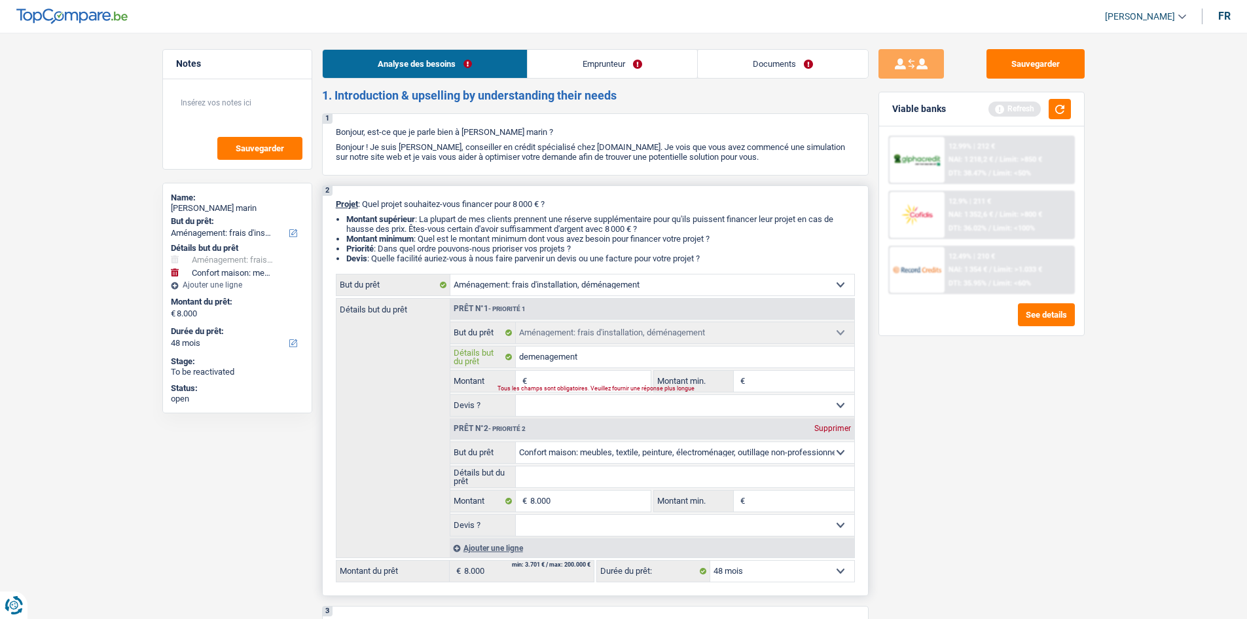
type input "demenagements"
click at [529, 389] on div "Tous les champs sont obligatoires. Veuillez fournir une réponse plus longue" at bounding box center [566, 388] width 137 height 5
click at [532, 355] on input "demenagements" at bounding box center [685, 356] width 338 height 21
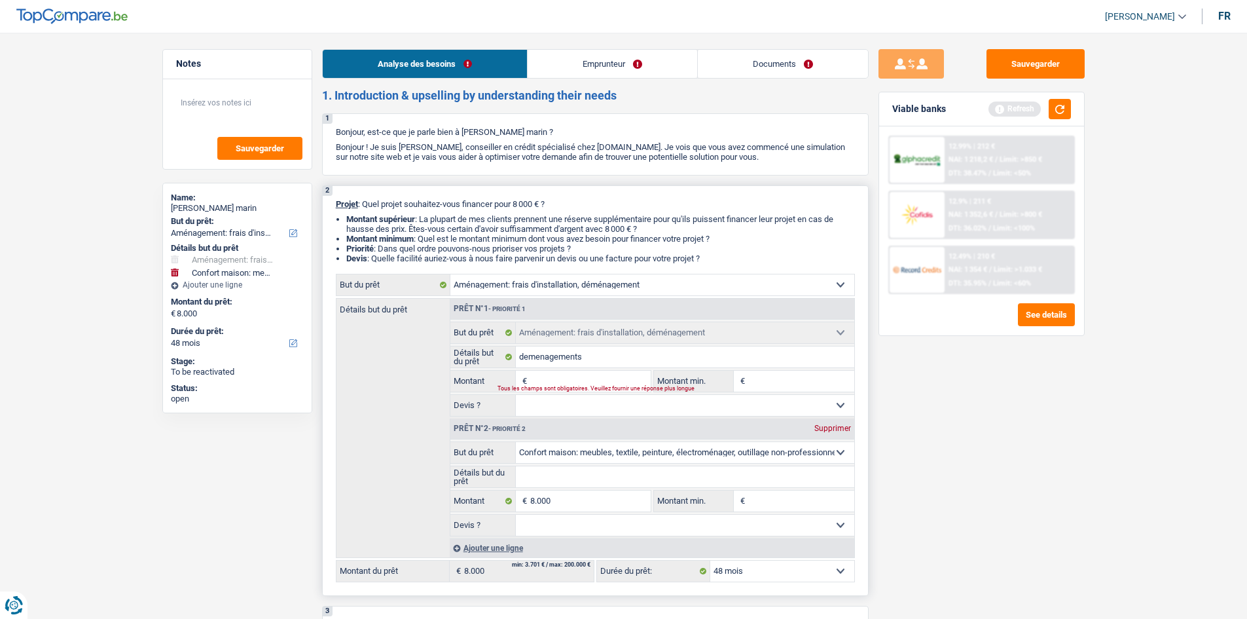
click at [592, 387] on div "Tous les champs sont obligatoires. Veuillez fournir une réponse plus longue" at bounding box center [566, 388] width 137 height 5
click at [591, 387] on div "Tous les champs sont obligatoires. Veuillez fournir une réponse plus longue" at bounding box center [566, 388] width 137 height 5
click at [617, 386] on div "Tous les champs sont obligatoires. Veuillez fournir une réponse plus longue" at bounding box center [566, 388] width 137 height 5
click at [822, 428] on div "Supprimer" at bounding box center [832, 428] width 43 height 8
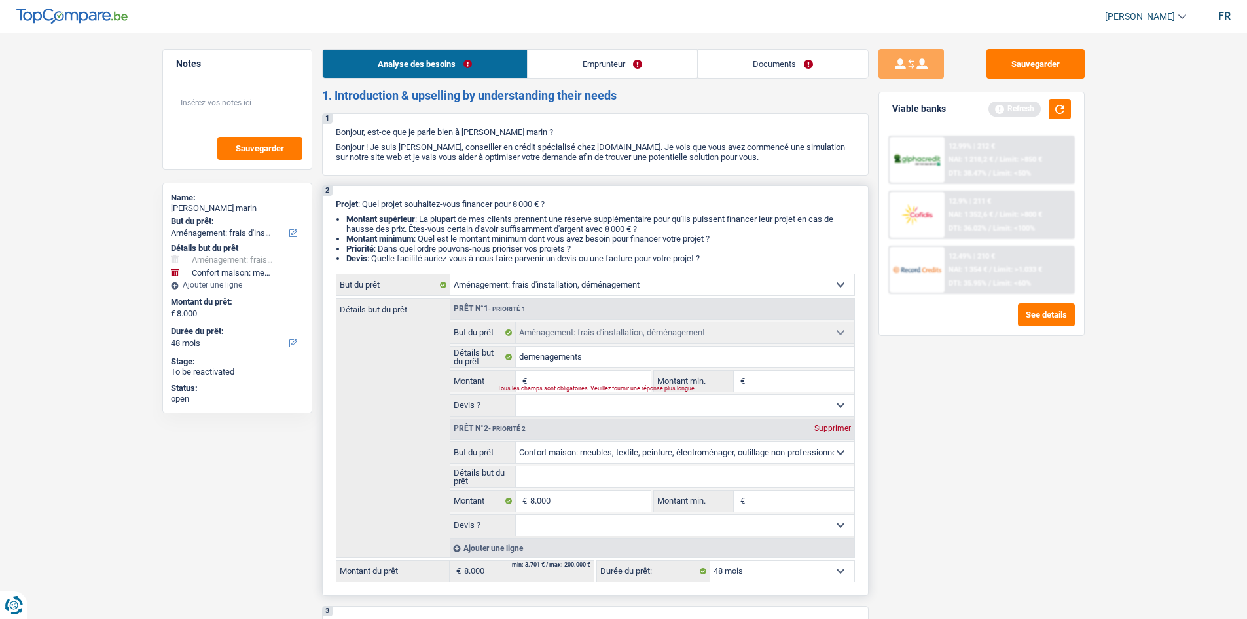
type input "0"
select select
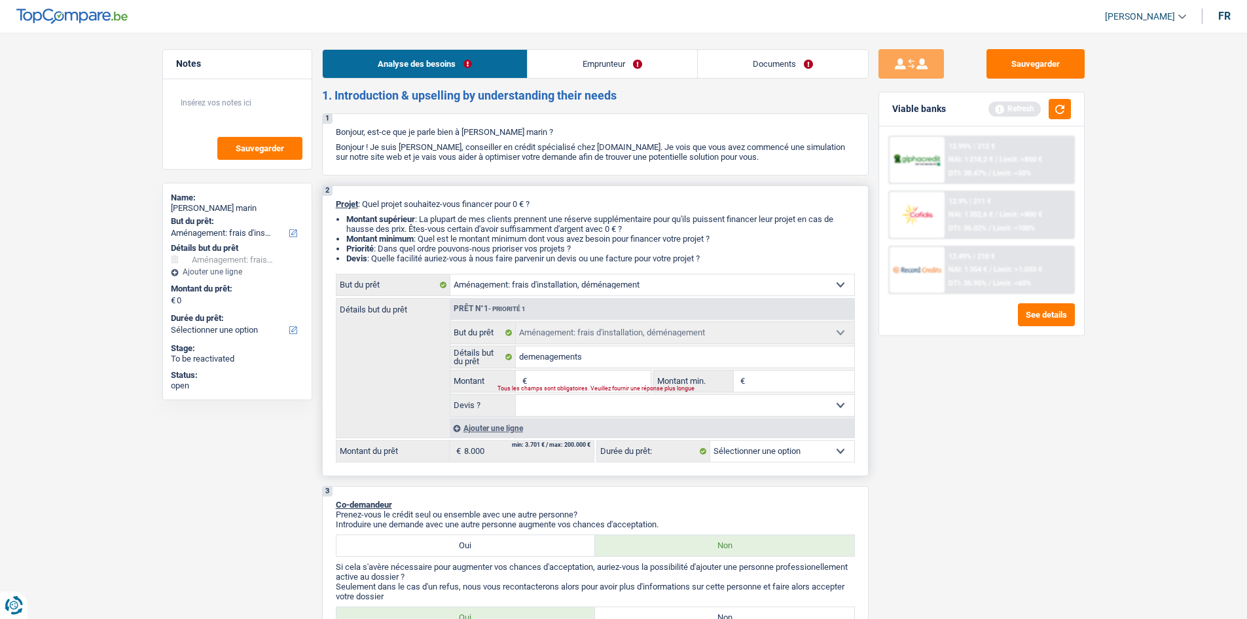
click at [532, 376] on input "Montant" at bounding box center [590, 381] width 120 height 21
type input "8"
type input "80"
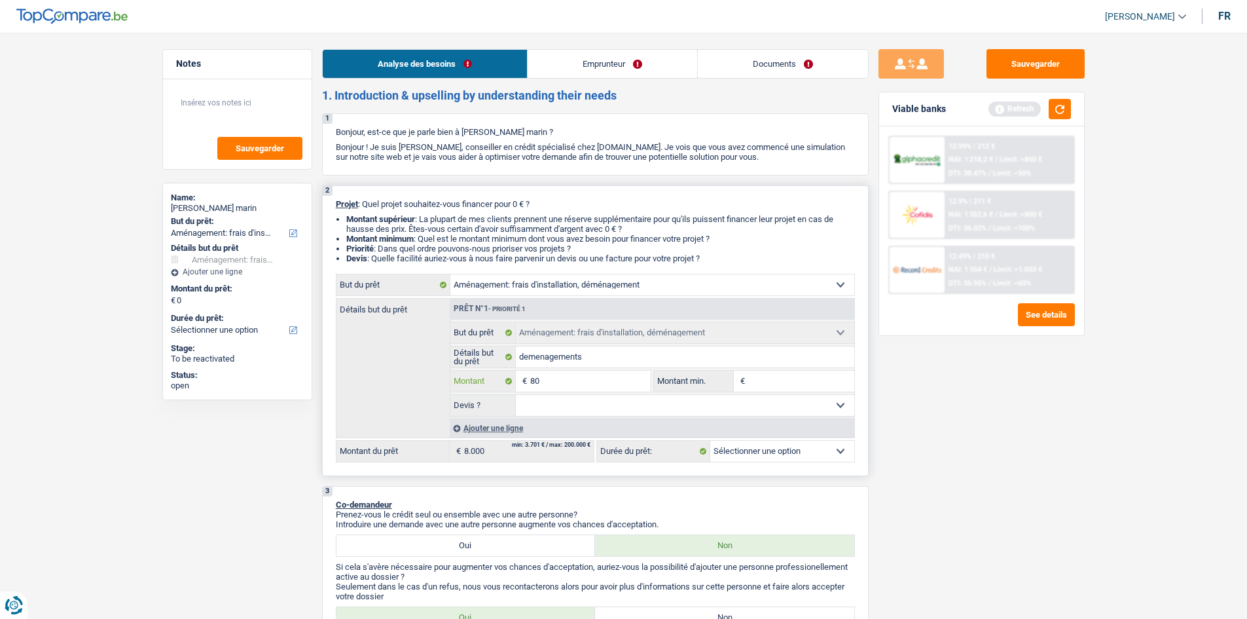
type input "800"
type input "8.000"
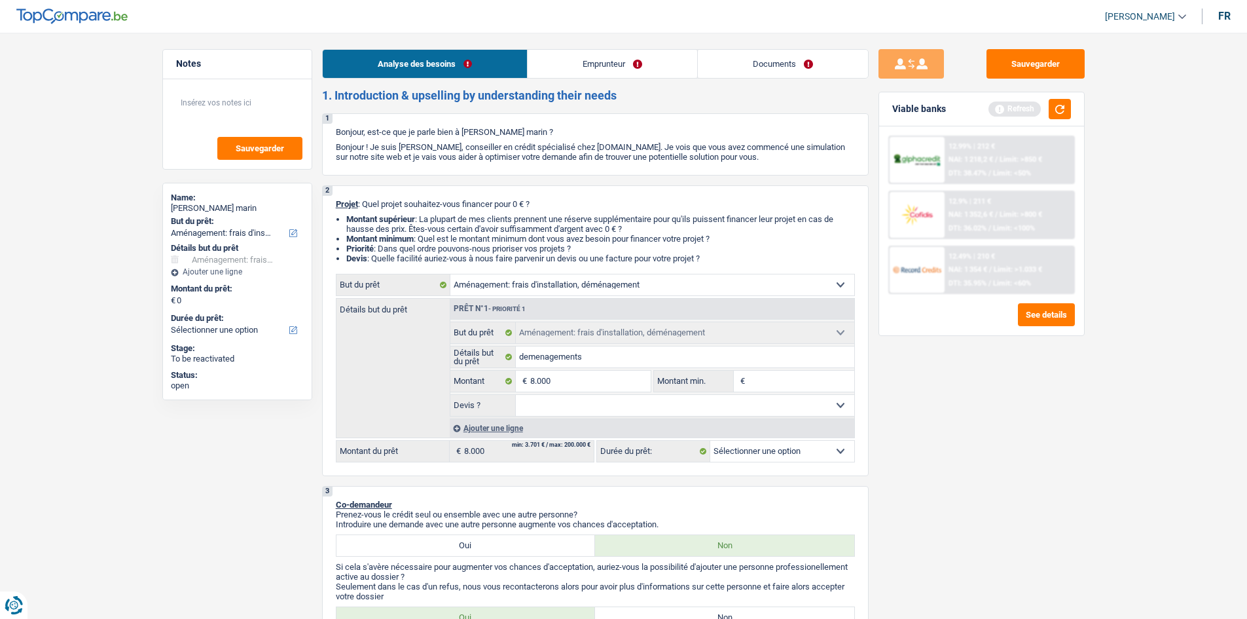
type input "8.000"
click at [995, 477] on div "Sauvegarder Viable banks Refresh 12.99% | 212 € NAI: 1 218,2 € / Limit: >850 € …" at bounding box center [982, 321] width 226 height 545
select select "48"
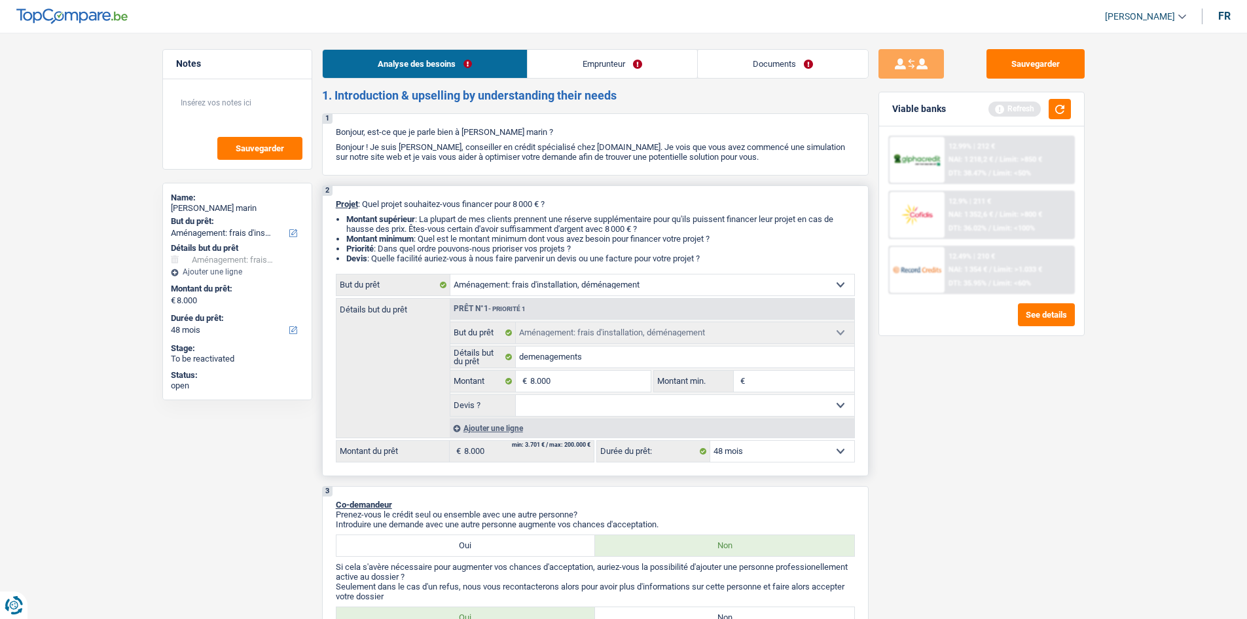
click at [650, 404] on select "Oui Non Non répondu Sélectionner une option" at bounding box center [685, 405] width 338 height 21
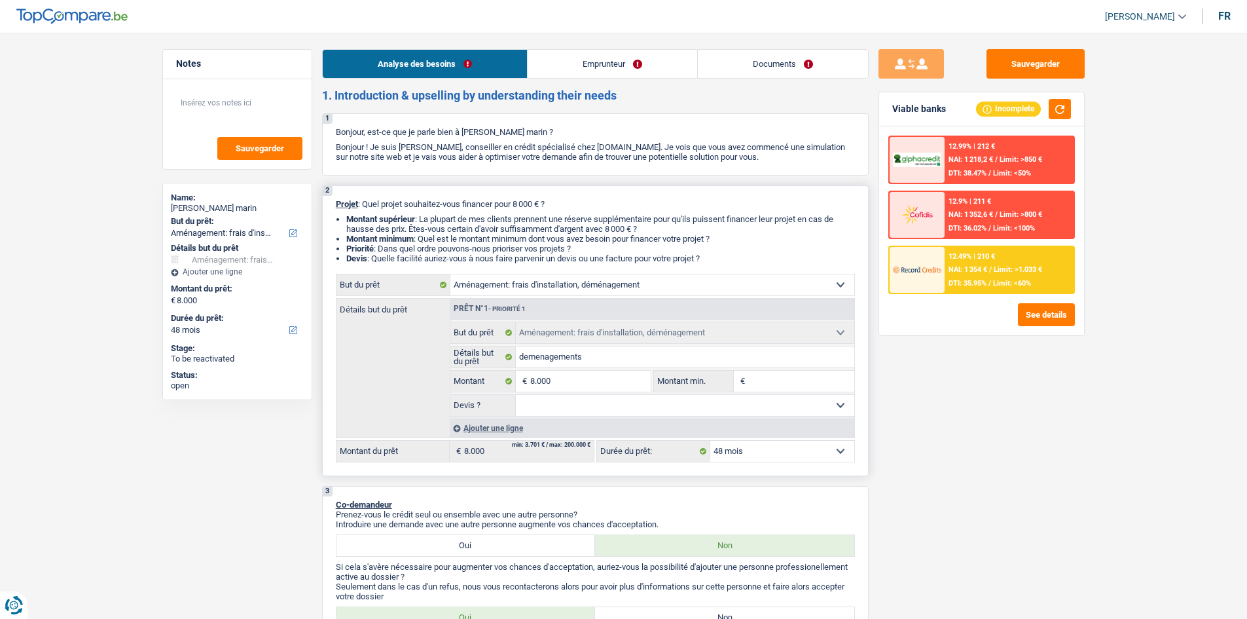
select select "yes"
click at [516, 395] on select "Oui Non Non répondu Sélectionner une option" at bounding box center [685, 405] width 338 height 21
select select "yes"
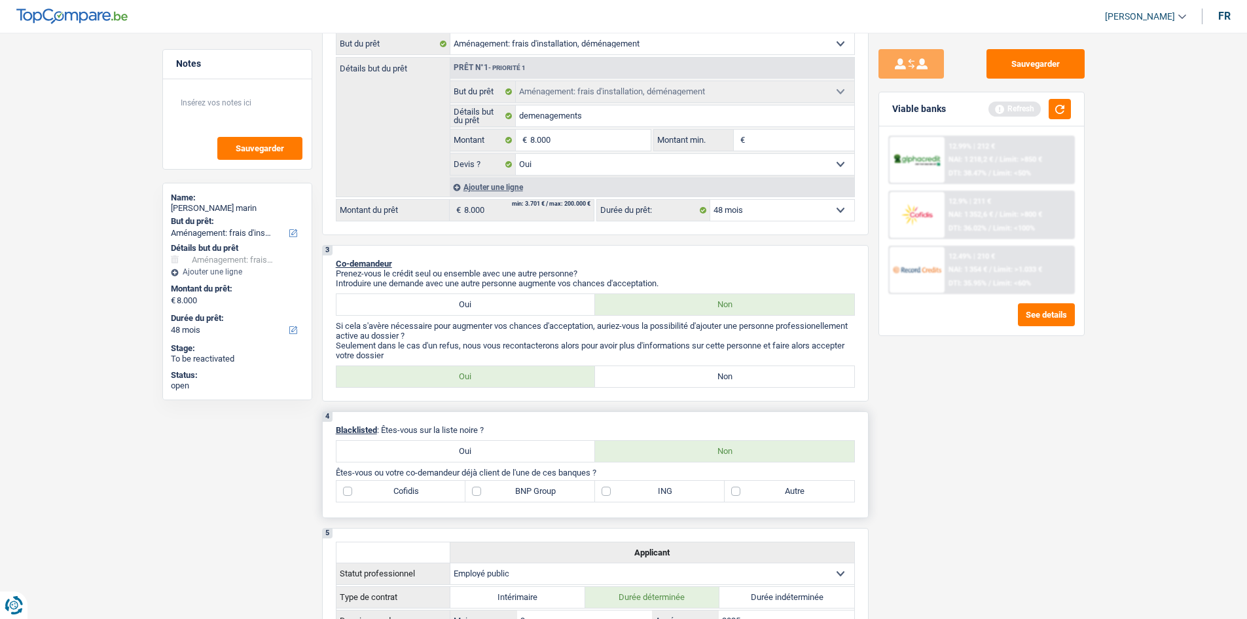
scroll to position [327, 0]
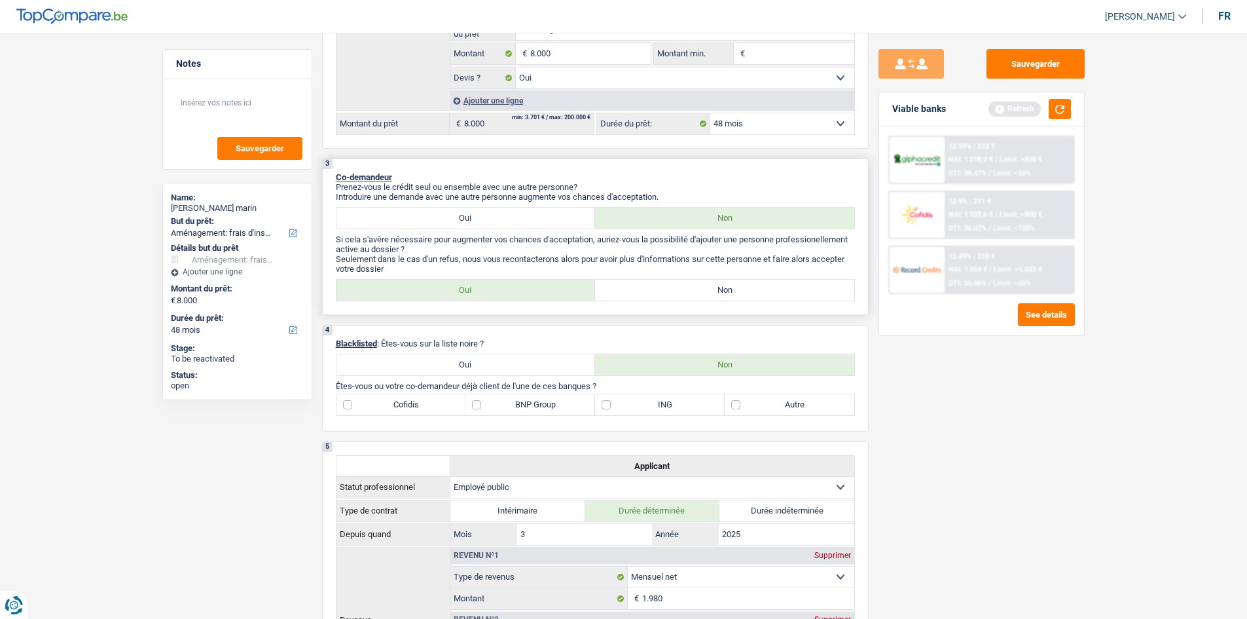
click at [616, 289] on label "Non" at bounding box center [724, 290] width 259 height 21
click at [616, 289] on input "Non" at bounding box center [724, 290] width 259 height 21
radio input "true"
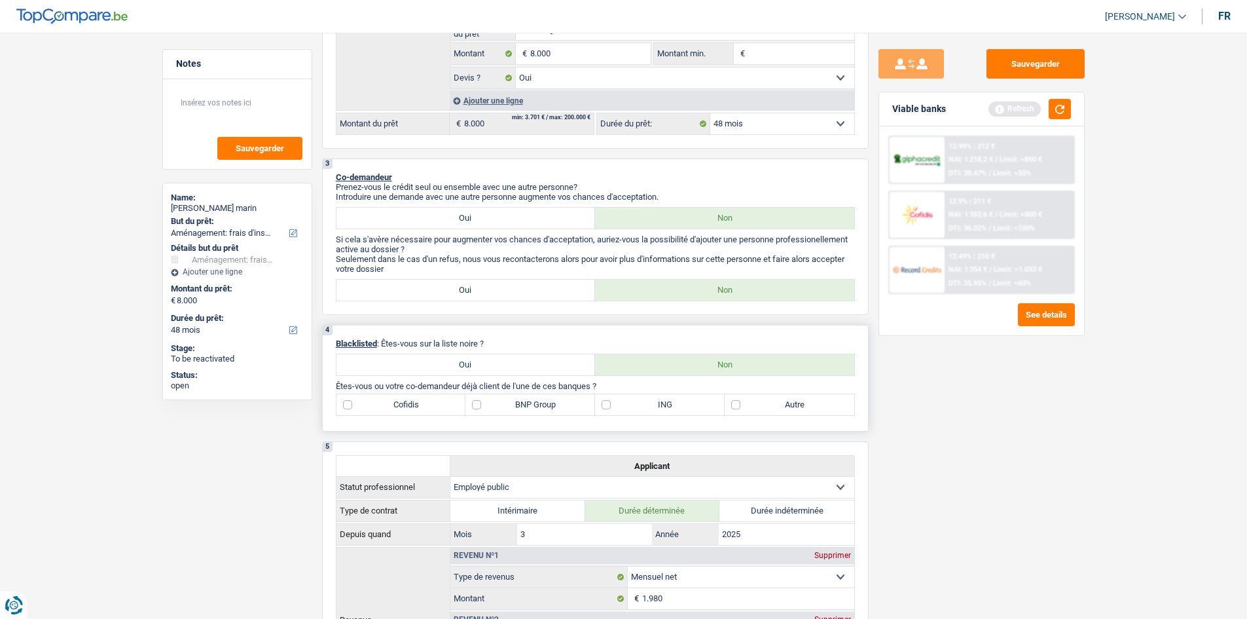
click at [640, 408] on label "ING" at bounding box center [660, 404] width 130 height 21
click at [640, 408] on input "ING" at bounding box center [660, 404] width 130 height 21
checkbox input "true"
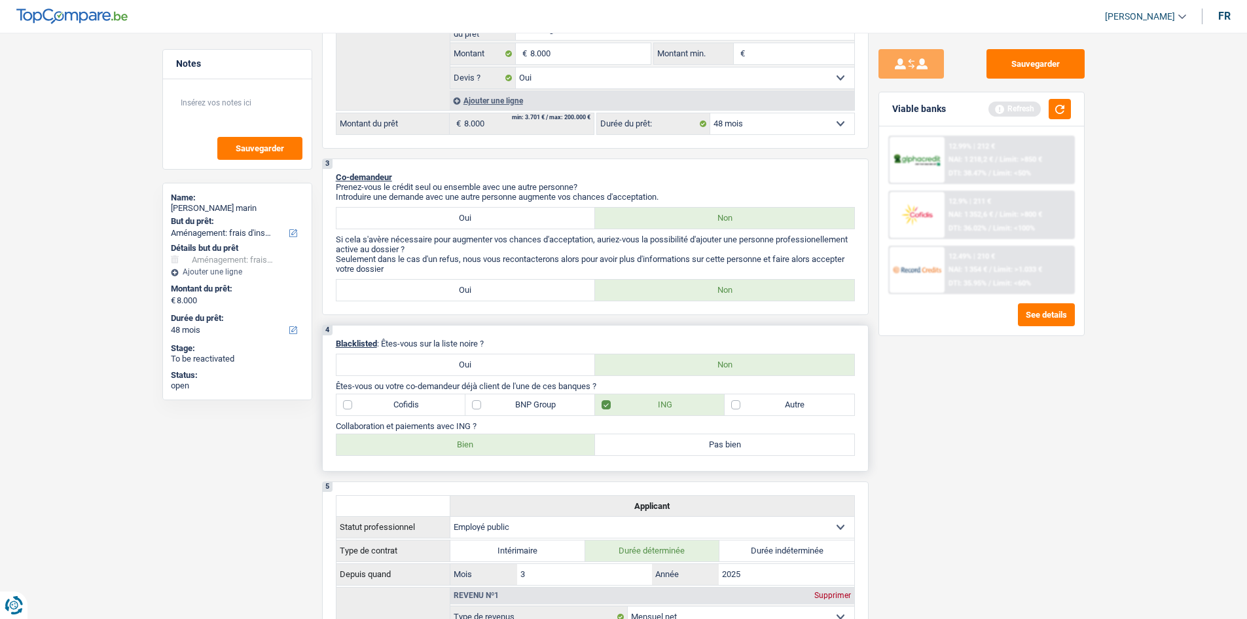
click at [566, 447] on label "Bien" at bounding box center [466, 444] width 259 height 21
click at [566, 447] on input "Bien" at bounding box center [466, 444] width 259 height 21
radio input "true"
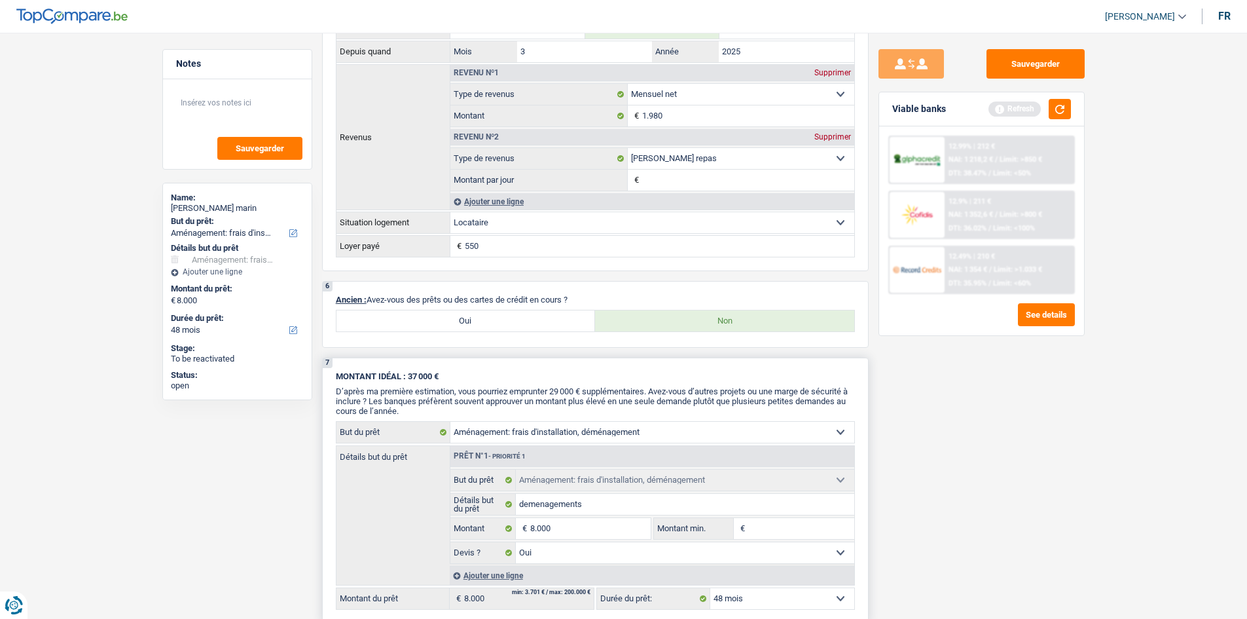
scroll to position [982, 0]
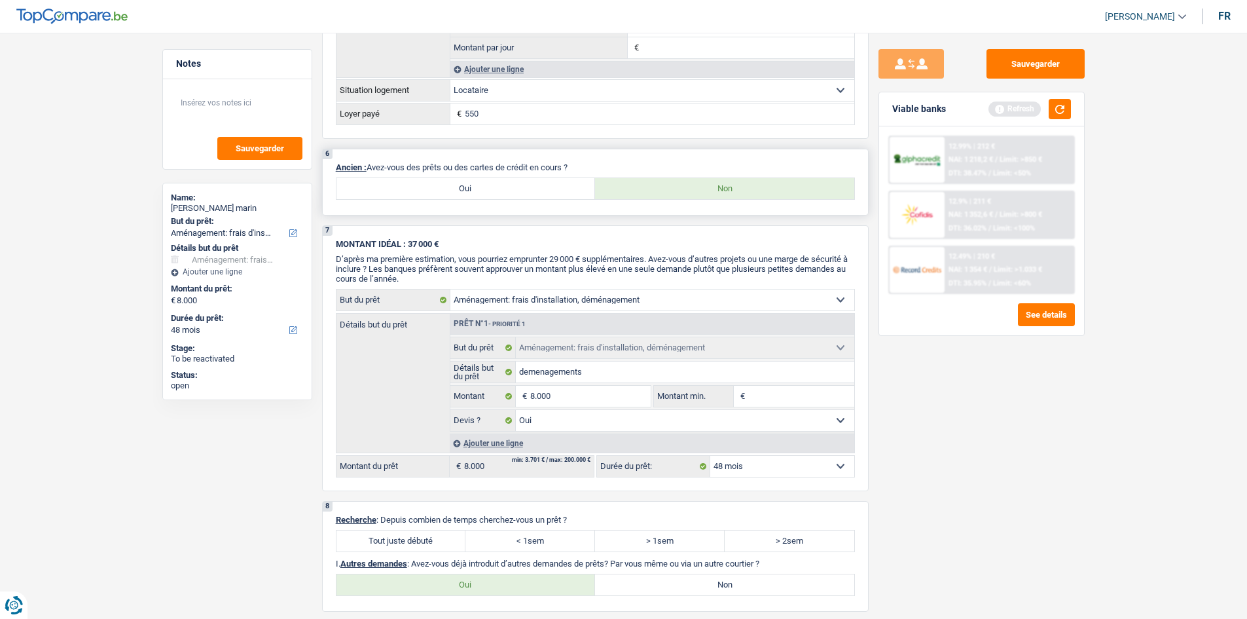
click at [435, 190] on label "Oui" at bounding box center [466, 188] width 259 height 21
click at [435, 190] on input "Oui" at bounding box center [466, 188] width 259 height 21
radio input "true"
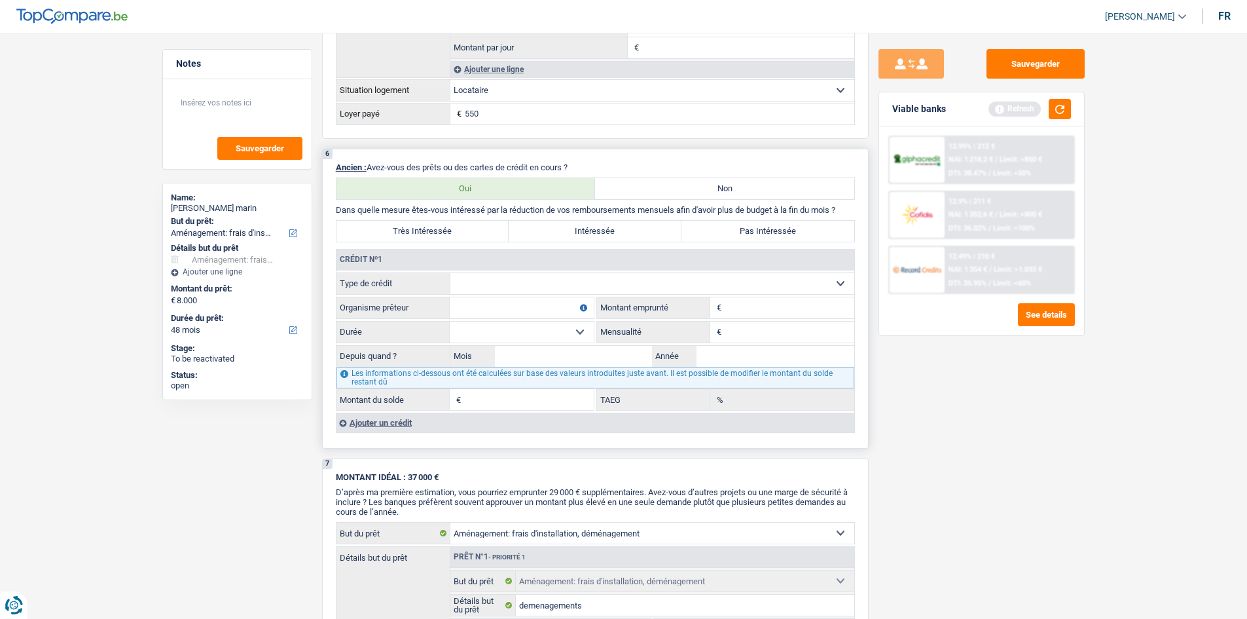
click at [513, 283] on select "Carte ou ouverture de crédit Prêt hypothécaire Vente à tempérament Prêt à tempé…" at bounding box center [652, 283] width 404 height 21
select select "cardOrCredit"
type input "0"
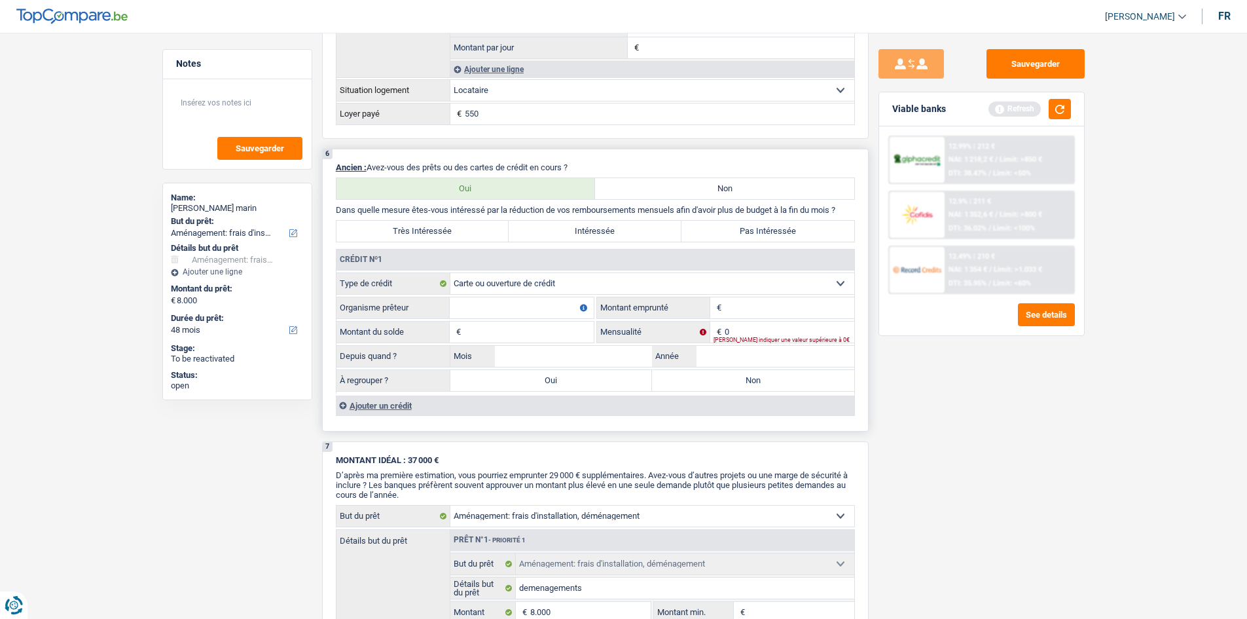
click at [532, 306] on input "Organisme prêteur" at bounding box center [522, 307] width 144 height 21
type input "ing"
click at [767, 303] on input "Montant" at bounding box center [790, 307] width 130 height 21
type input "2"
type input "500"
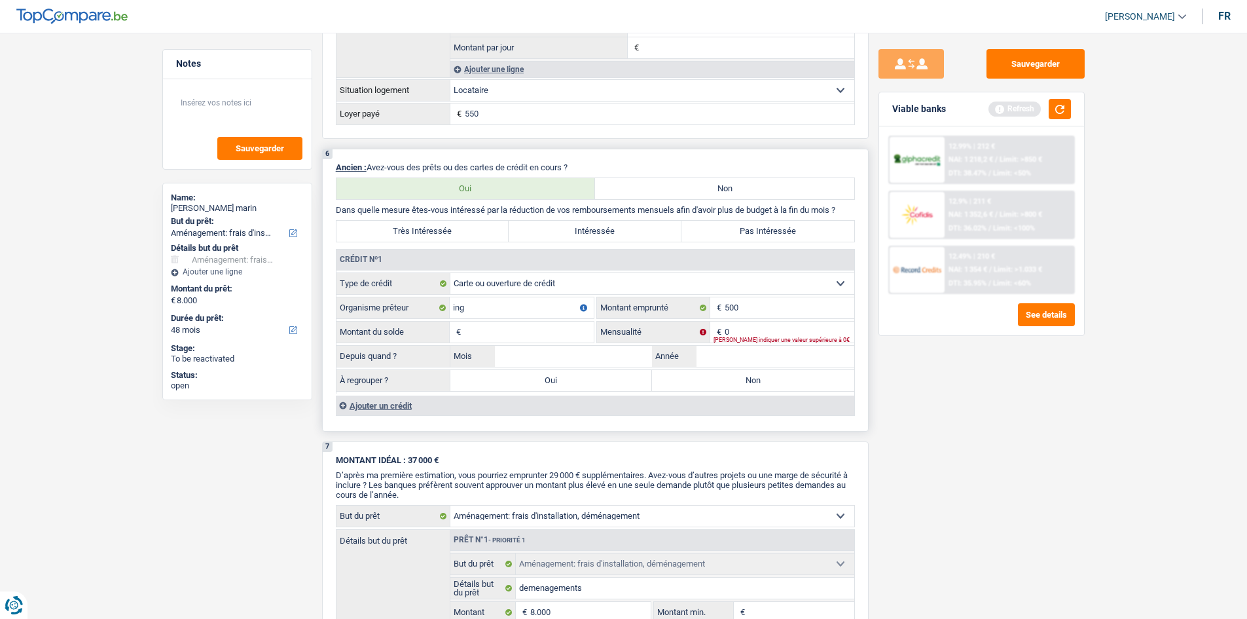
click at [556, 321] on input "Montant du solde" at bounding box center [529, 331] width 130 height 21
type input "500"
click at [745, 325] on input "0" at bounding box center [790, 331] width 130 height 21
type input "50"
click at [709, 358] on input "Année" at bounding box center [776, 356] width 158 height 21
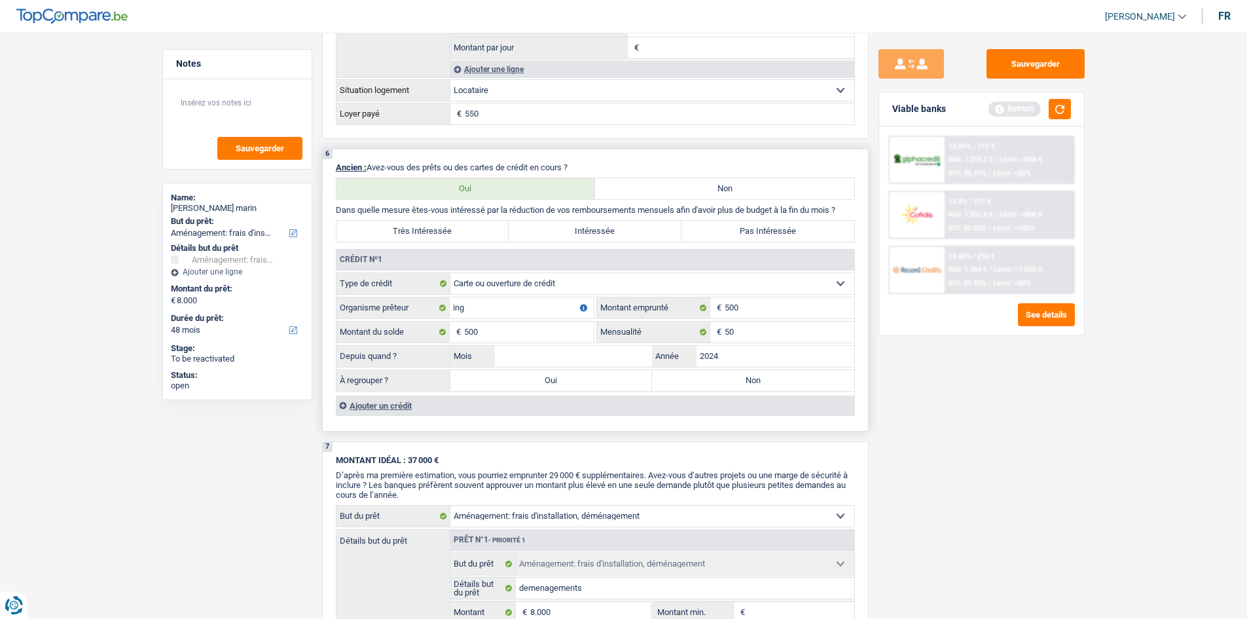
type input "2024"
click at [546, 355] on input "Mois" at bounding box center [574, 356] width 158 height 21
type input "11"
drag, startPoint x: 1033, startPoint y: 409, endPoint x: 1008, endPoint y: 412, distance: 25.0
click at [995, 412] on div "Sauvegarder Viable banks Refresh 12.99% | 212 € NAI: 1 218,2 € / Limit: >850 € …" at bounding box center [982, 321] width 226 height 545
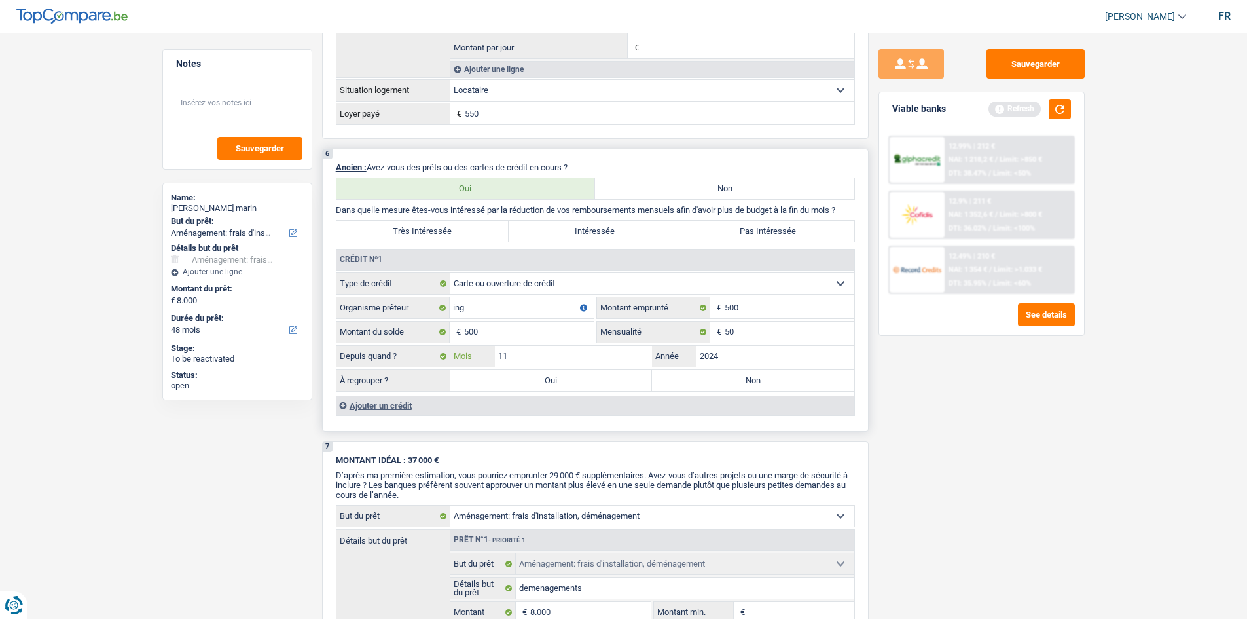
click at [577, 355] on input "11" at bounding box center [574, 356] width 158 height 21
drag, startPoint x: 739, startPoint y: 356, endPoint x: 664, endPoint y: 359, distance: 74.7
click at [666, 360] on div "2024 Année" at bounding box center [753, 356] width 202 height 21
click at [608, 354] on input "11" at bounding box center [574, 356] width 158 height 21
type input "1"
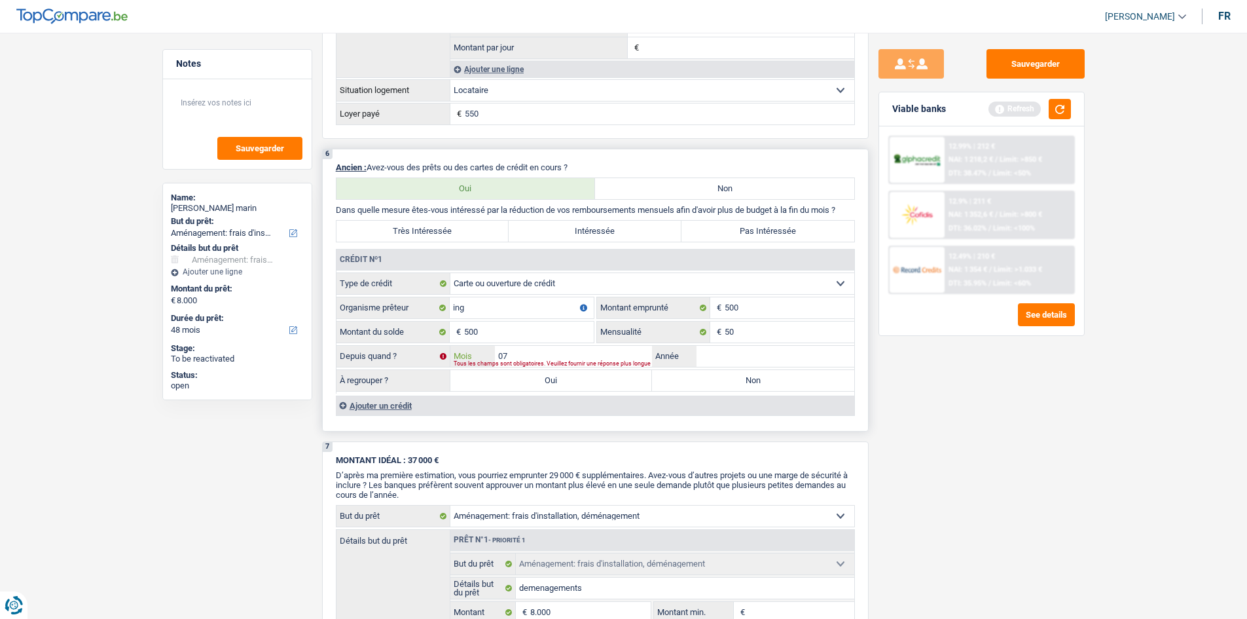
click at [596, 351] on input "07" at bounding box center [574, 356] width 158 height 21
type input "01"
drag, startPoint x: 715, startPoint y: 355, endPoint x: 708, endPoint y: 354, distance: 6.7
click at [712, 354] on input "Année" at bounding box center [776, 356] width 158 height 21
type input "2025"
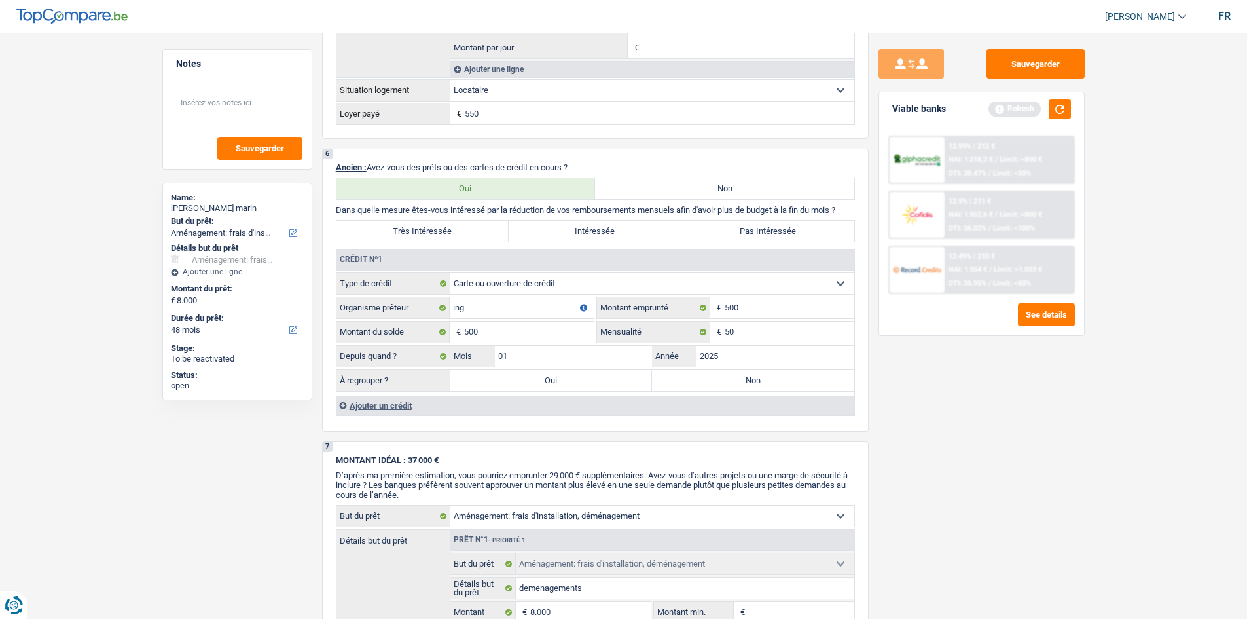
drag, startPoint x: 996, startPoint y: 418, endPoint x: 969, endPoint y: 412, distance: 28.1
click at [994, 420] on div "Sauvegarder Viable banks Refresh 12.99% | 212 € NAI: 1 218,2 € / Limit: >850 € …" at bounding box center [982, 321] width 226 height 545
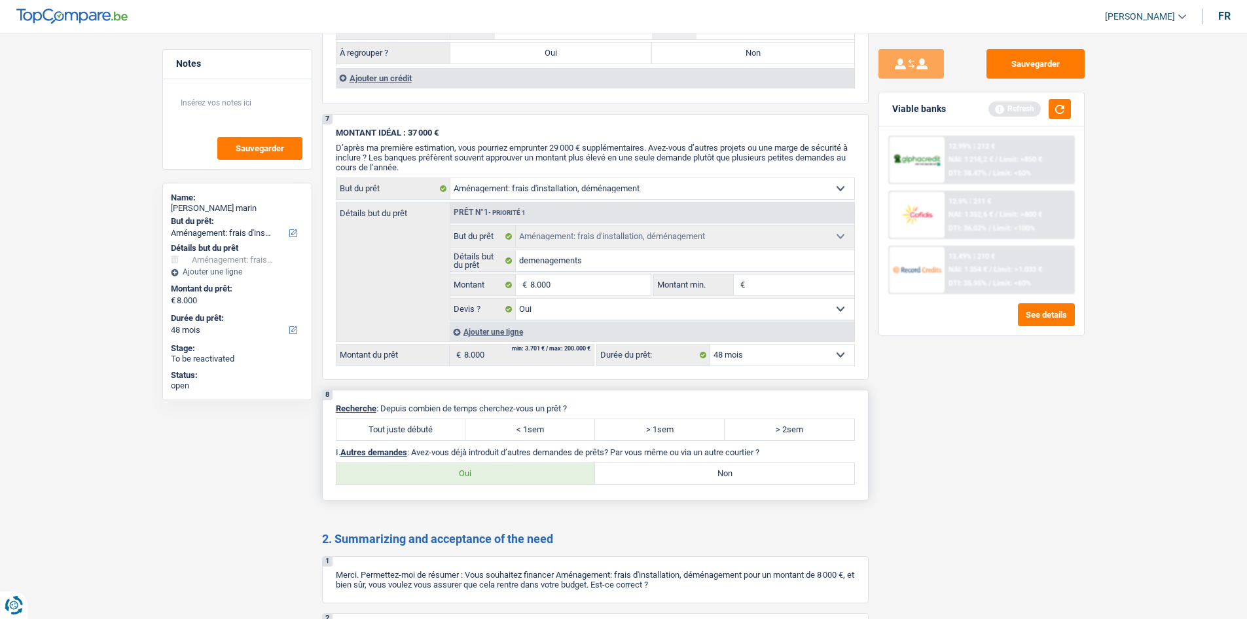
scroll to position [1501, 0]
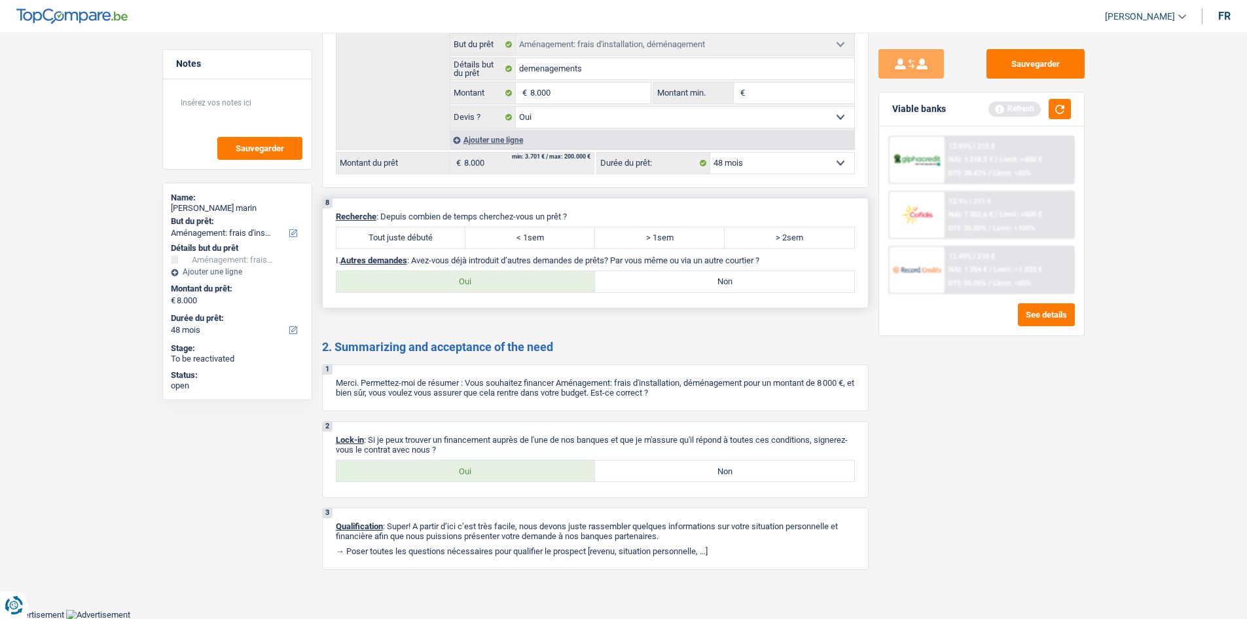
click at [766, 234] on label "> 2sem" at bounding box center [790, 237] width 130 height 21
click at [766, 234] on input "> 2sem" at bounding box center [790, 237] width 130 height 21
radio input "true"
drag, startPoint x: 672, startPoint y: 280, endPoint x: 670, endPoint y: 274, distance: 6.8
click at [671, 274] on label "Non" at bounding box center [724, 281] width 259 height 21
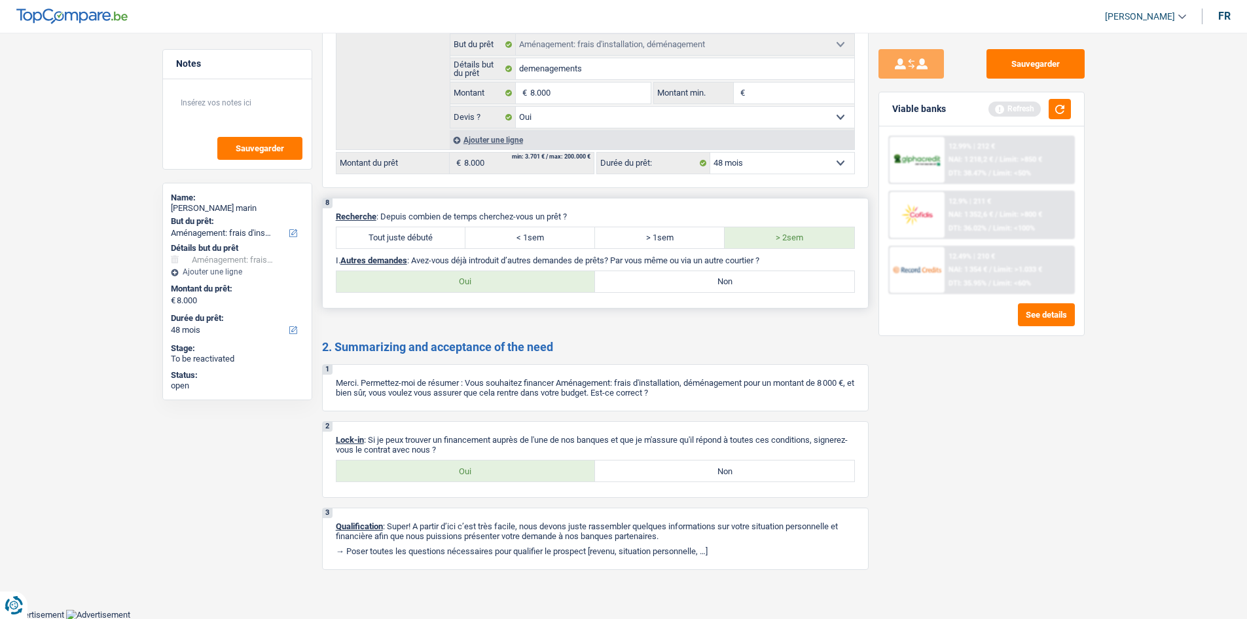
click at [671, 274] on input "Non" at bounding box center [724, 281] width 259 height 21
radio input "true"
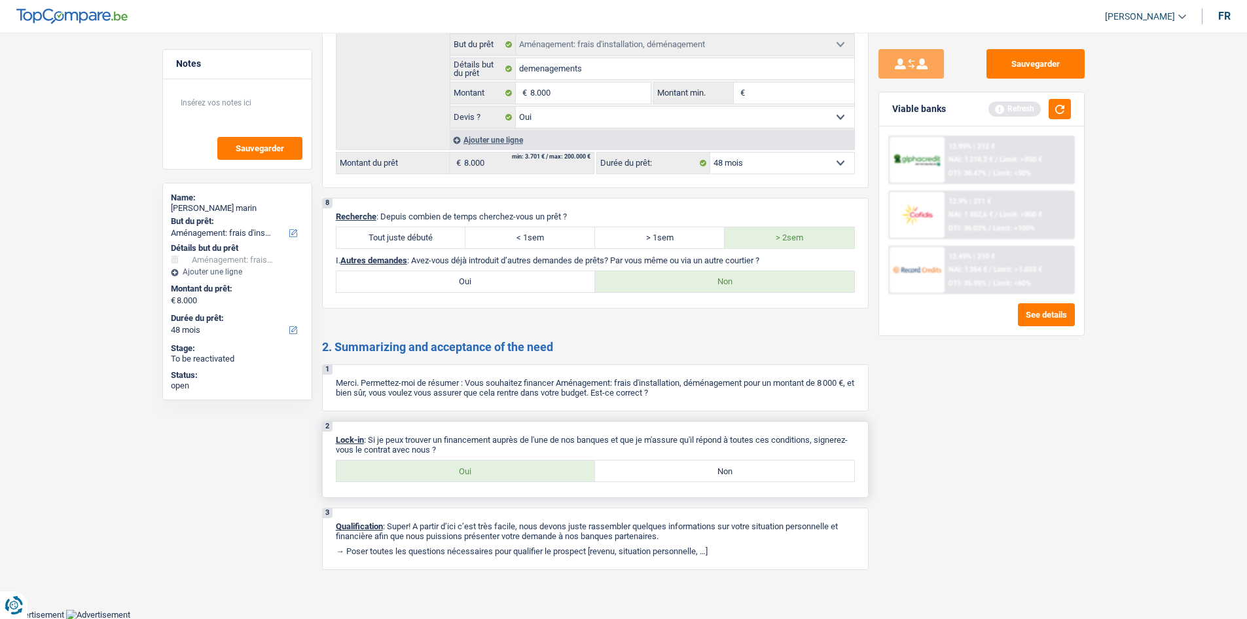
click at [440, 474] on label "Oui" at bounding box center [466, 470] width 259 height 21
click at [440, 474] on input "Oui" at bounding box center [466, 470] width 259 height 21
radio input "true"
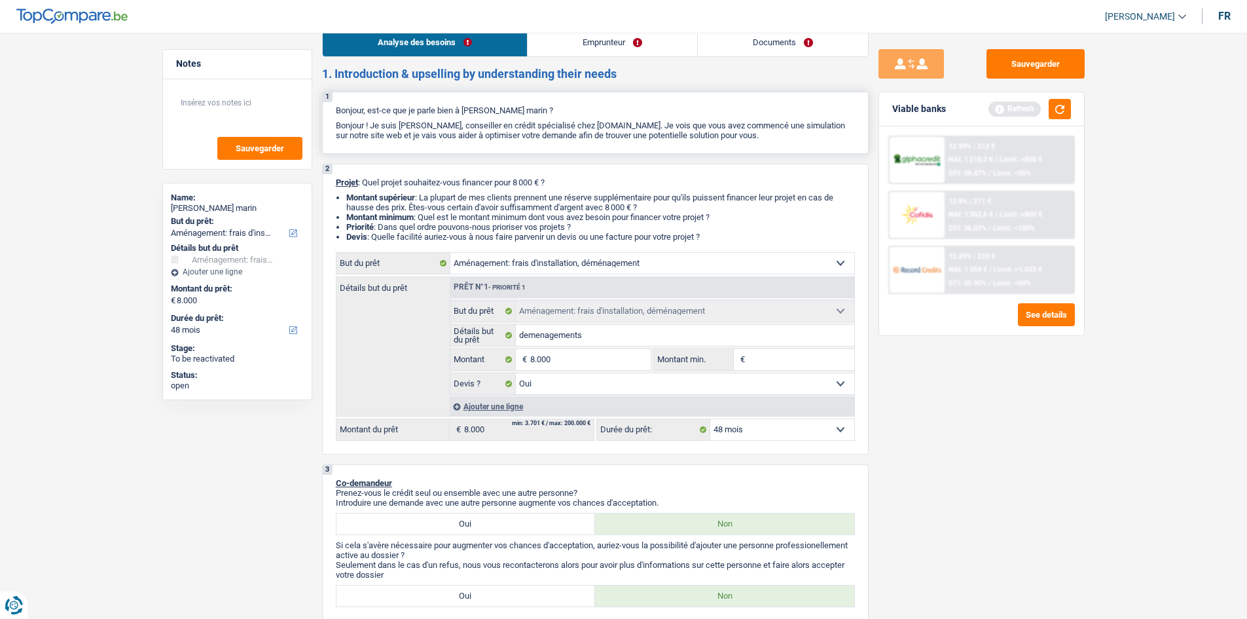
scroll to position [0, 0]
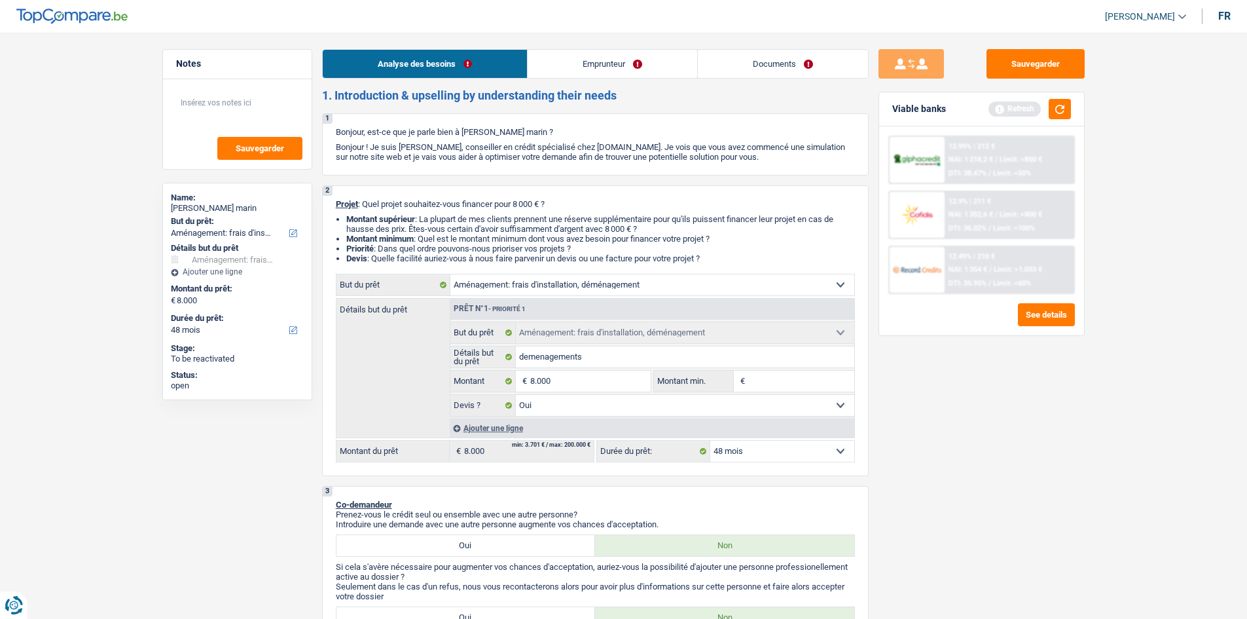
click at [649, 56] on link "Emprunteur" at bounding box center [613, 64] width 170 height 28
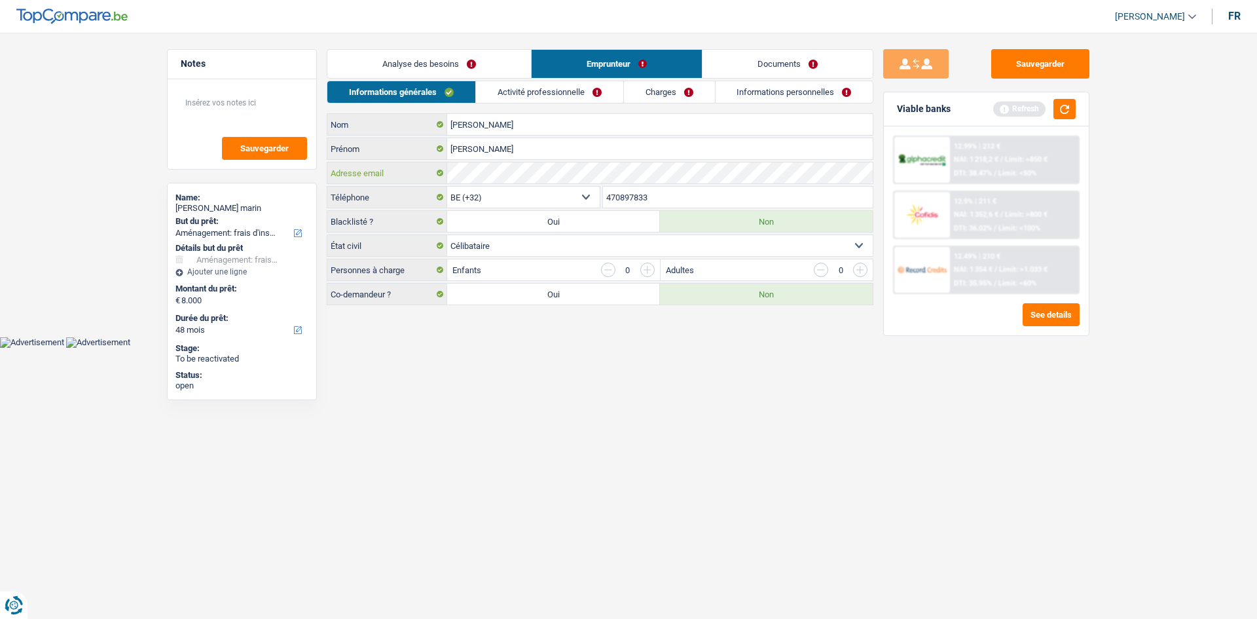
click at [416, 177] on div "Adresse email" at bounding box center [599, 172] width 545 height 21
click at [730, 348] on html "Vous avez le contrôle de vos données Nous utilisons des cookies, tout comme nos…" at bounding box center [628, 174] width 1257 height 348
click at [501, 97] on link "Activité professionnelle" at bounding box center [549, 92] width 147 height 22
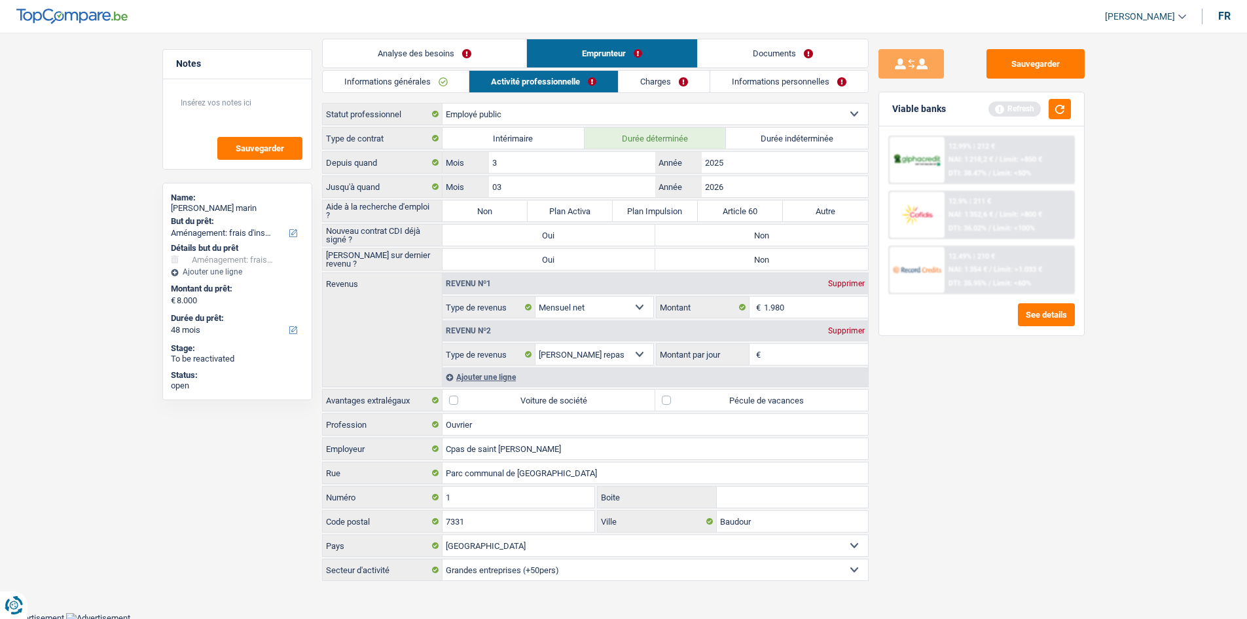
scroll to position [14, 0]
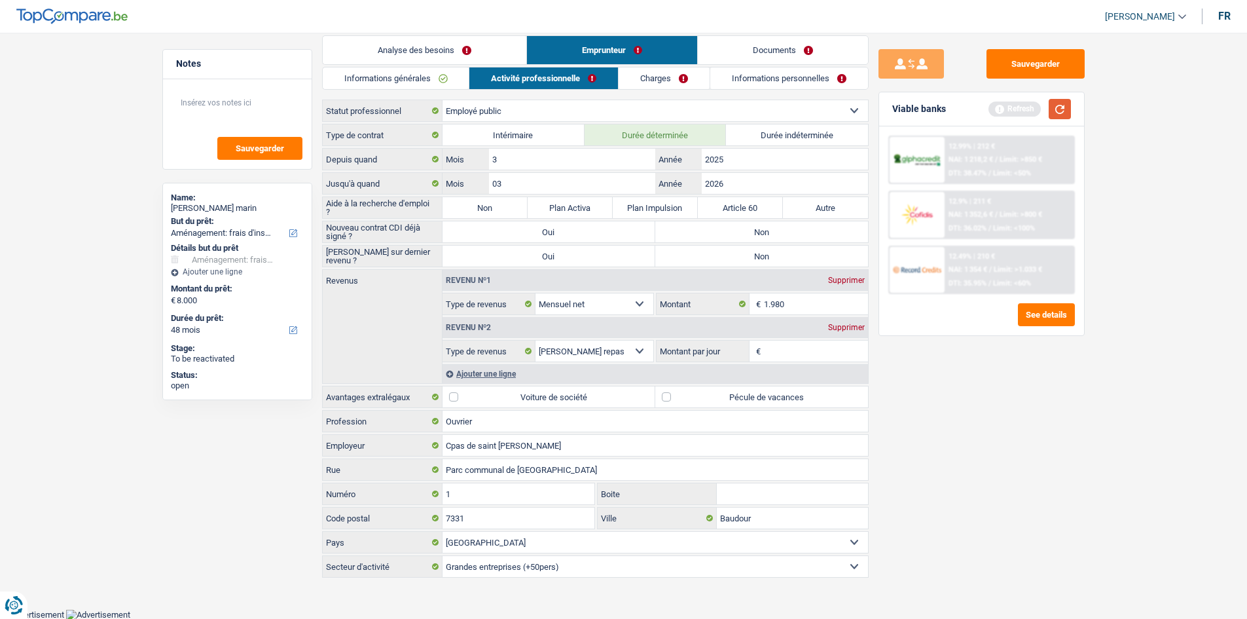
click at [995, 106] on button "button" at bounding box center [1060, 109] width 22 height 20
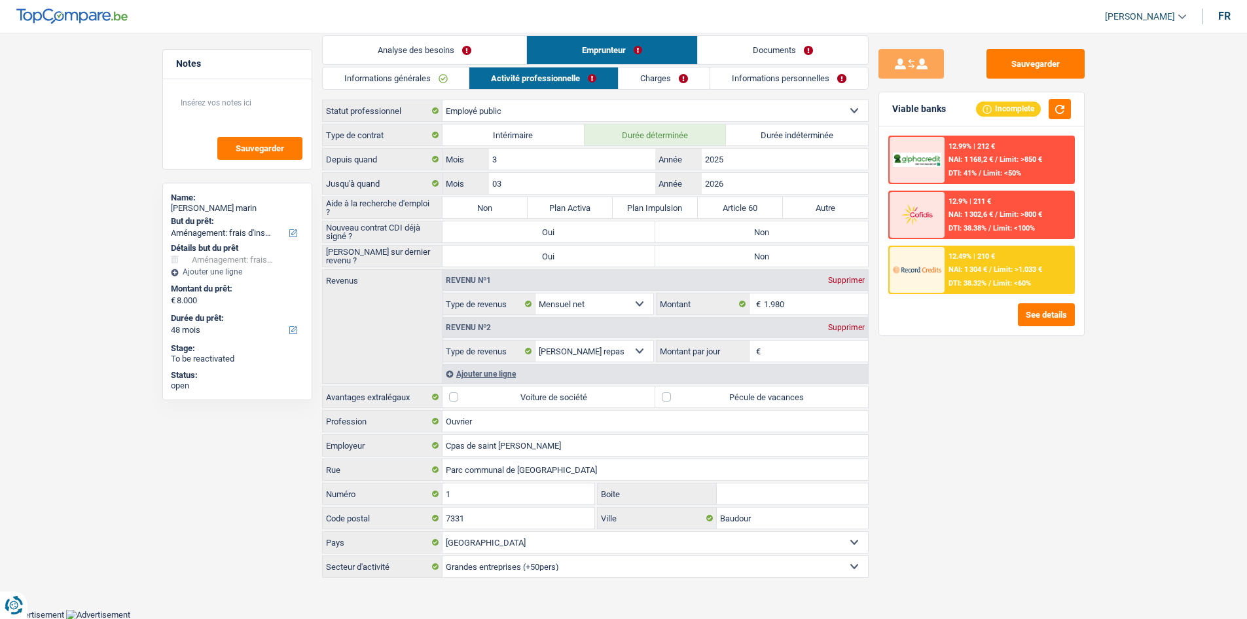
click at [424, 75] on link "Informations générales" at bounding box center [396, 78] width 147 height 22
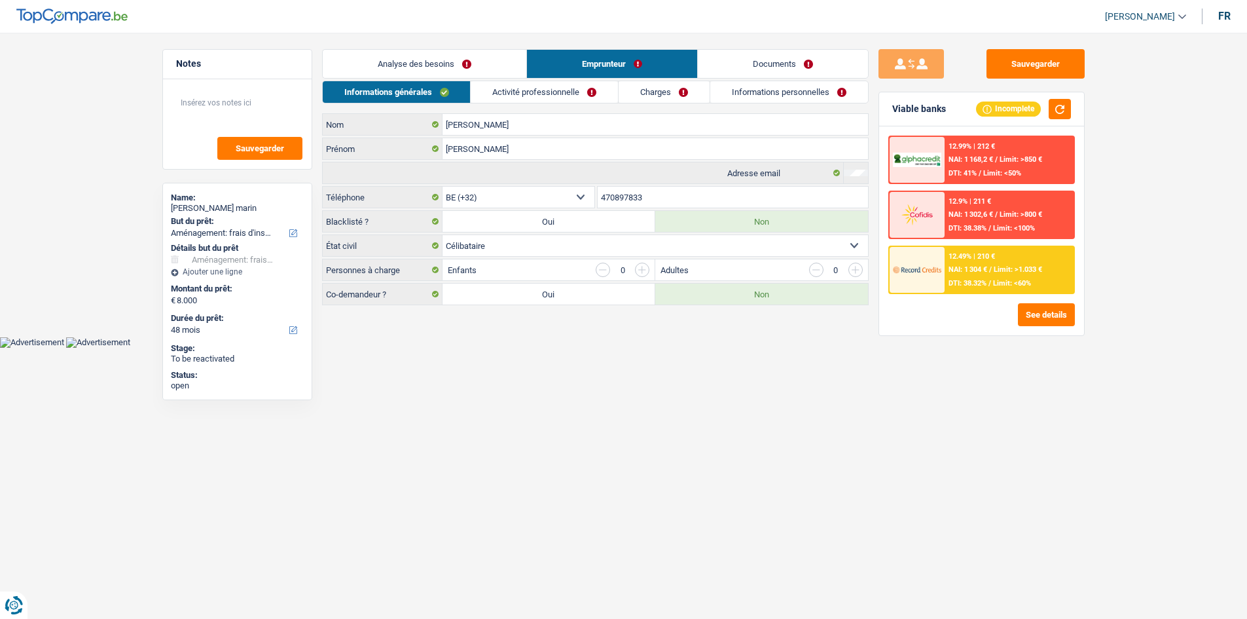
scroll to position [0, 0]
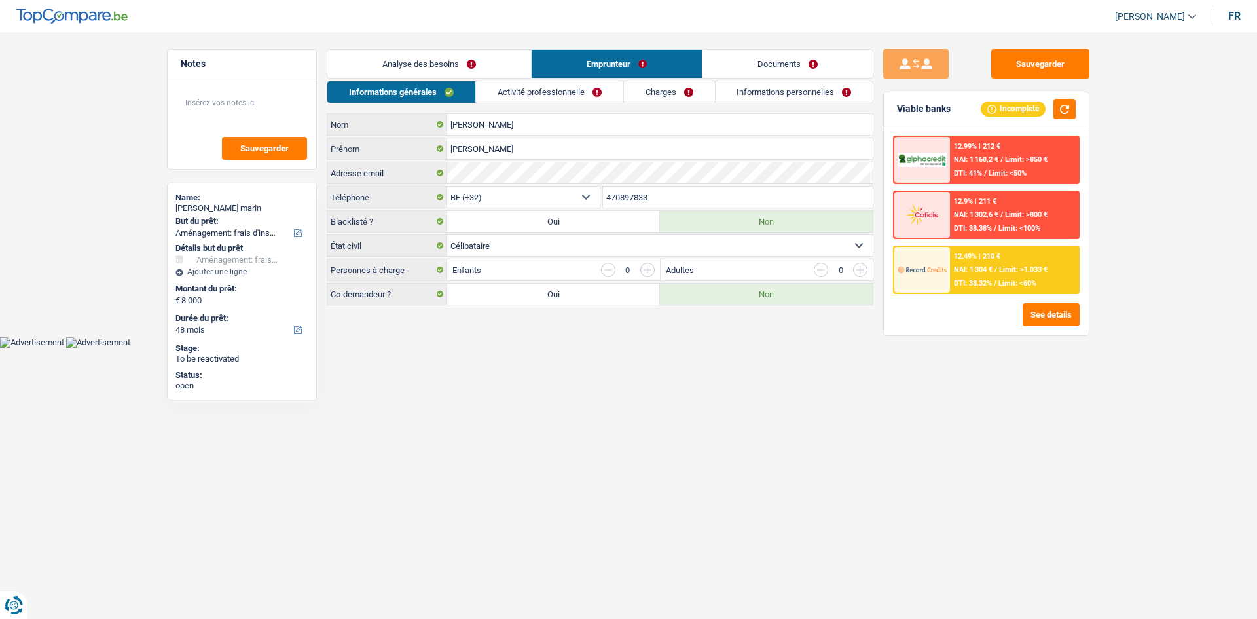
click at [420, 58] on link "Analyse des besoins" at bounding box center [429, 64] width 204 height 28
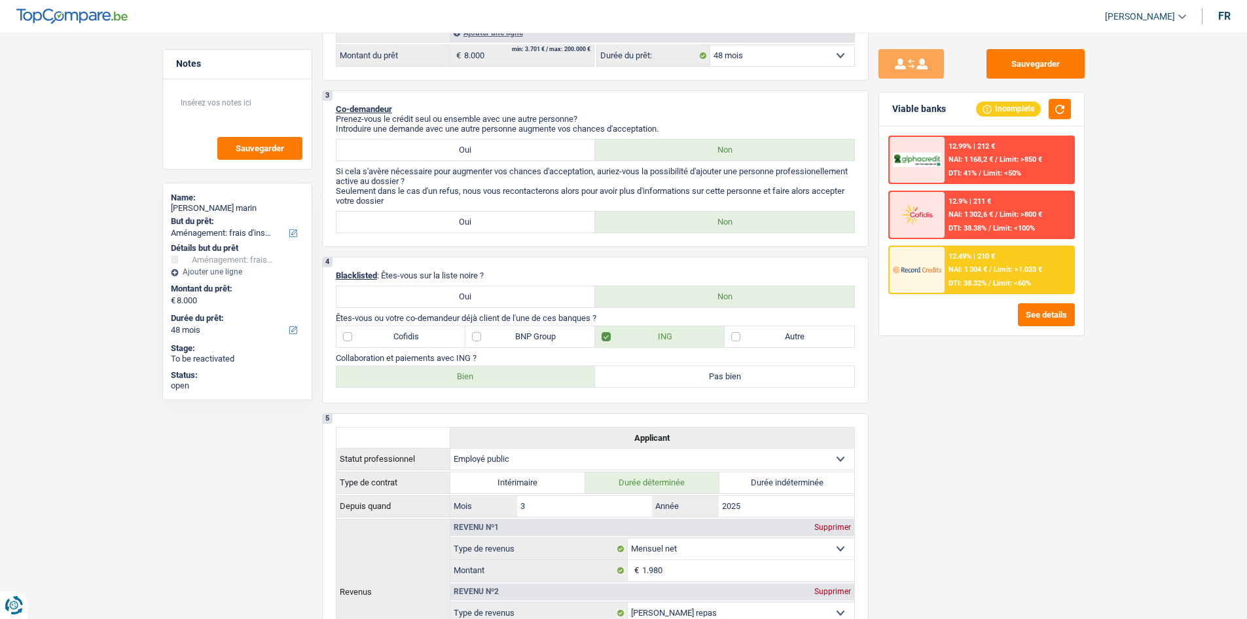
scroll to position [262, 0]
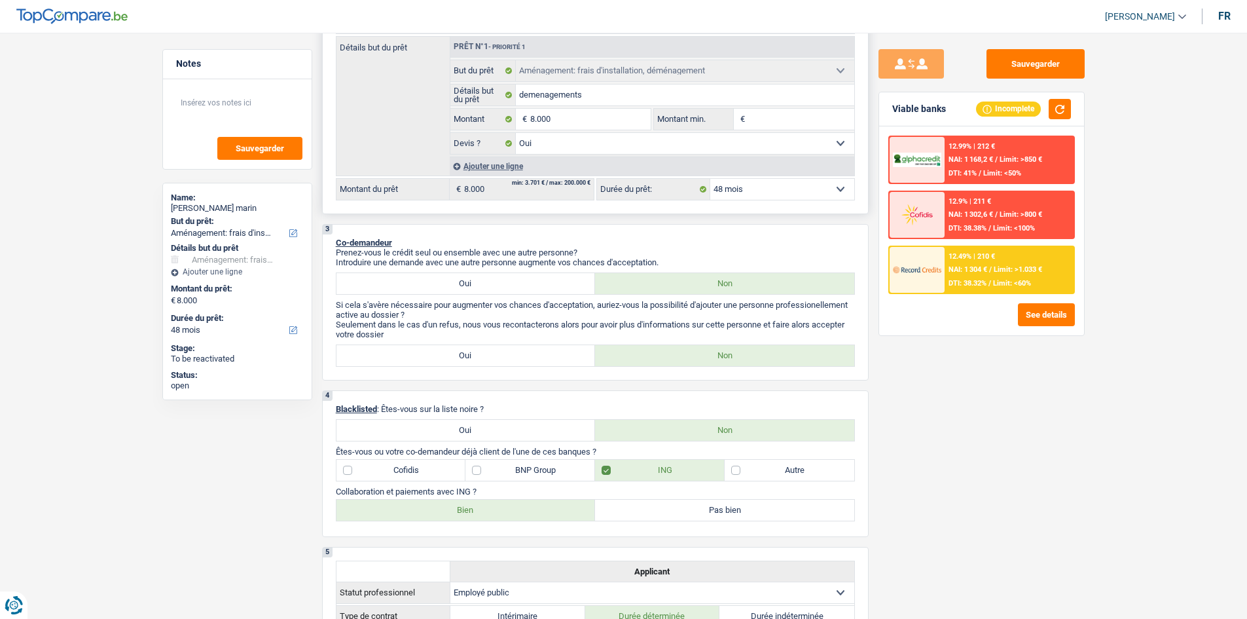
drag, startPoint x: 749, startPoint y: 188, endPoint x: 748, endPoint y: 196, distance: 7.9
click at [749, 189] on select "12 mois 18 mois 24 mois 30 mois 36 mois 42 mois 48 mois Sélectionner une option" at bounding box center [782, 189] width 144 height 21
select select "18"
click at [710, 179] on select "12 mois 18 mois 24 mois 30 mois 36 mois 42 mois 48 mois Sélectionner une option" at bounding box center [782, 189] width 144 height 21
select select "18"
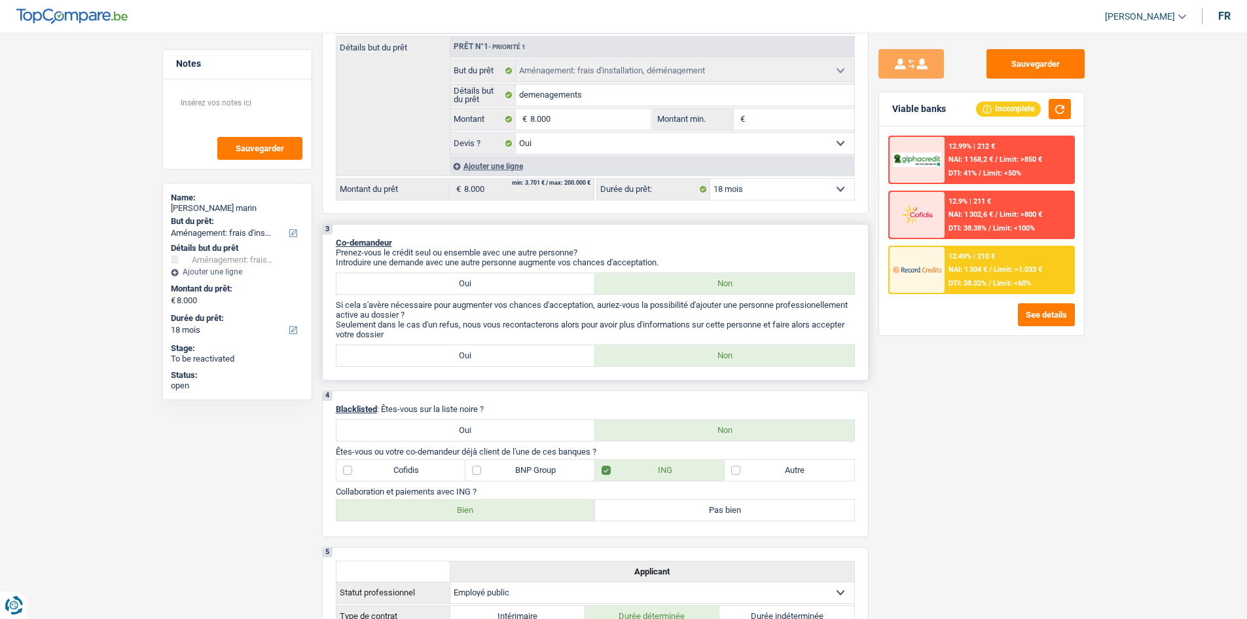
select select "18"
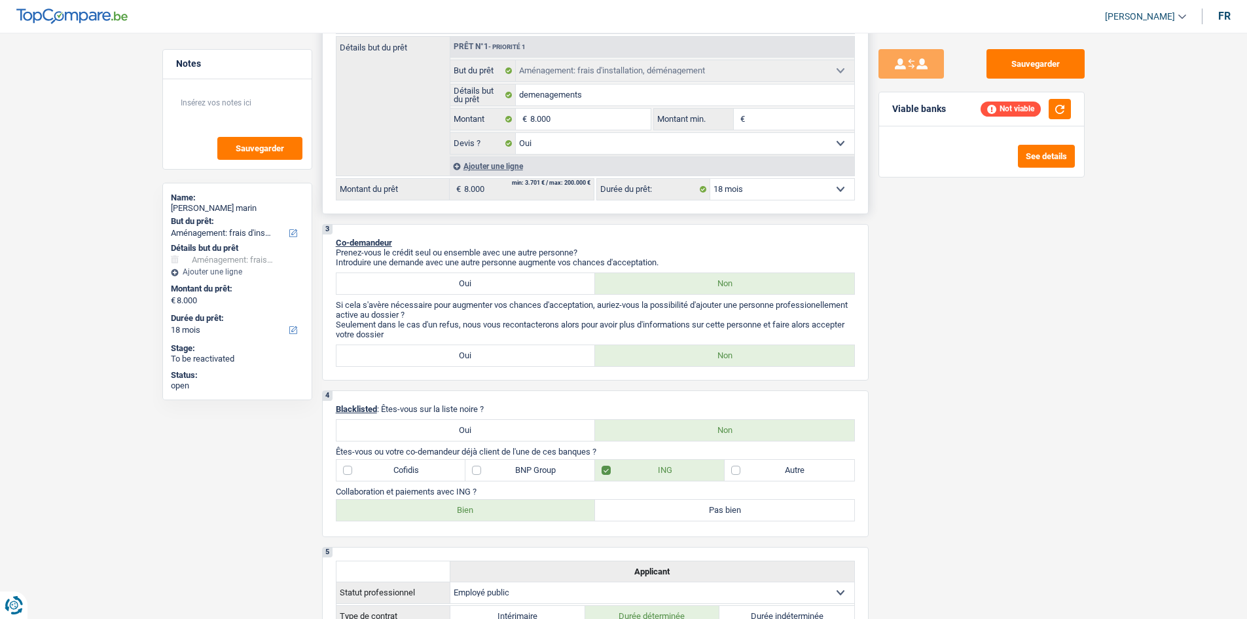
click at [823, 198] on select "12 mois 18 mois 24 mois 30 mois 36 mois 42 mois 48 mois Sélectionner une option" at bounding box center [782, 189] width 144 height 21
select select "24"
click at [710, 179] on select "12 mois 18 mois 24 mois 30 mois 36 mois 42 mois 48 mois Sélectionner une option" at bounding box center [782, 189] width 144 height 21
select select "24"
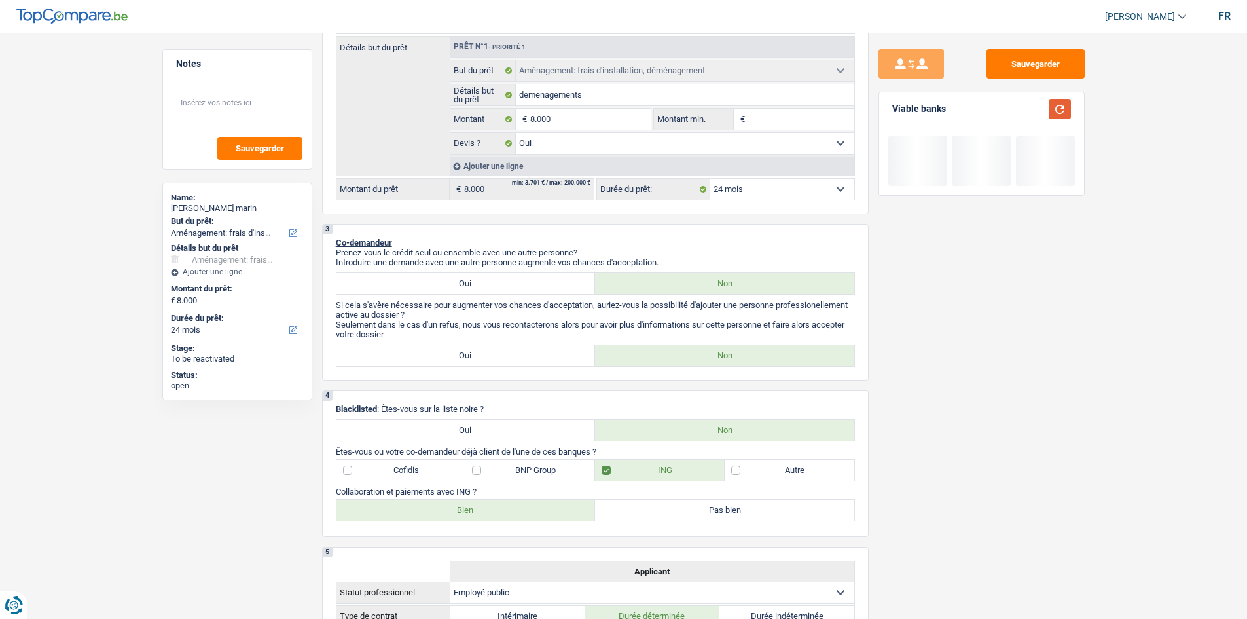
click at [995, 106] on button "button" at bounding box center [1060, 109] width 22 height 20
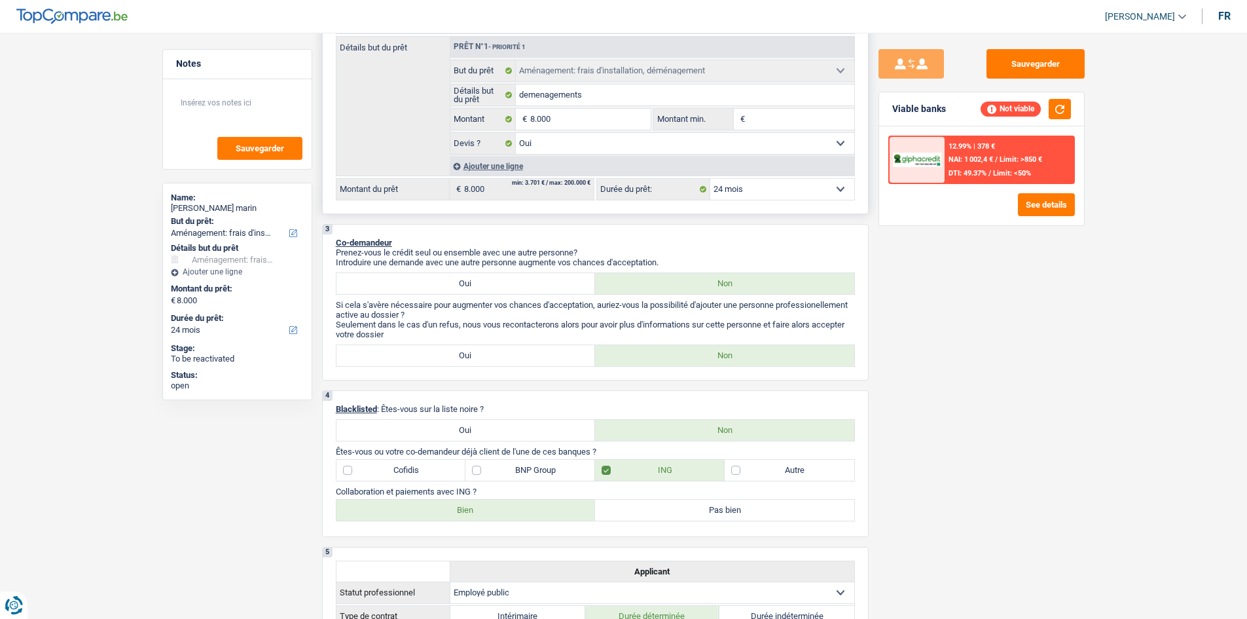
drag, startPoint x: 781, startPoint y: 190, endPoint x: 776, endPoint y: 198, distance: 9.4
click at [781, 190] on select "12 mois 18 mois 24 mois 30 mois 36 mois 42 mois 48 mois Sélectionner une option" at bounding box center [782, 189] width 144 height 21
select select "30"
click at [710, 179] on select "12 mois 18 mois 24 mois 30 mois 36 mois 42 mois 48 mois Sélectionner une option" at bounding box center [782, 189] width 144 height 21
select select "30"
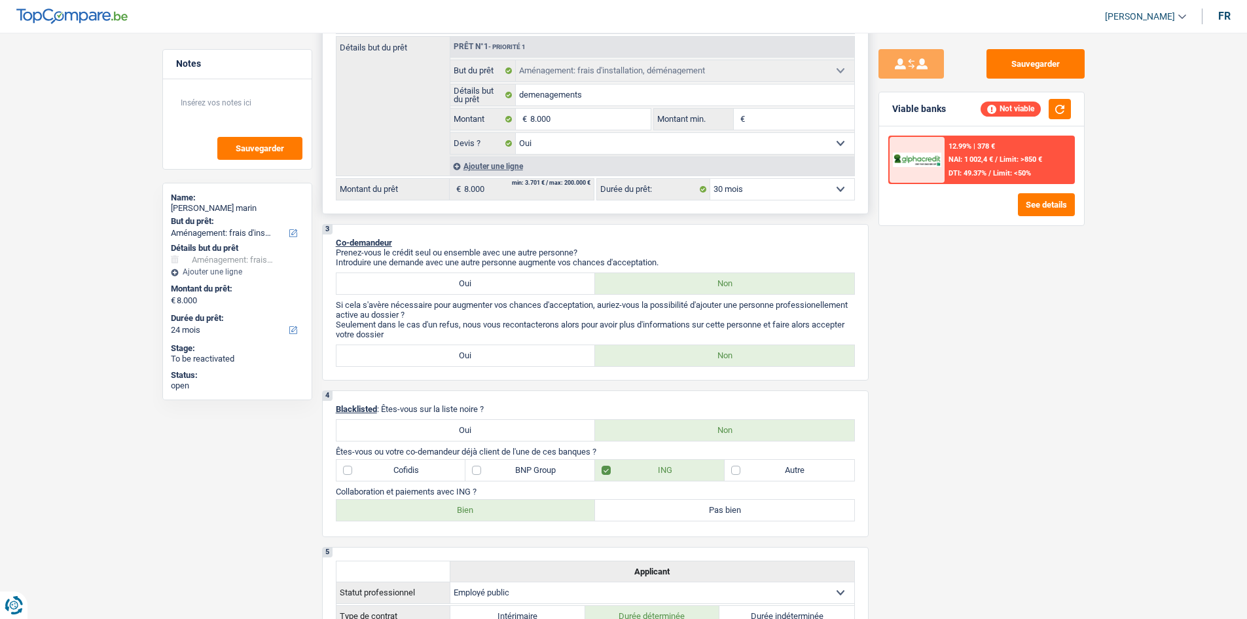
select select "30"
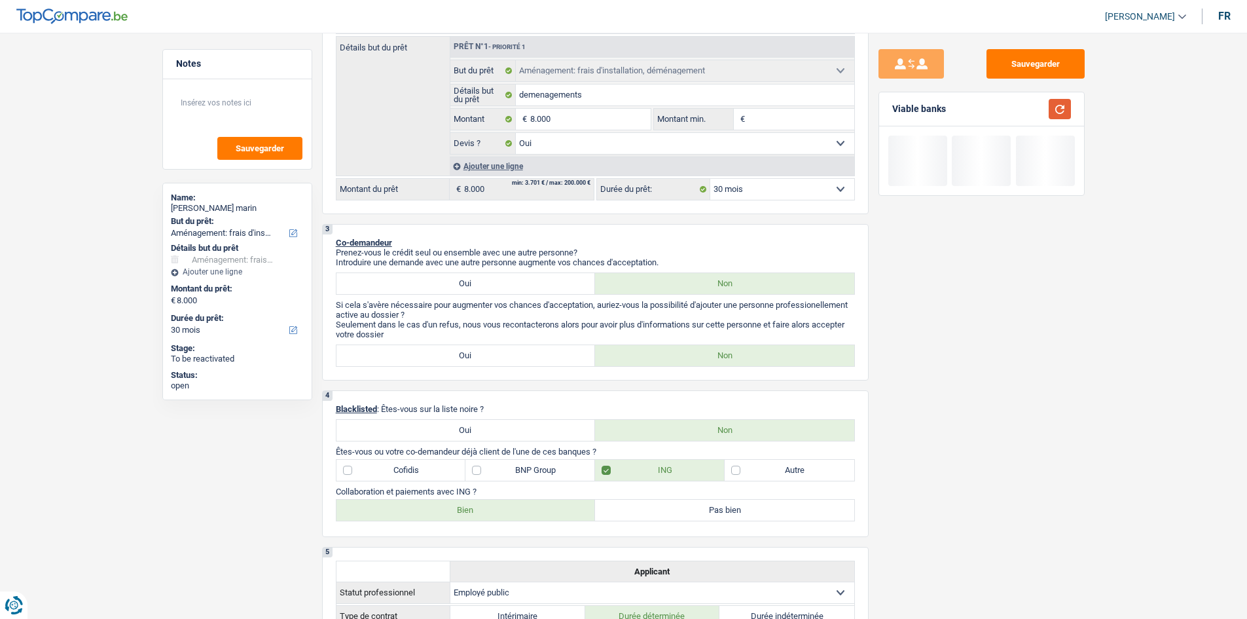
click at [995, 110] on button "button" at bounding box center [1060, 109] width 22 height 20
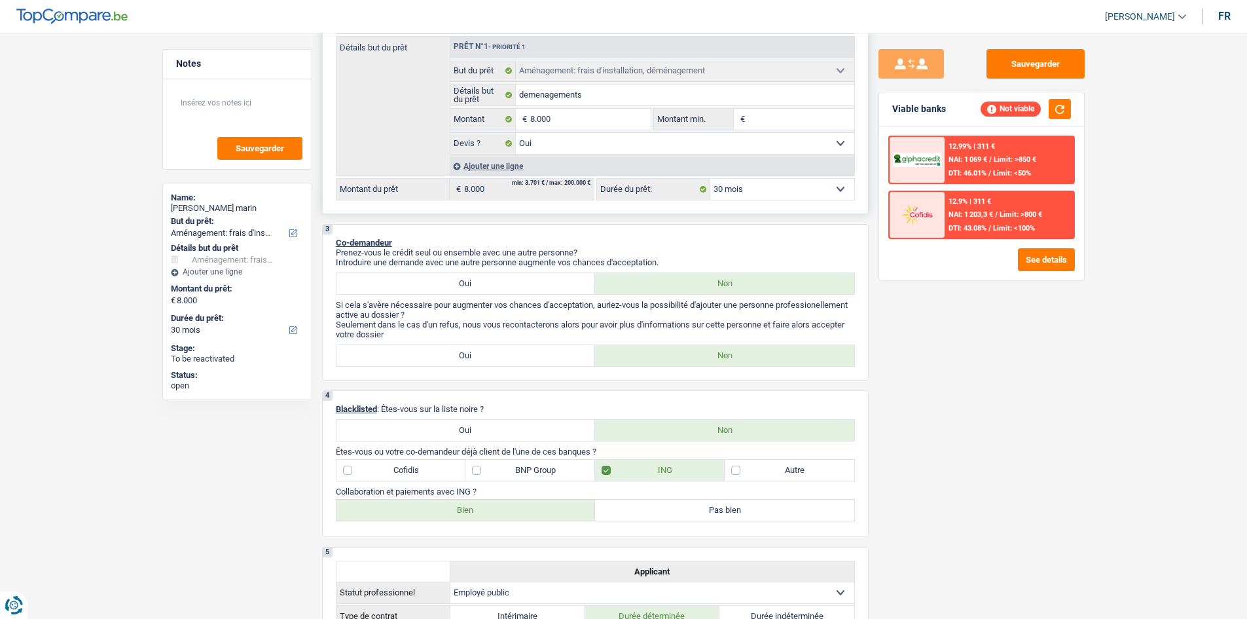
click at [810, 192] on select "12 mois 18 mois 24 mois 30 mois 36 mois 42 mois 48 mois Sélectionner une option" at bounding box center [782, 189] width 144 height 21
select select "36"
click at [710, 179] on select "12 mois 18 mois 24 mois 30 mois 36 mois 42 mois 48 mois Sélectionner une option" at bounding box center [782, 189] width 144 height 21
select select "36"
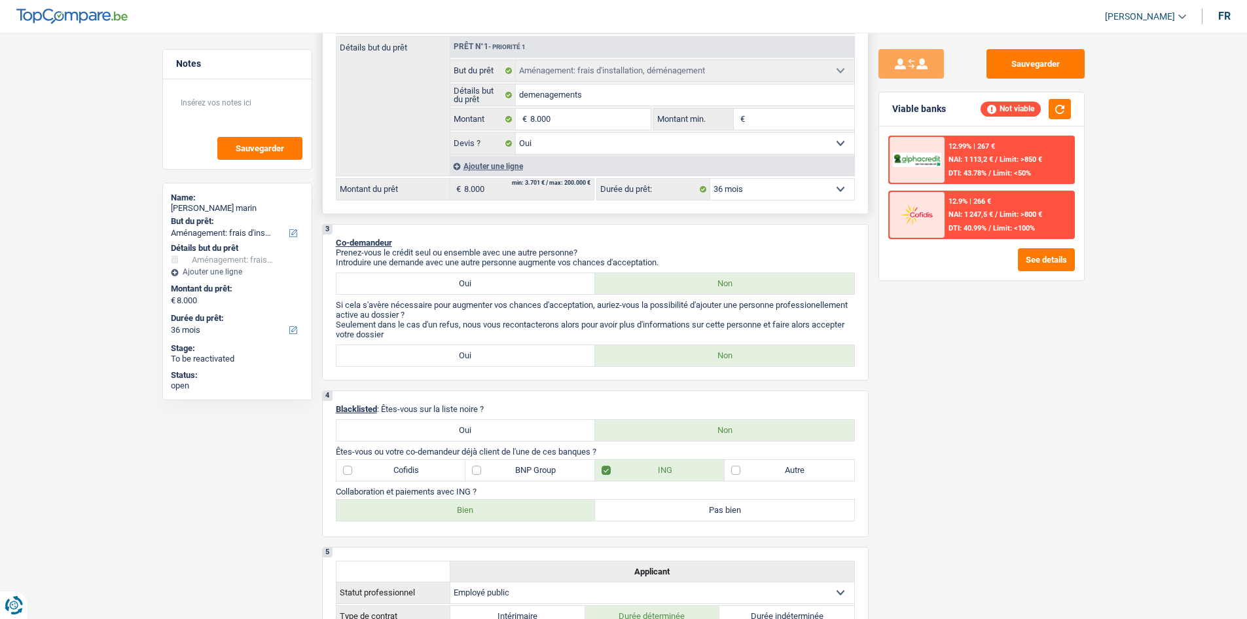
click at [759, 195] on select "12 mois 18 mois 24 mois 30 mois 36 mois 42 mois 48 mois Sélectionner une option" at bounding box center [782, 189] width 144 height 21
select select "48"
click at [710, 179] on select "12 mois 18 mois 24 mois 30 mois 36 mois 42 mois 48 mois Sélectionner une option" at bounding box center [782, 189] width 144 height 21
select select "48"
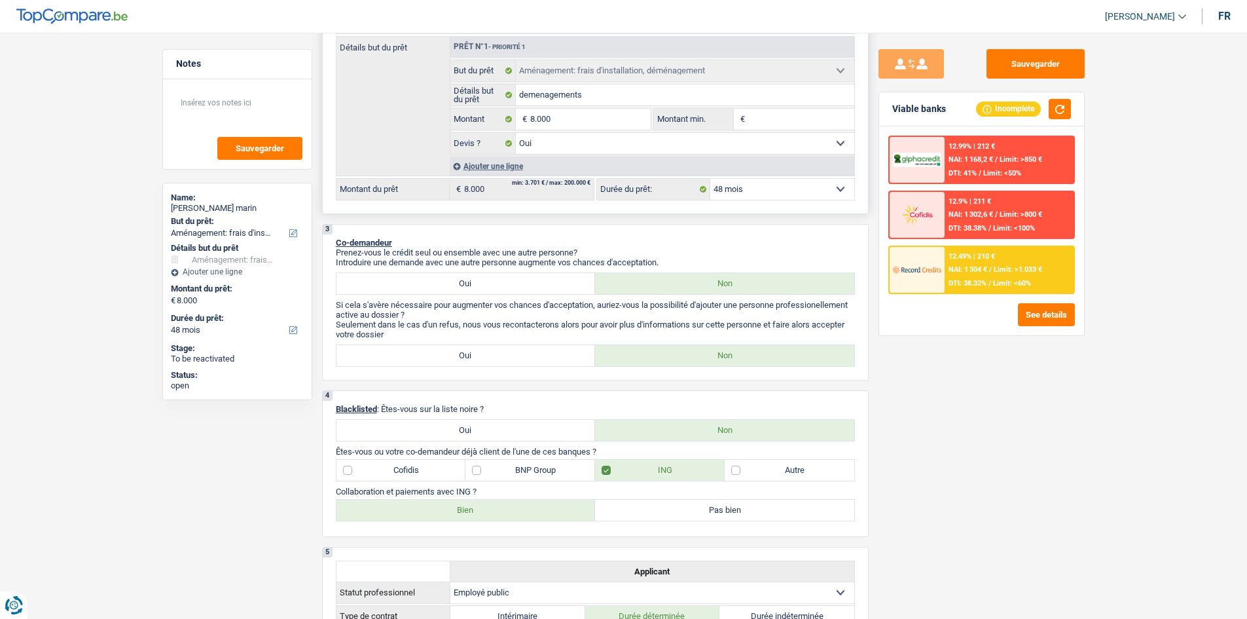
click at [813, 186] on select "12 mois 18 mois 24 mois 30 mois 36 mois 42 mois 48 mois Sélectionner une option" at bounding box center [782, 189] width 144 height 21
select select "42"
click at [710, 179] on select "12 mois 18 mois 24 mois 30 mois 36 mois 42 mois 48 mois Sélectionner une option" at bounding box center [782, 189] width 144 height 21
select select "42"
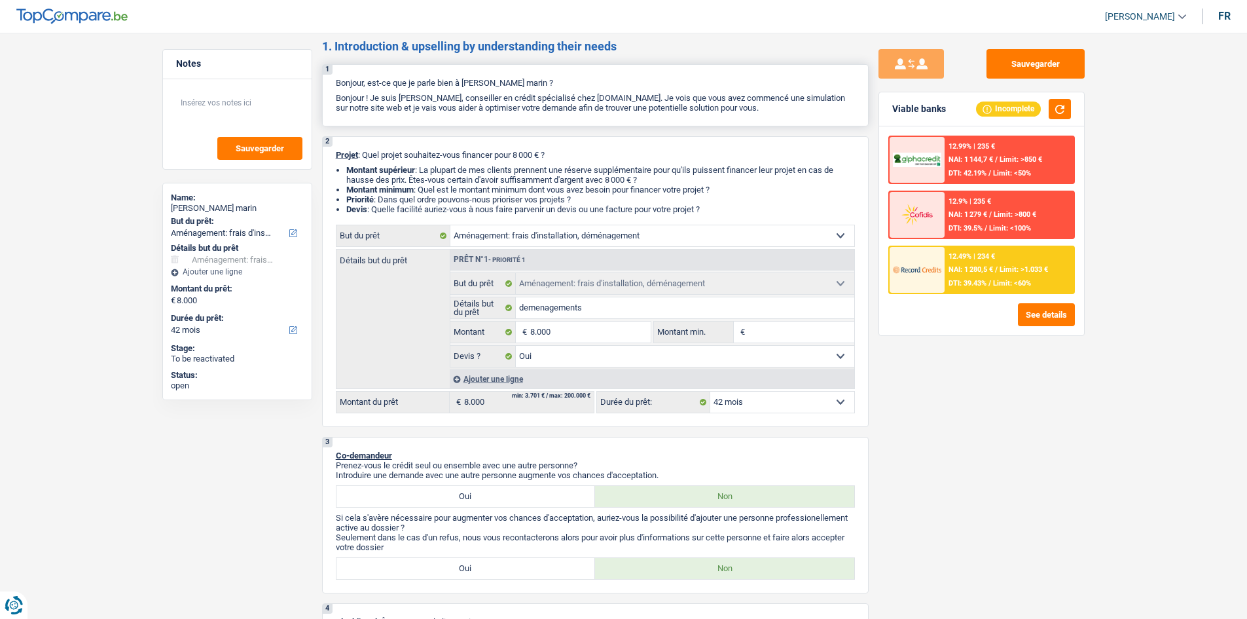
scroll to position [0, 0]
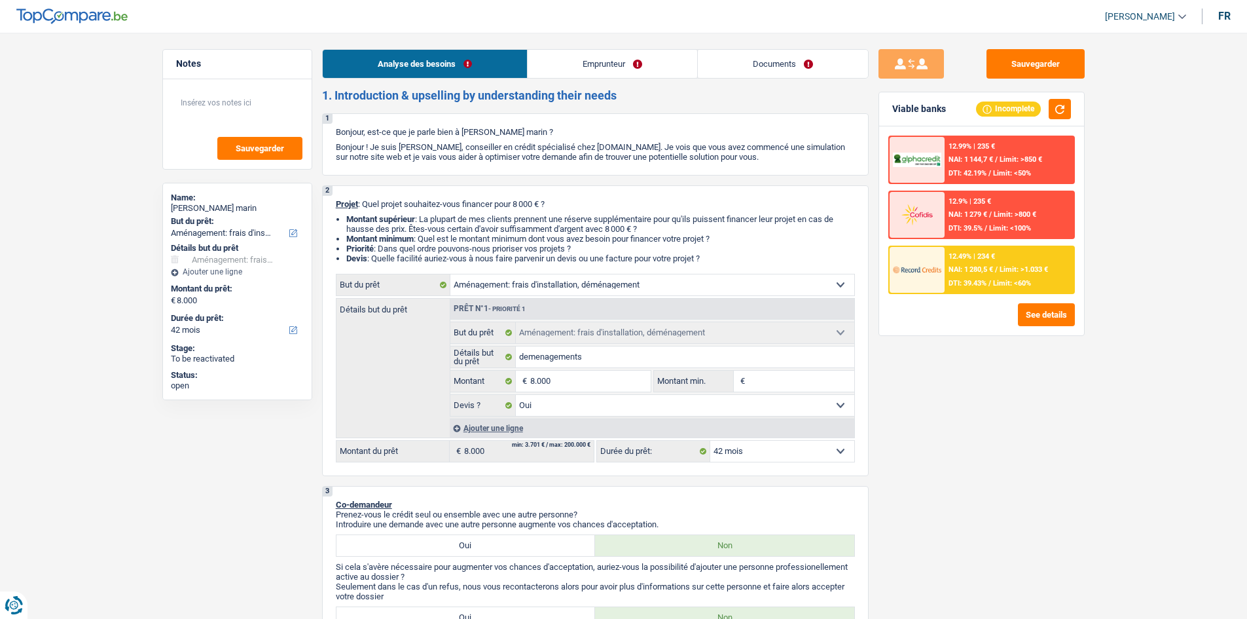
click at [597, 67] on link "Emprunteur" at bounding box center [613, 64] width 170 height 28
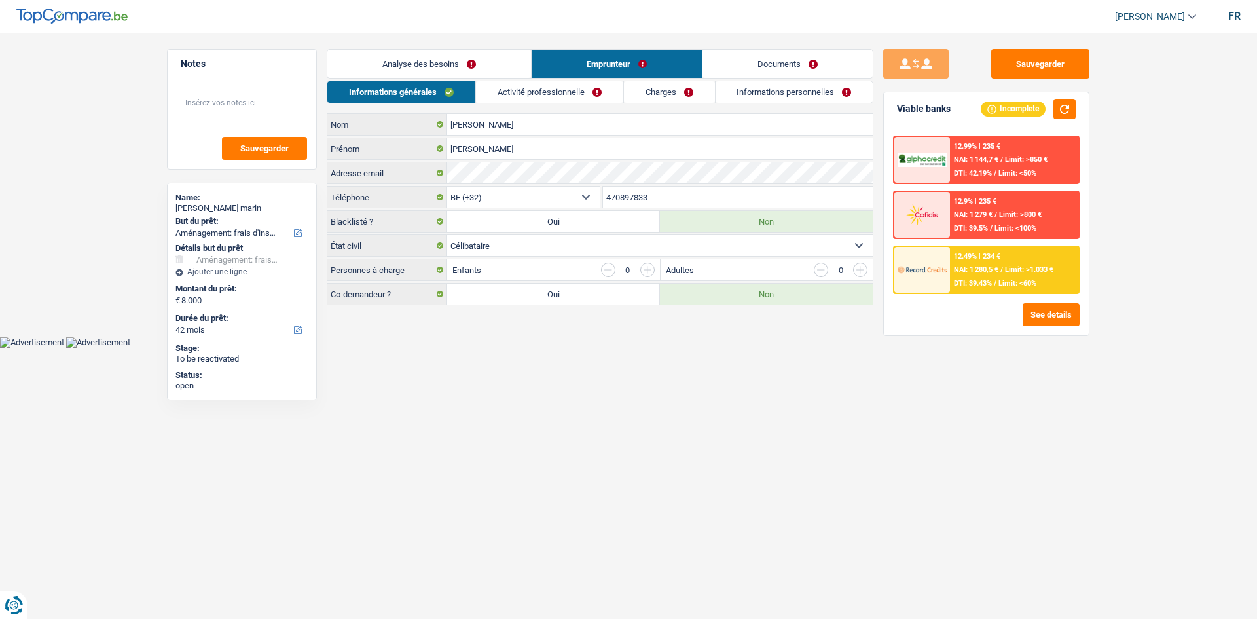
click at [544, 97] on link "Activité professionnelle" at bounding box center [549, 92] width 147 height 22
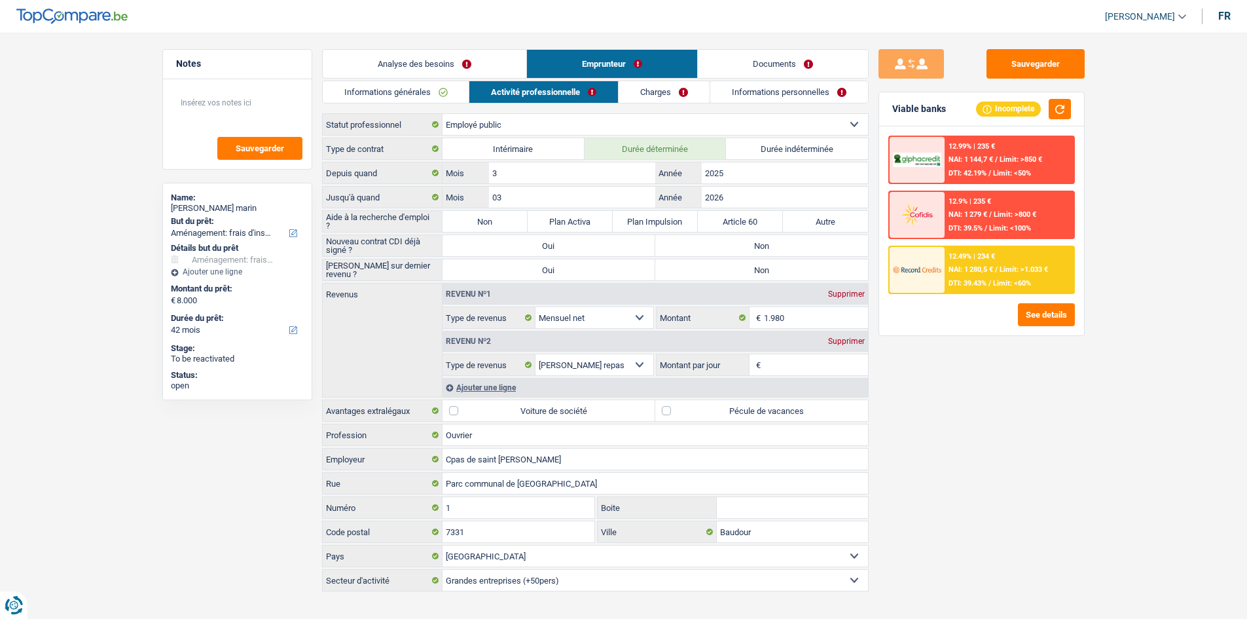
click at [790, 364] on input "Montant par jour" at bounding box center [816, 364] width 104 height 21
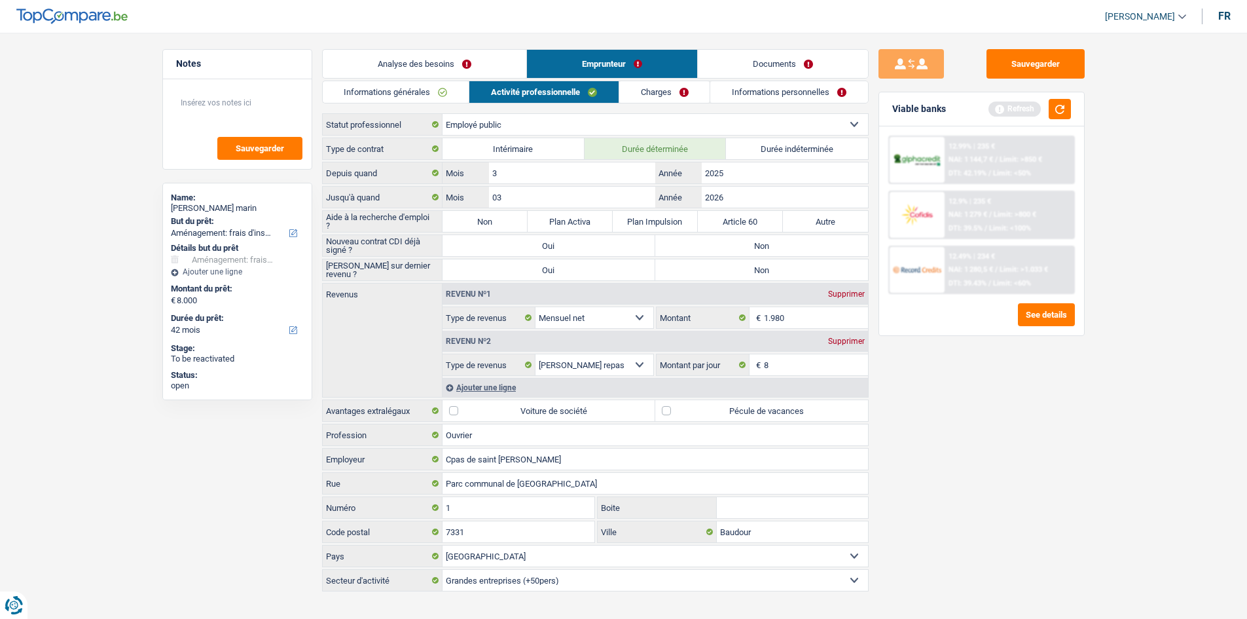
type input "8,0"
click at [684, 247] on label "Non" at bounding box center [761, 245] width 213 height 21
click at [684, 247] on input "Non" at bounding box center [761, 245] width 213 height 21
radio input "true"
click at [691, 267] on label "Non" at bounding box center [761, 269] width 213 height 21
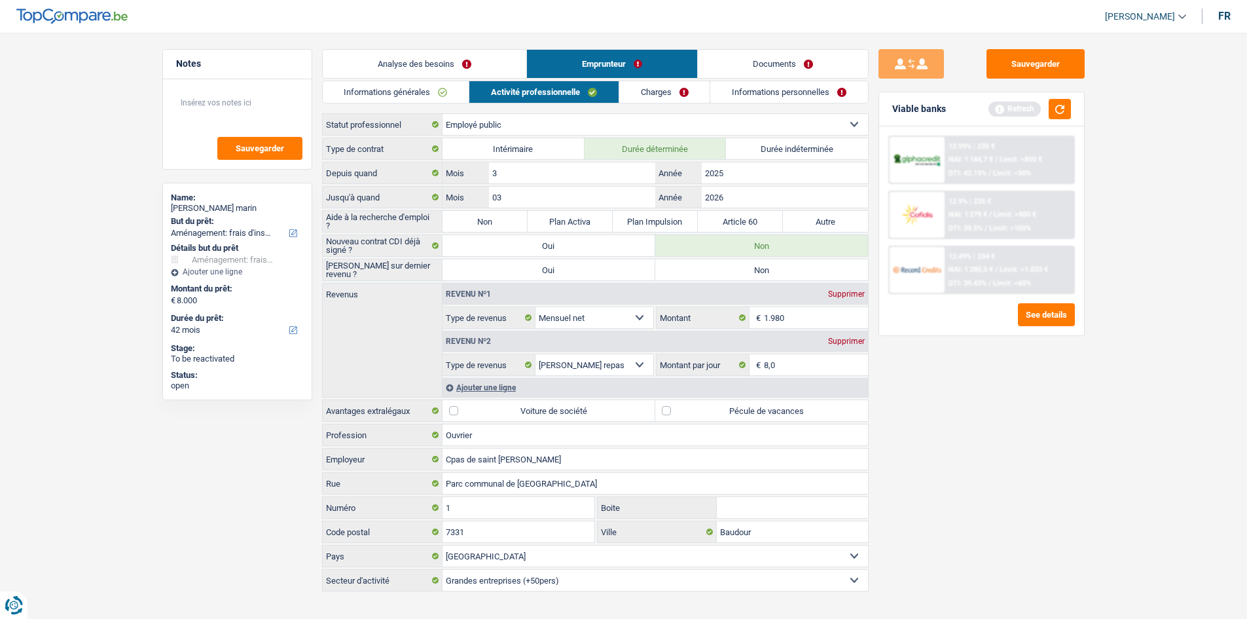
click at [691, 267] on input "Non" at bounding box center [761, 269] width 213 height 21
radio input "true"
click at [479, 219] on label "Non" at bounding box center [485, 221] width 85 height 21
click at [479, 219] on input "Non" at bounding box center [485, 221] width 85 height 21
radio input "true"
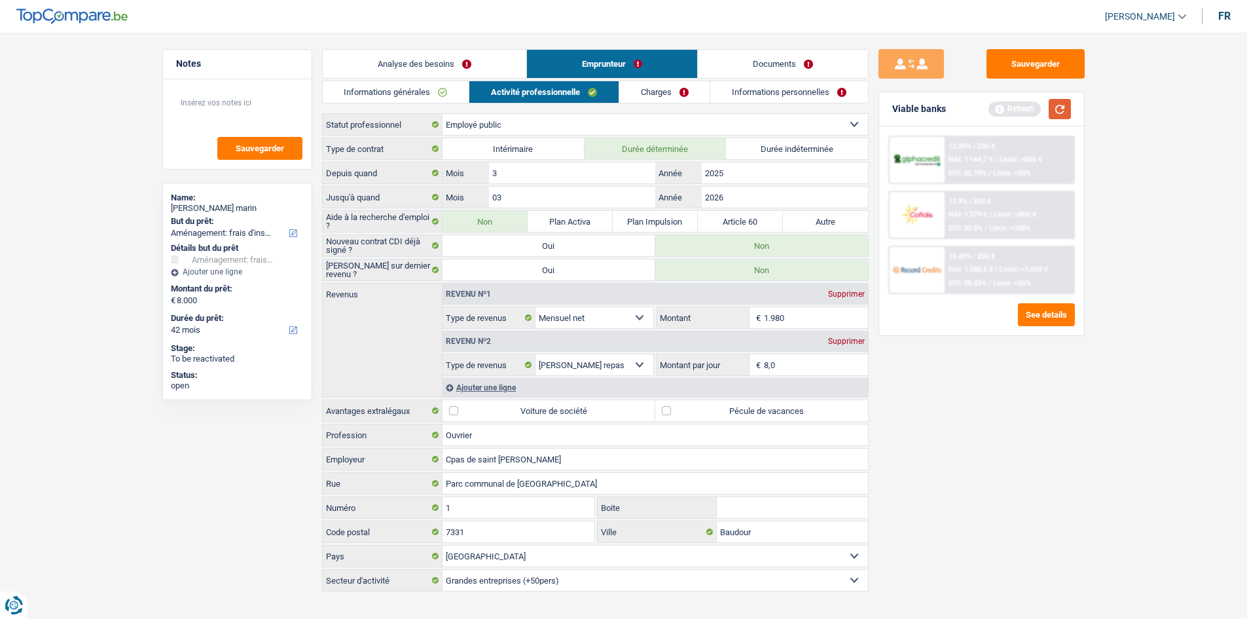
click at [995, 112] on button "button" at bounding box center [1060, 109] width 22 height 20
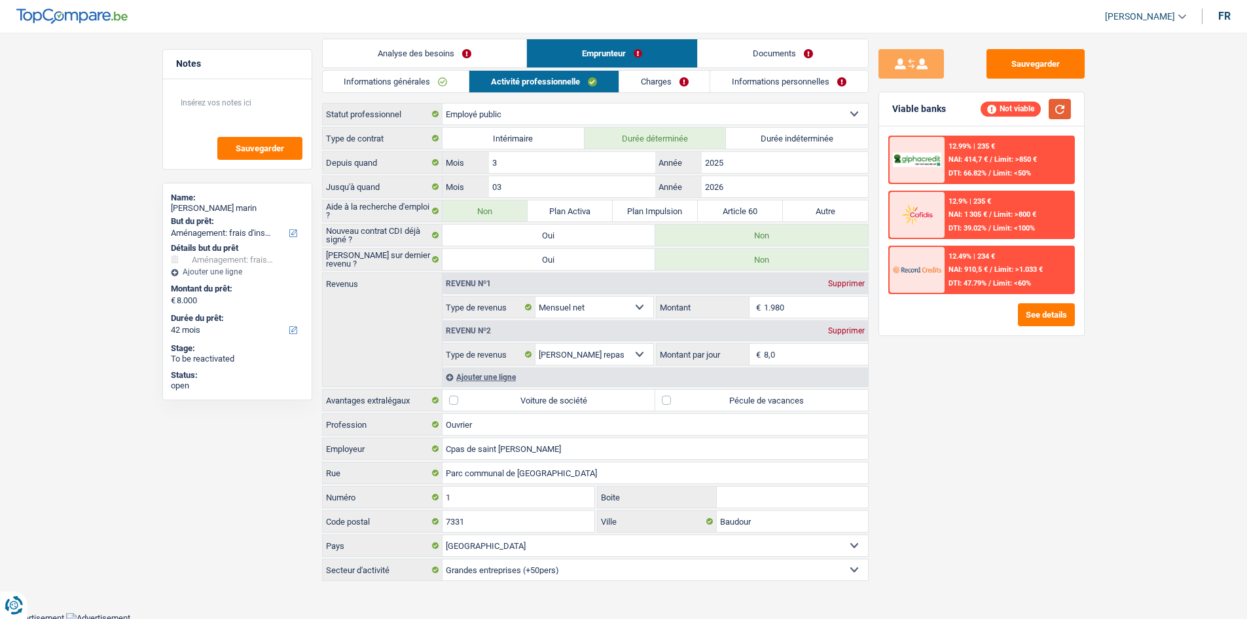
scroll to position [14, 0]
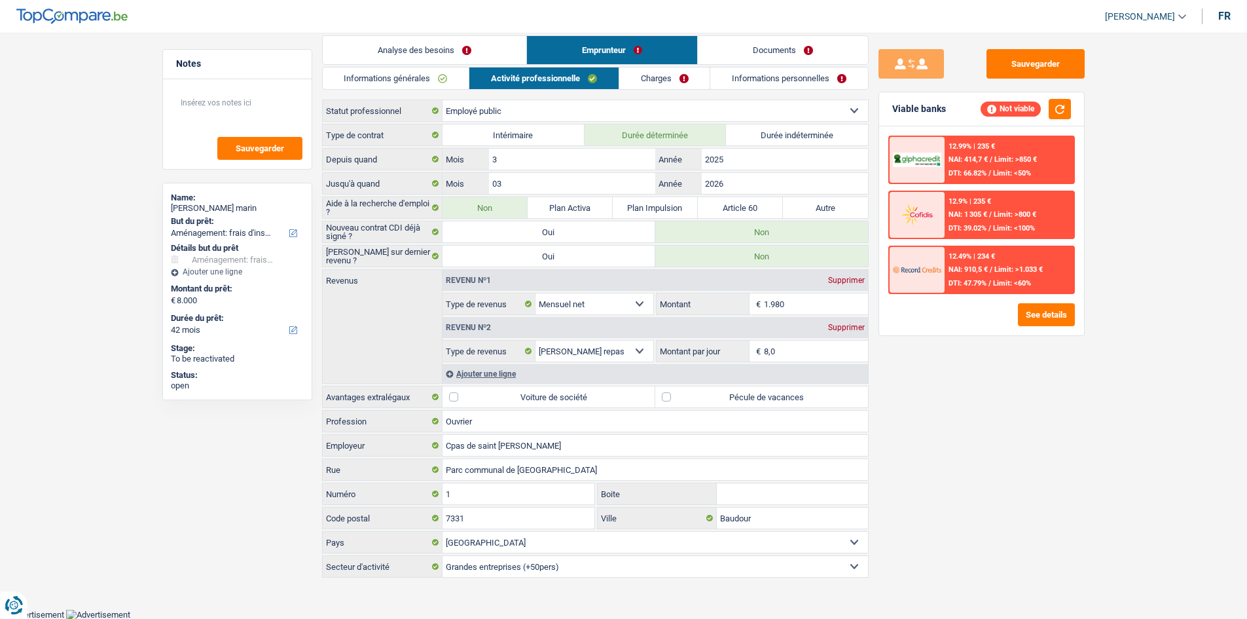
drag, startPoint x: 645, startPoint y: 70, endPoint x: 636, endPoint y: 73, distance: 8.9
click at [644, 72] on link "Charges" at bounding box center [664, 78] width 91 height 22
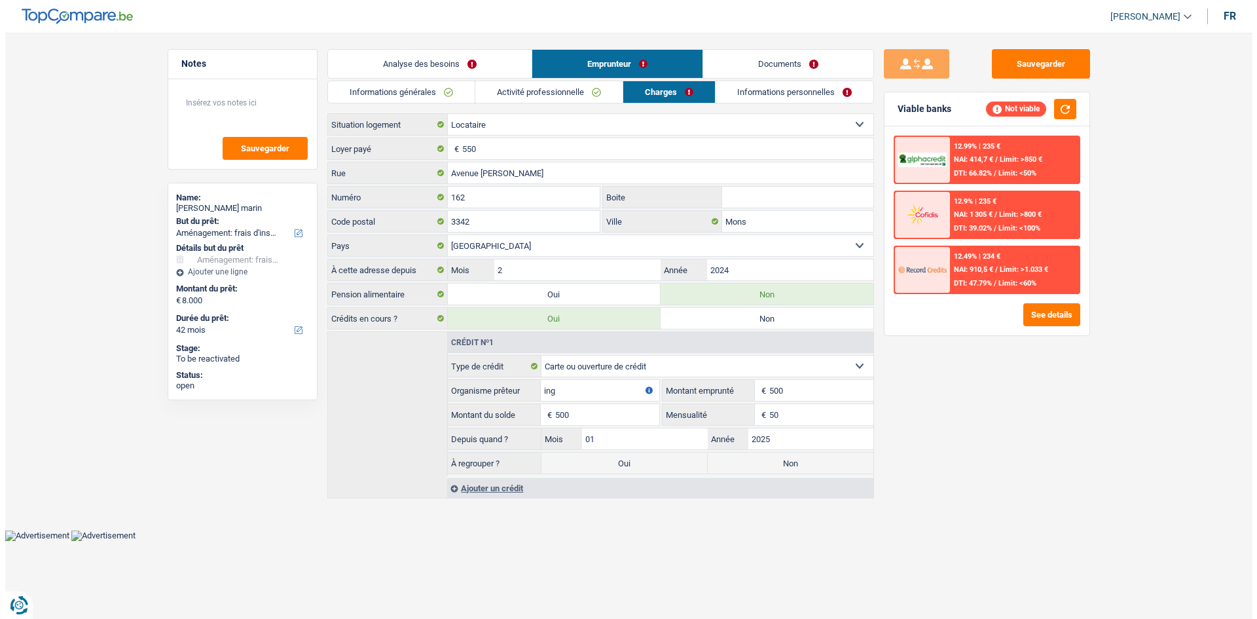
scroll to position [0, 0]
click at [995, 312] on button "See details" at bounding box center [1051, 314] width 57 height 23
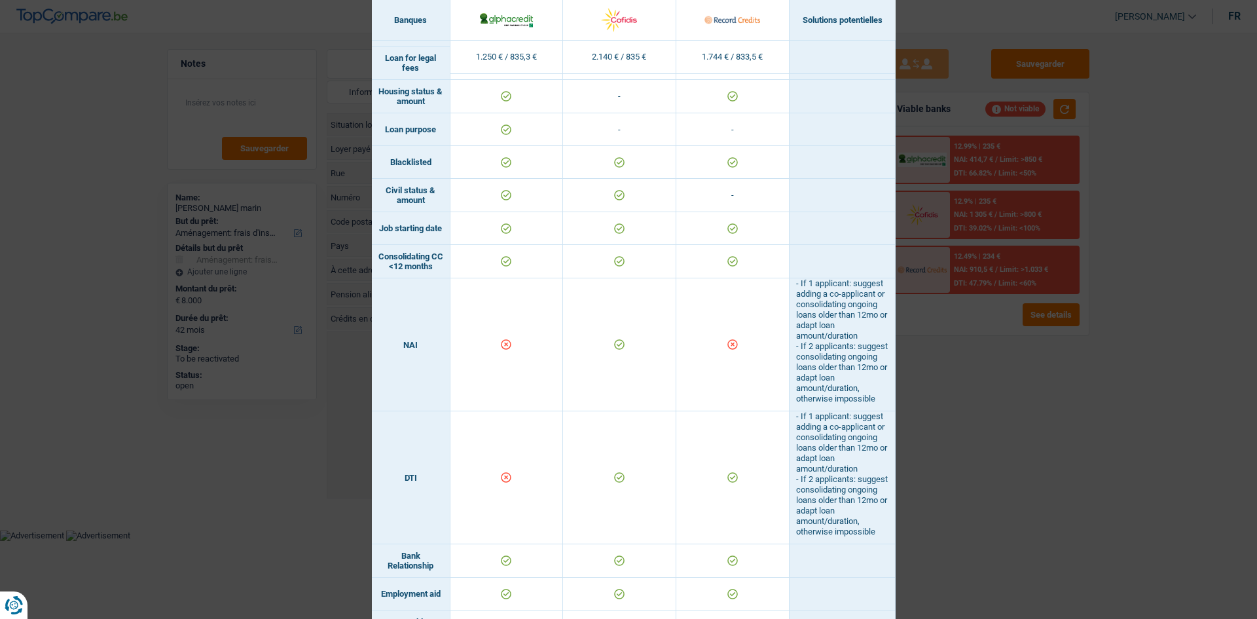
scroll to position [327, 0]
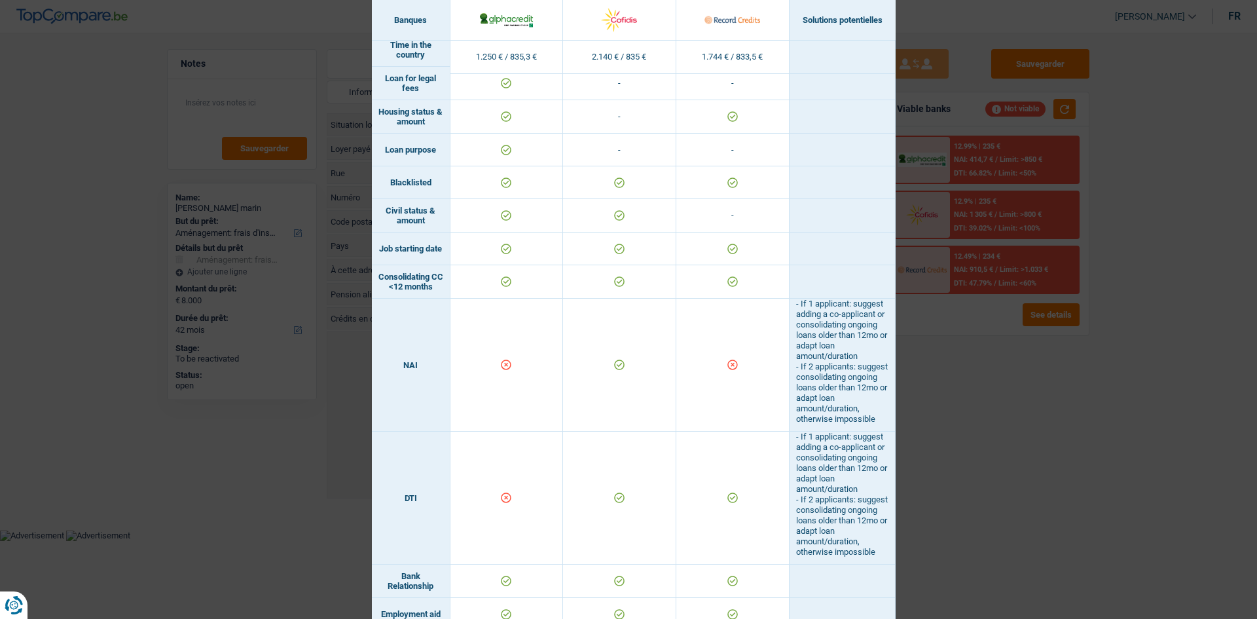
click at [974, 407] on div "Banks conditions × Banques Solutions potentielles Revenus / Charges 1.250 € / 8…" at bounding box center [628, 309] width 1257 height 619
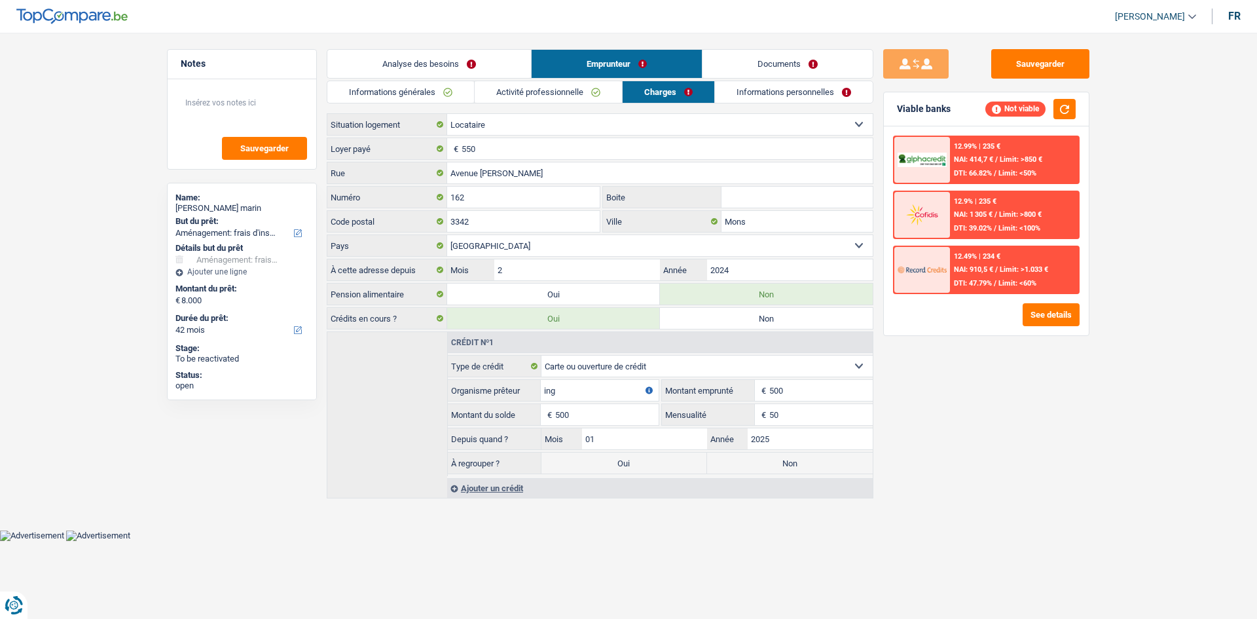
click at [768, 94] on link "Informations personnelles" at bounding box center [794, 92] width 158 height 22
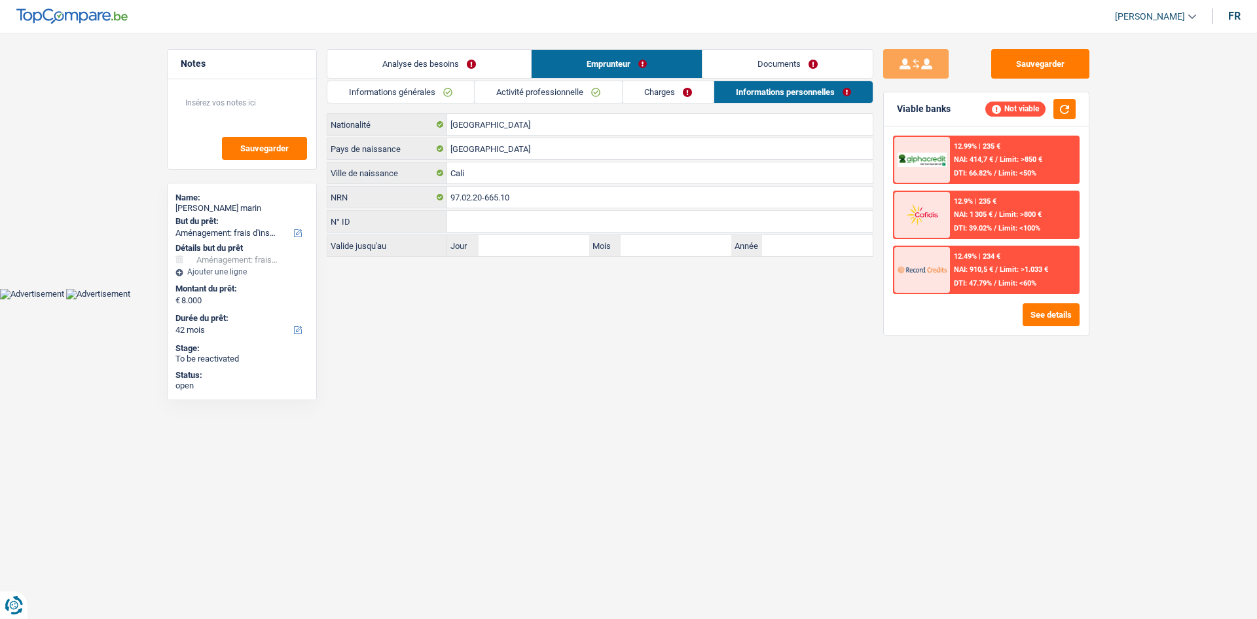
click at [621, 84] on link "Activité professionnelle" at bounding box center [548, 92] width 147 height 22
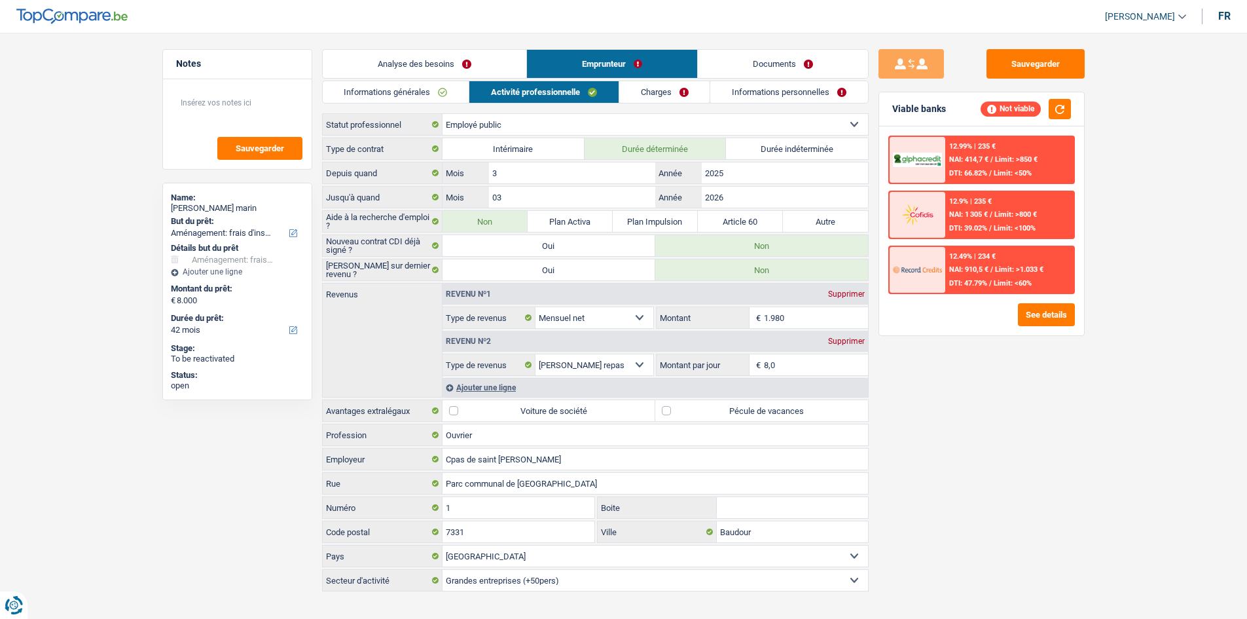
click at [426, 99] on link "Informations générales" at bounding box center [396, 92] width 147 height 22
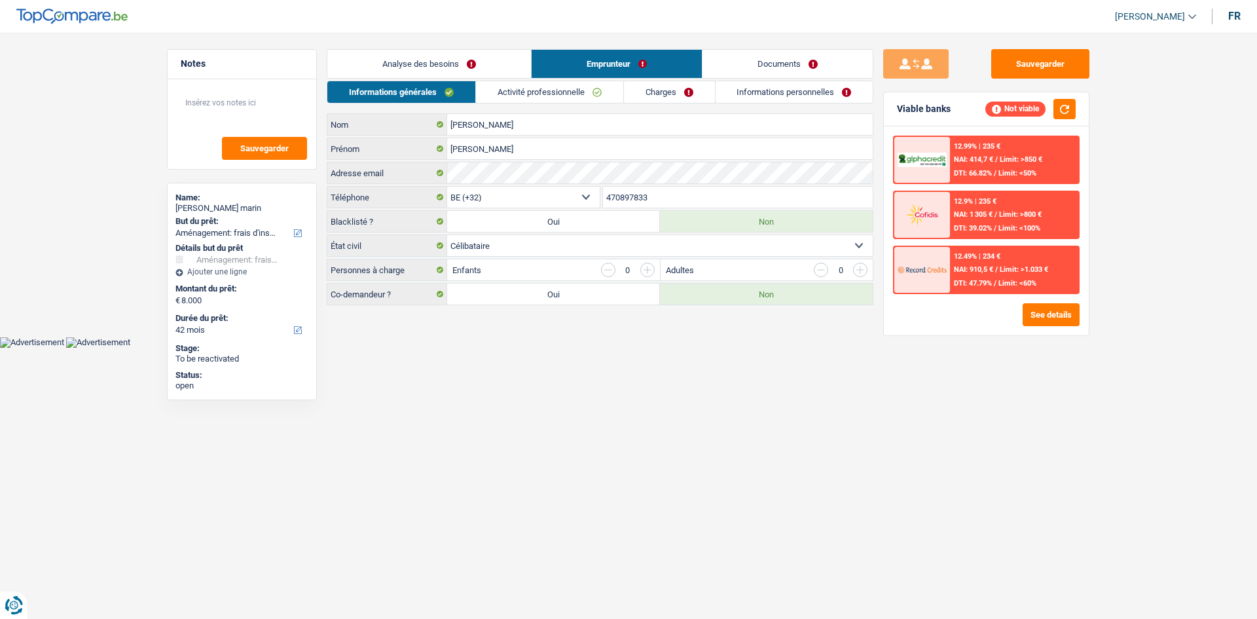
click at [438, 58] on link "Analyse des besoins" at bounding box center [429, 64] width 204 height 28
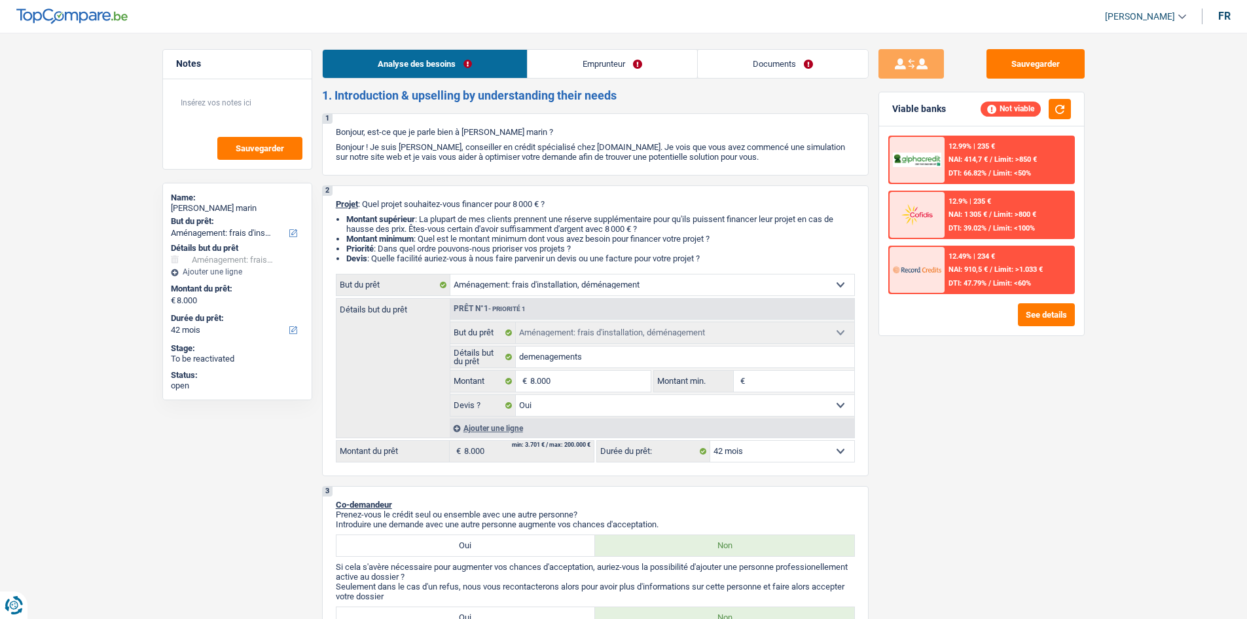
click at [598, 70] on link "Emprunteur" at bounding box center [613, 64] width 170 height 28
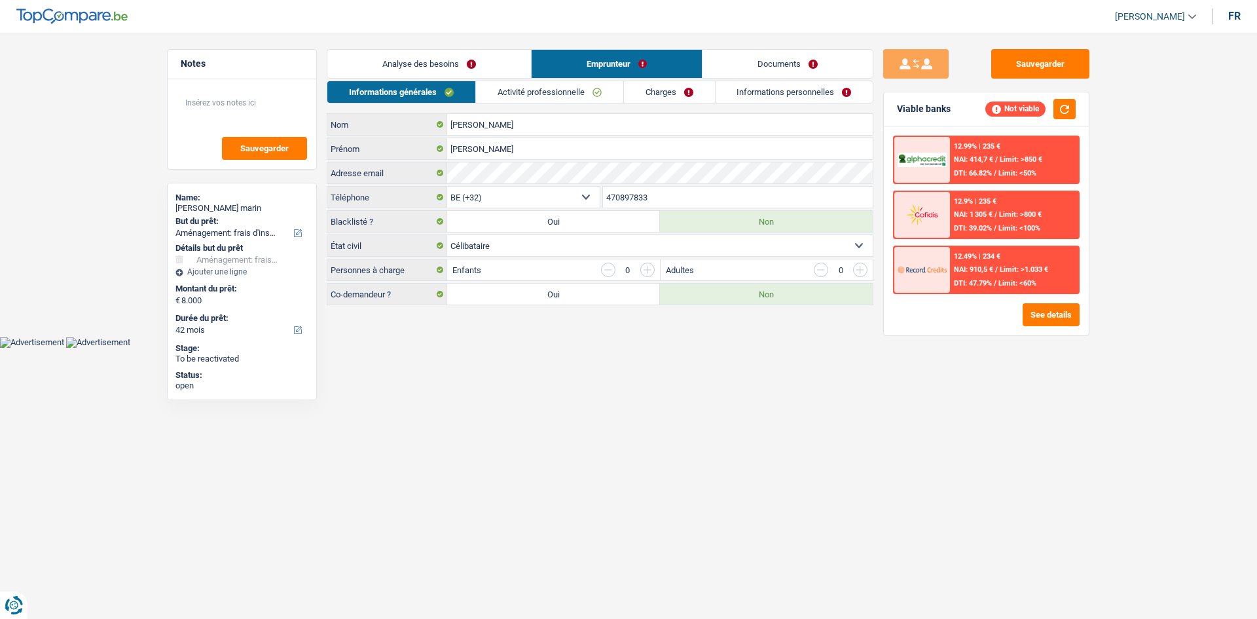
click at [419, 55] on link "Analyse des besoins" at bounding box center [429, 64] width 204 height 28
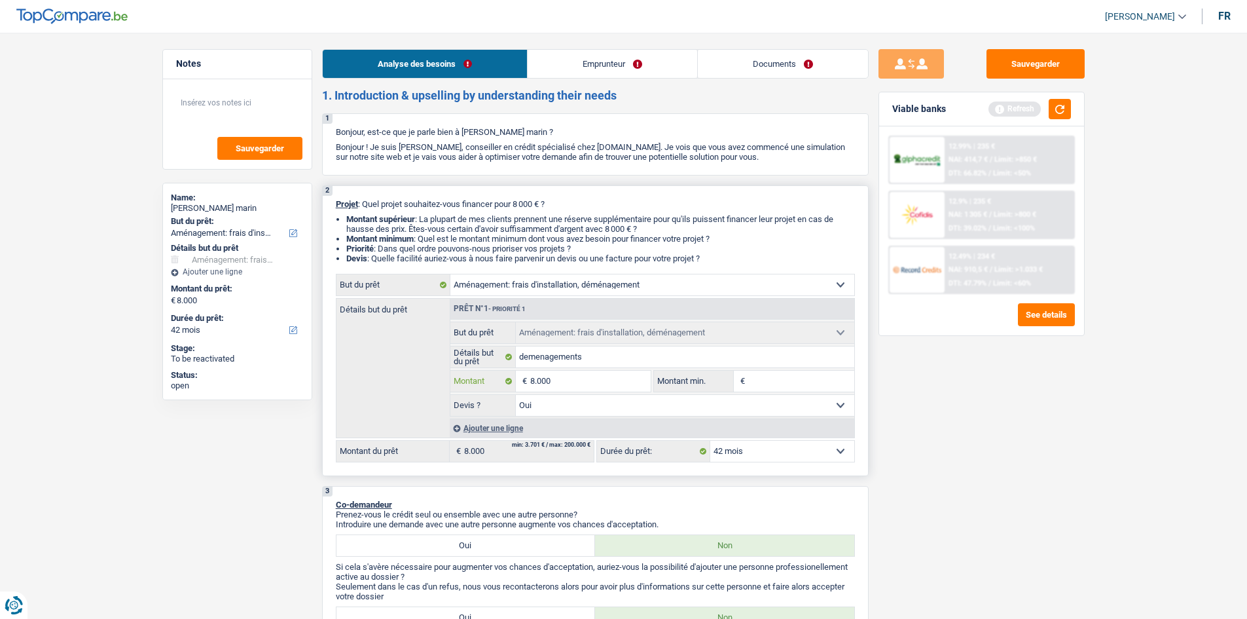
type input "800"
type input "80"
type input "8"
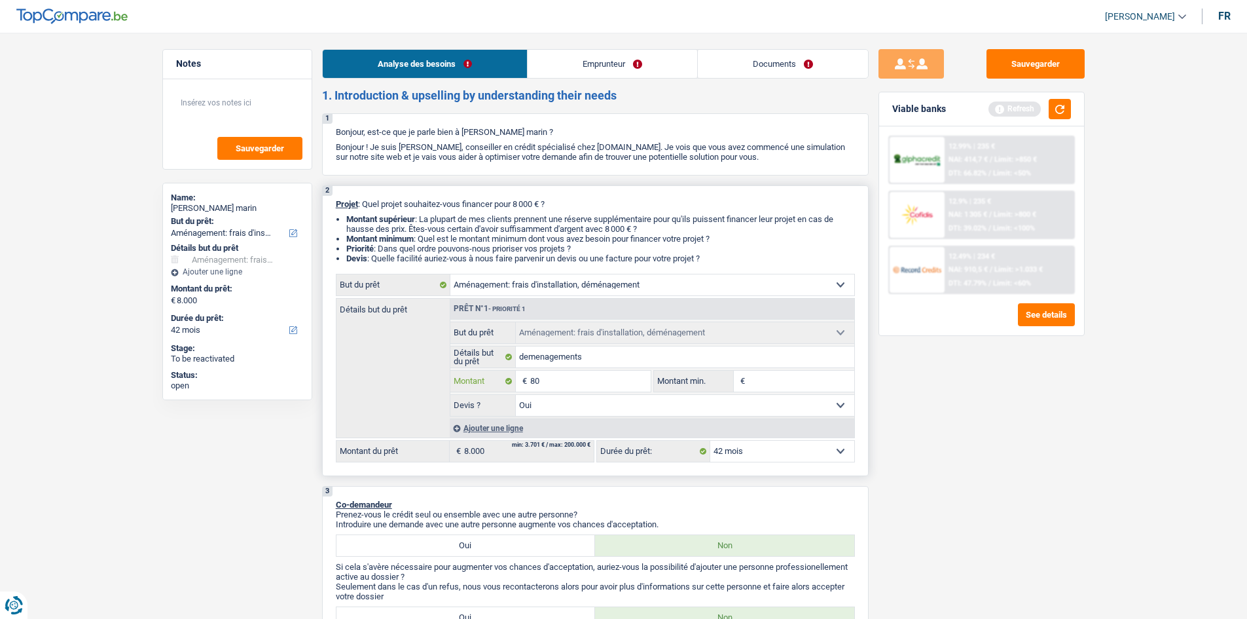
type input "8"
type input "5"
type input "50"
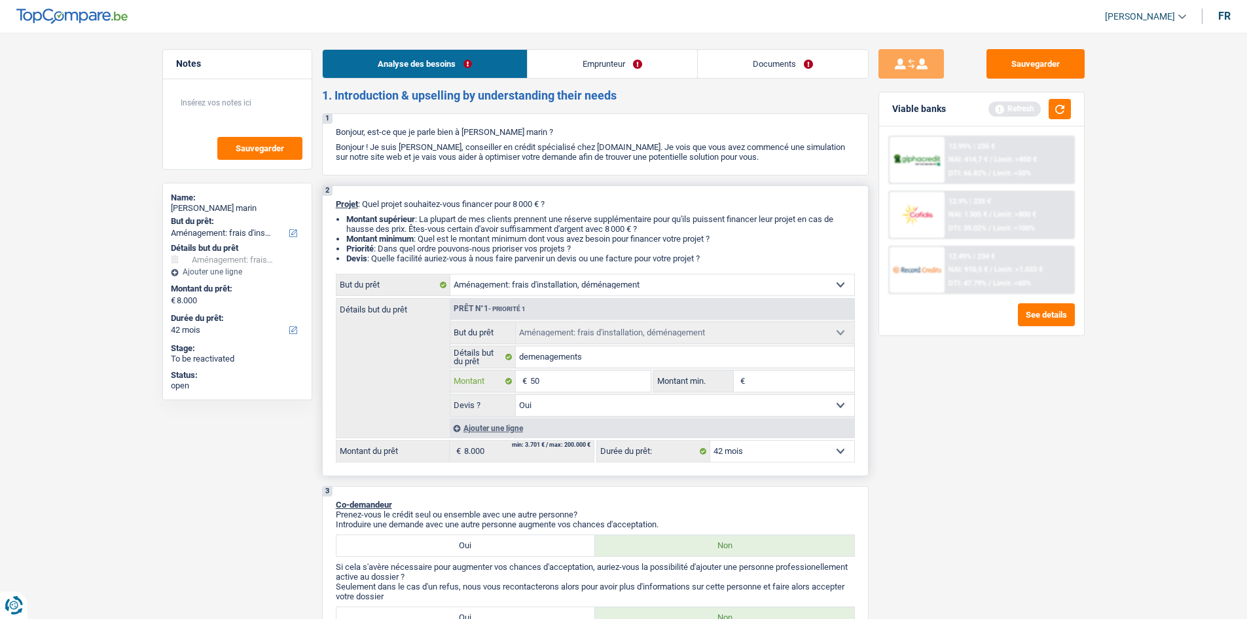
type input "500"
type input "5.000"
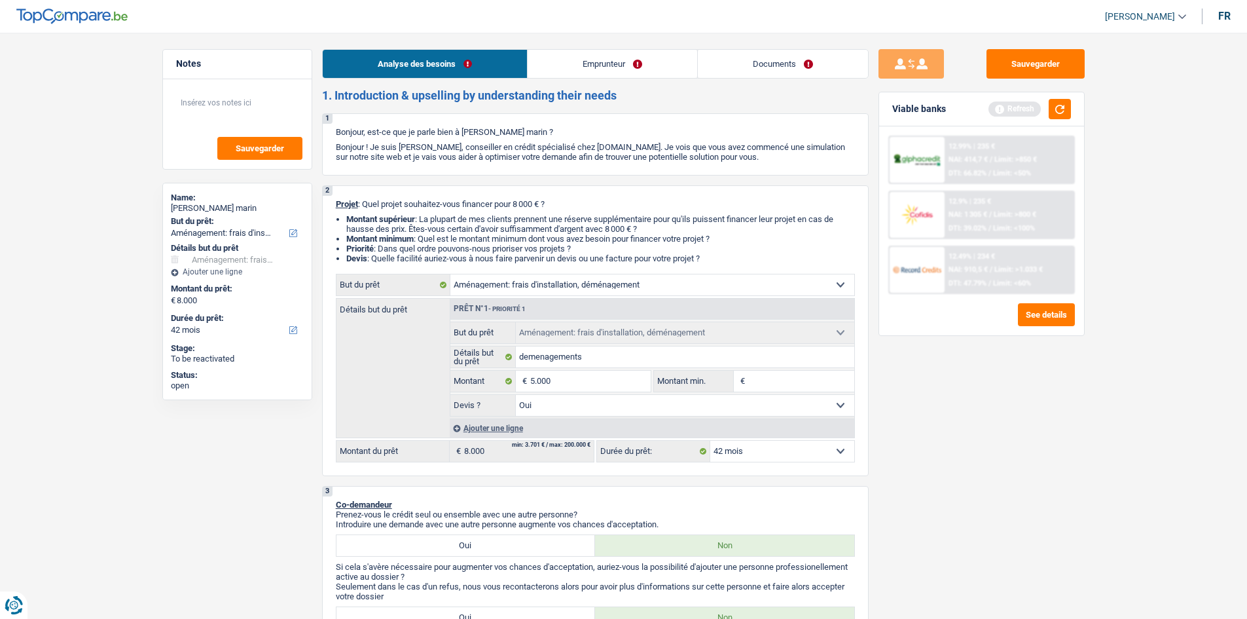
type input "5.000"
select select "36"
type input "5.000"
select select "36"
type input "5.000"
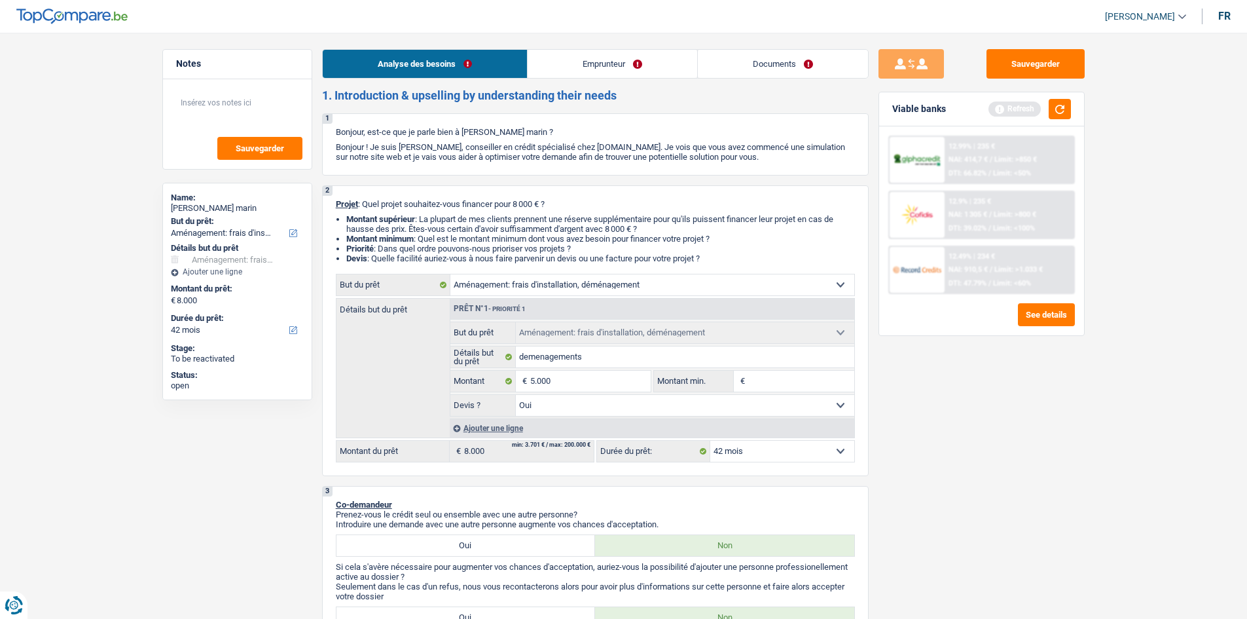
select select "36"
click at [939, 370] on div "Sauvegarder Viable banks Refresh 12.99% | 235 € NAI: 414,7 € / Limit: >850 € DT…" at bounding box center [982, 321] width 226 height 545
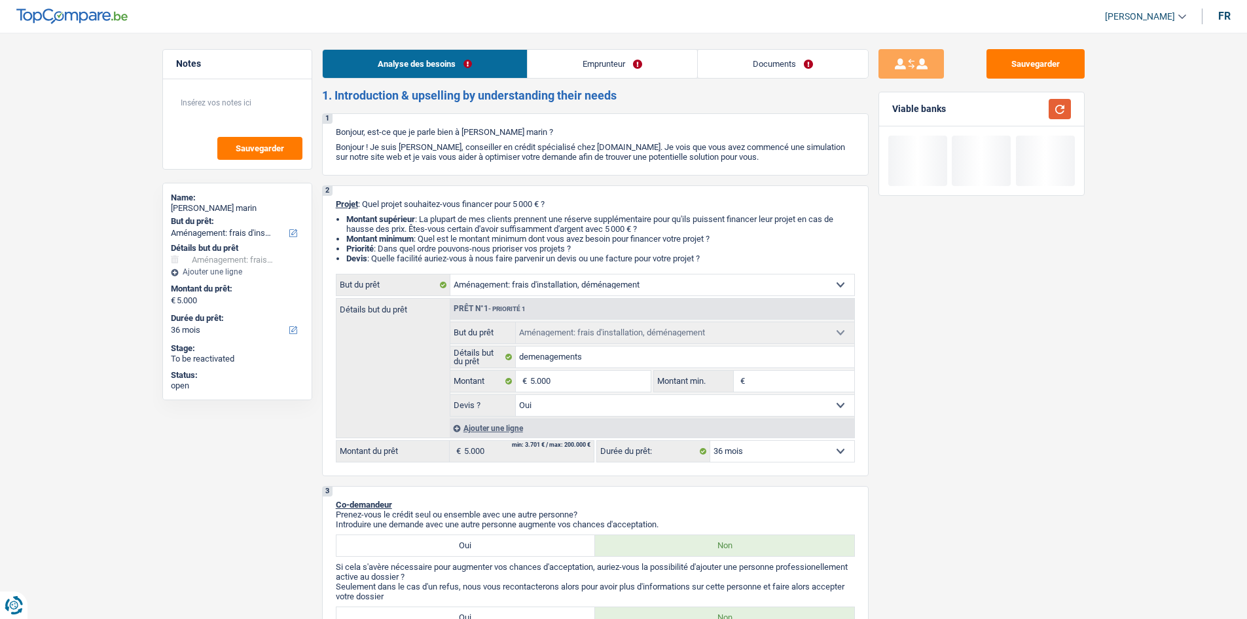
click at [995, 111] on button "button" at bounding box center [1060, 109] width 22 height 20
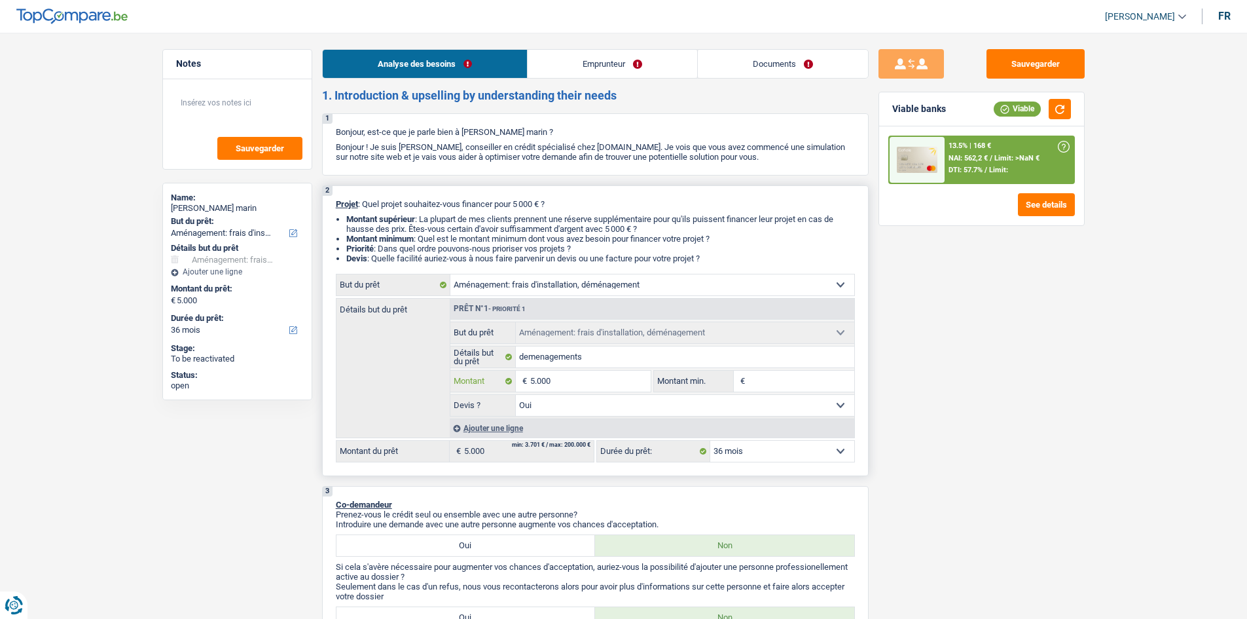
click at [639, 378] on input "5.000" at bounding box center [590, 381] width 120 height 21
type input "500"
type input "5.001"
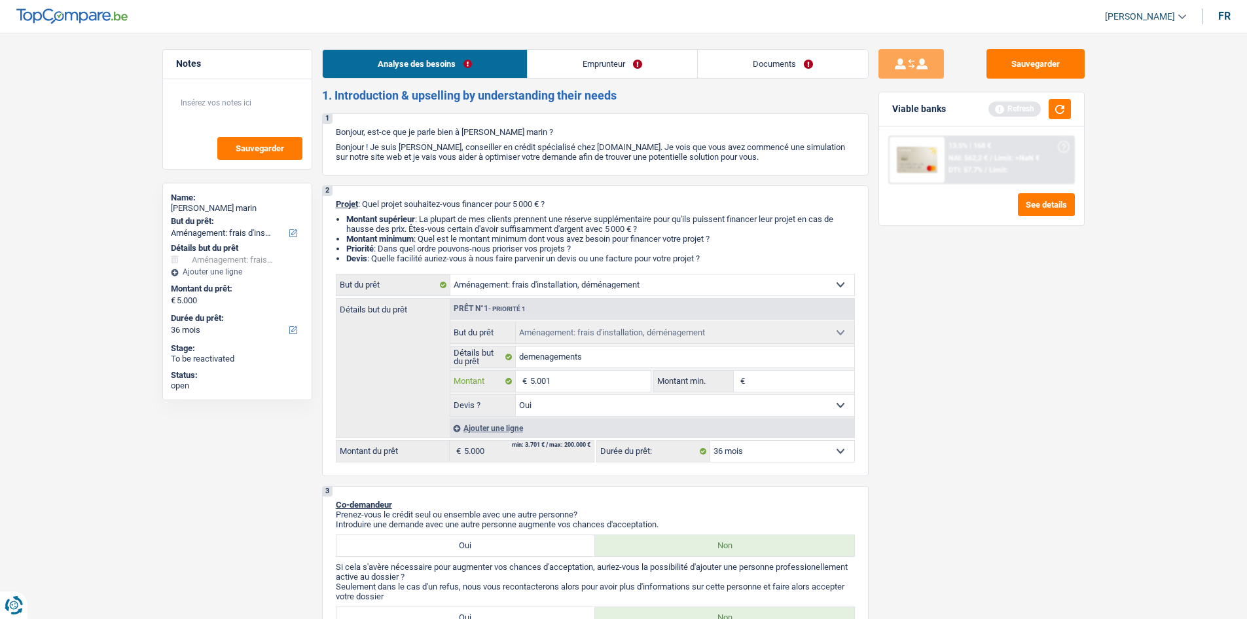
type input "5.001"
click at [903, 404] on div "Sauvegarder Viable banks Refresh 13.5% | 168 € NAI: 562,2 € / Limit: >NaN € DTI…" at bounding box center [982, 321] width 226 height 545
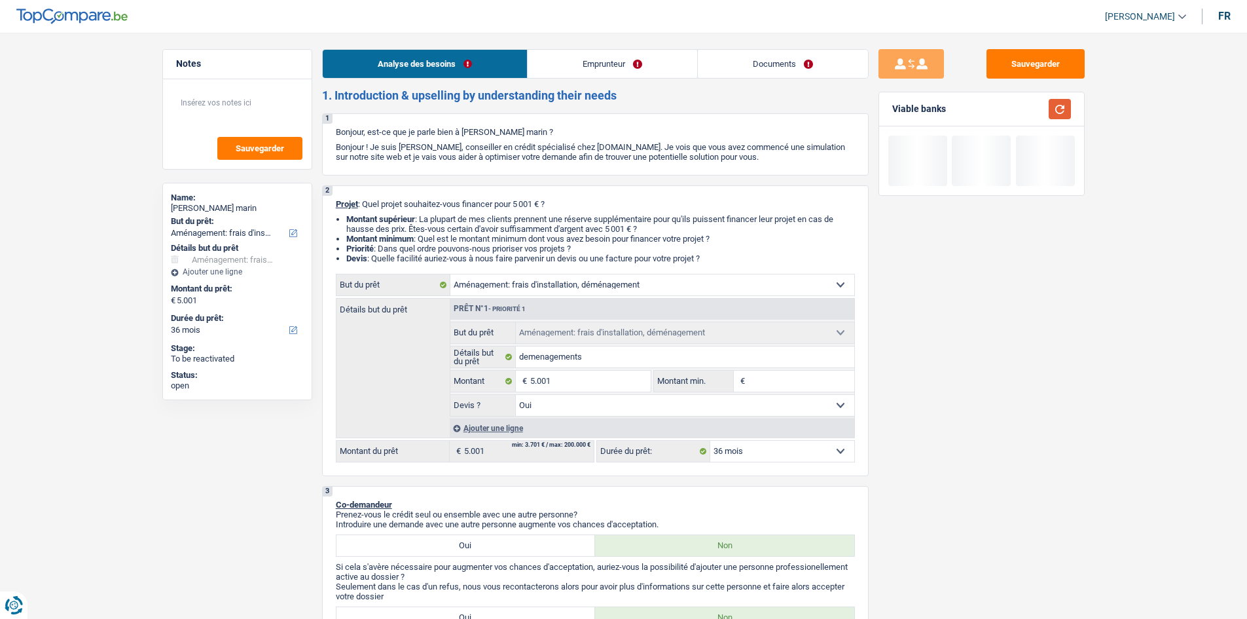
click at [995, 106] on button "button" at bounding box center [1060, 109] width 22 height 20
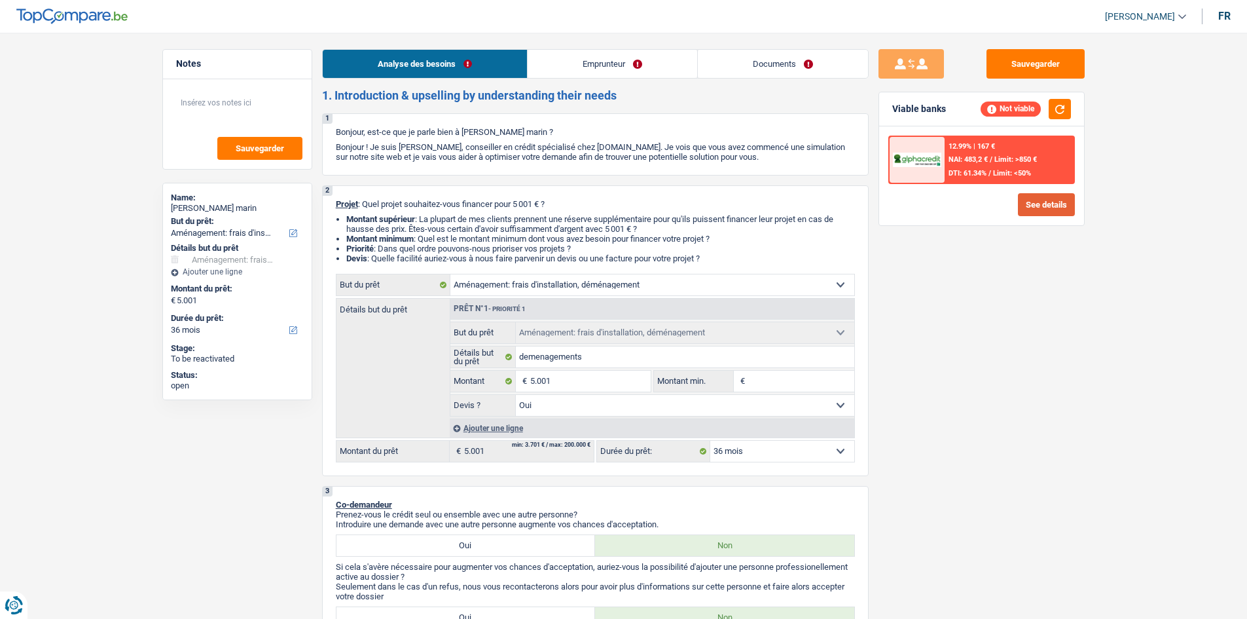
click at [995, 209] on button "See details" at bounding box center [1046, 204] width 57 height 23
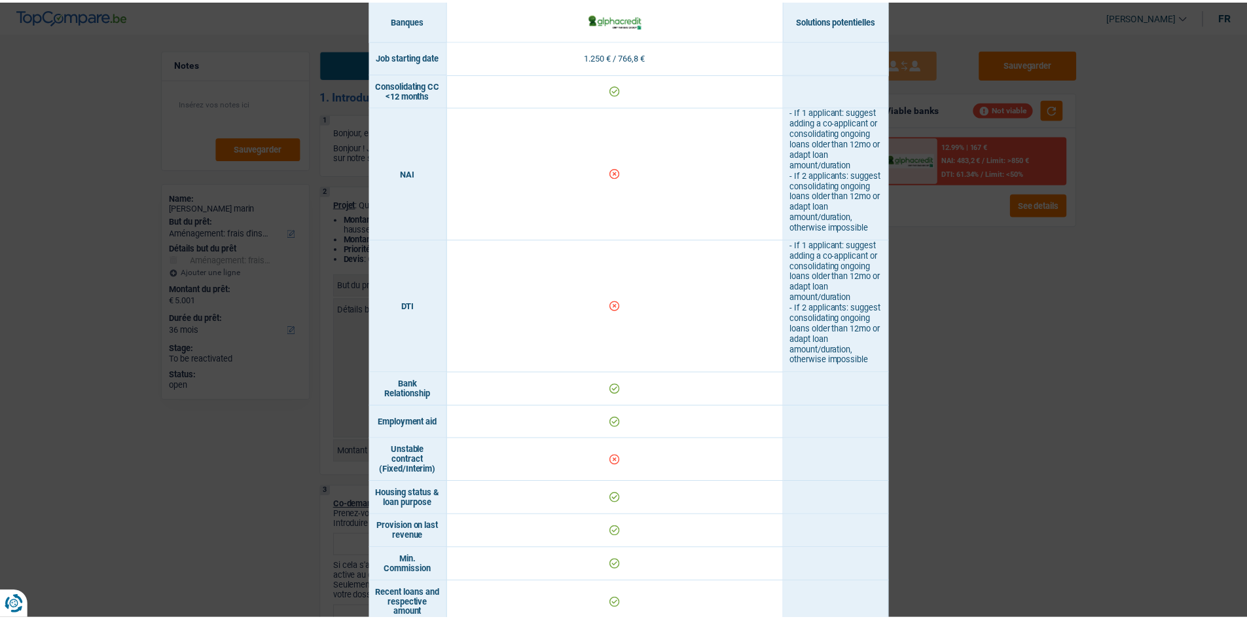
scroll to position [566, 0]
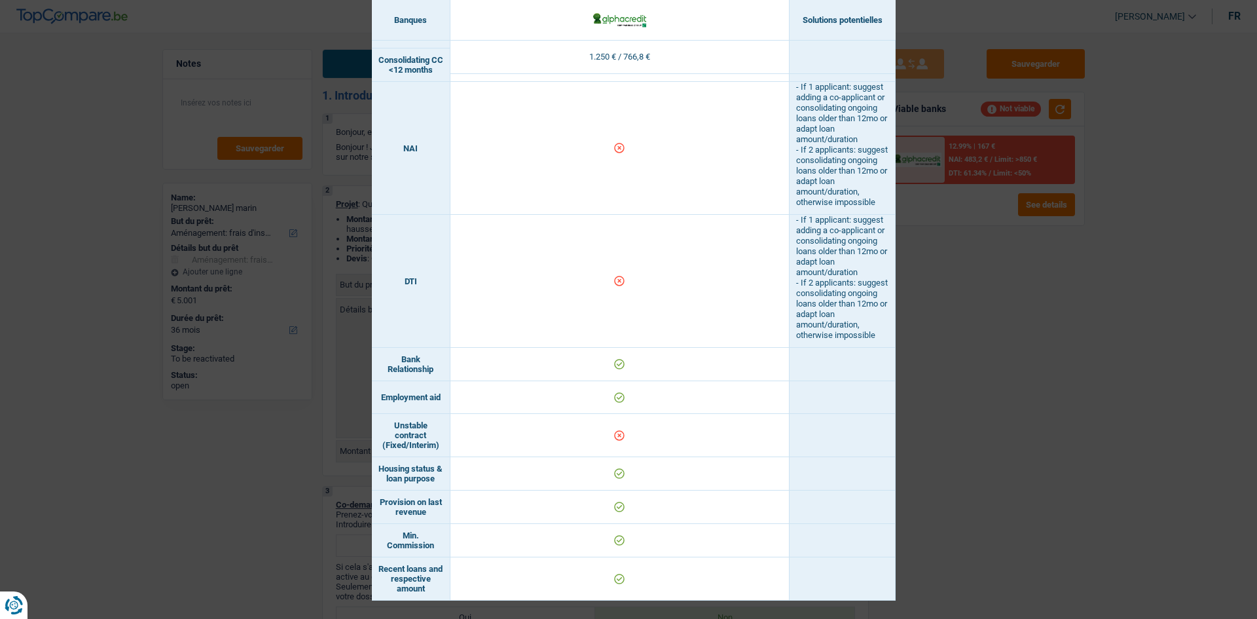
drag, startPoint x: 115, startPoint y: 250, endPoint x: 88, endPoint y: 211, distance: 47.6
click at [103, 241] on div "Banks conditions × Banques Solutions potentielles Revenus / Charges 1.250 € / 7…" at bounding box center [628, 309] width 1257 height 619
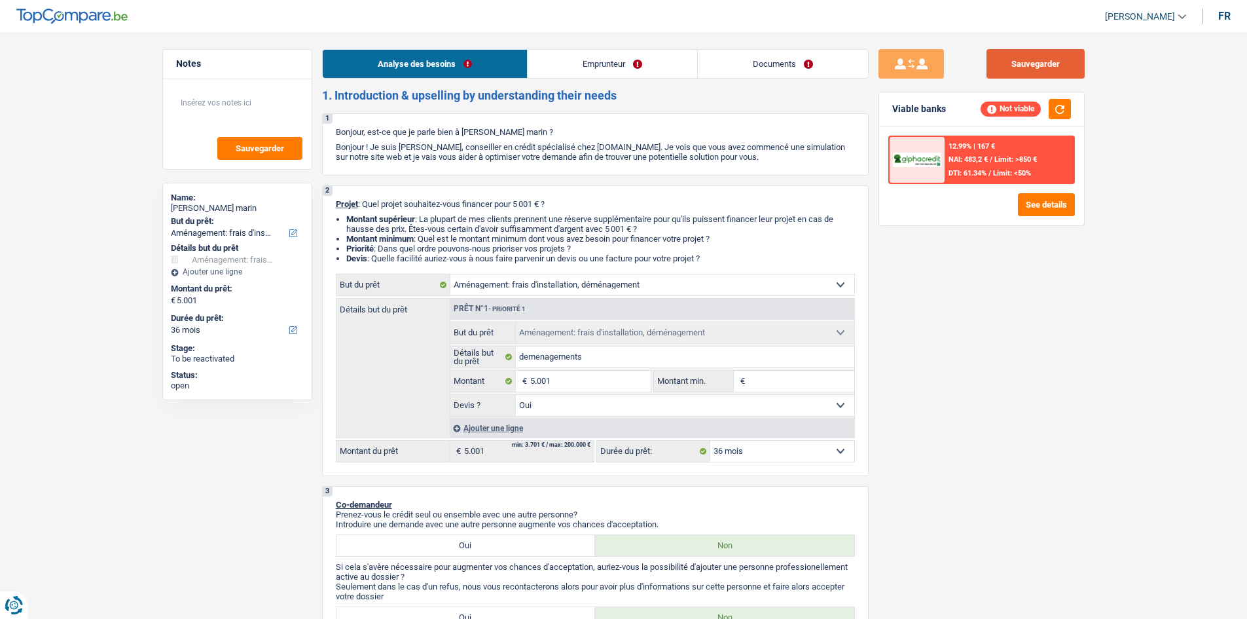
click at [995, 56] on button "Sauvegarder" at bounding box center [1036, 63] width 98 height 29
click at [995, 69] on button "Sauvegarder" at bounding box center [1036, 63] width 98 height 29
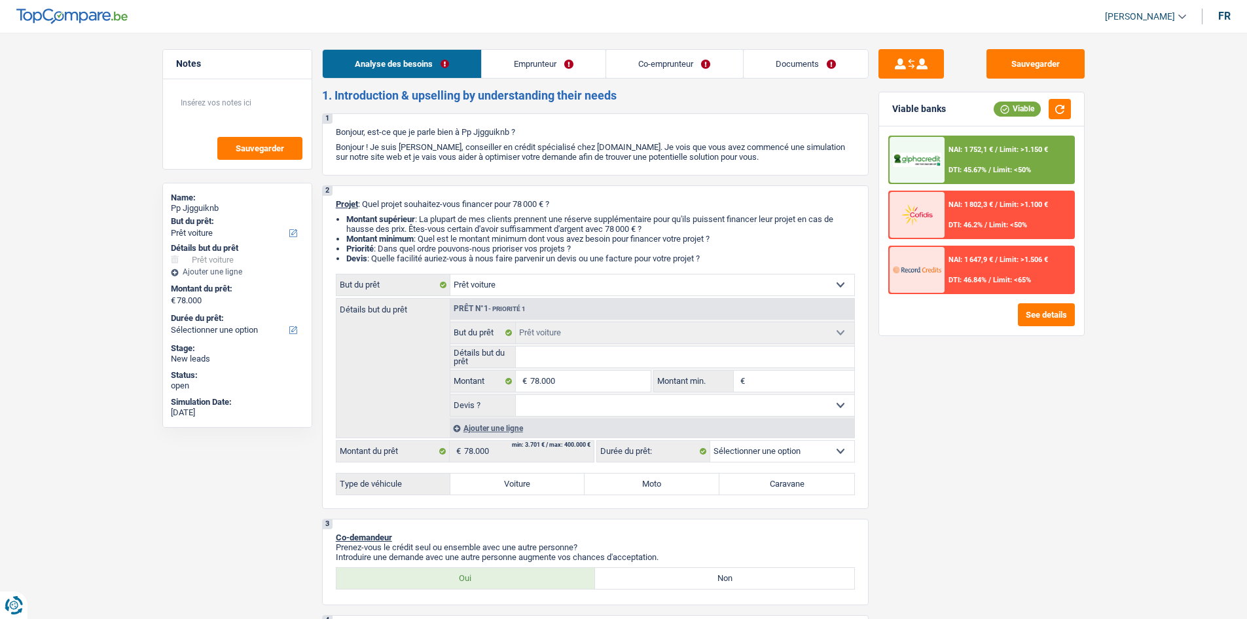
select select "car"
select select "publicEmployee"
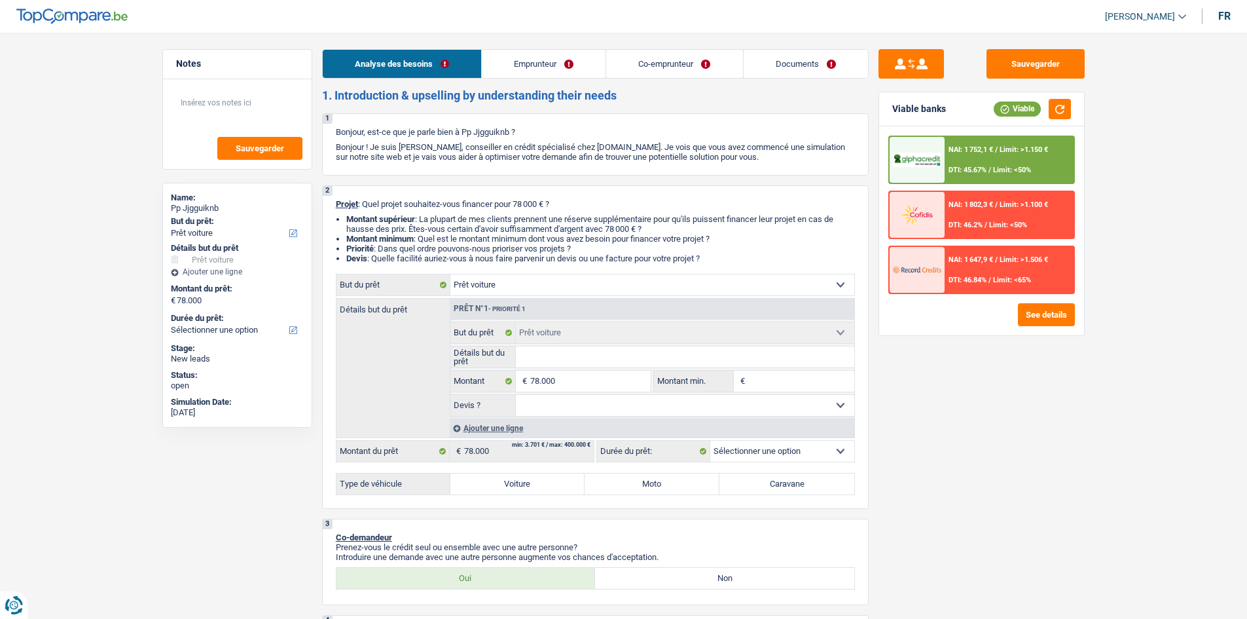
select select "familyAllowances"
select select "netSalary"
select select "mealVouchers"
select select "other"
select select "rents"
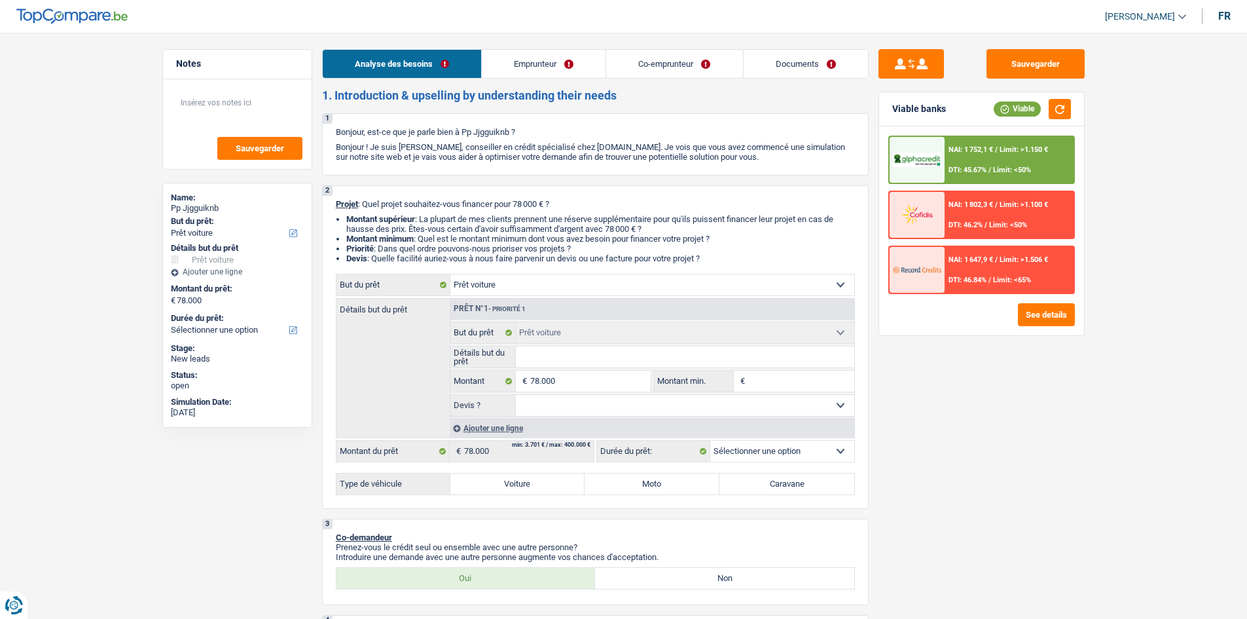
select select "car"
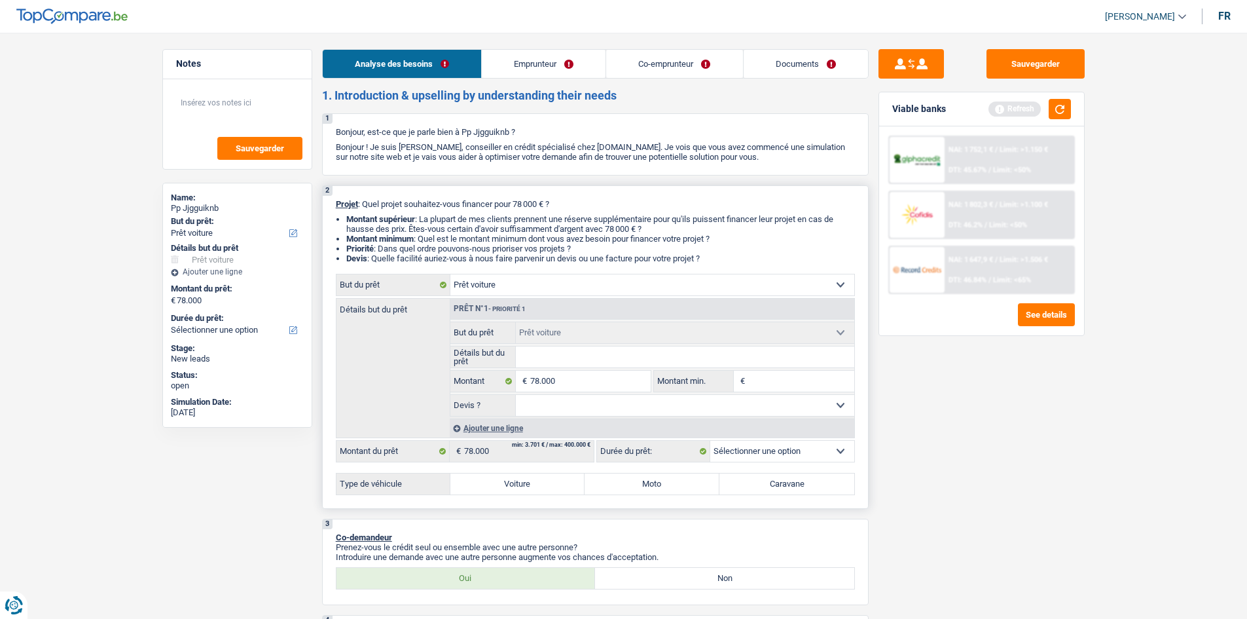
click at [765, 378] on input "Montant min." at bounding box center [801, 381] width 106 height 21
click at [927, 392] on div "Sauvegarder Viable banks Refresh NAI: 1 752,1 € / Limit: >1.150 € DTI: 45.67% /…" at bounding box center [982, 321] width 226 height 545
click at [655, 398] on select "Oui Non Non répondu Sélectionner une option" at bounding box center [685, 405] width 338 height 21
select select "yes"
click at [516, 395] on select "Oui Non Non répondu Sélectionner une option" at bounding box center [685, 405] width 338 height 21
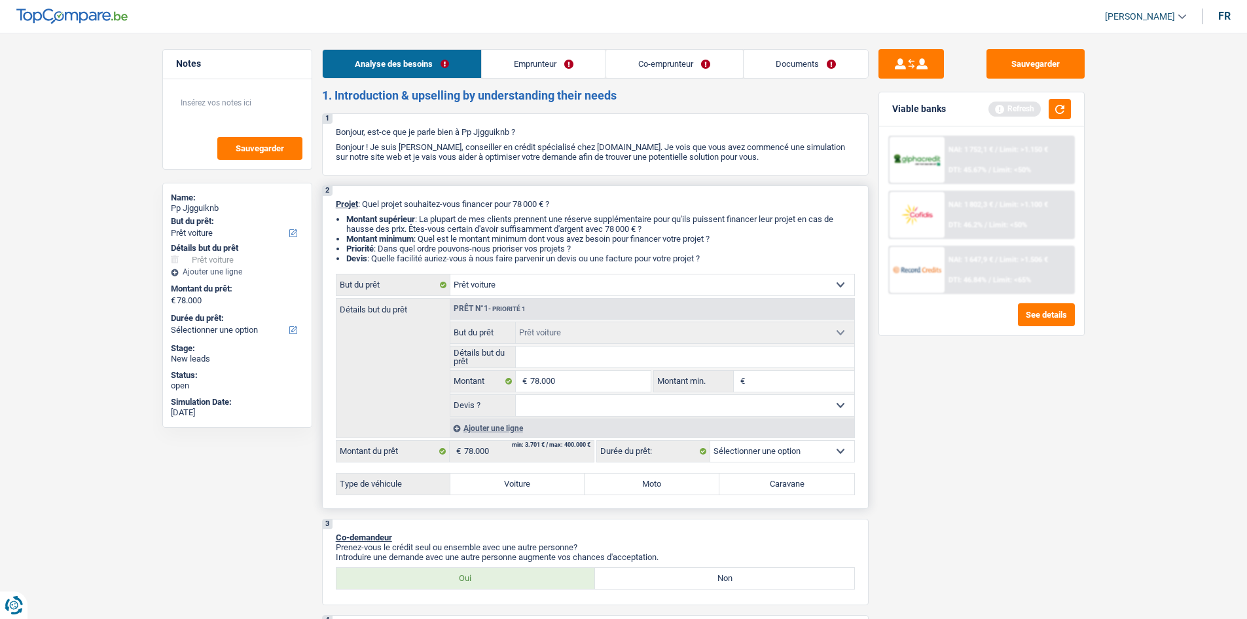
select select "yes"
click at [1051, 118] on button "button" at bounding box center [1060, 109] width 22 height 20
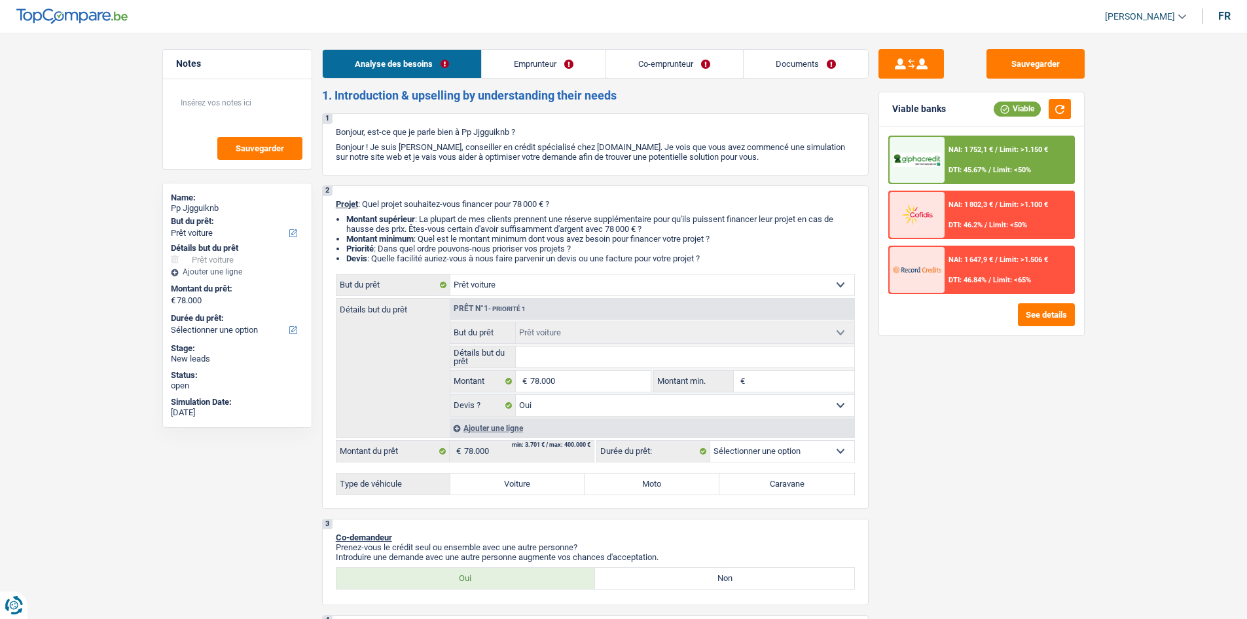
click at [930, 146] on div at bounding box center [917, 160] width 55 height 46
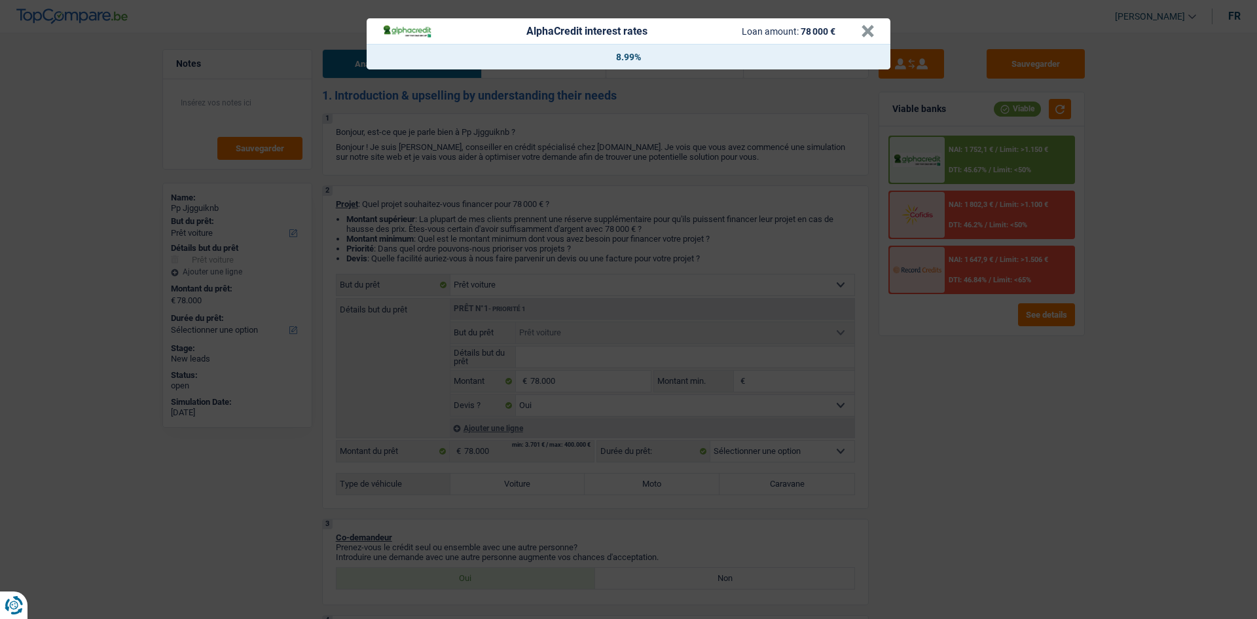
click at [877, 33] on header "AlphaCredit interest rates Loan amount: 78 000 € ×" at bounding box center [629, 31] width 524 height 26
click at [867, 31] on button "×" at bounding box center [868, 31] width 14 height 13
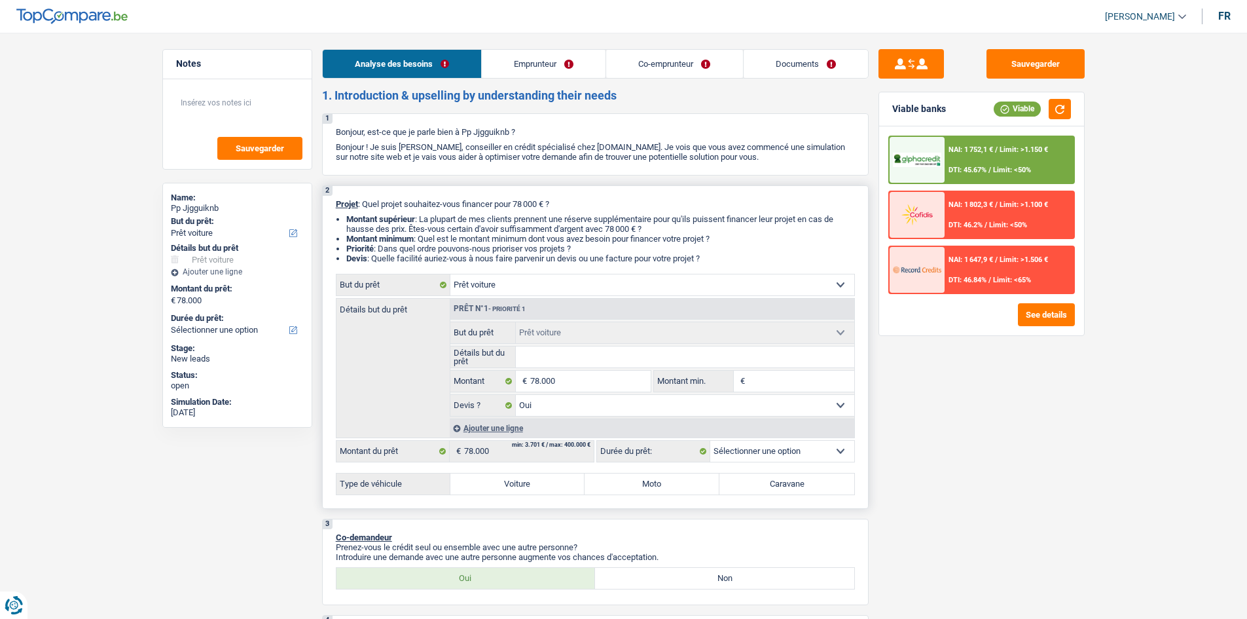
click at [540, 293] on select "Confort maison: meubles, textile, peinture, électroménager, outillage non-profe…" at bounding box center [652, 284] width 404 height 21
click at [1023, 69] on button "Sauvegarder" at bounding box center [1036, 63] width 98 height 29
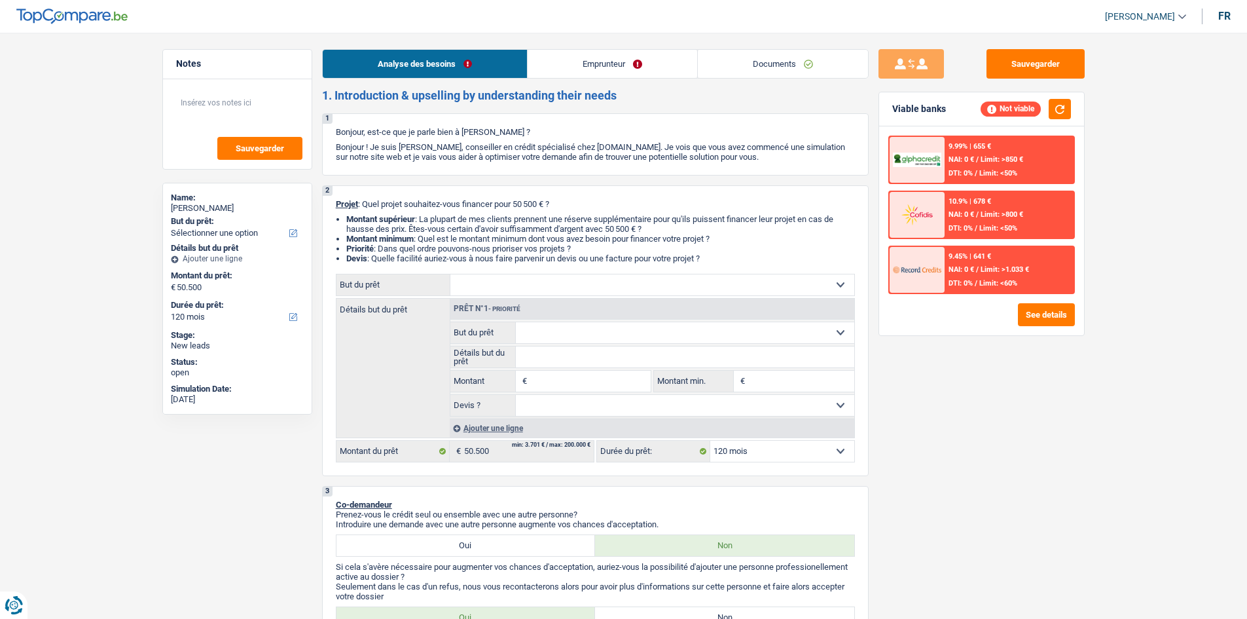
select select "120"
drag, startPoint x: 551, startPoint y: 378, endPoint x: 547, endPoint y: 356, distance: 22.1
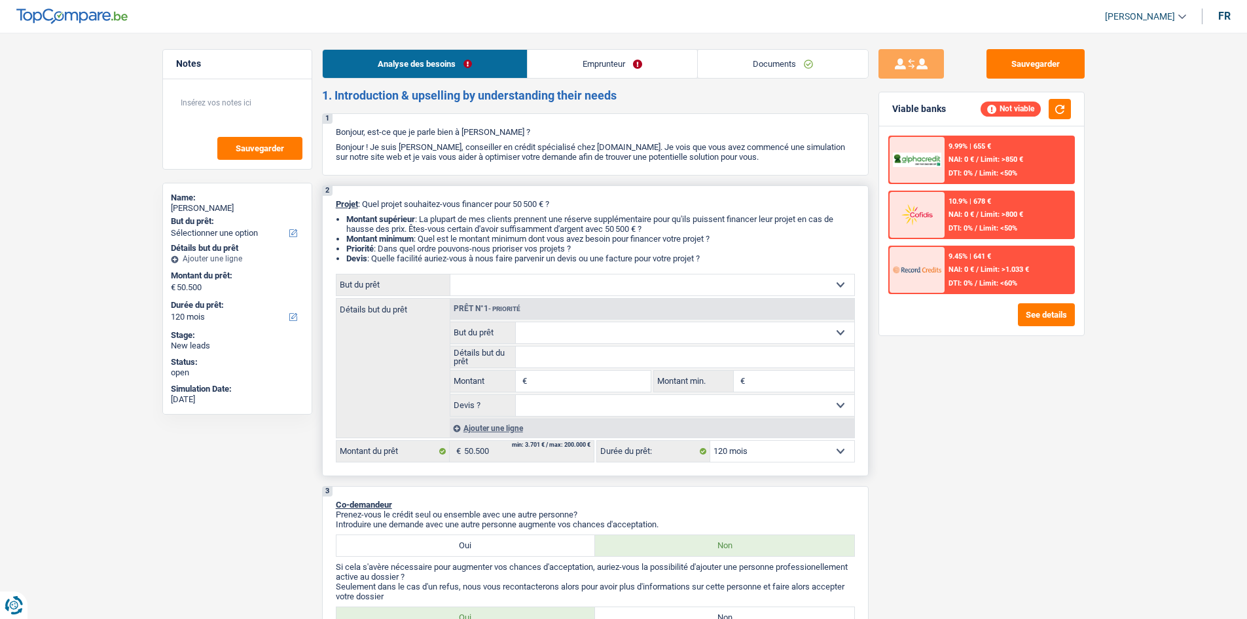
click at [553, 378] on input "Montant" at bounding box center [590, 381] width 120 height 21
type input "50.500"
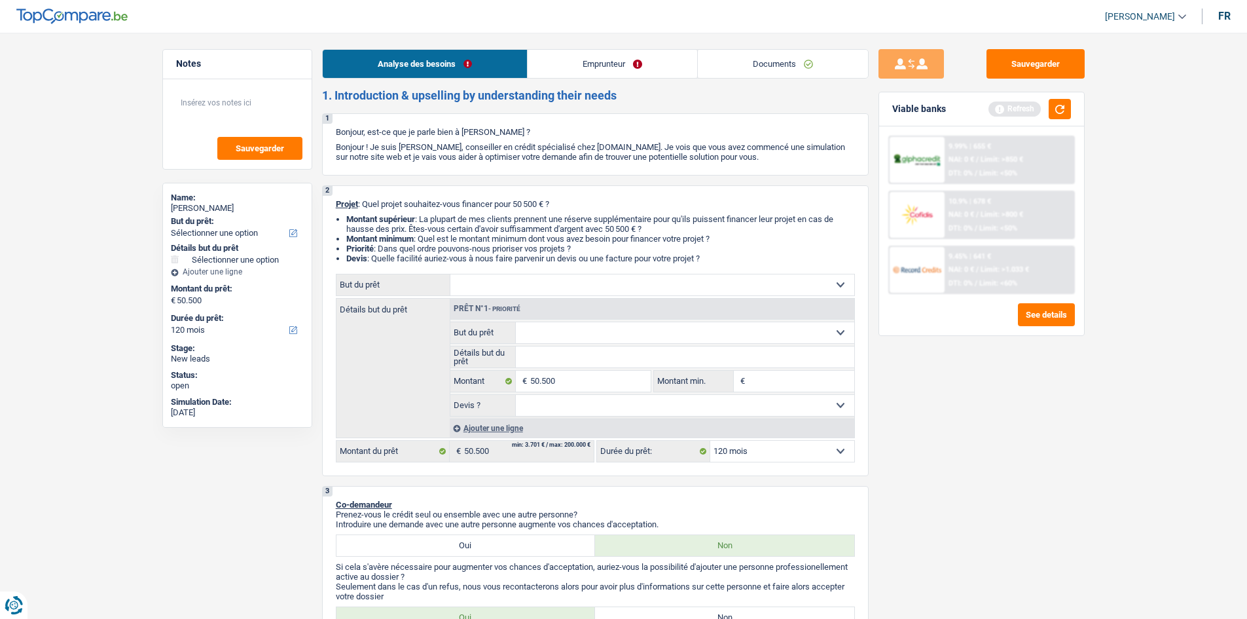
click at [194, 429] on div "Notes Sauvegarder Name: [PERSON_NAME] But du prêt: Confort maison: meubles, tex…" at bounding box center [238, 321] width 170 height 545
click at [600, 327] on select "Confort maison: meubles, textile, peinture, électroménager, outillage non-profe…" at bounding box center [685, 332] width 338 height 21
drag, startPoint x: 418, startPoint y: 233, endPoint x: 435, endPoint y: 229, distance: 16.8
click at [426, 234] on ul "Montant supérieur : La plupart de mes clients prennent une réserve supplémentai…" at bounding box center [595, 238] width 519 height 49
drag, startPoint x: 533, startPoint y: 282, endPoint x: 534, endPoint y: 293, distance: 11.2
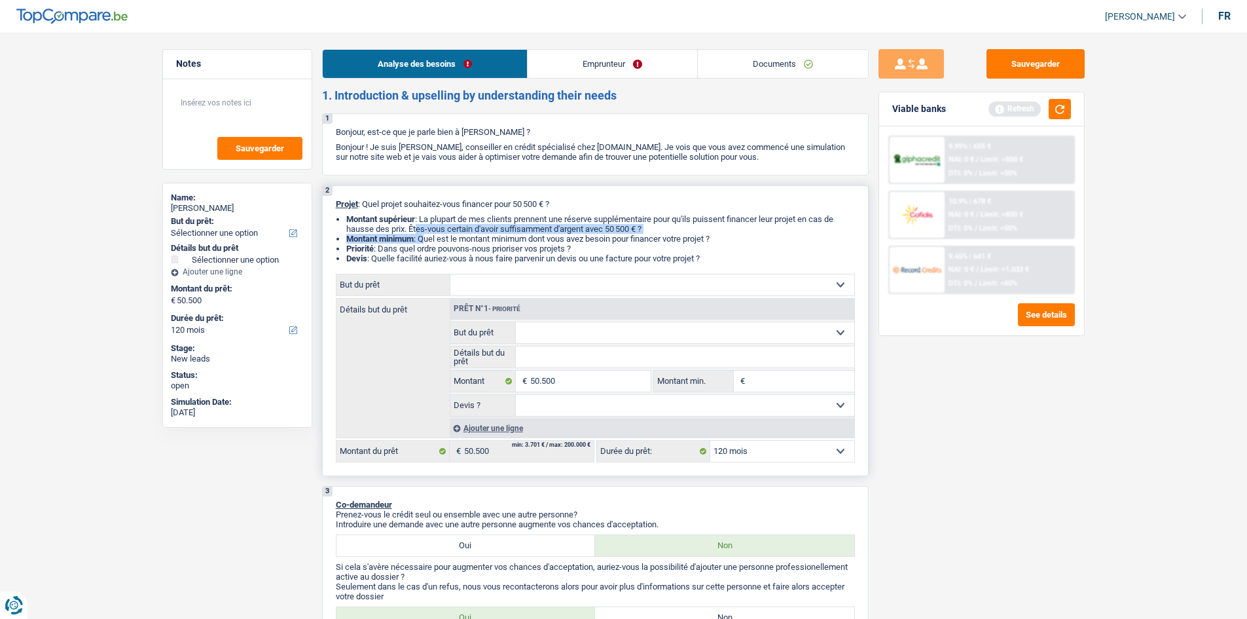
click at [534, 286] on select "Confort maison: meubles, textile, peinture, électroménager, outillage non-profe…" at bounding box center [652, 284] width 404 height 21
select select "houseOrGarden"
click at [450, 274] on select "Confort maison: meubles, textile, peinture, électroménager, outillage non-profe…" at bounding box center [652, 284] width 404 height 21
select select "houseOrGarden"
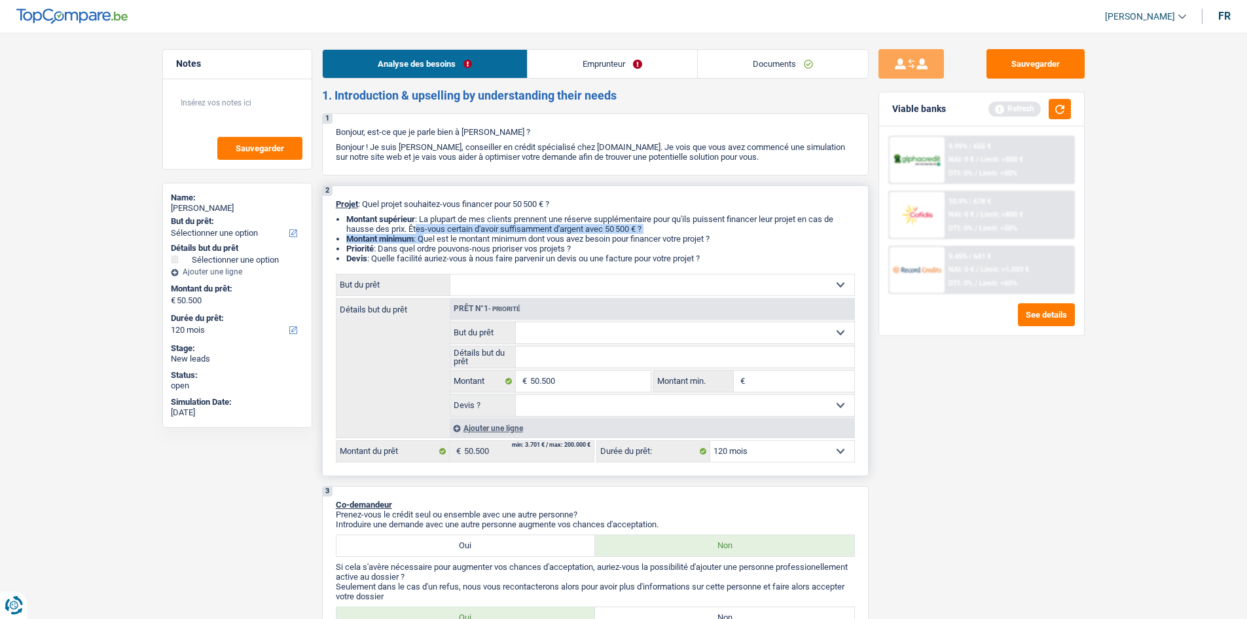
select select "houseOrGarden"
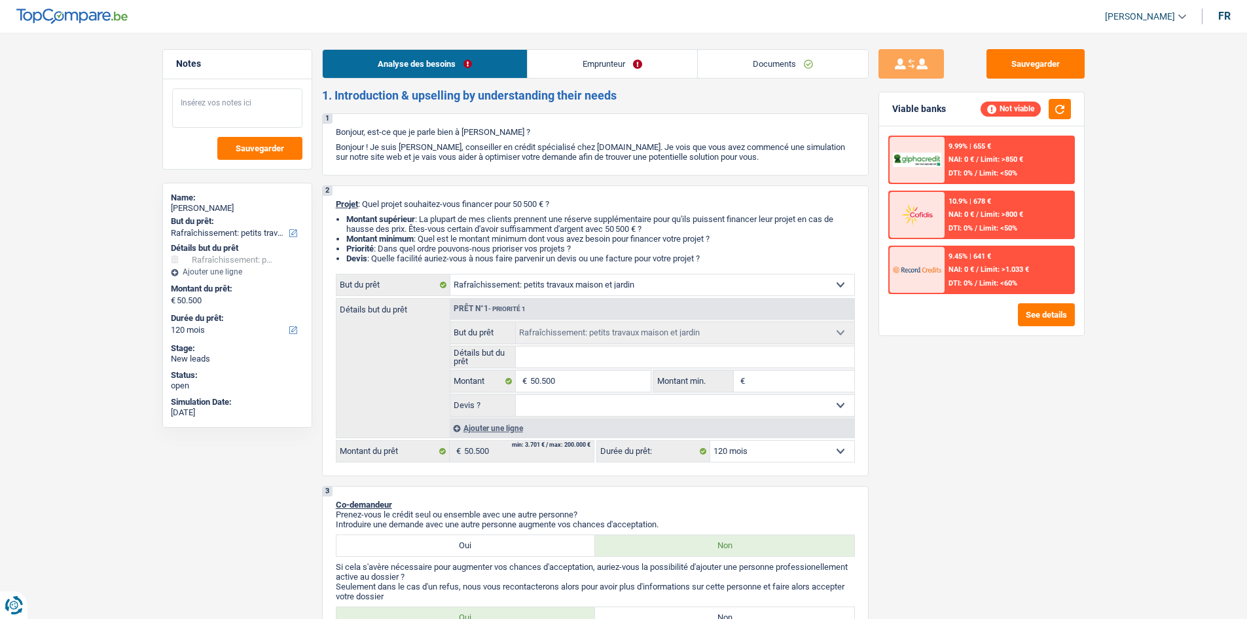
click at [204, 107] on textarea at bounding box center [237, 107] width 130 height 39
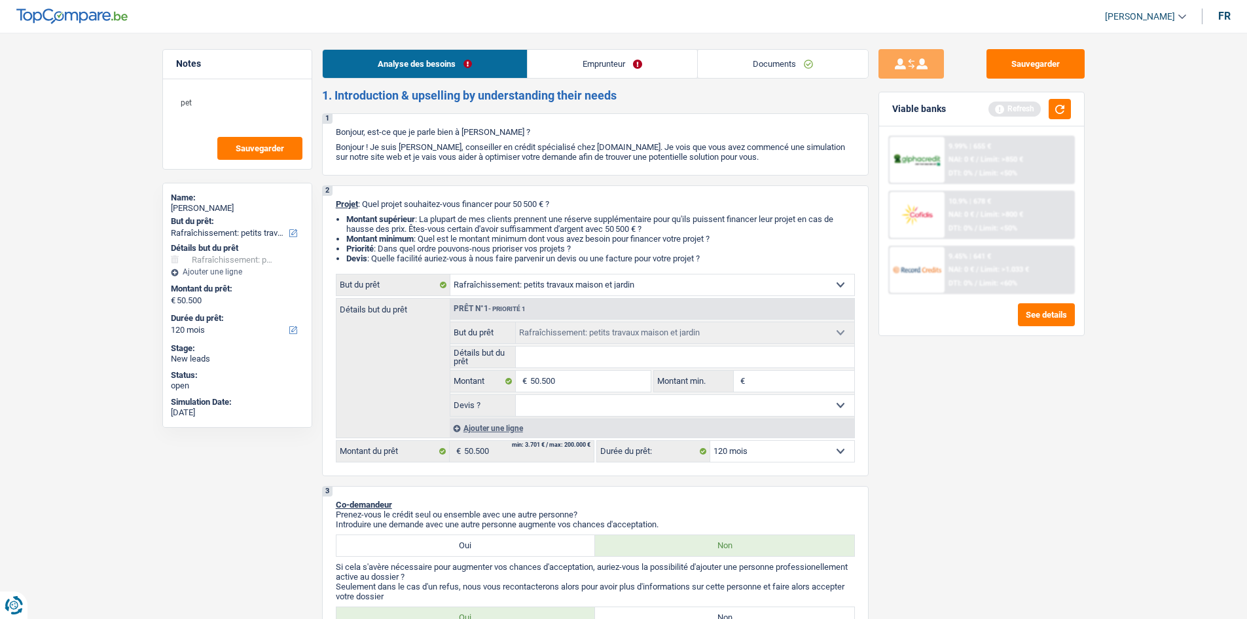
click at [566, 65] on link "Emprunteur" at bounding box center [613, 64] width 170 height 28
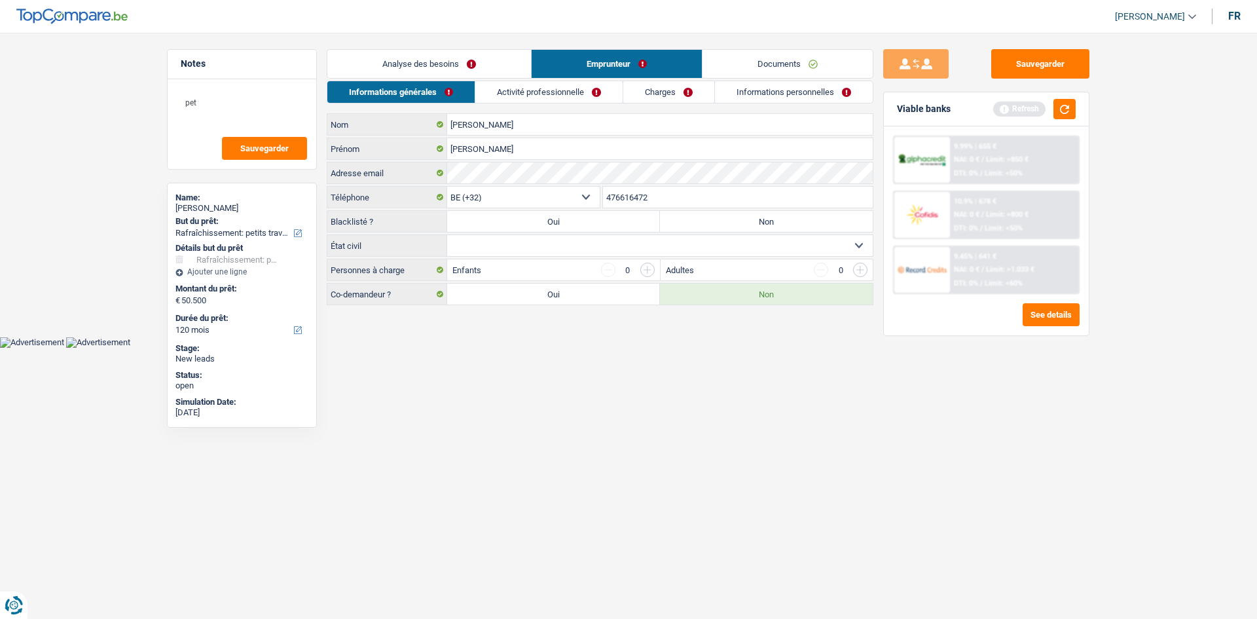
click at [509, 84] on link "Activité professionnelle" at bounding box center [548, 92] width 147 height 22
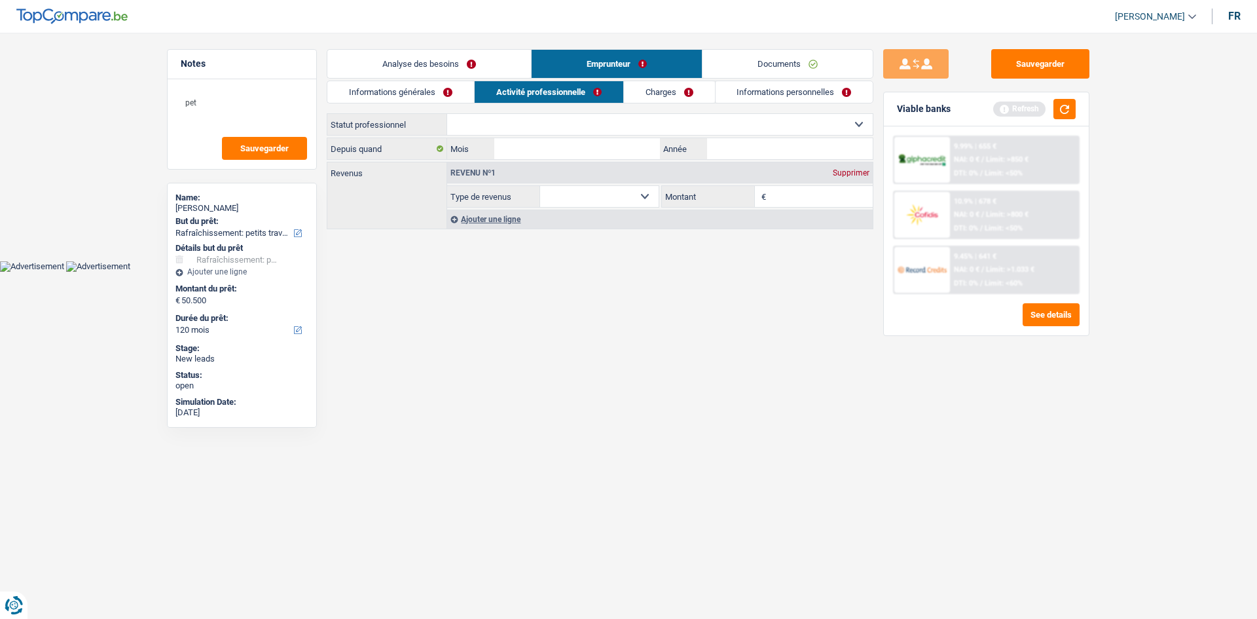
click at [664, 88] on link "Charges" at bounding box center [669, 92] width 91 height 22
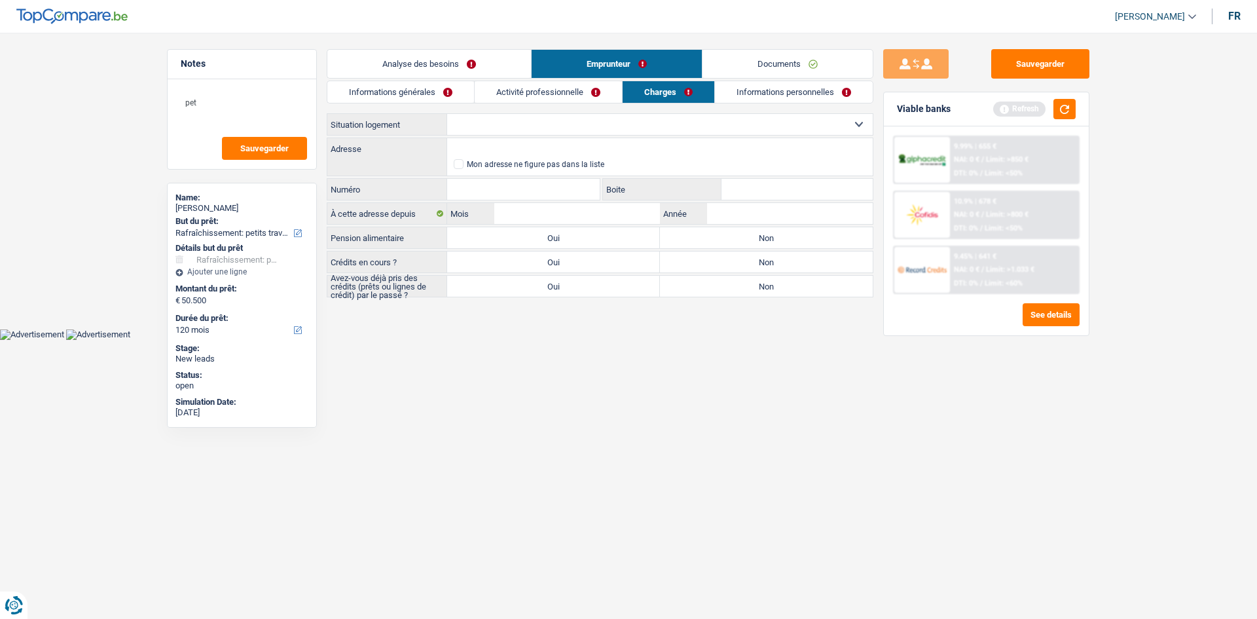
click at [570, 89] on link "Activité professionnelle" at bounding box center [548, 92] width 147 height 22
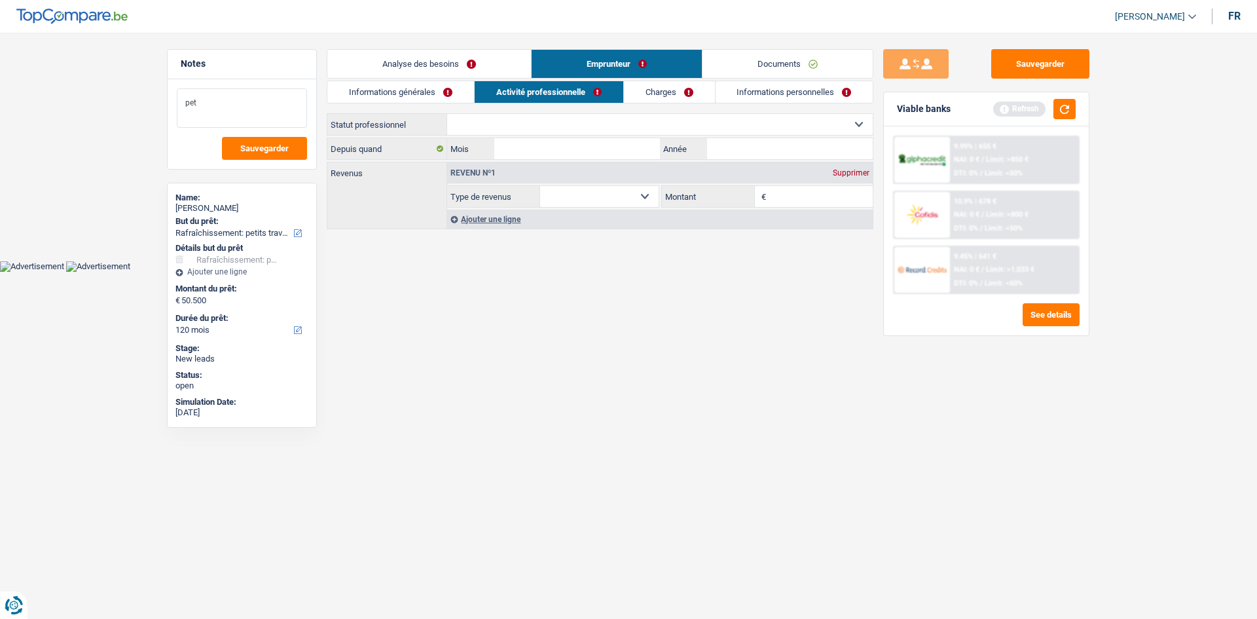
click at [251, 101] on textarea "pet" at bounding box center [242, 107] width 130 height 39
click at [285, 103] on textarea "petit traveau chez sa mere," at bounding box center [242, 107] width 130 height 39
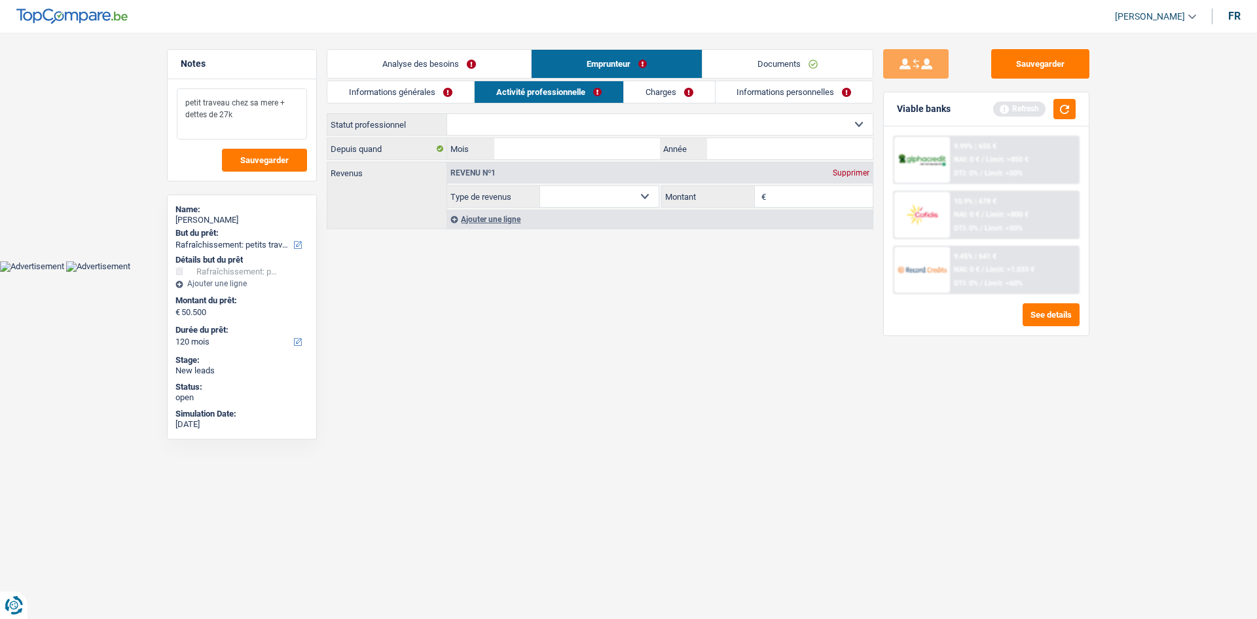
click at [213, 90] on textarea "petit traveau chez sa mere + dettes de 27k" at bounding box center [242, 113] width 130 height 51
click at [185, 103] on textarea "petit traveau chez sa mere + dettes de 27k" at bounding box center [242, 113] width 130 height 51
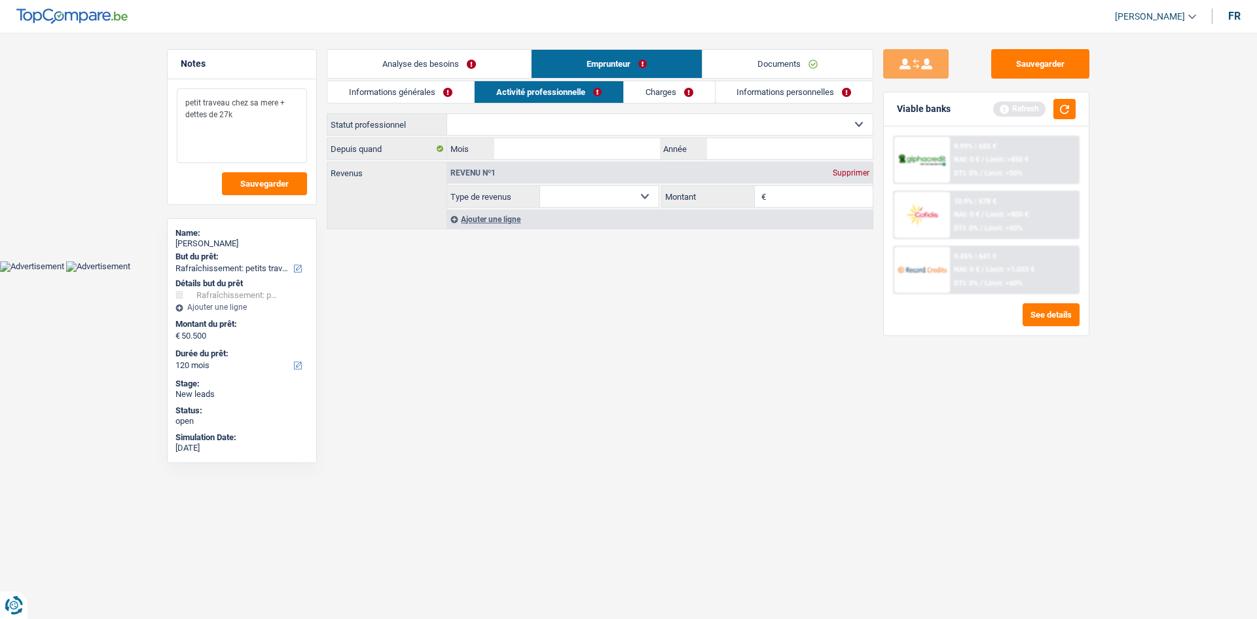
click at [185, 103] on textarea "petit traveau chez sa mere + dettes de 27k" at bounding box center [242, 125] width 130 height 75
type textarea "il vit chez sa mere petit traveau chez sa mere + dettes de 27k"
click at [403, 262] on body "Vous avez le contrôle de vos données Nous utilisons des cookies, tout comme nos…" at bounding box center [628, 146] width 1257 height 252
click at [445, 96] on link "Informations générales" at bounding box center [400, 92] width 147 height 22
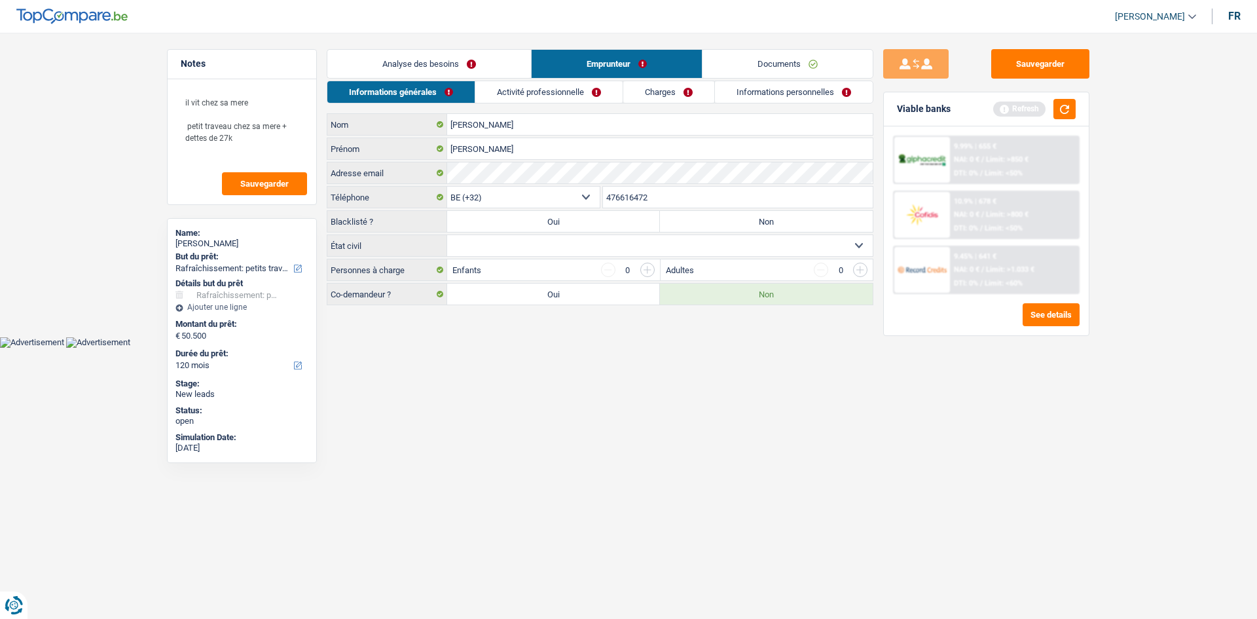
click at [429, 61] on link "Analyse des besoins" at bounding box center [429, 64] width 204 height 28
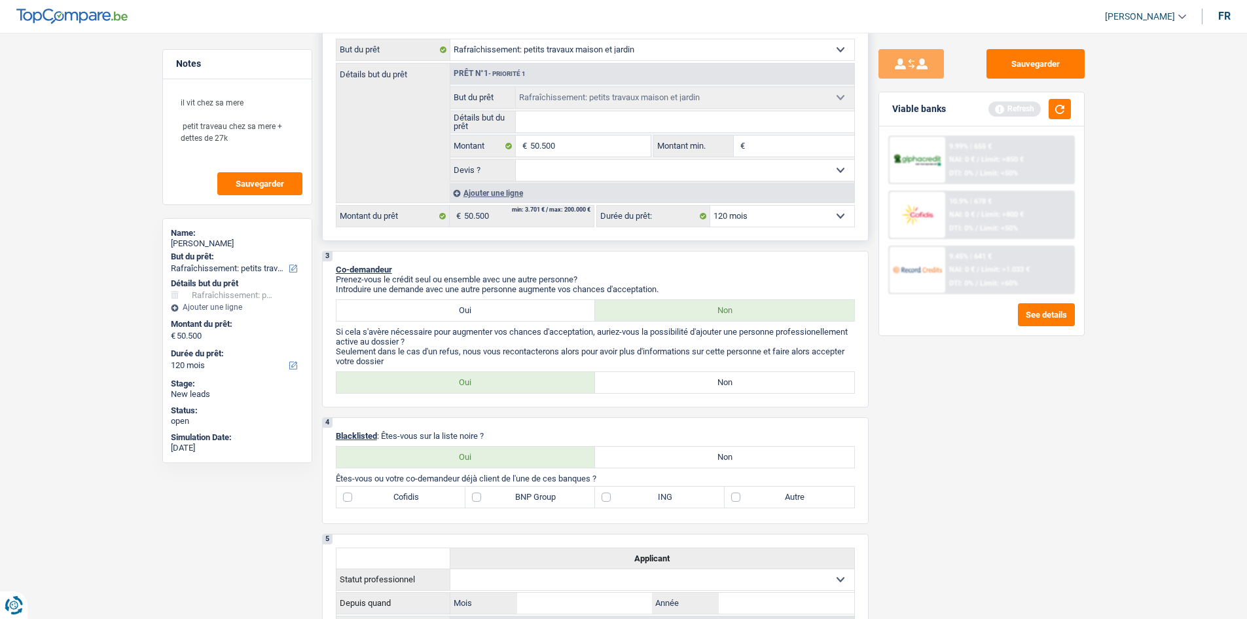
scroll to position [236, 0]
click at [636, 380] on label "Non" at bounding box center [724, 381] width 259 height 21
click at [636, 380] on input "Non" at bounding box center [724, 381] width 259 height 21
radio input "true"
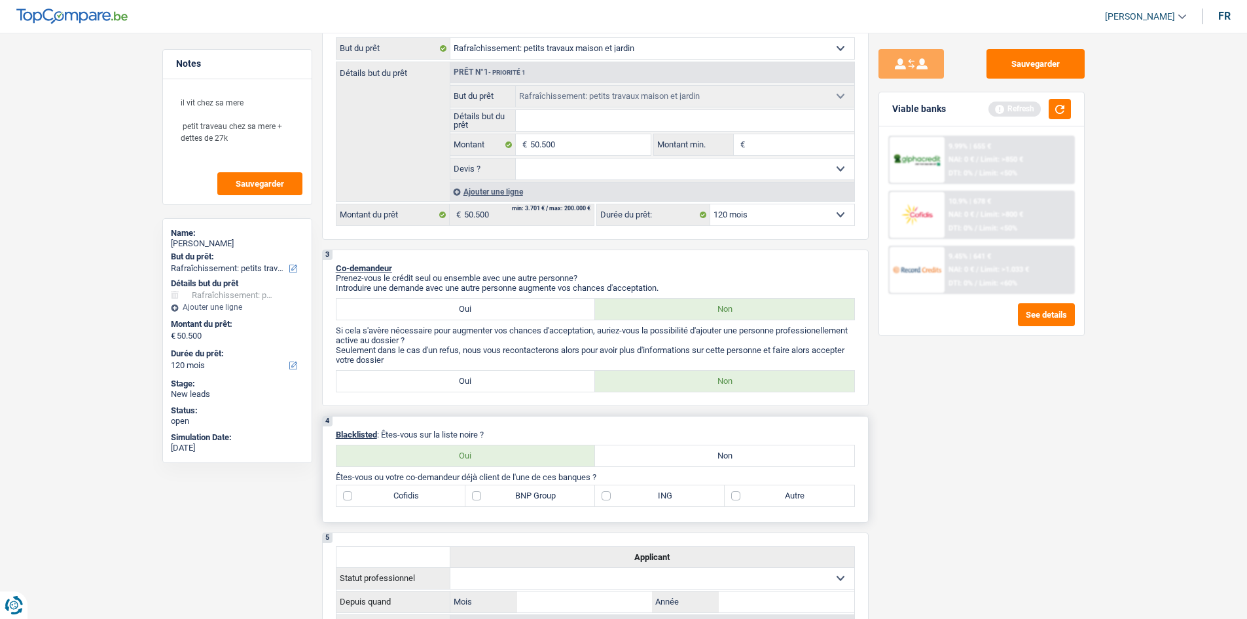
click at [644, 456] on label "Non" at bounding box center [724, 455] width 259 height 21
click at [644, 456] on input "Non" at bounding box center [724, 455] width 259 height 21
radio input "true"
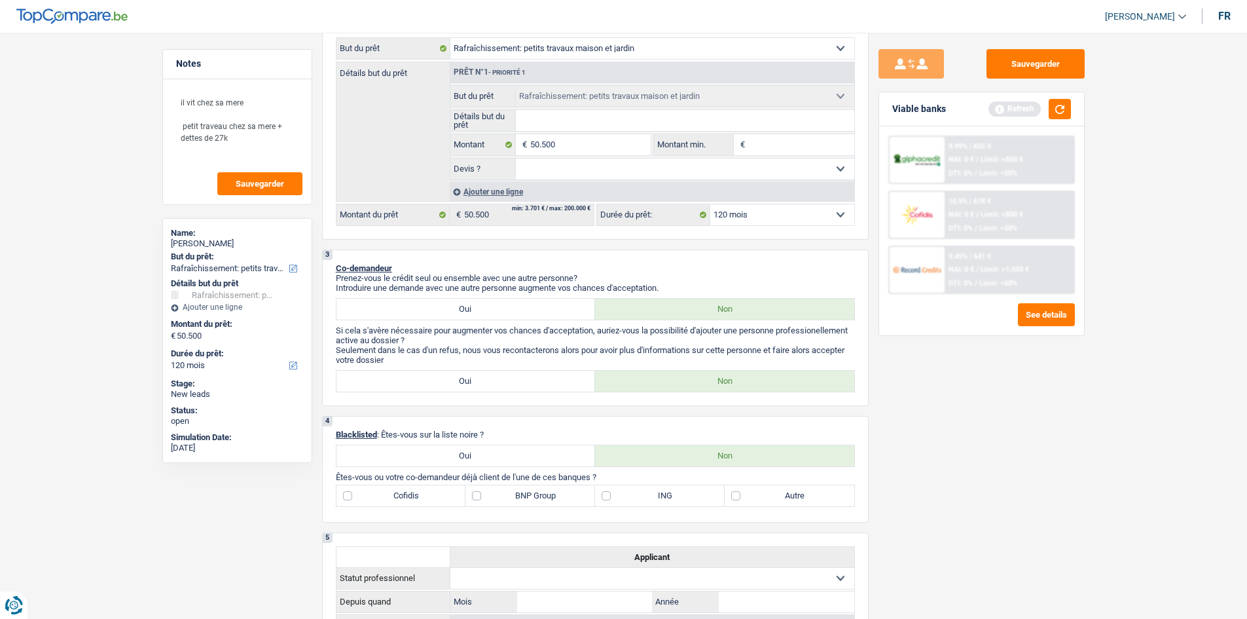
click at [916, 484] on div "Sauvegarder Viable banks Refresh 9.99% | 655 € NAI: 0 € / Limit: >850 € DTI: 0%…" at bounding box center [982, 321] width 226 height 545
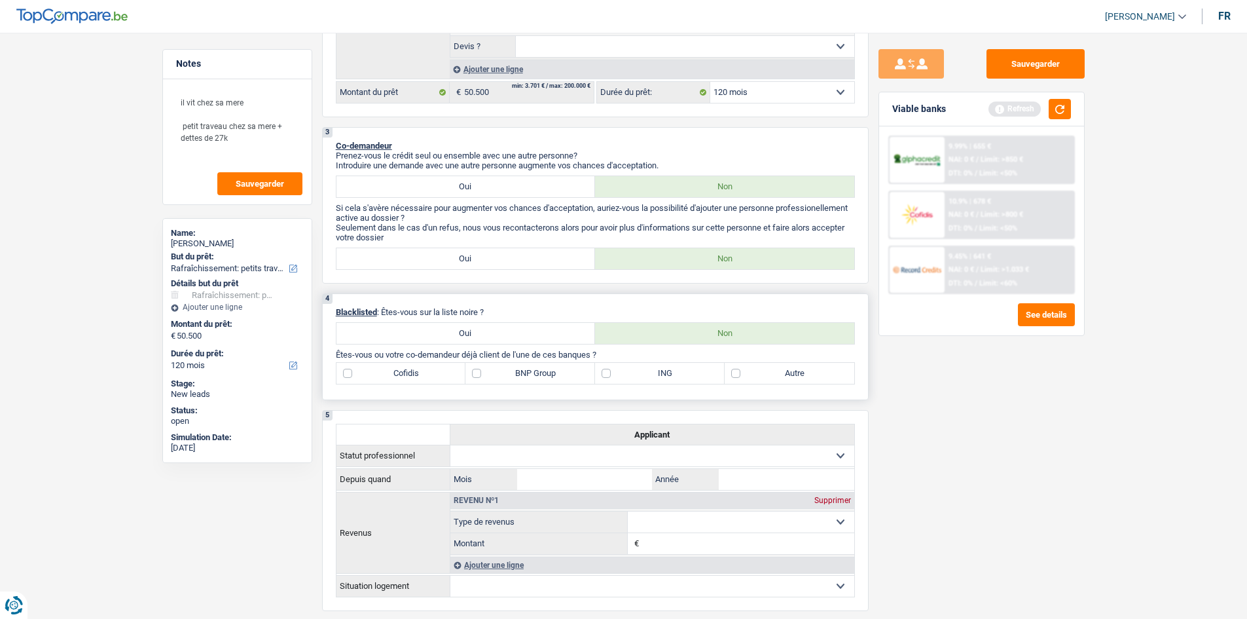
scroll to position [338, 0]
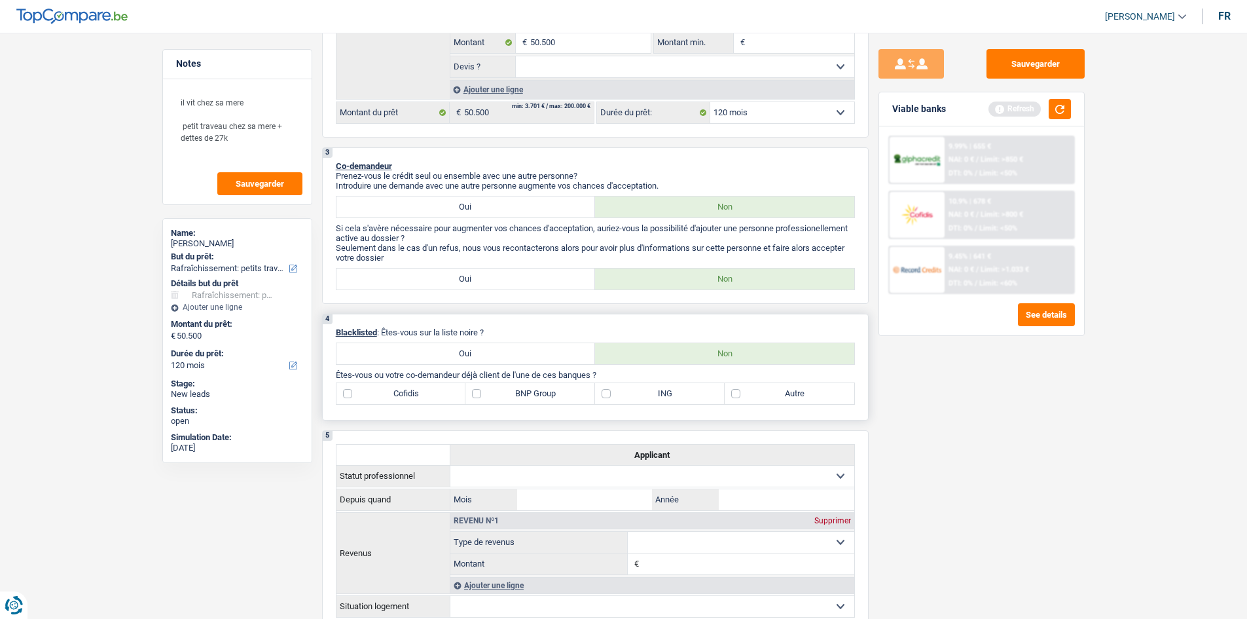
click at [641, 396] on label "ING" at bounding box center [660, 393] width 130 height 21
click at [641, 396] on input "ING" at bounding box center [660, 393] width 130 height 21
checkbox input "true"
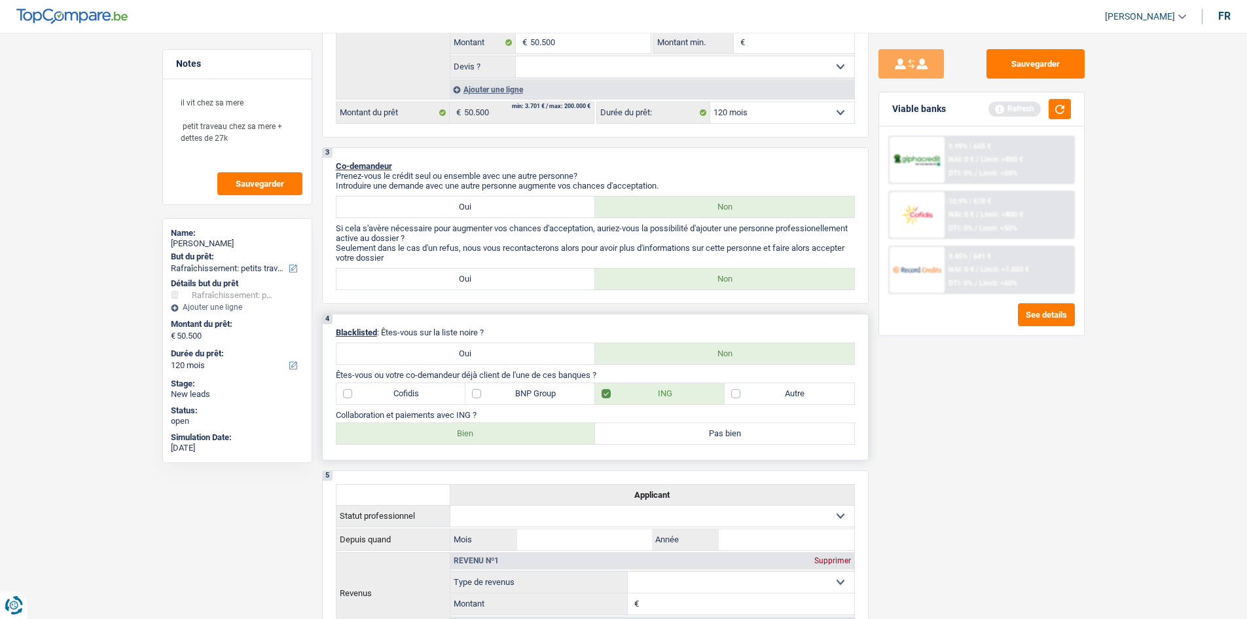
click at [449, 428] on label "Bien" at bounding box center [466, 433] width 259 height 21
click at [449, 428] on input "Bien" at bounding box center [466, 433] width 259 height 21
radio input "true"
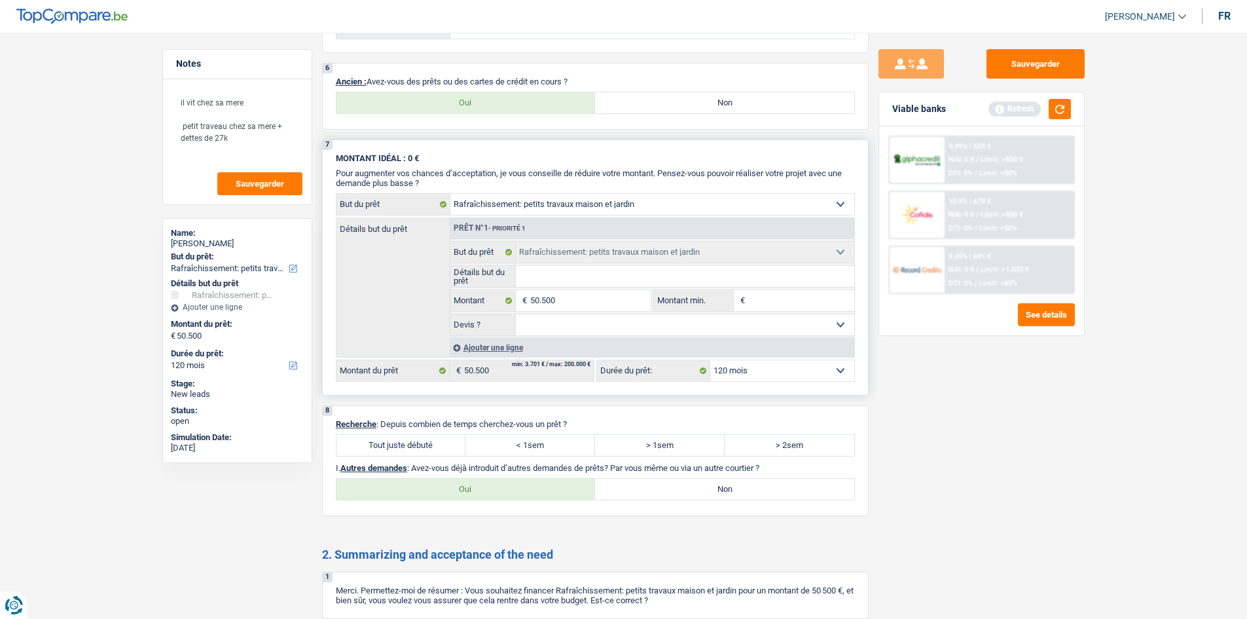
scroll to position [968, 0]
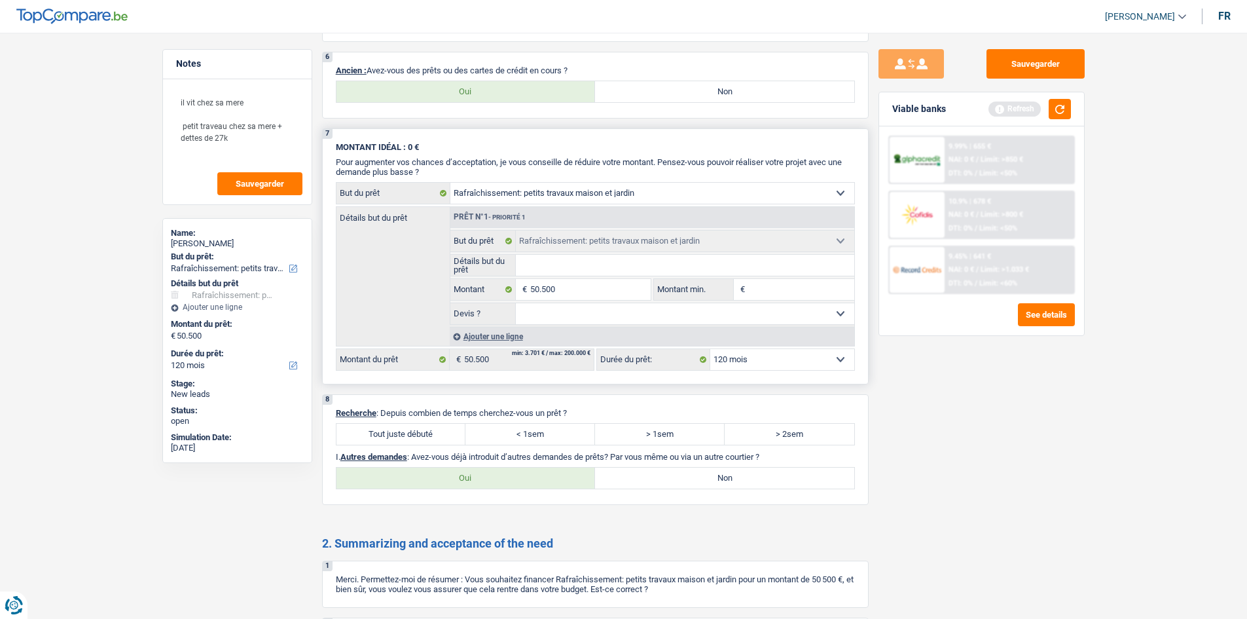
click at [482, 334] on div "Ajouter une ligne" at bounding box center [652, 336] width 405 height 19
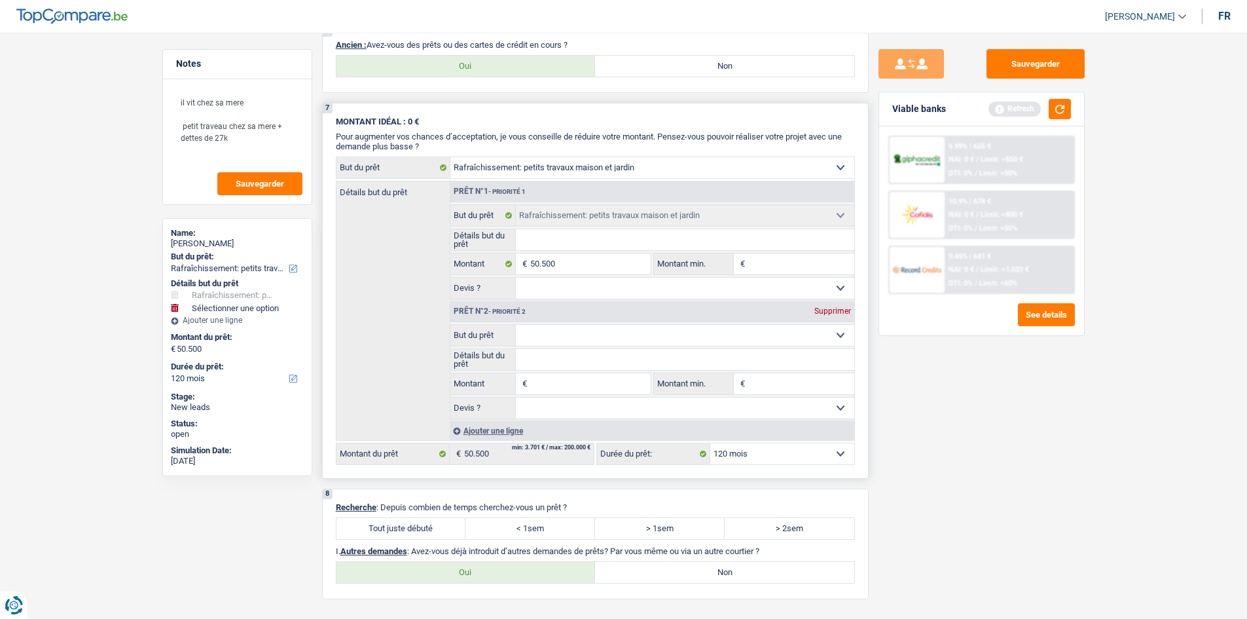
scroll to position [1229, 0]
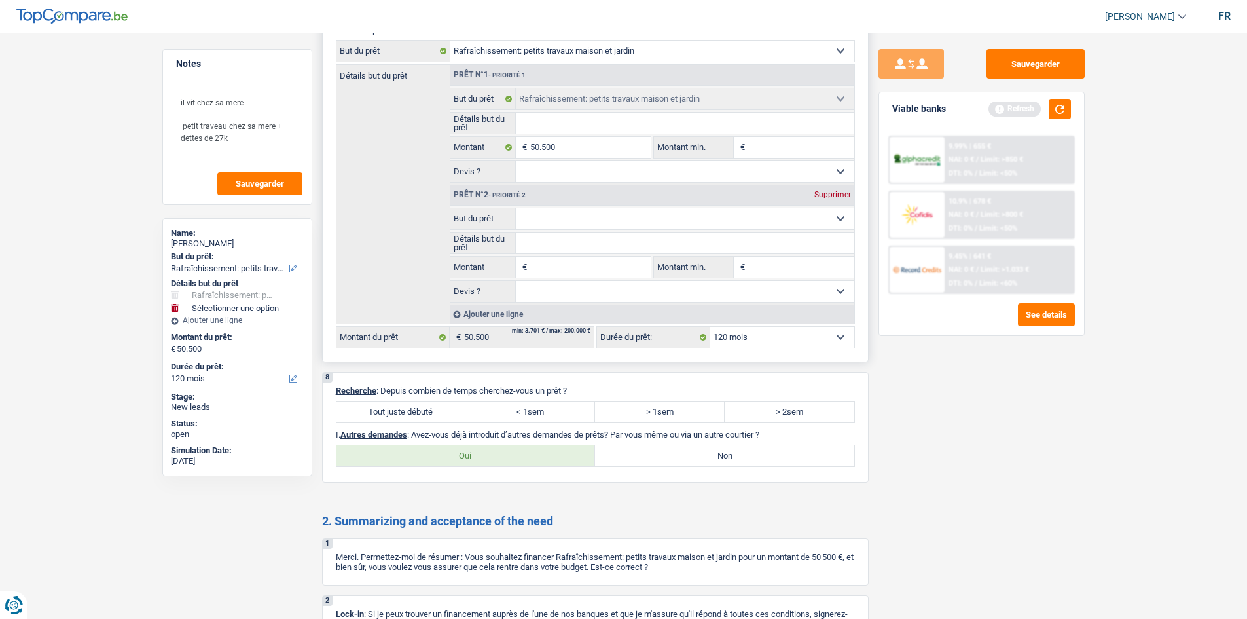
click at [548, 215] on select "Confort maison: meubles, textile, peinture, électroménager, outillage non-profe…" at bounding box center [685, 218] width 338 height 21
click at [436, 227] on div "Détails but du prêt Prêt n°1 - Priorité 1 Confort maison: meubles, textile, pei…" at bounding box center [595, 194] width 519 height 260
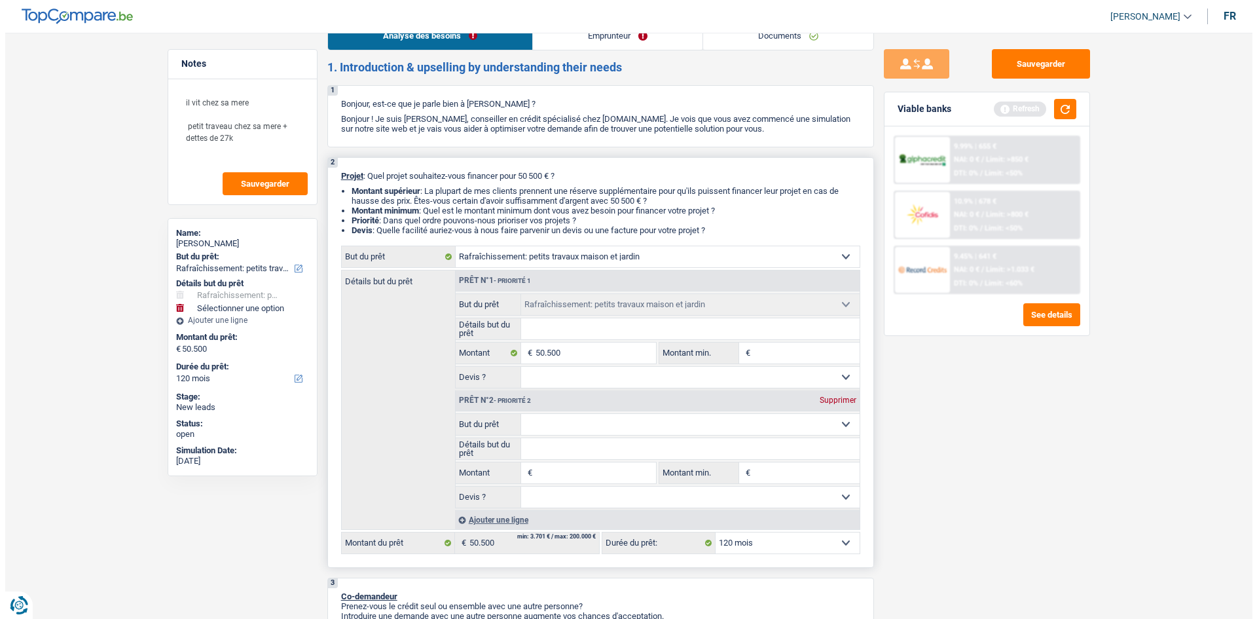
scroll to position [0, 0]
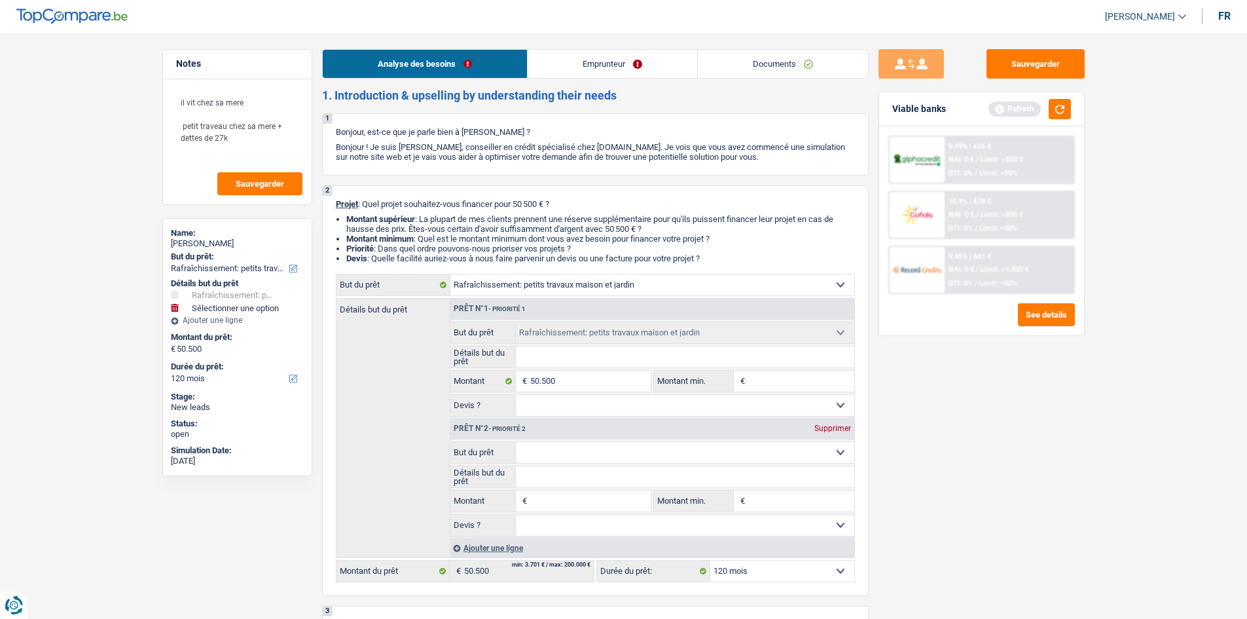
click at [572, 74] on link "Emprunteur" at bounding box center [613, 64] width 170 height 28
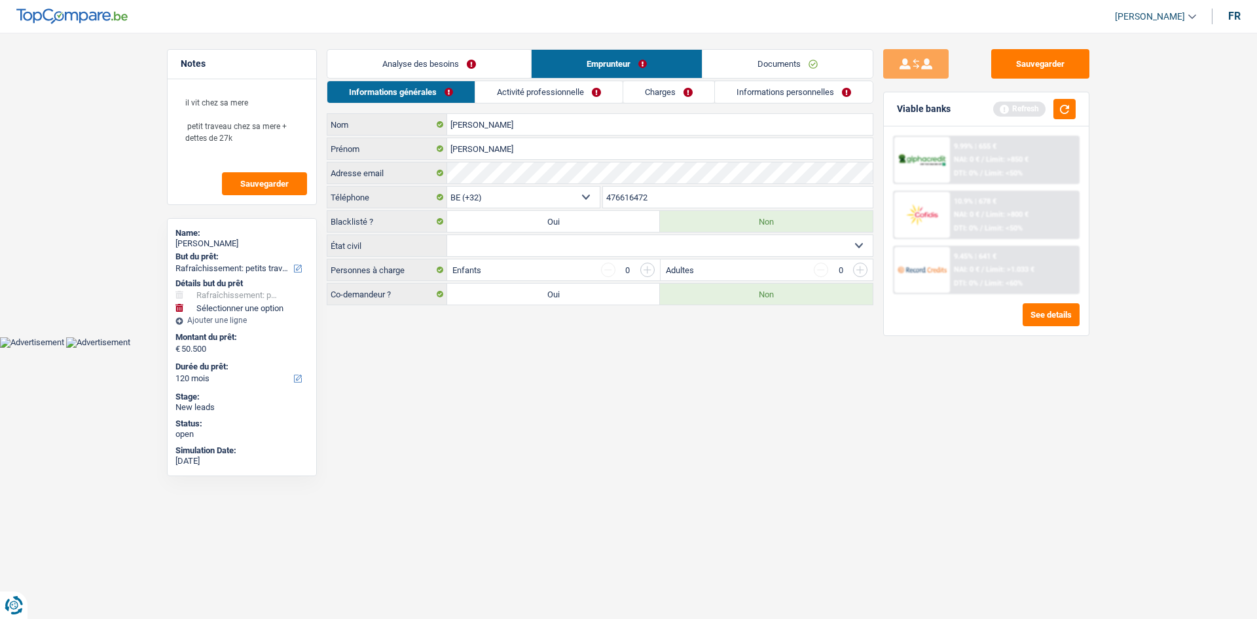
click at [442, 58] on link "Analyse des besoins" at bounding box center [429, 64] width 204 height 28
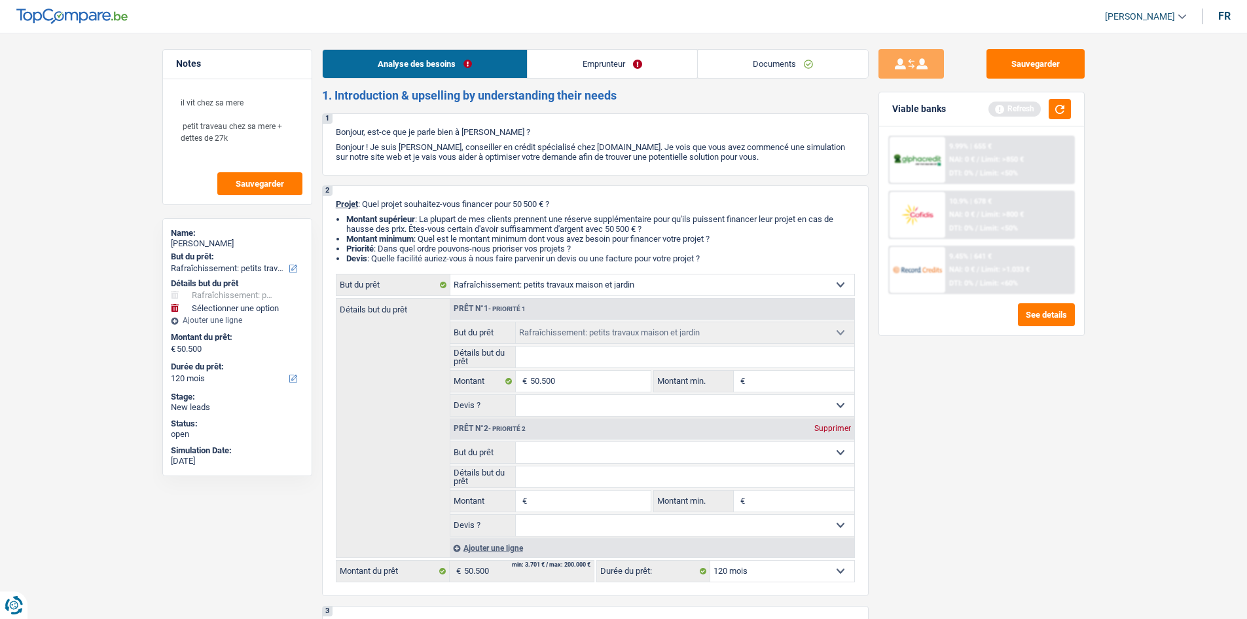
click at [579, 60] on link "Emprunteur" at bounding box center [613, 64] width 170 height 28
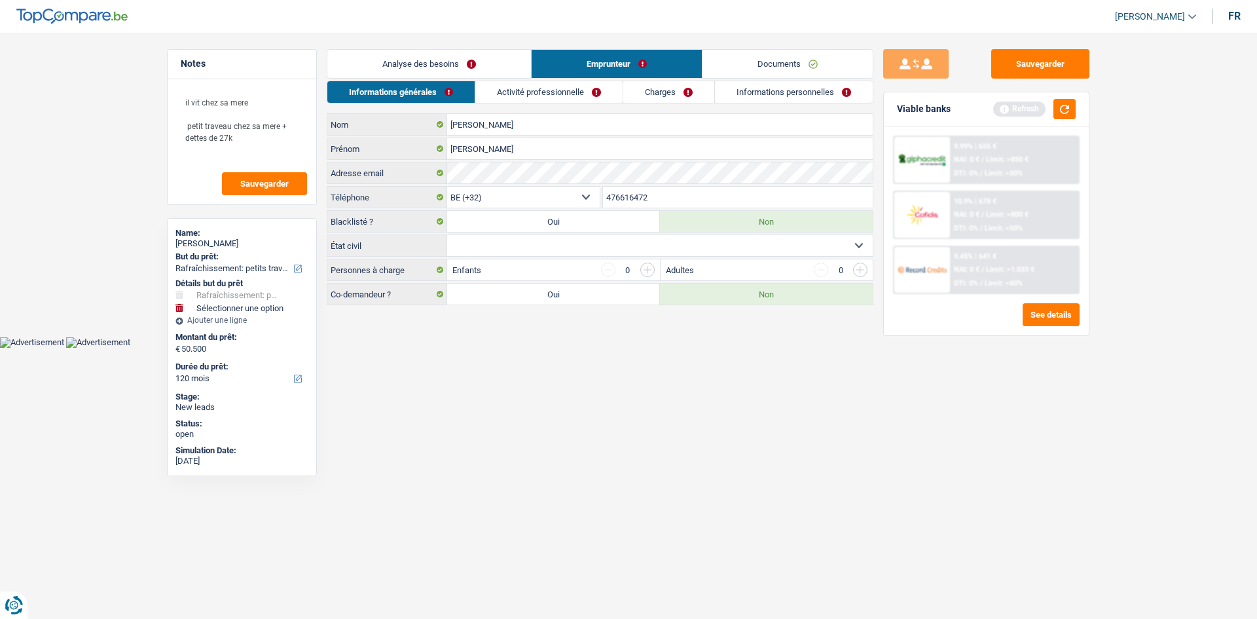
click at [439, 62] on link "Analyse des besoins" at bounding box center [429, 64] width 204 height 28
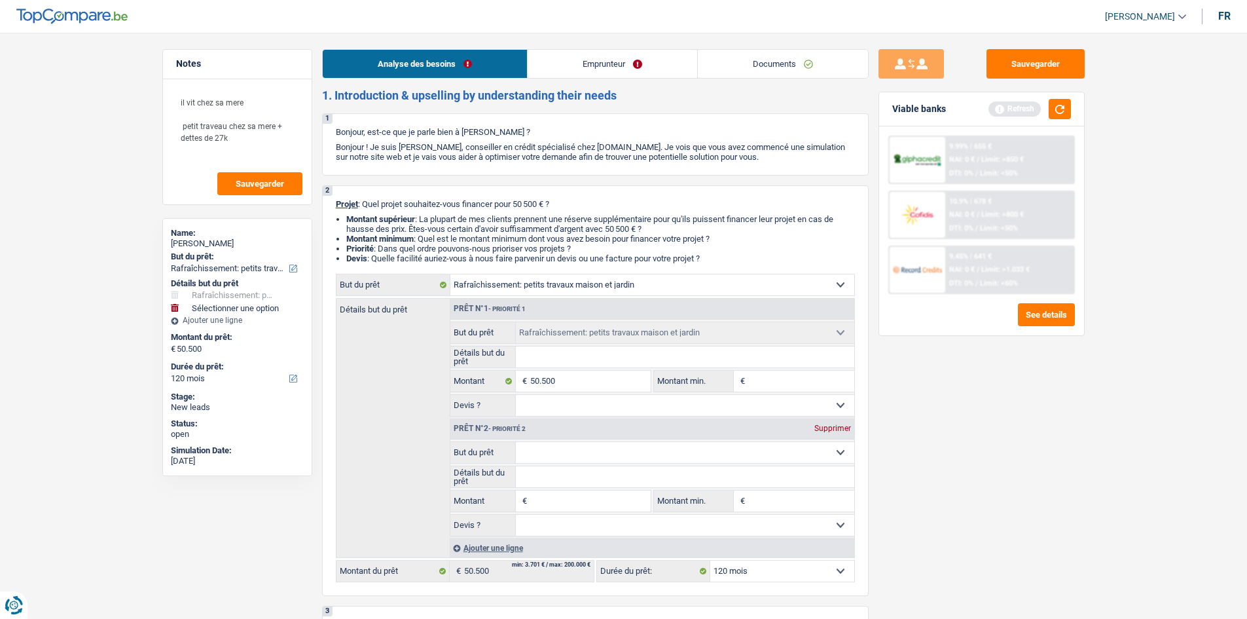
click at [579, 69] on link "Emprunteur" at bounding box center [613, 64] width 170 height 28
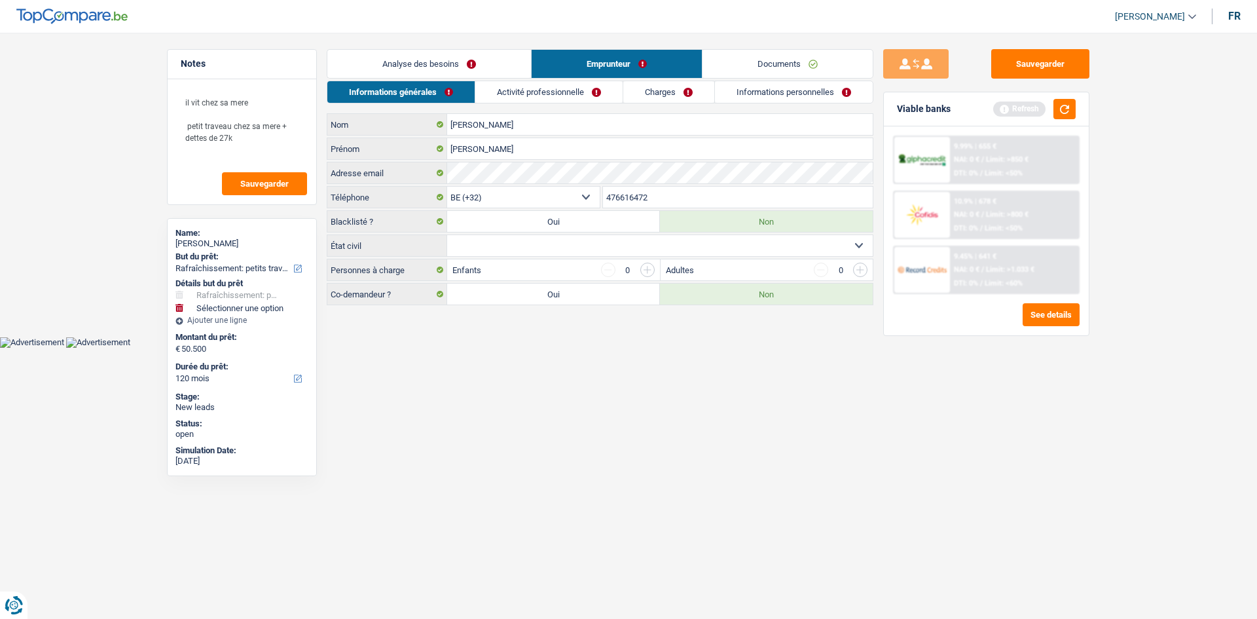
click at [537, 88] on link "Activité professionnelle" at bounding box center [548, 92] width 147 height 22
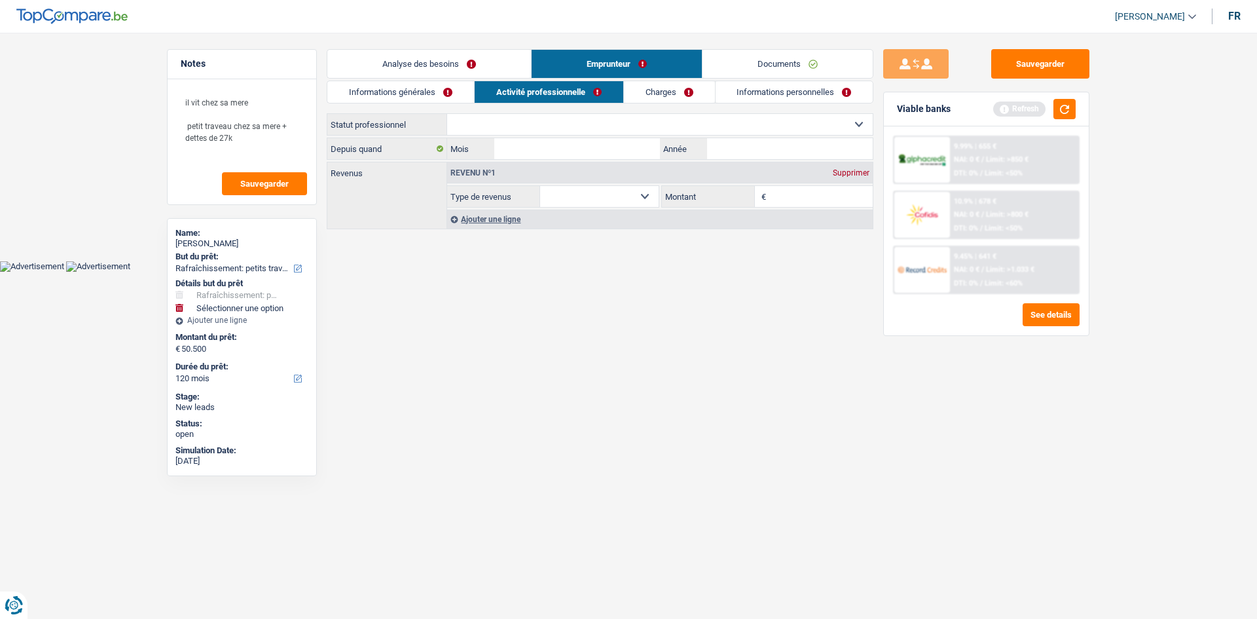
drag, startPoint x: 666, startPoint y: 91, endPoint x: 661, endPoint y: 85, distance: 8.3
click at [666, 90] on link "Charges" at bounding box center [669, 92] width 91 height 22
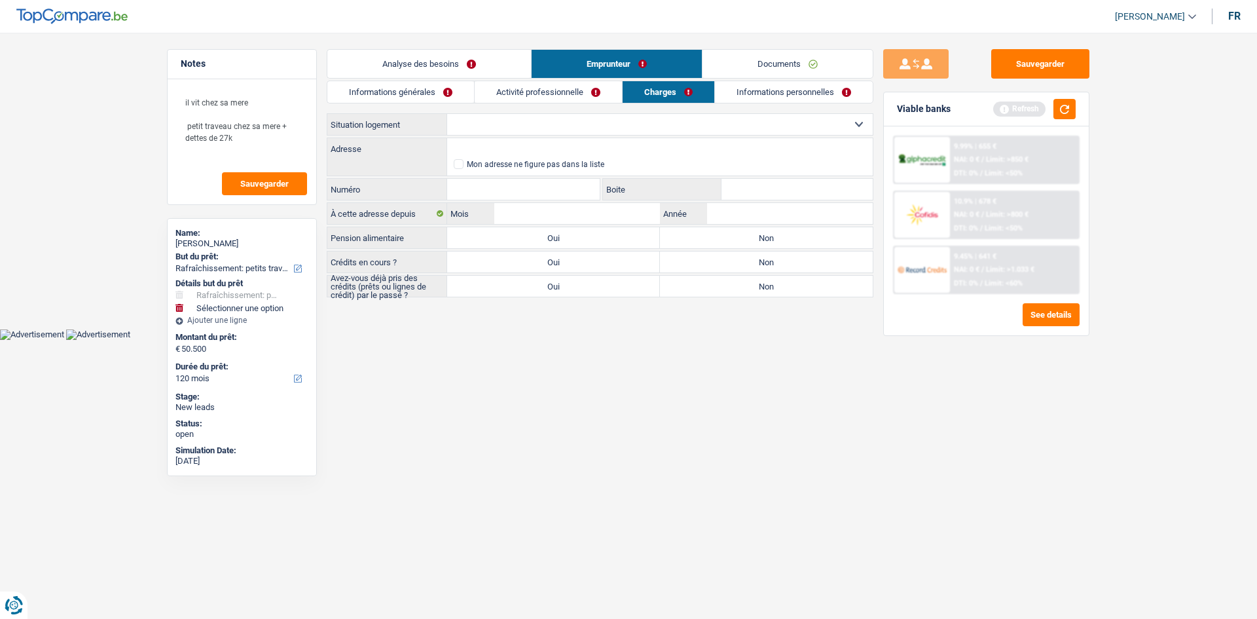
click at [778, 88] on link "Informations personnelles" at bounding box center [794, 92] width 158 height 22
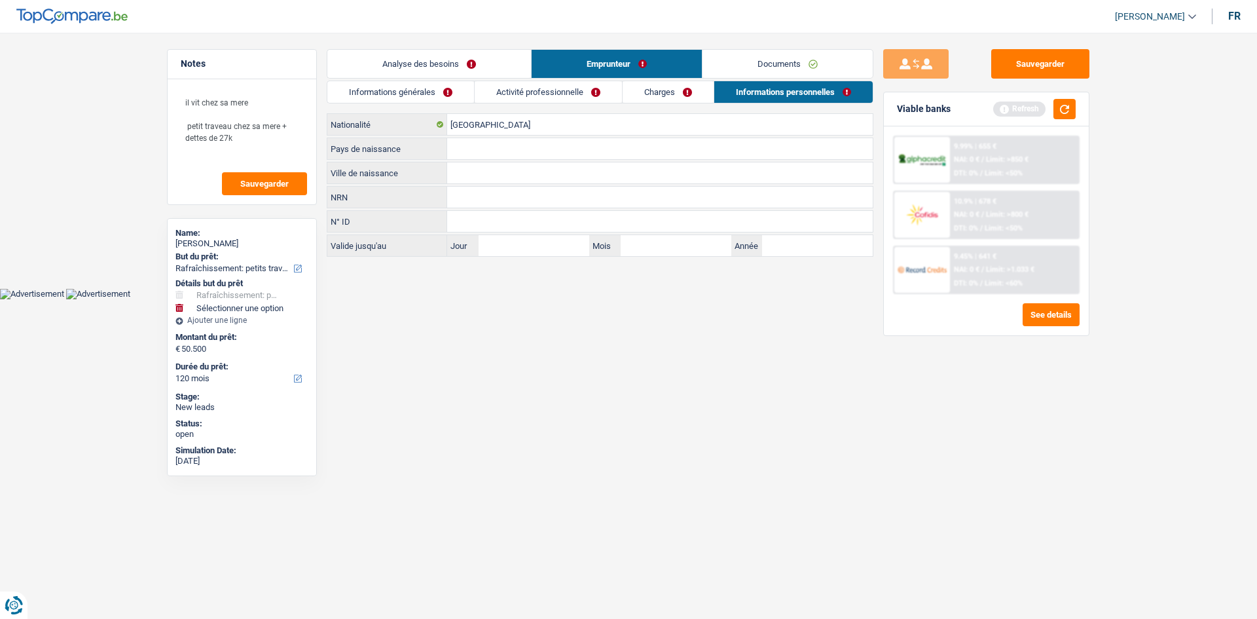
click at [630, 92] on link "Charges" at bounding box center [668, 92] width 91 height 22
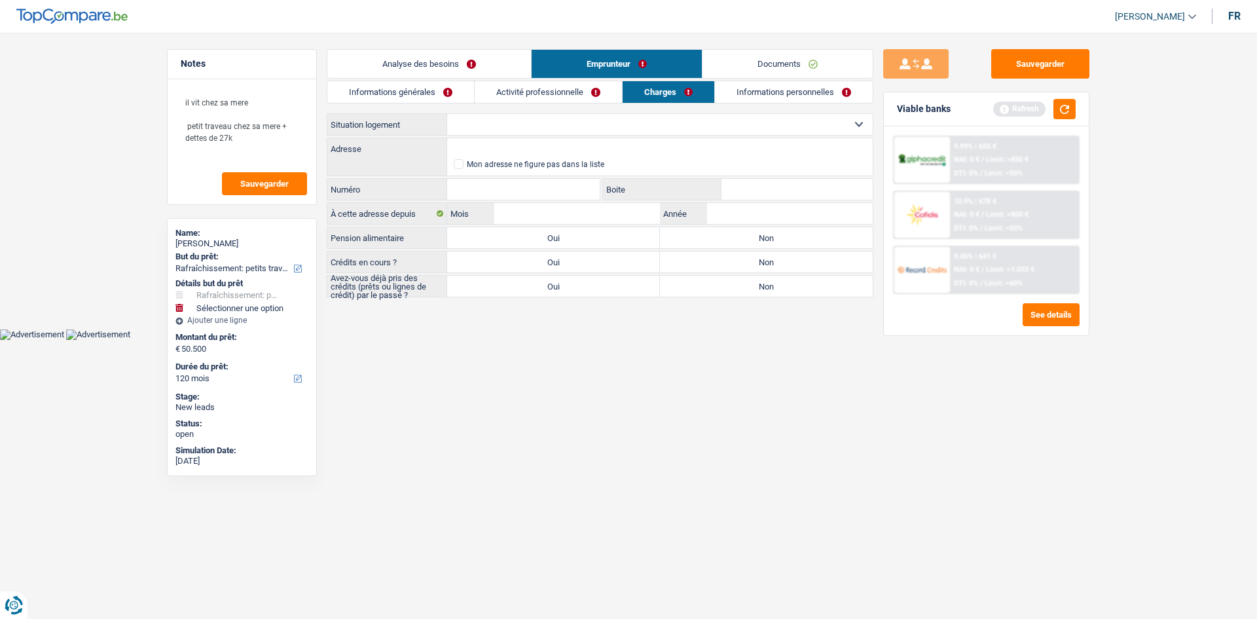
click at [539, 93] on link "Activité professionnelle" at bounding box center [548, 92] width 147 height 22
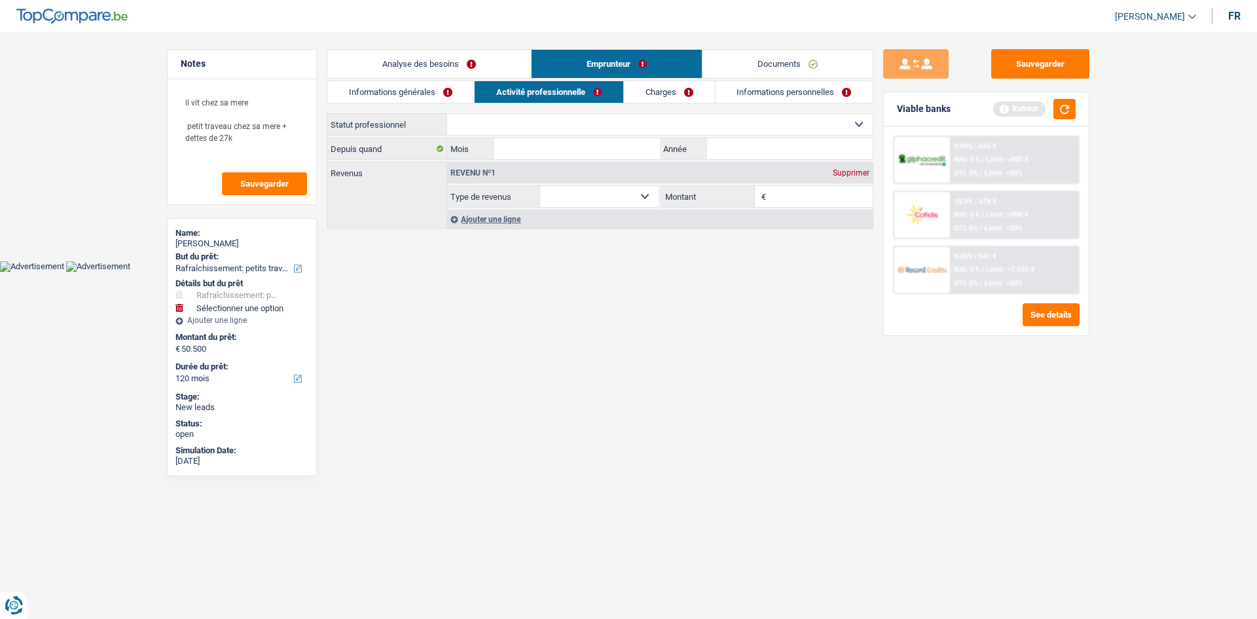
click at [432, 88] on link "Informations générales" at bounding box center [400, 92] width 147 height 22
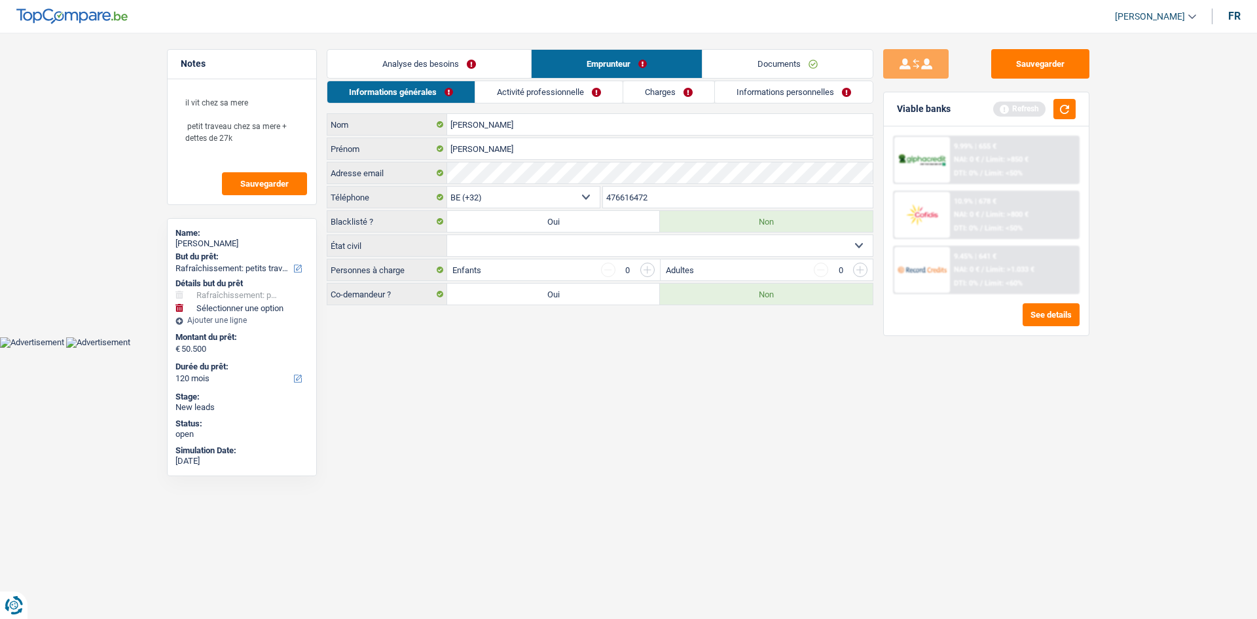
click at [460, 63] on link "Analyse des besoins" at bounding box center [429, 64] width 204 height 28
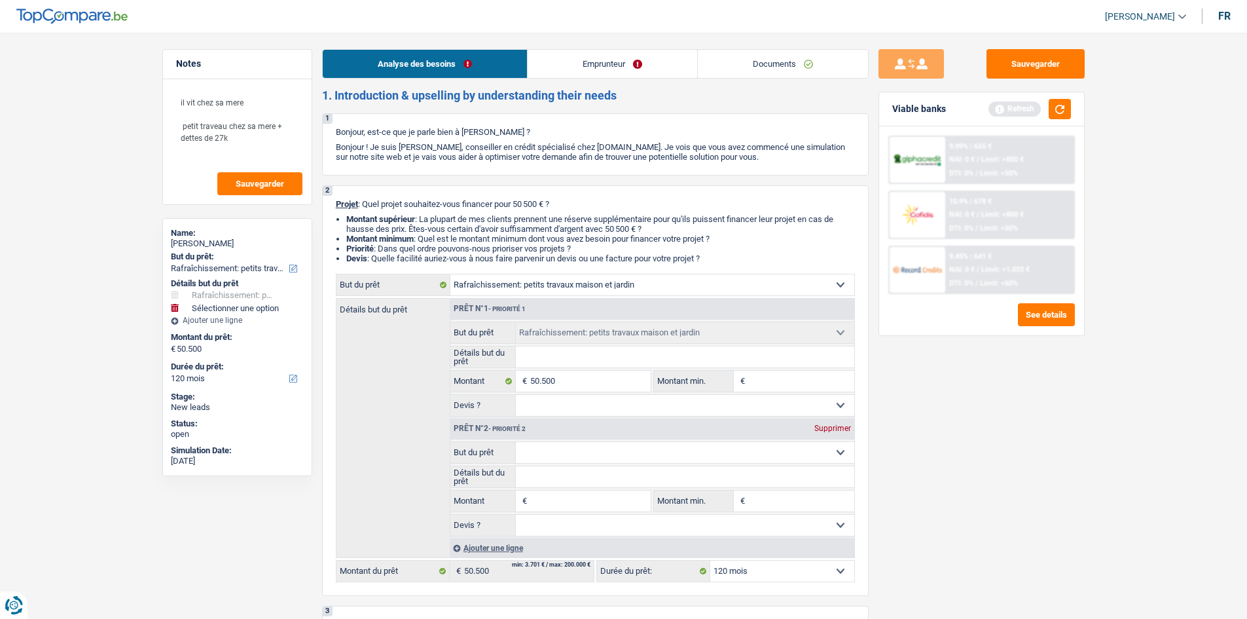
click at [710, 54] on link "Documents" at bounding box center [783, 64] width 170 height 28
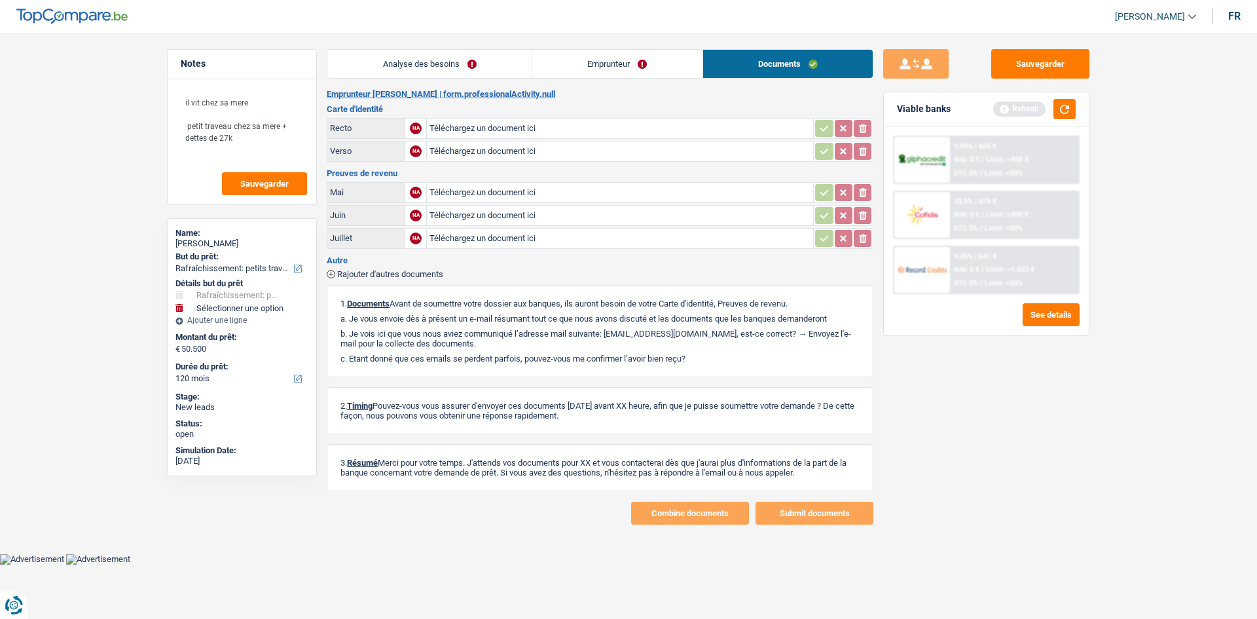
drag, startPoint x: 674, startPoint y: 56, endPoint x: 634, endPoint y: 63, distance: 39.9
click at [672, 56] on link "Emprunteur" at bounding box center [617, 64] width 170 height 28
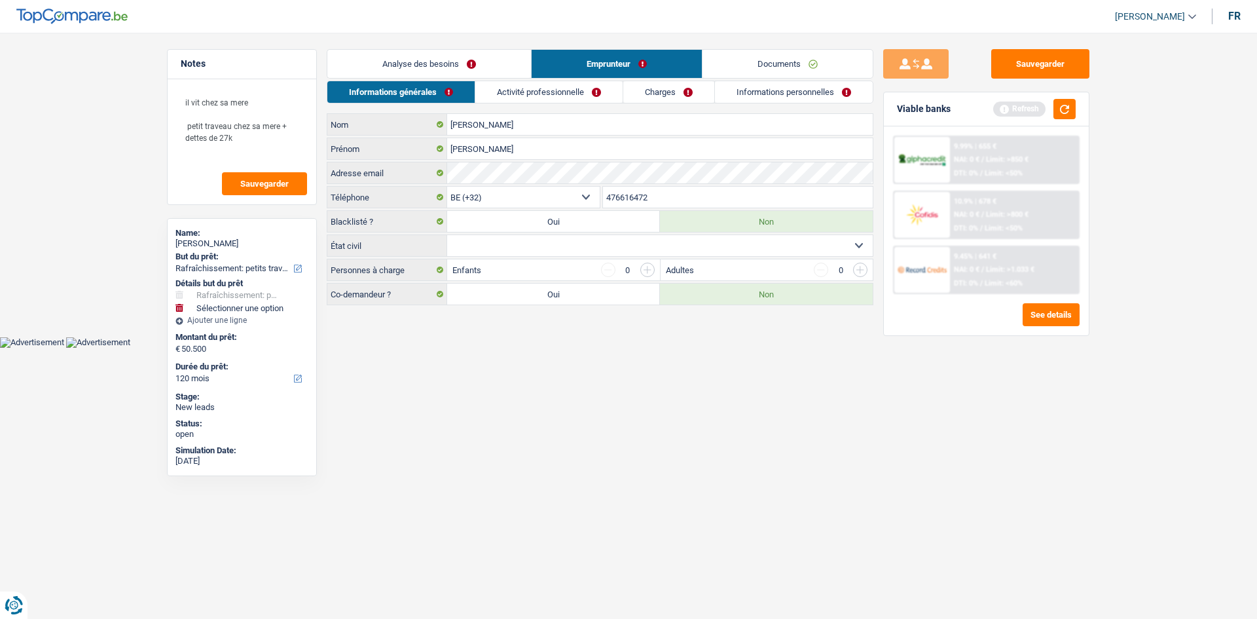
click at [494, 65] on link "Analyse des besoins" at bounding box center [429, 64] width 204 height 28
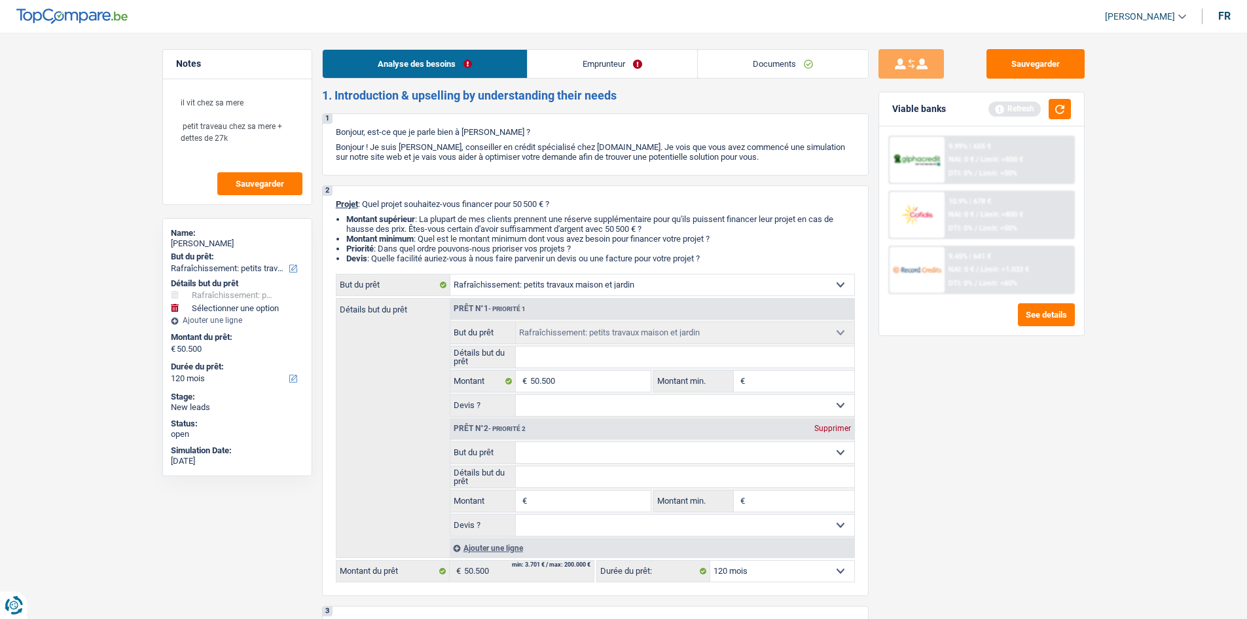
click at [563, 69] on link "Emprunteur" at bounding box center [613, 64] width 170 height 28
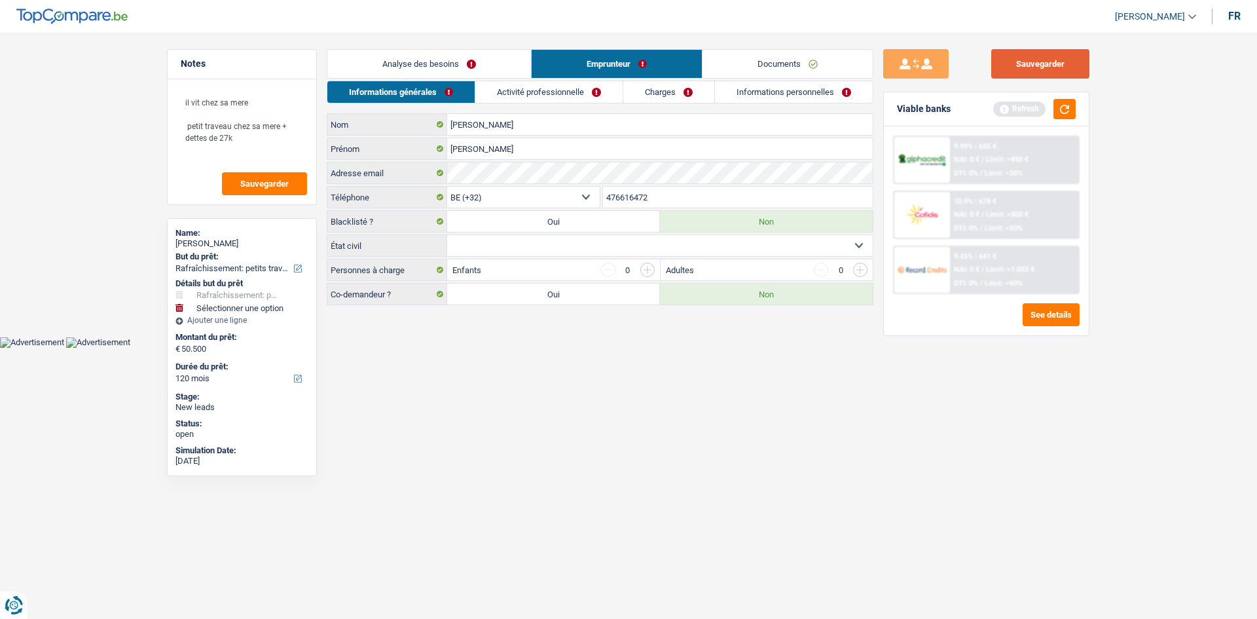
click at [1019, 71] on button "Sauvegarder" at bounding box center [1040, 63] width 98 height 29
